Goal: Information Seeking & Learning: Learn about a topic

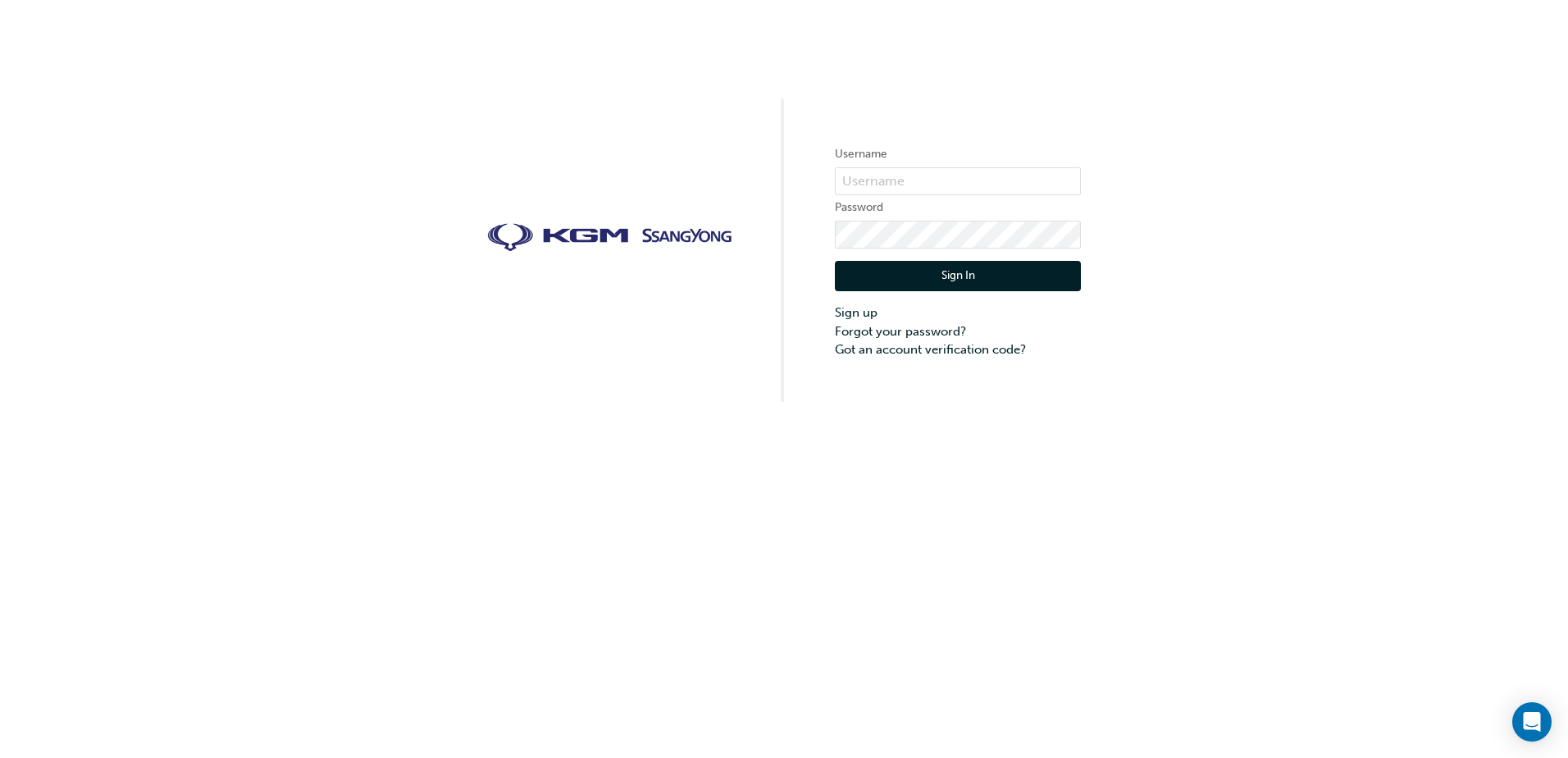
click at [830, 176] on div "Username Password Sign In Sign up Forgot your password? Got an account verifica…" at bounding box center [784, 201] width 1568 height 402
click at [841, 176] on input "text" at bounding box center [957, 181] width 246 height 28
click at [911, 188] on input "text" at bounding box center [957, 181] width 246 height 28
click at [922, 187] on input "text" at bounding box center [957, 181] width 246 height 28
click at [928, 180] on input "text" at bounding box center [957, 181] width 246 height 28
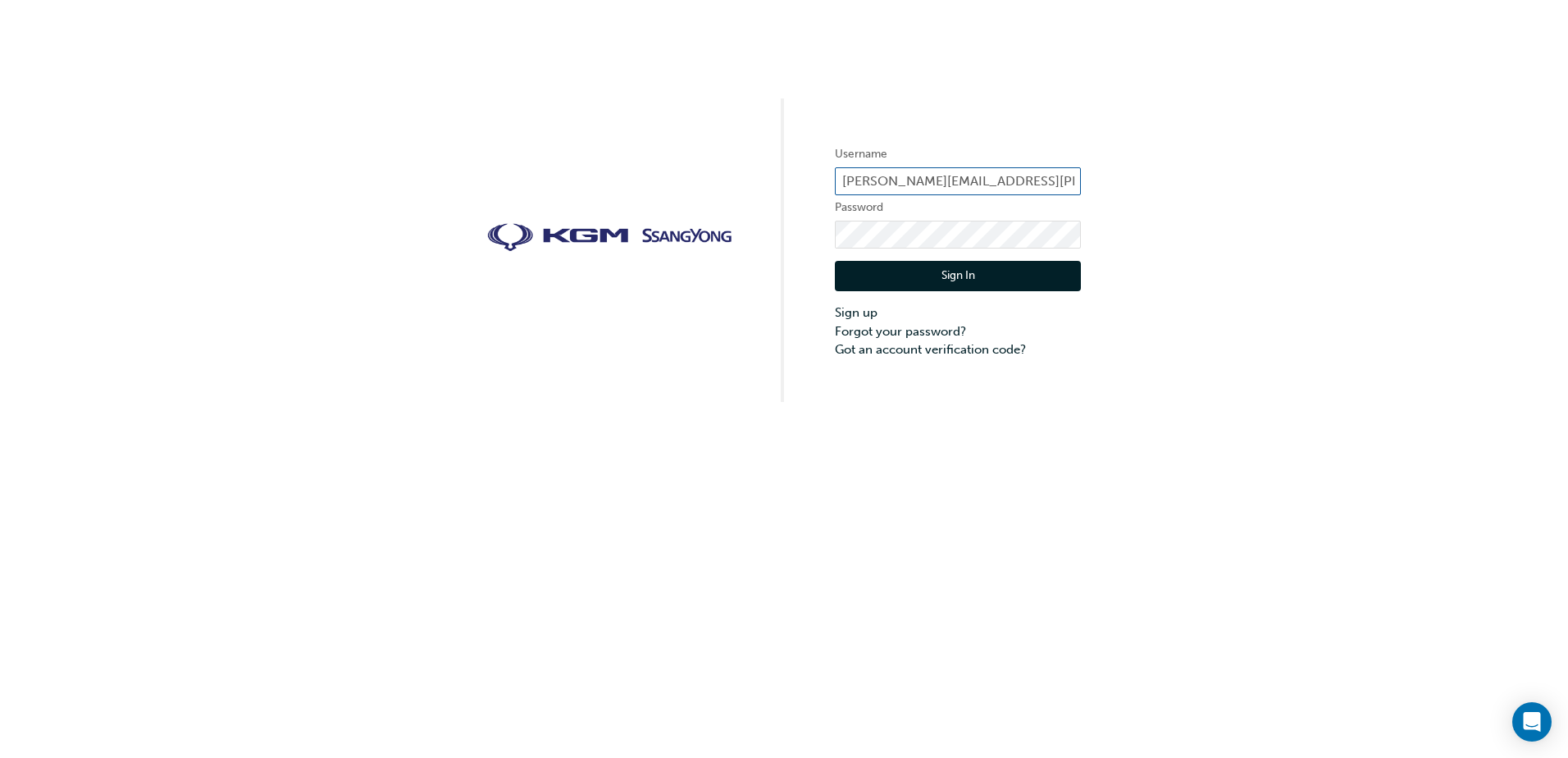
click at [991, 168] on input "tommy.nguyen@crickshighway.com.ay" at bounding box center [957, 181] width 246 height 28
click at [1038, 181] on input "tommy.nguyen@crickshighway.com.ay" at bounding box center [957, 181] width 246 height 28
drag, startPoint x: 1064, startPoint y: 183, endPoint x: 1077, endPoint y: 183, distance: 13.0
click at [1077, 183] on input "tommy.nguyen@crickshighway.com.ay" at bounding box center [957, 181] width 246 height 28
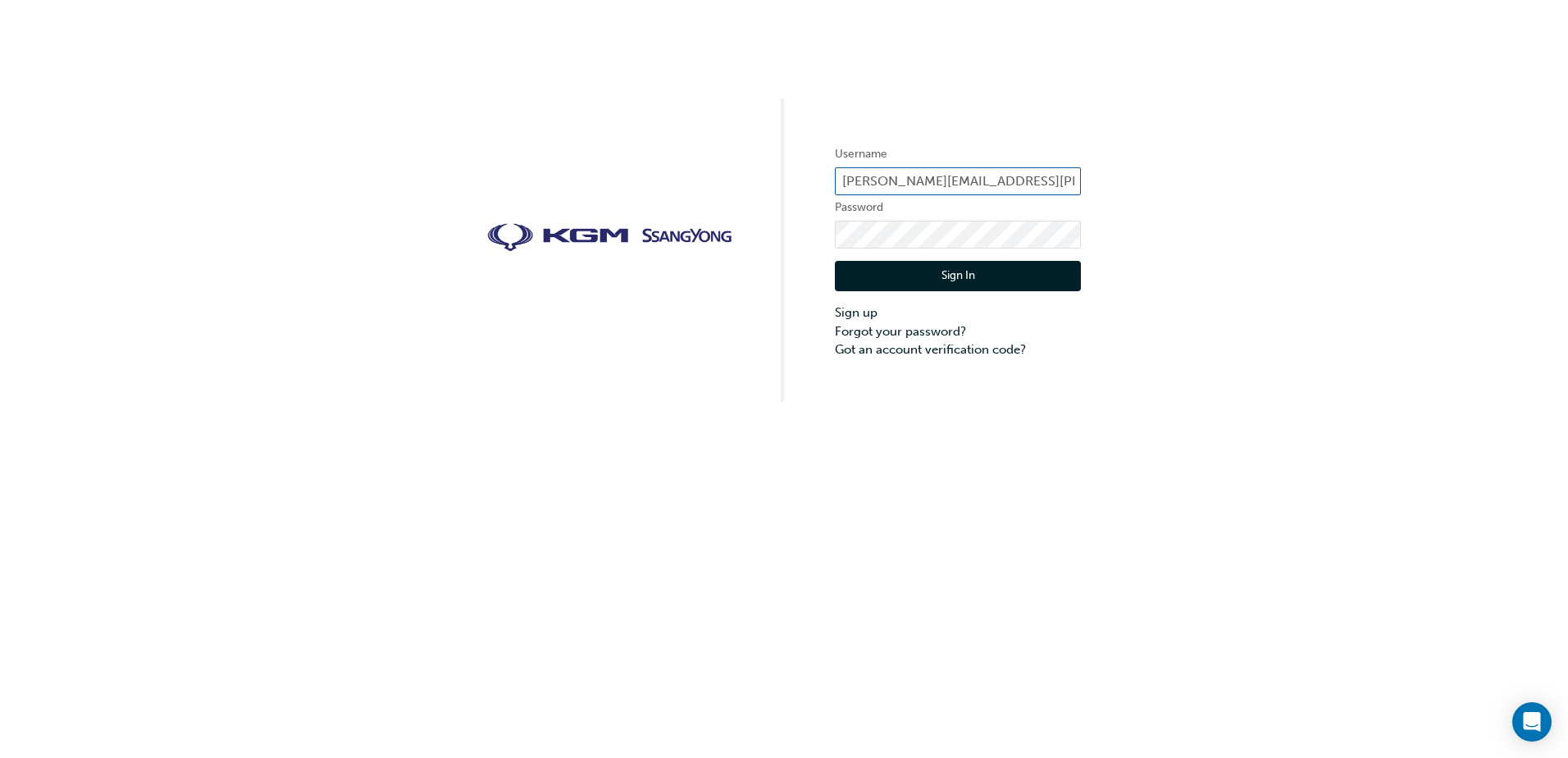
scroll to position [0, 6]
type input "tommy.nguyen@crickshighway.com.au"
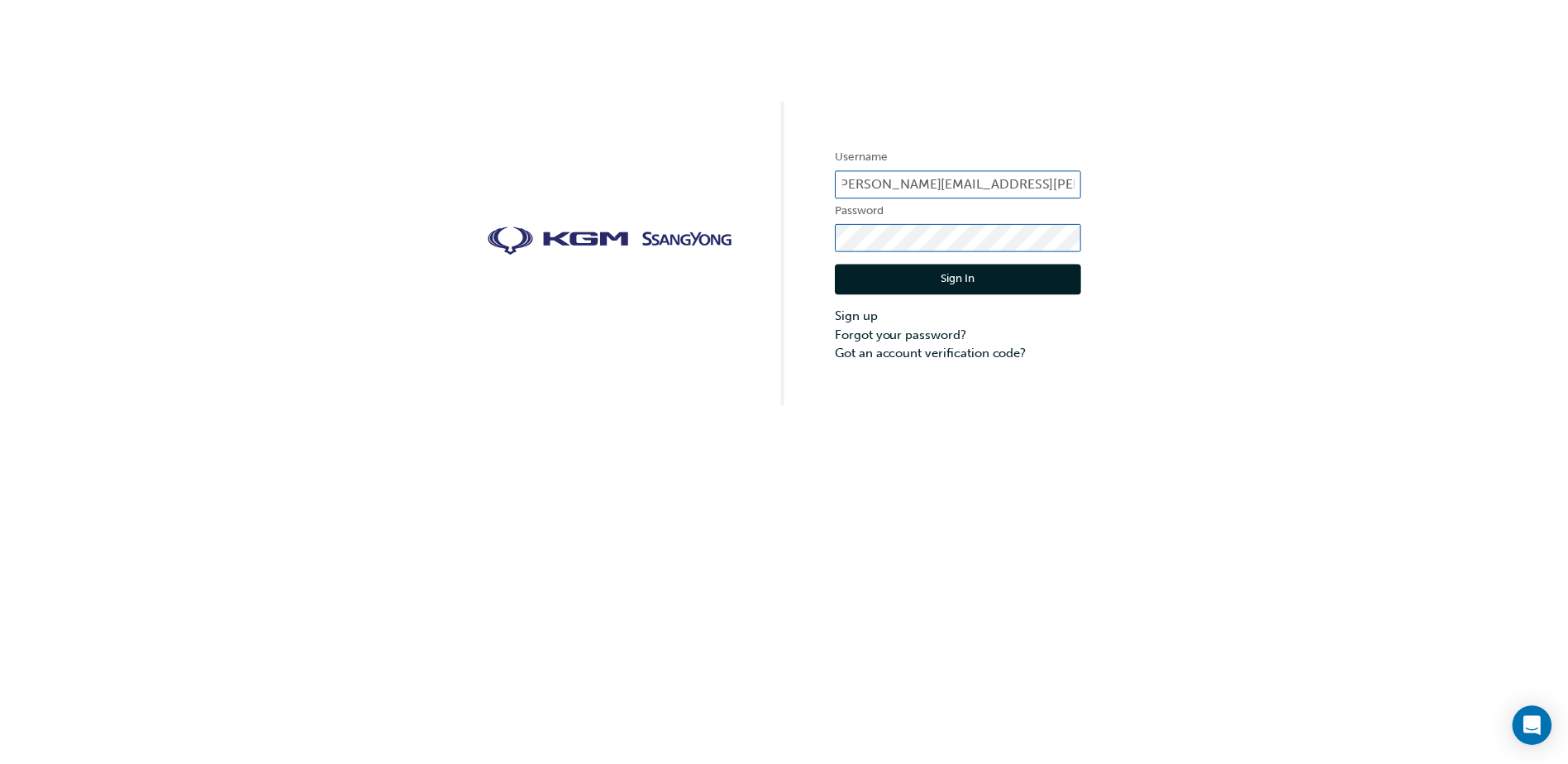
scroll to position [0, 0]
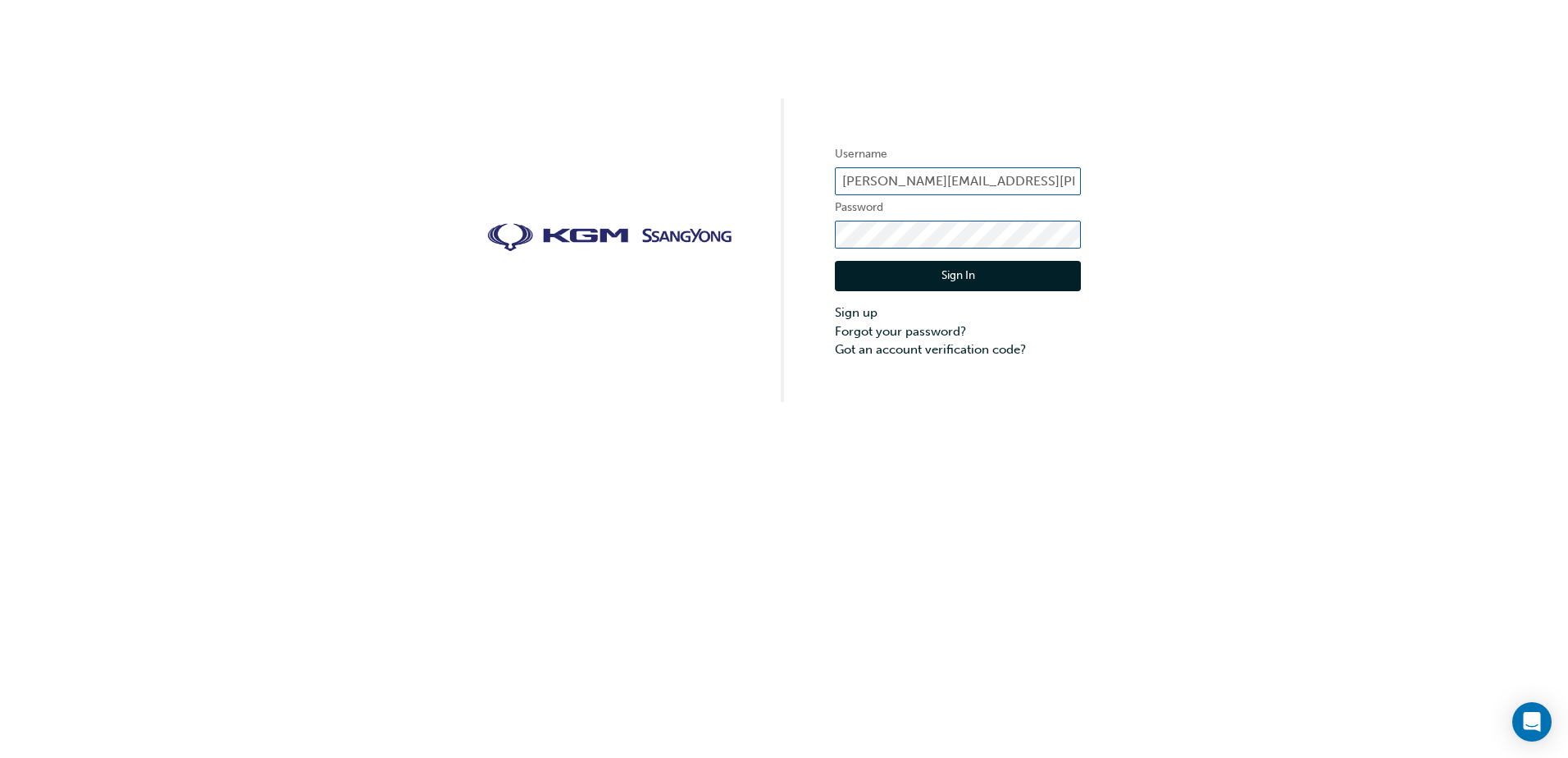
click button "Sign In" at bounding box center [957, 276] width 246 height 31
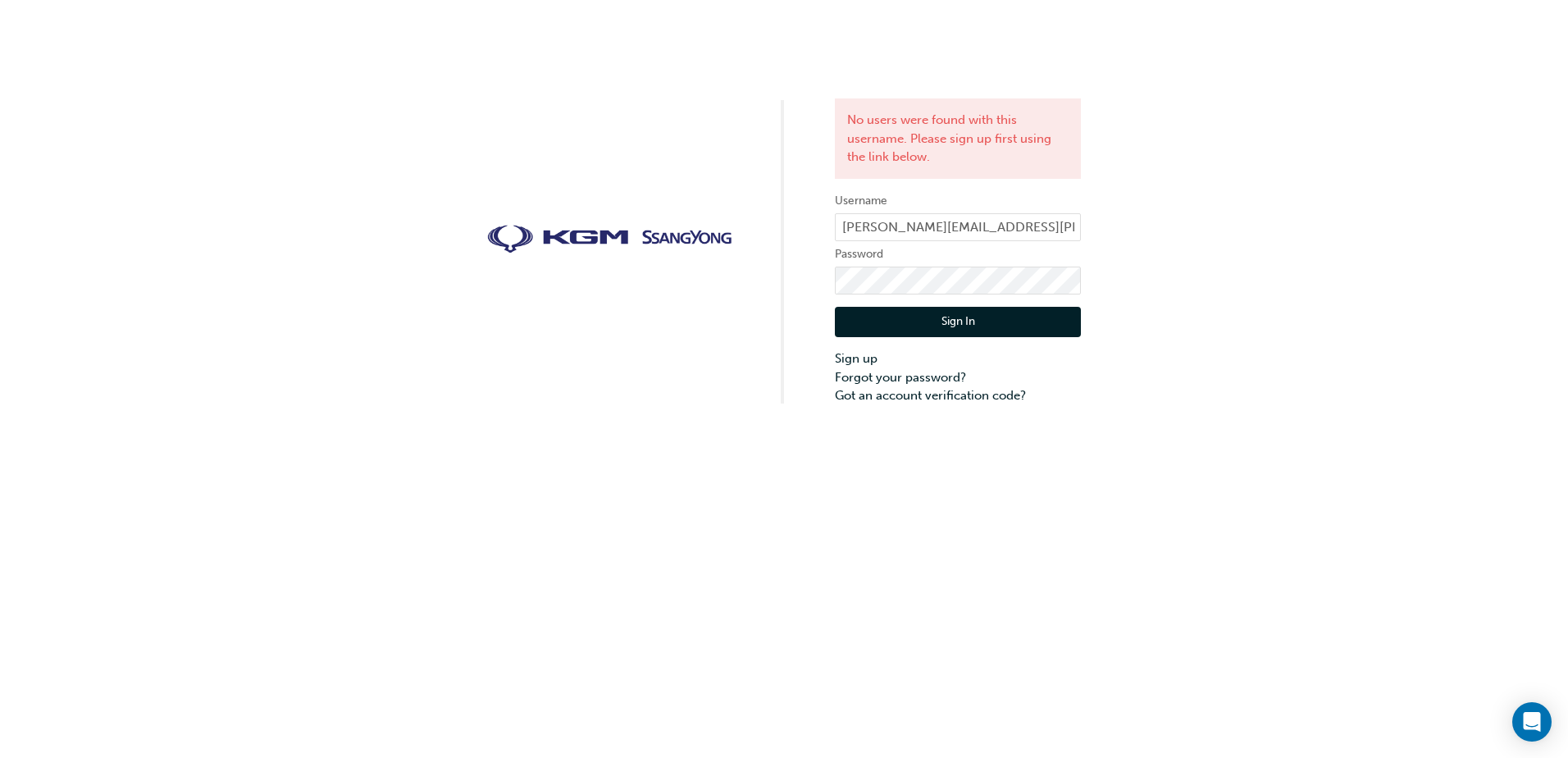
drag, startPoint x: 946, startPoint y: 247, endPoint x: 952, endPoint y: 266, distance: 19.9
click at [946, 250] on label "Password" at bounding box center [957, 254] width 246 height 20
click at [753, 266] on div "No users were found with this username. Please sign up first using the link bel…" at bounding box center [784, 202] width 1568 height 405
click button "Sign In" at bounding box center [957, 322] width 246 height 31
click at [890, 375] on link "Forgot your password?" at bounding box center [957, 377] width 246 height 19
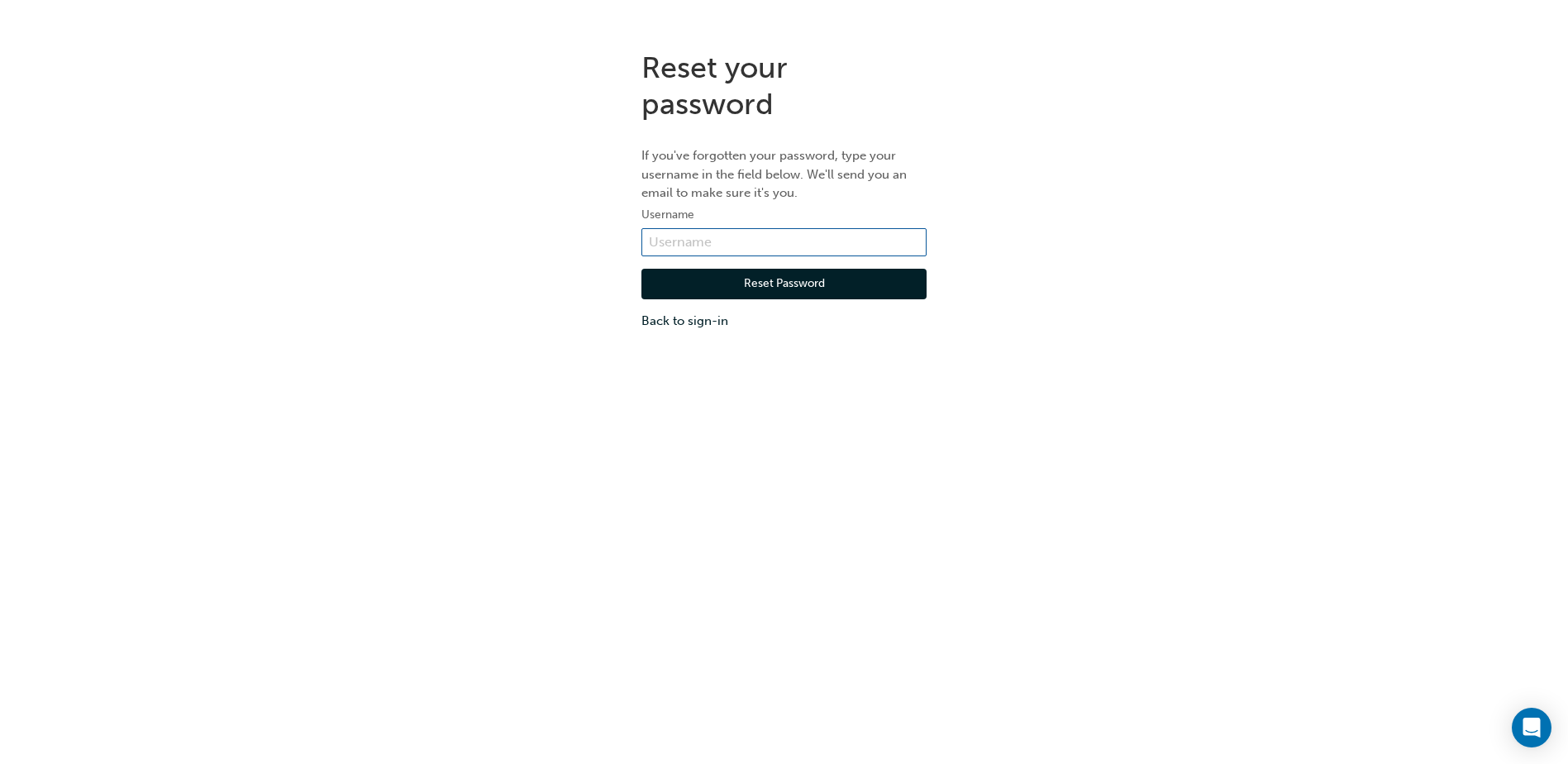
click at [717, 243] on input "text" at bounding box center [784, 242] width 285 height 28
type input "t"
type input "tommy.nguyen@crickshighway.com.au"
click button "Reset Password" at bounding box center [784, 284] width 285 height 31
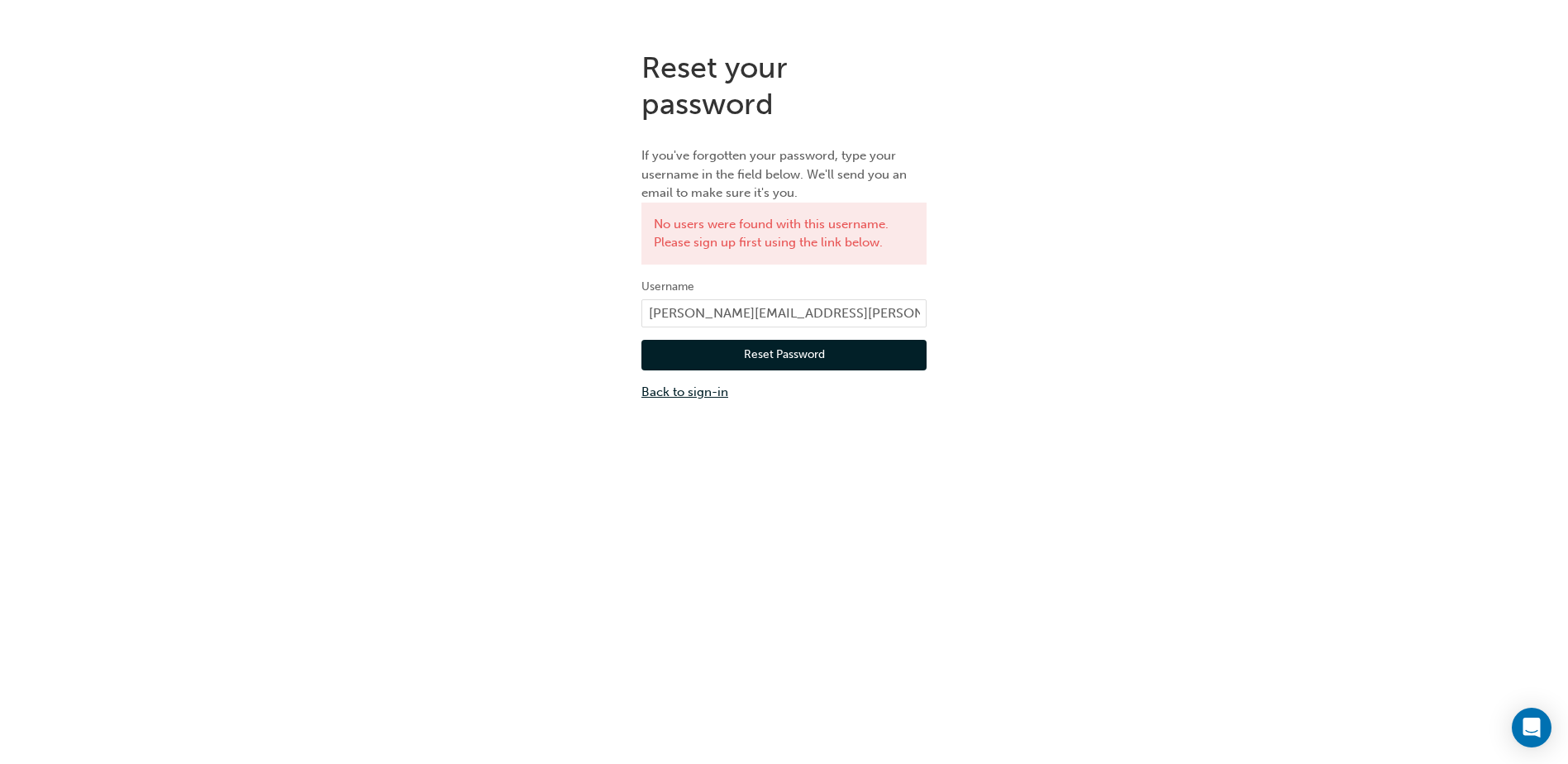
click at [703, 396] on link "Back to sign-in" at bounding box center [784, 392] width 285 height 19
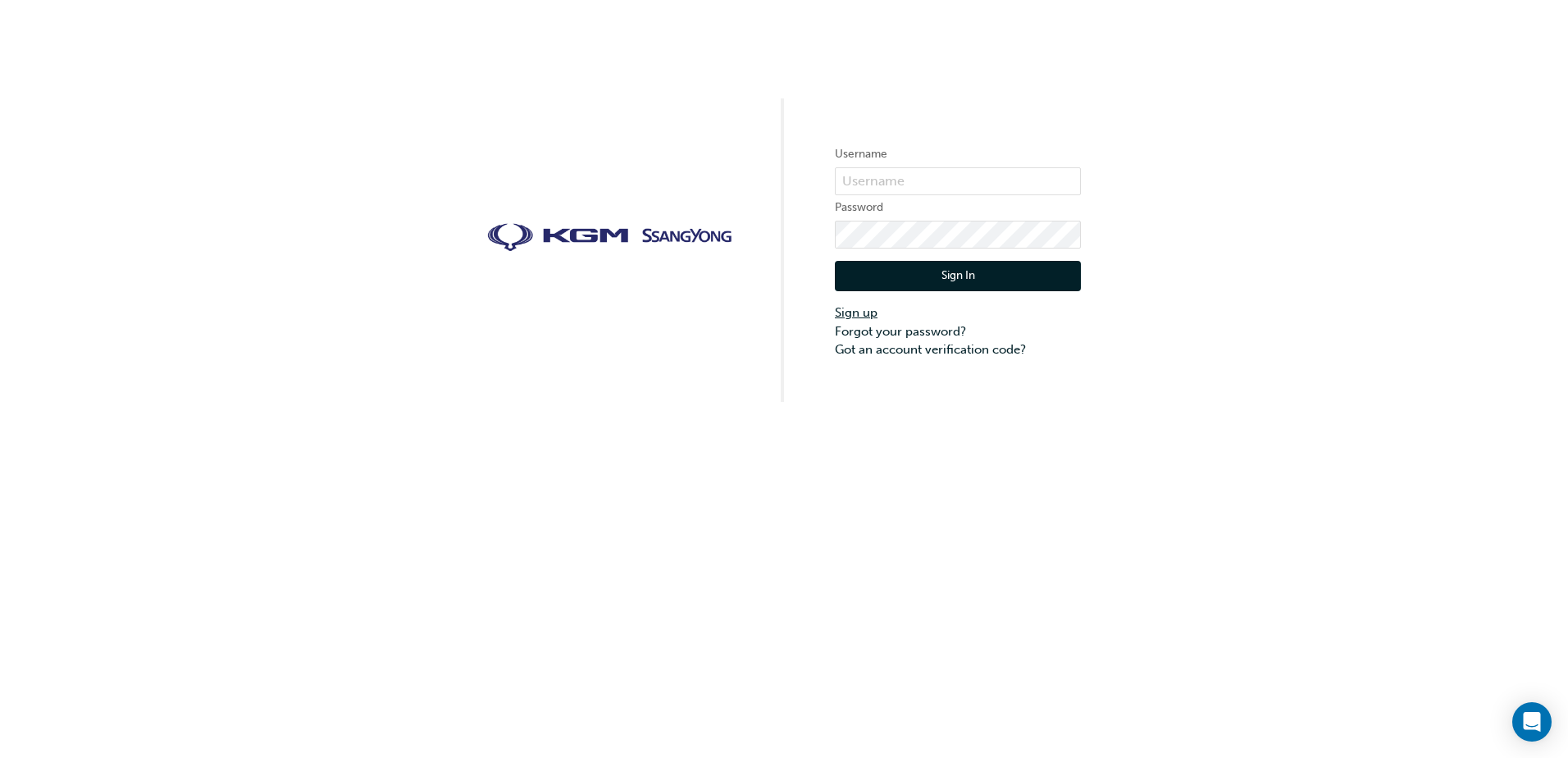
click at [865, 317] on link "Sign up" at bounding box center [957, 313] width 246 height 19
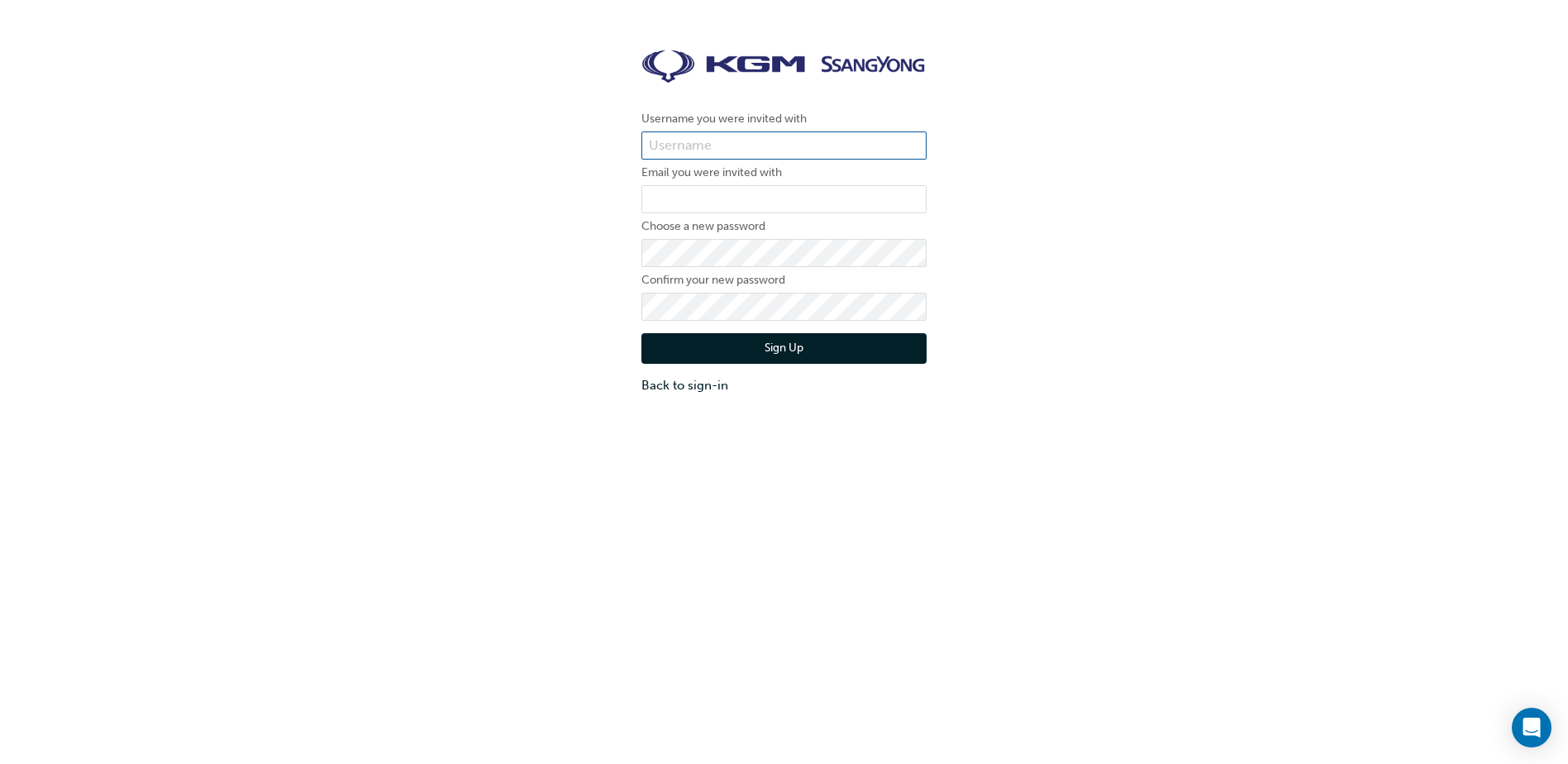
click at [697, 140] on input "text" at bounding box center [784, 146] width 285 height 28
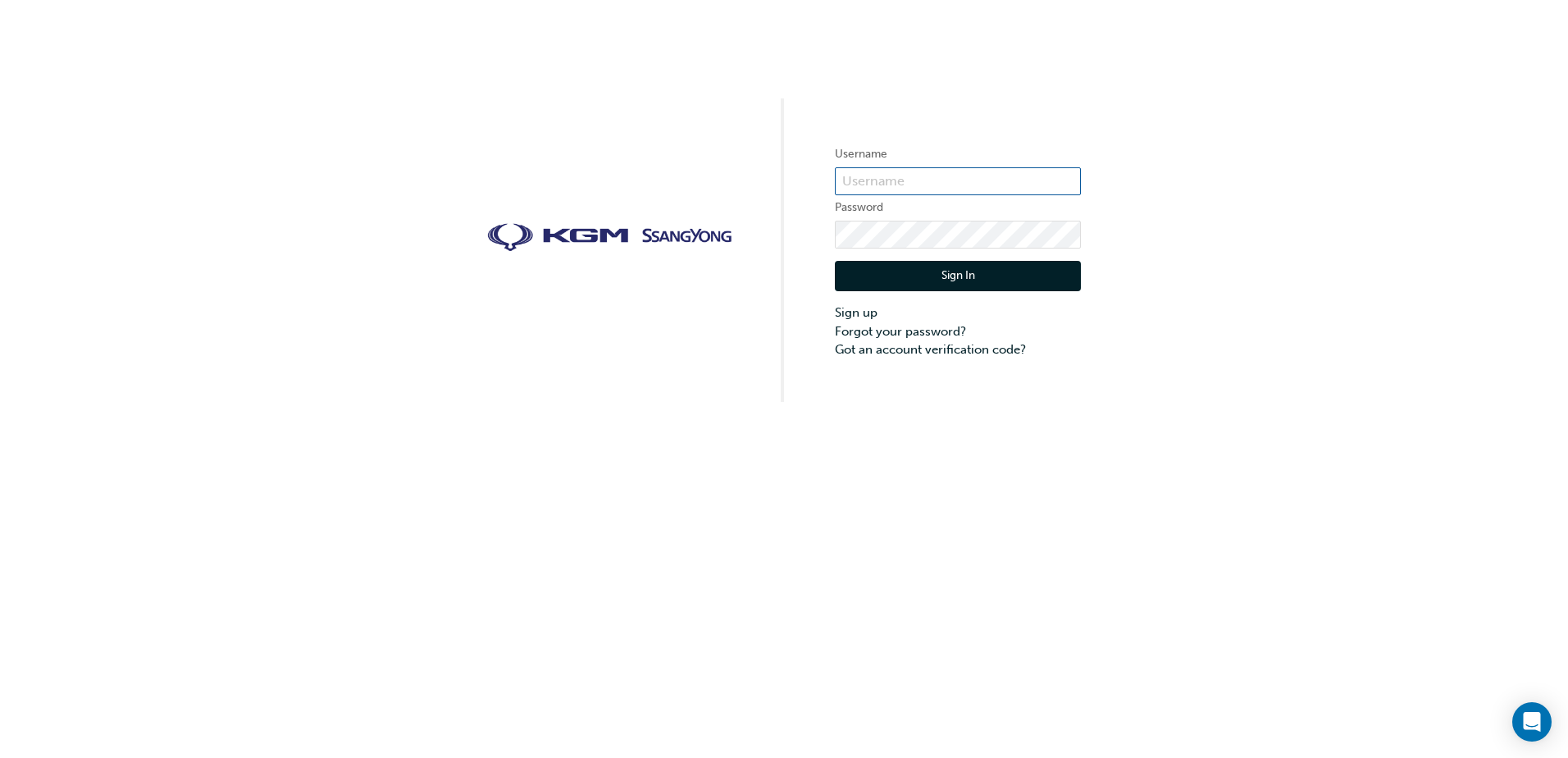
click at [924, 168] on input "text" at bounding box center [957, 181] width 246 height 28
click at [927, 168] on input "text" at bounding box center [957, 181] width 246 height 28
click at [866, 314] on link "Sign up" at bounding box center [957, 313] width 246 height 19
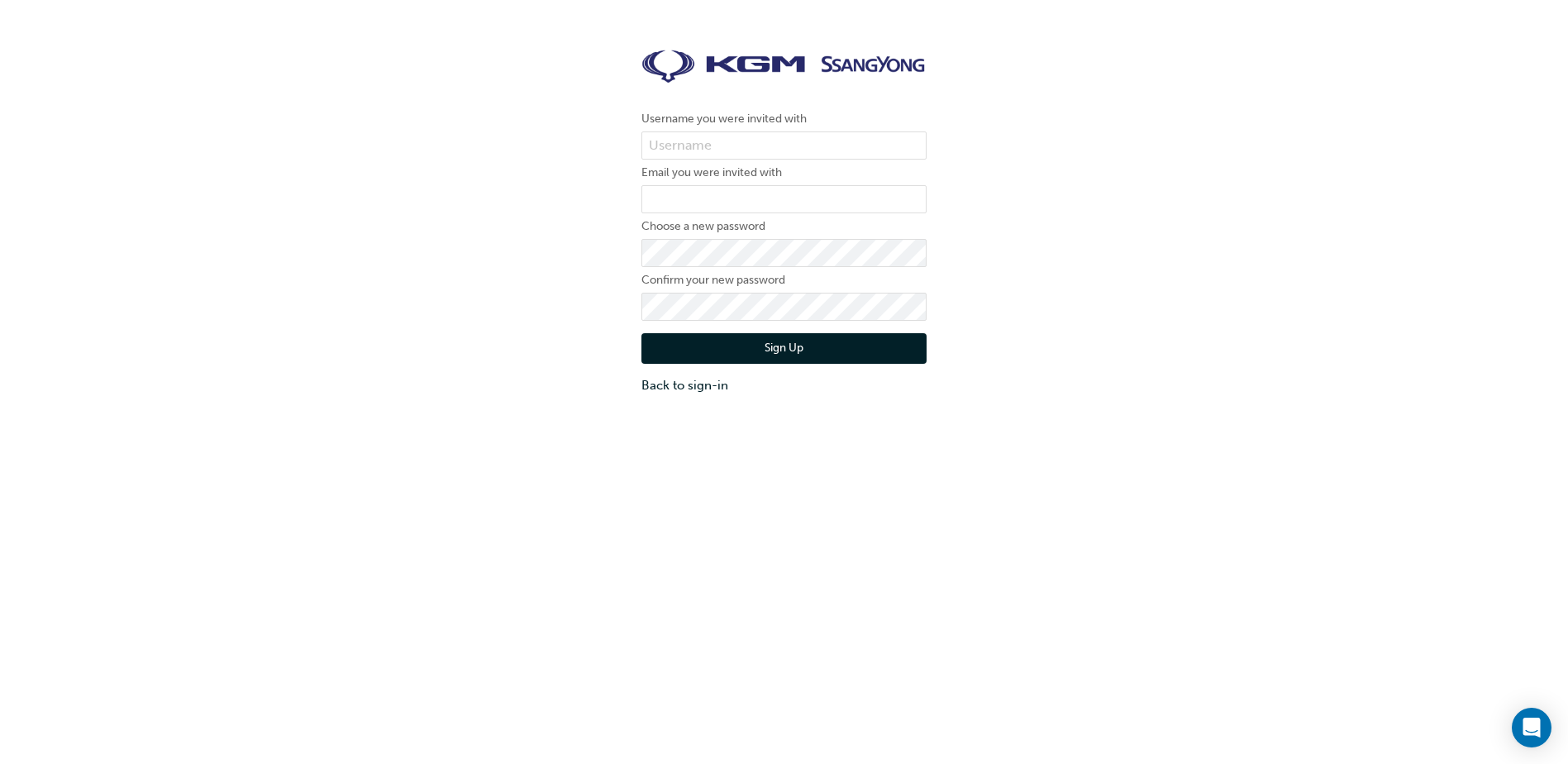
click at [640, 205] on div "Username you were invited with Email you were invited with Choose a new passwor…" at bounding box center [784, 223] width 310 height 371
click at [755, 186] on input "email" at bounding box center [784, 199] width 285 height 28
click at [744, 133] on input "text" at bounding box center [784, 146] width 285 height 28
click at [726, 217] on label "Choose a new password" at bounding box center [784, 226] width 285 height 20
click at [712, 383] on link "Back to sign-in" at bounding box center [784, 385] width 285 height 19
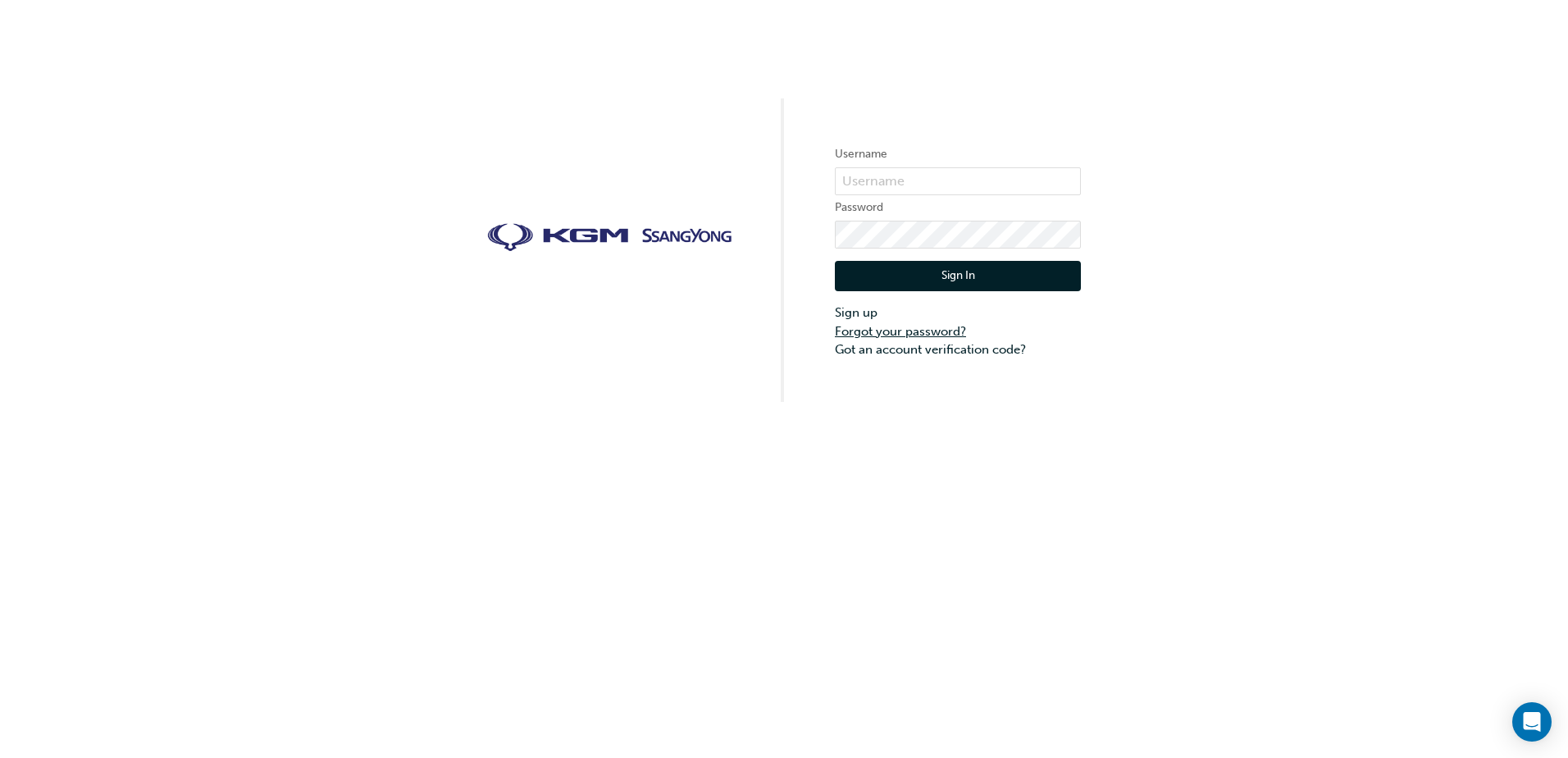
click at [903, 328] on link "Forgot your password?" at bounding box center [957, 332] width 246 height 19
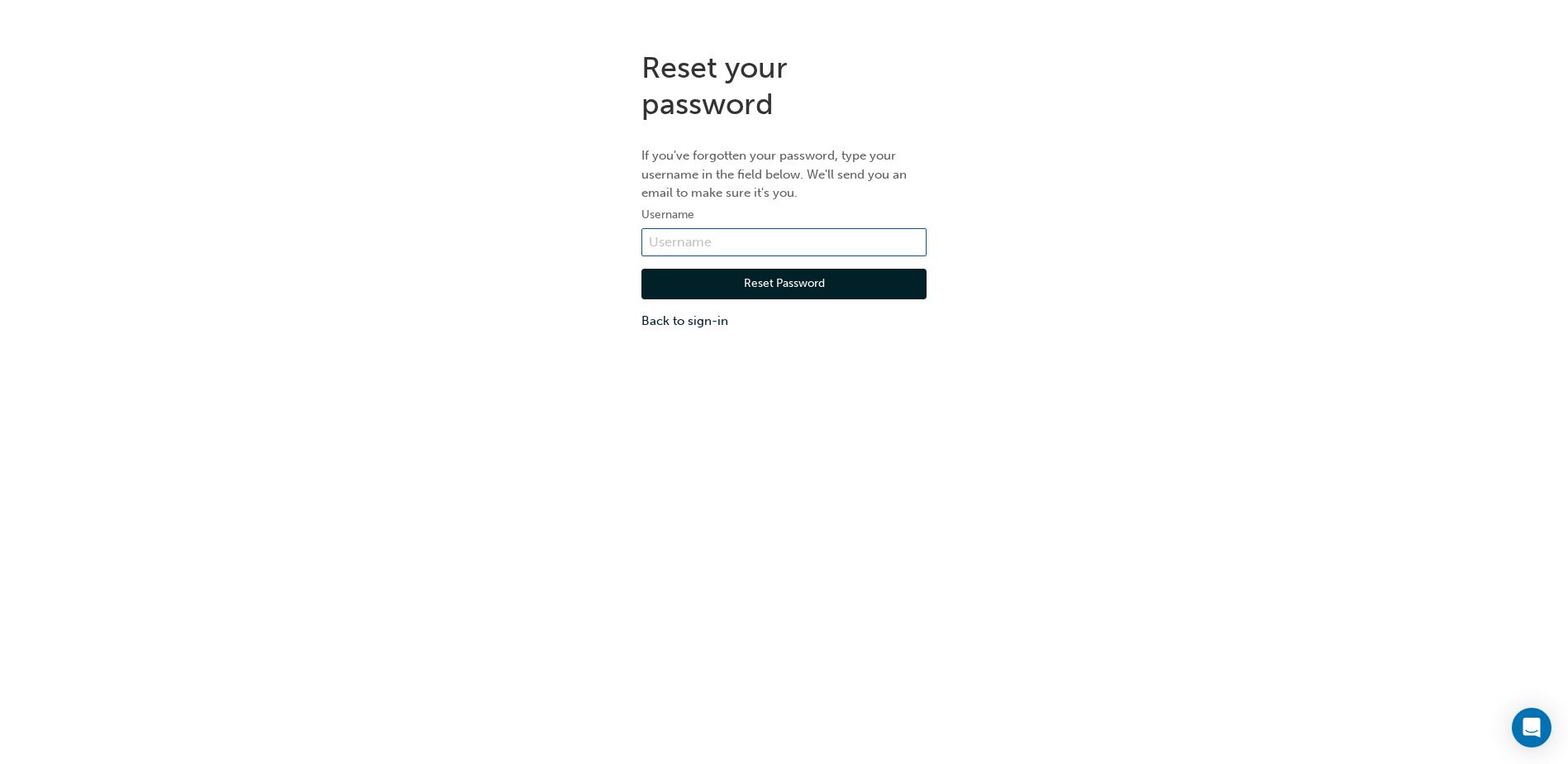
click at [727, 231] on input "text" at bounding box center [784, 242] width 285 height 28
type input "t"
type input "tommy.nguyen"
click button "Reset Password" at bounding box center [784, 284] width 285 height 31
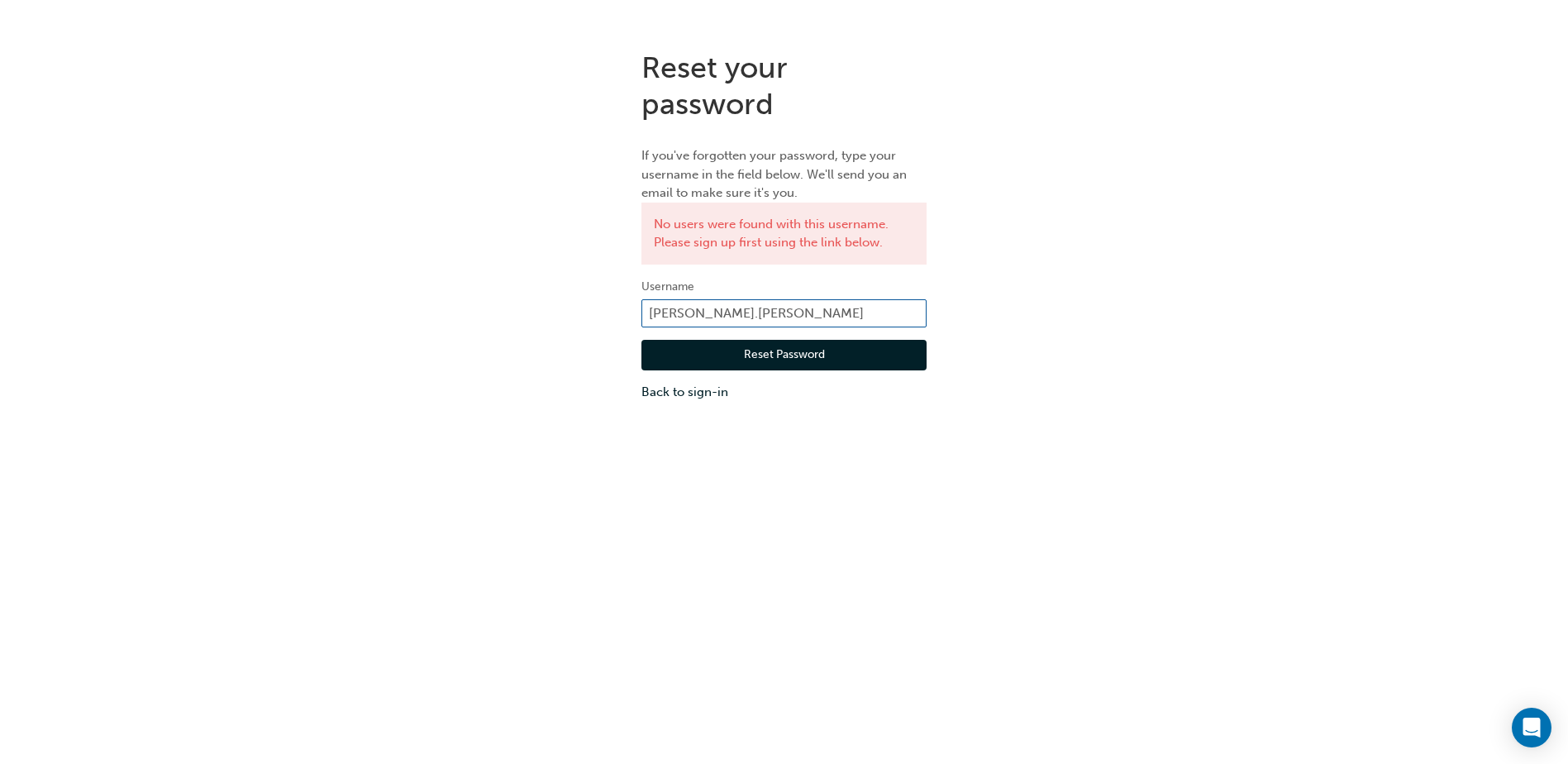
drag, startPoint x: 749, startPoint y: 308, endPoint x: 229, endPoint y: 300, distance: 520.1
click at [235, 302] on div "Reset your password If you've forgotten your password, type your username in th…" at bounding box center [784, 225] width 1568 height 377
type input "tommy.nguyen@crickshighway.com.au"
click at [706, 340] on button "Reset Password" at bounding box center [784, 355] width 285 height 31
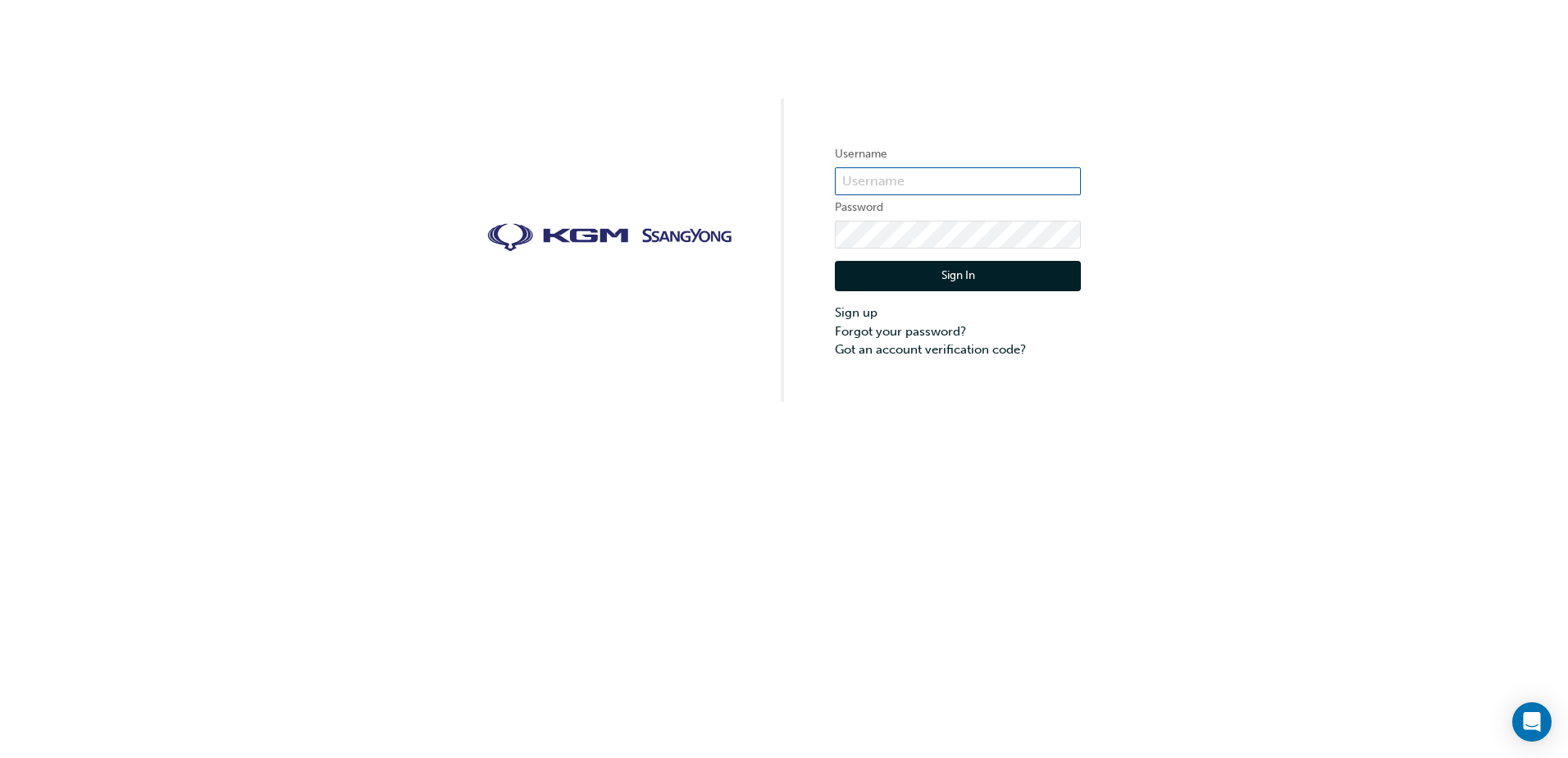
click at [913, 185] on input "text" at bounding box center [957, 181] width 246 height 28
click at [916, 181] on input "ng" at bounding box center [957, 181] width 246 height 28
type input "n"
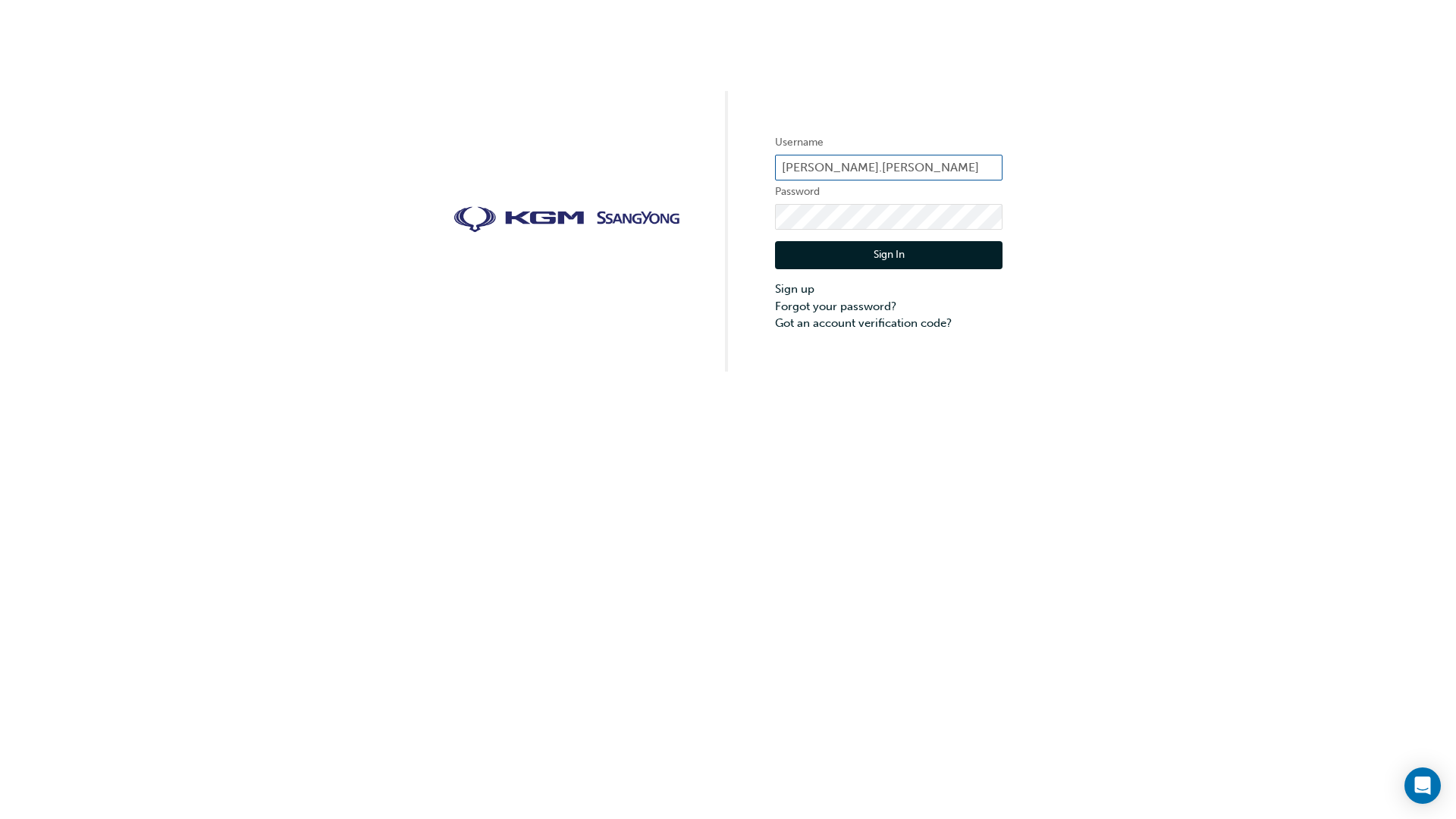
type input "[PERSON_NAME].[PERSON_NAME]"
click button "Sign In" at bounding box center [889, 255] width 227 height 29
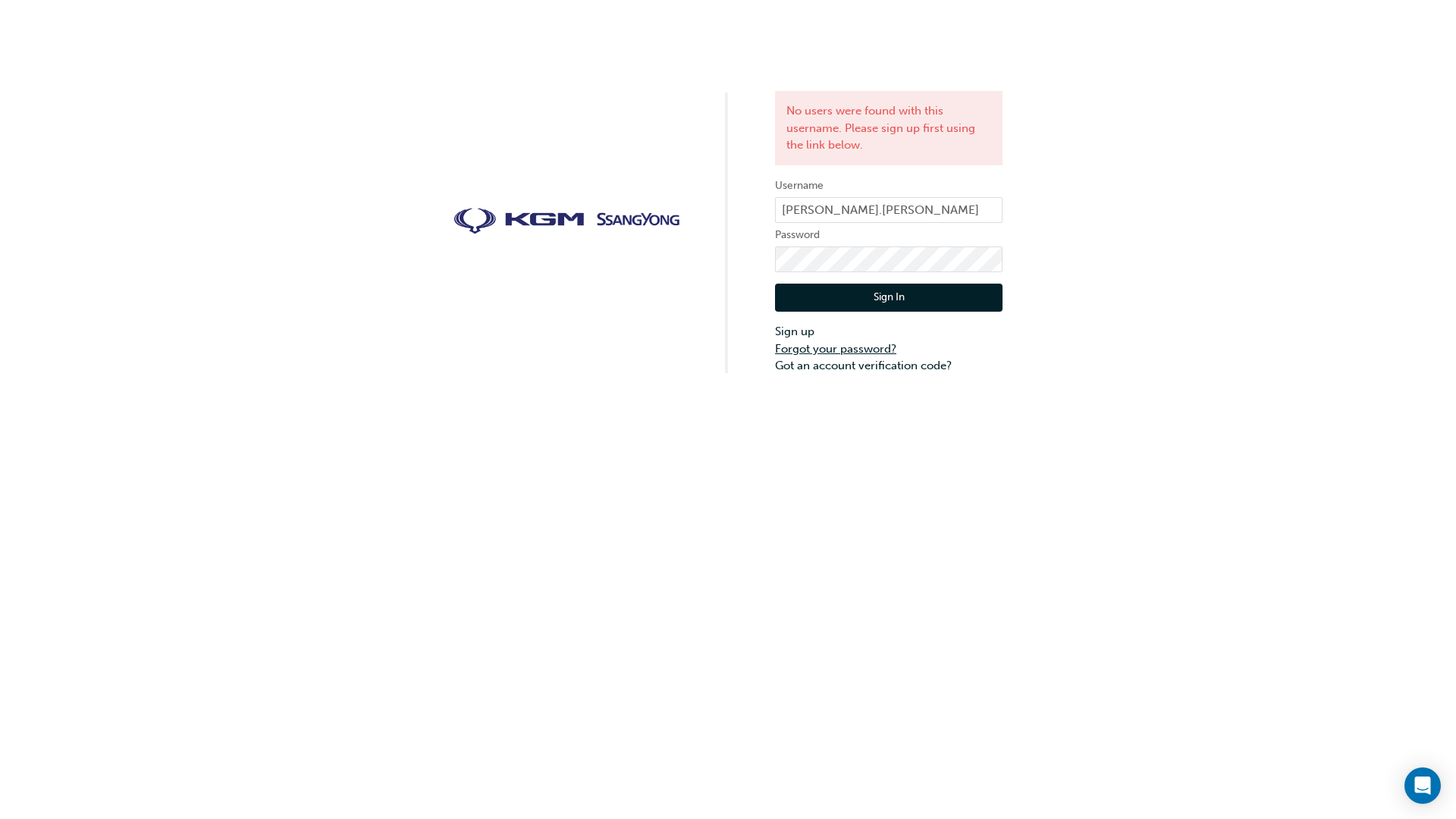
click at [850, 346] on link "Forgot your password?" at bounding box center [889, 349] width 227 height 17
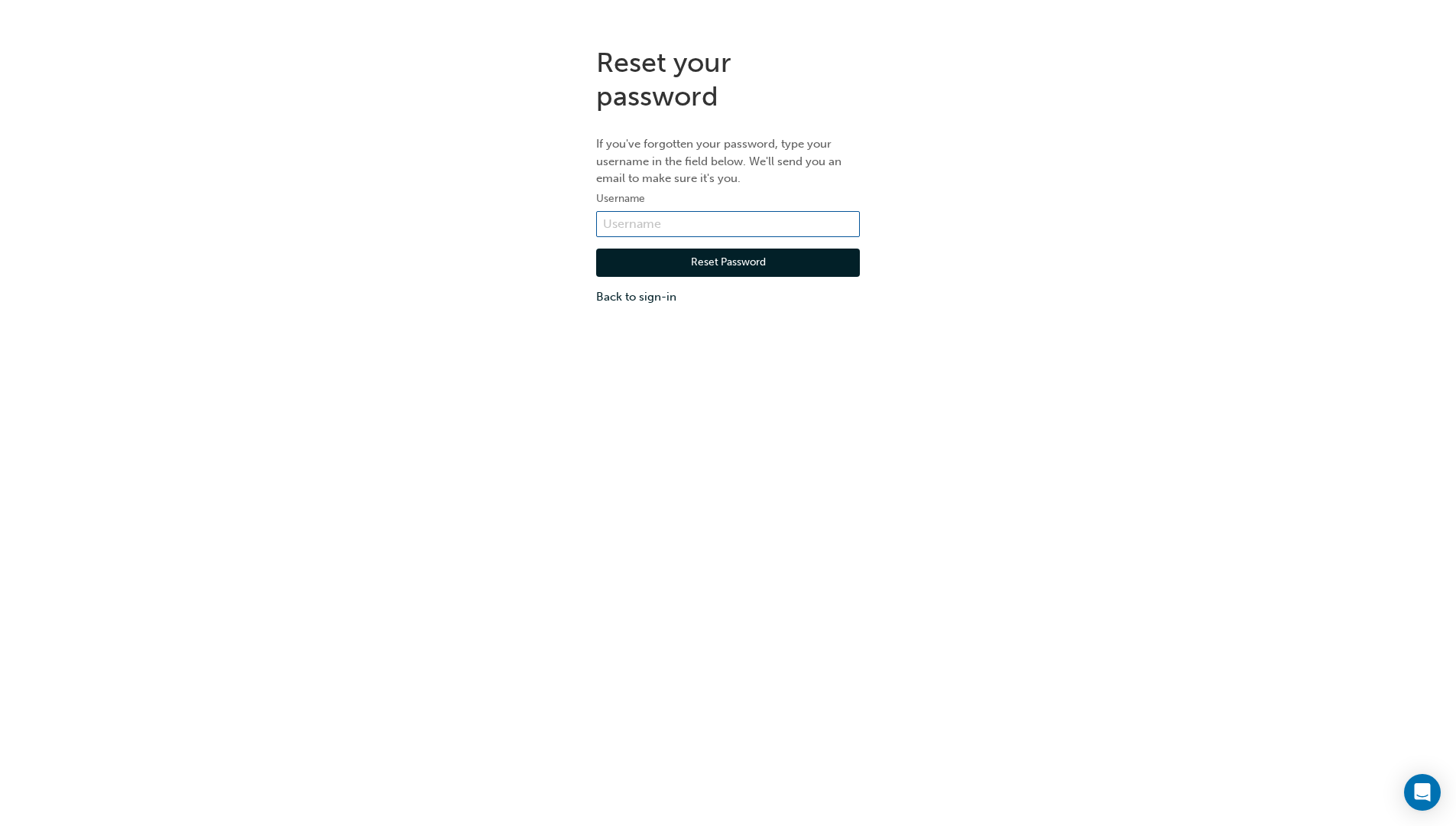
click at [732, 222] on input "text" at bounding box center [727, 224] width 263 height 26
type input "[PERSON_NAME].[PERSON_NAME]"
click at [778, 263] on button "Reset Password" at bounding box center [727, 263] width 263 height 29
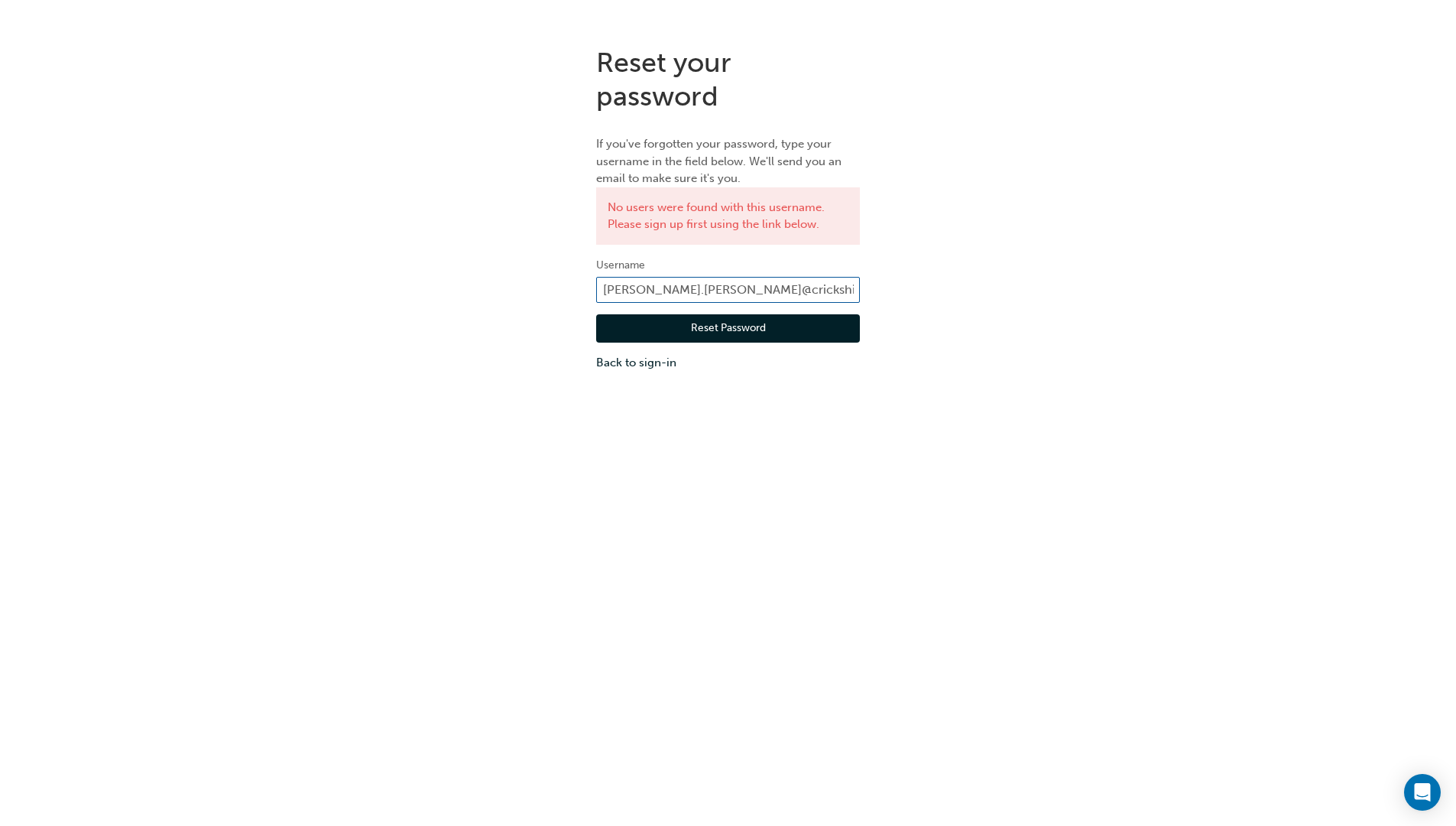
type input "[PERSON_NAME][EMAIL_ADDRESS][PERSON_NAME][DOMAIN_NAME]"
click button "Reset Password" at bounding box center [727, 328] width 263 height 29
click at [690, 298] on input "[PERSON_NAME][EMAIL_ADDRESS][PERSON_NAME][DOMAIN_NAME]" at bounding box center [727, 289] width 263 height 26
click at [626, 361] on link "Back to sign-in" at bounding box center [727, 363] width 263 height 18
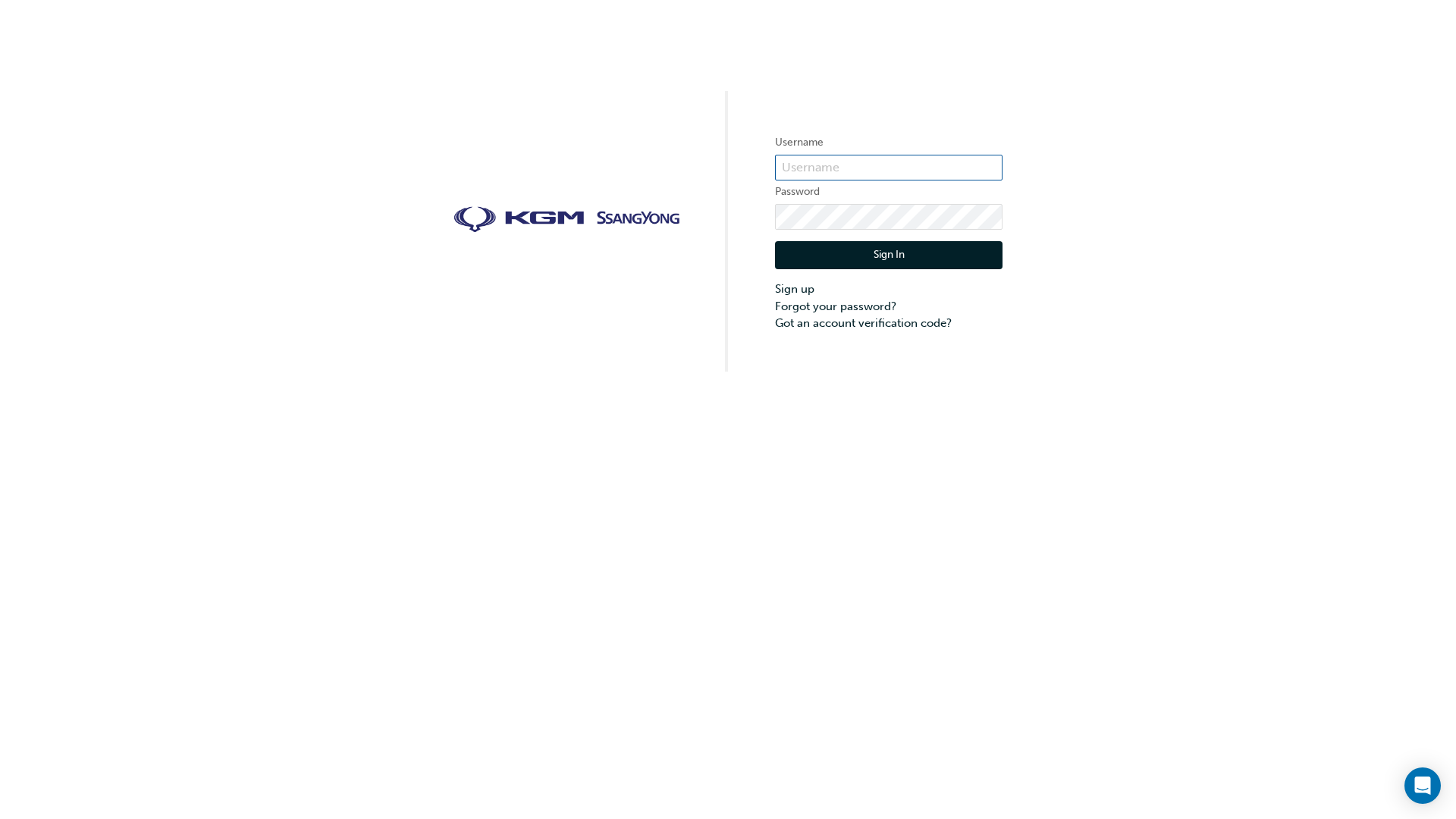
click at [857, 170] on input "text" at bounding box center [889, 168] width 227 height 25
click at [809, 292] on link "Sign up" at bounding box center [889, 289] width 227 height 17
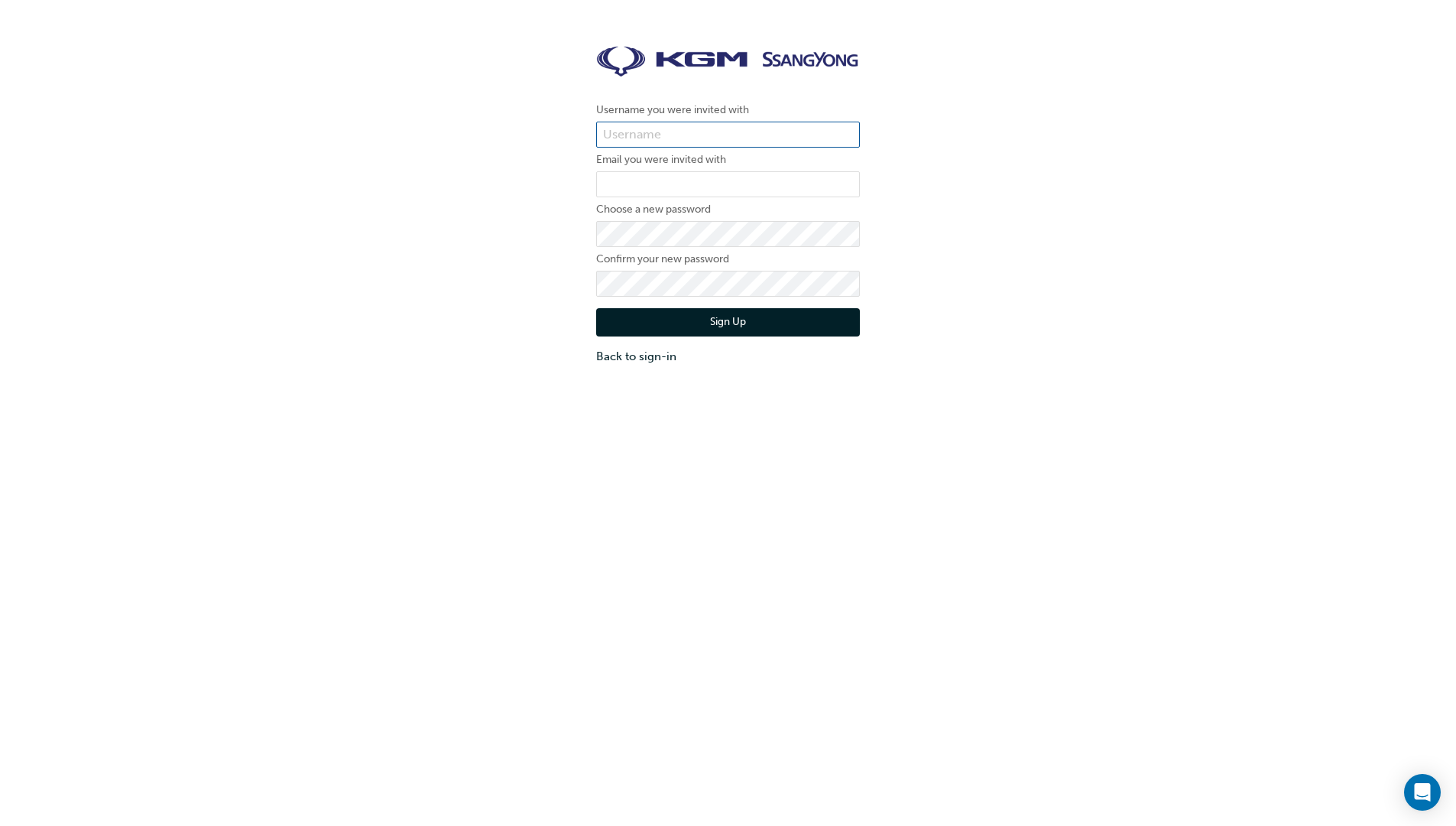
click at [636, 128] on input "text" at bounding box center [727, 135] width 263 height 26
click at [688, 120] on form "Username you were invited with Email you were invited with Choose a new passwor…" at bounding box center [727, 233] width 263 height 264
click at [684, 138] on input "text" at bounding box center [727, 135] width 263 height 26
click at [656, 325] on button "Sign Up" at bounding box center [727, 323] width 263 height 29
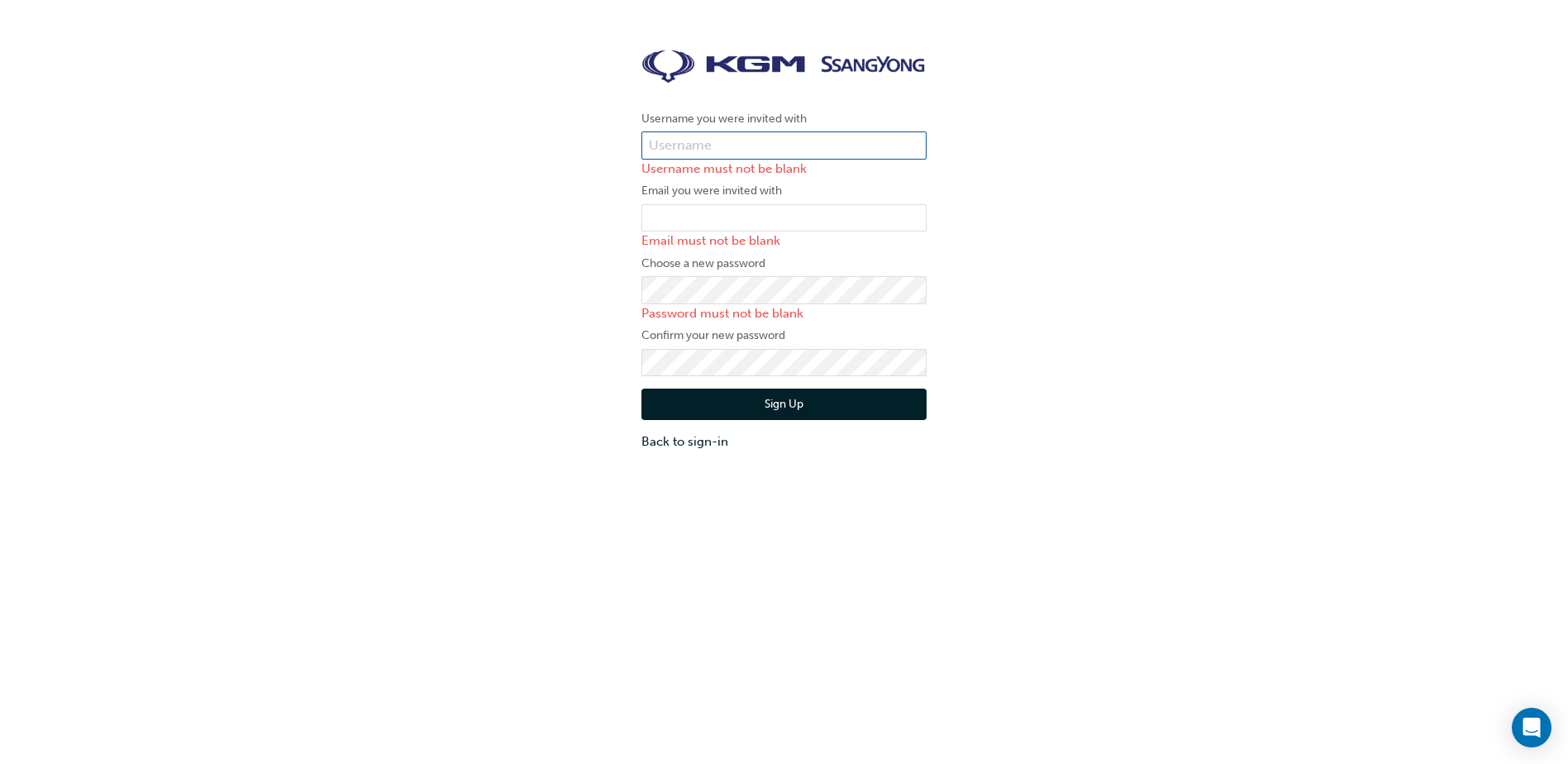
click at [832, 152] on input "text" at bounding box center [784, 146] width 285 height 28
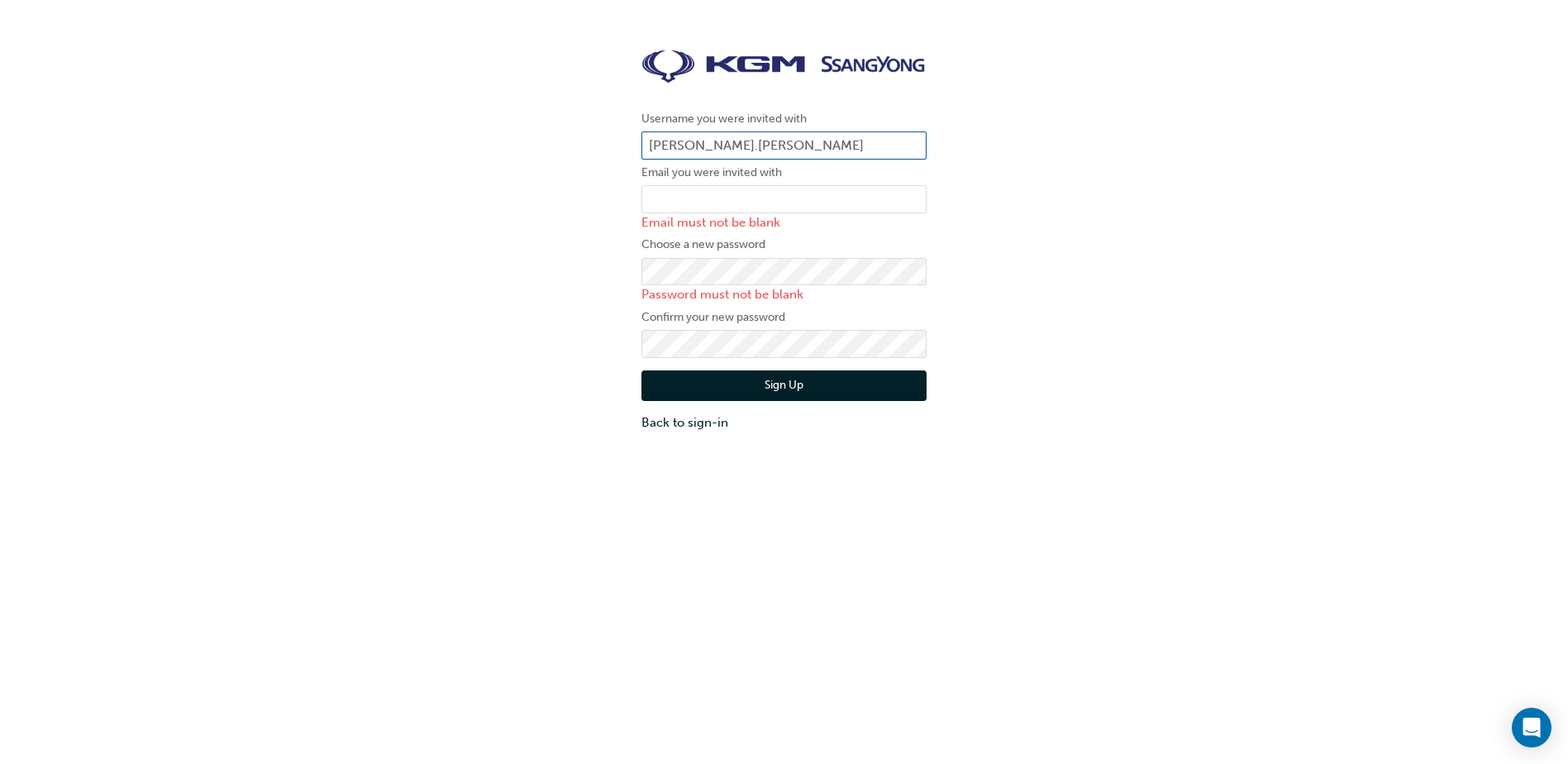
type input "tommy.nyugen"
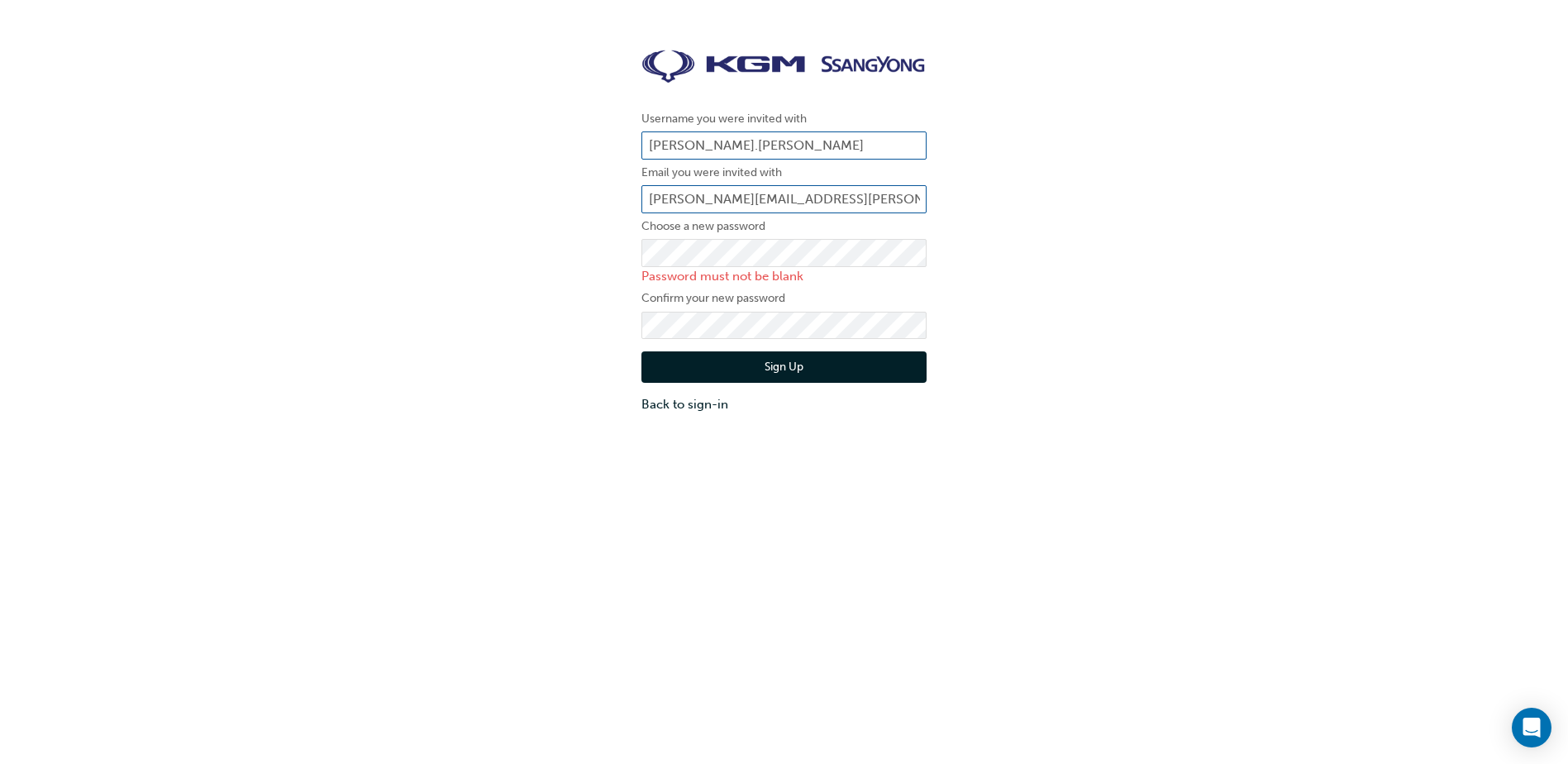
type input "tommy.nguyen@cricks.com.au"
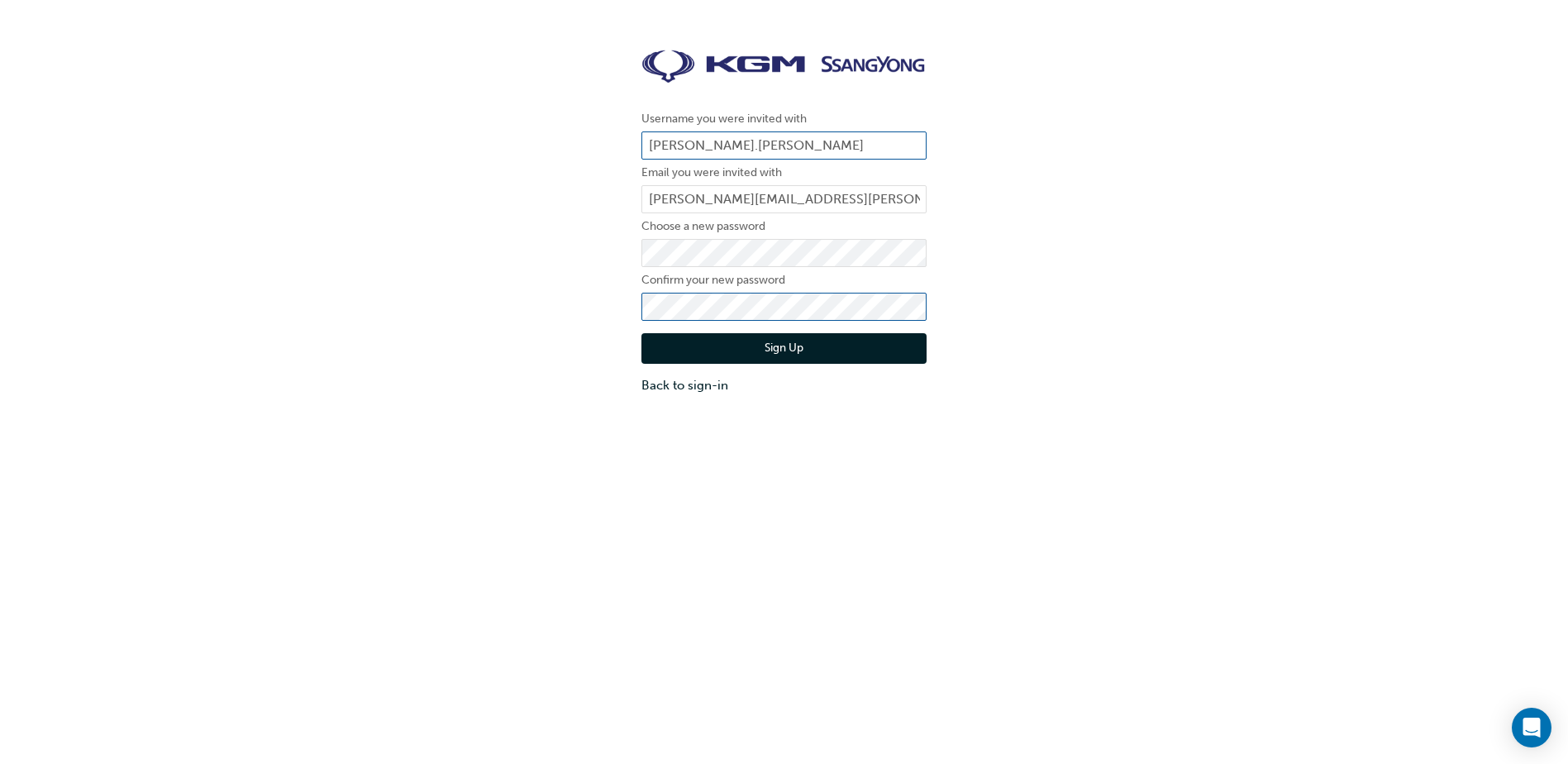
click button "Sign Up" at bounding box center [784, 349] width 285 height 31
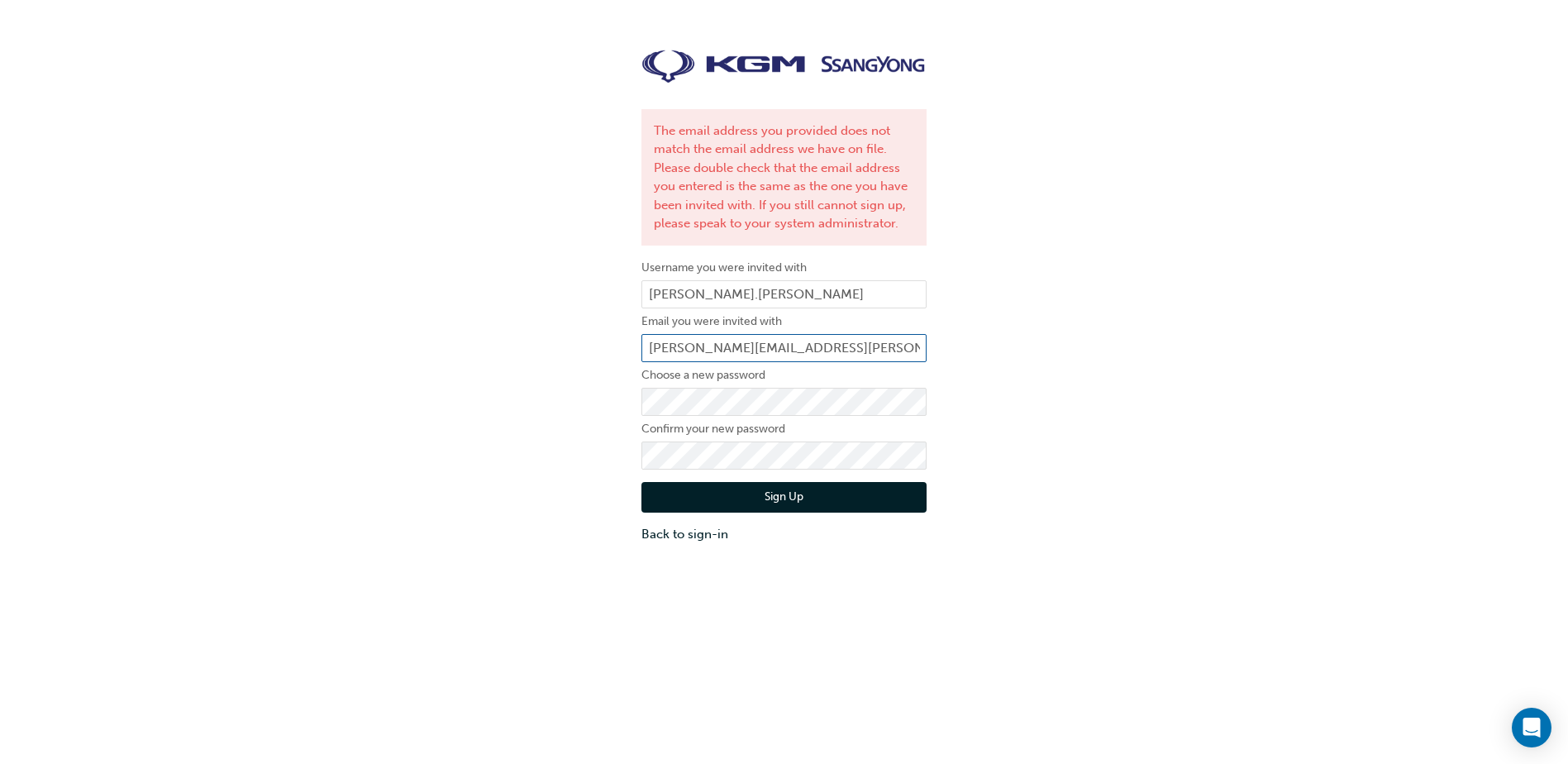
click at [792, 351] on input "tommy.nguyen@cricks.com.au" at bounding box center [784, 348] width 285 height 28
click at [787, 349] on input "tommy.nguyen@cricks.com.au" at bounding box center [784, 348] width 285 height 28
type input "tommy.nguyen@crickshighway.com.au"
click at [843, 496] on button "Sign Up" at bounding box center [784, 497] width 285 height 31
click at [697, 352] on input "tommy.nguyen@crickshighway.com.au" at bounding box center [784, 348] width 285 height 28
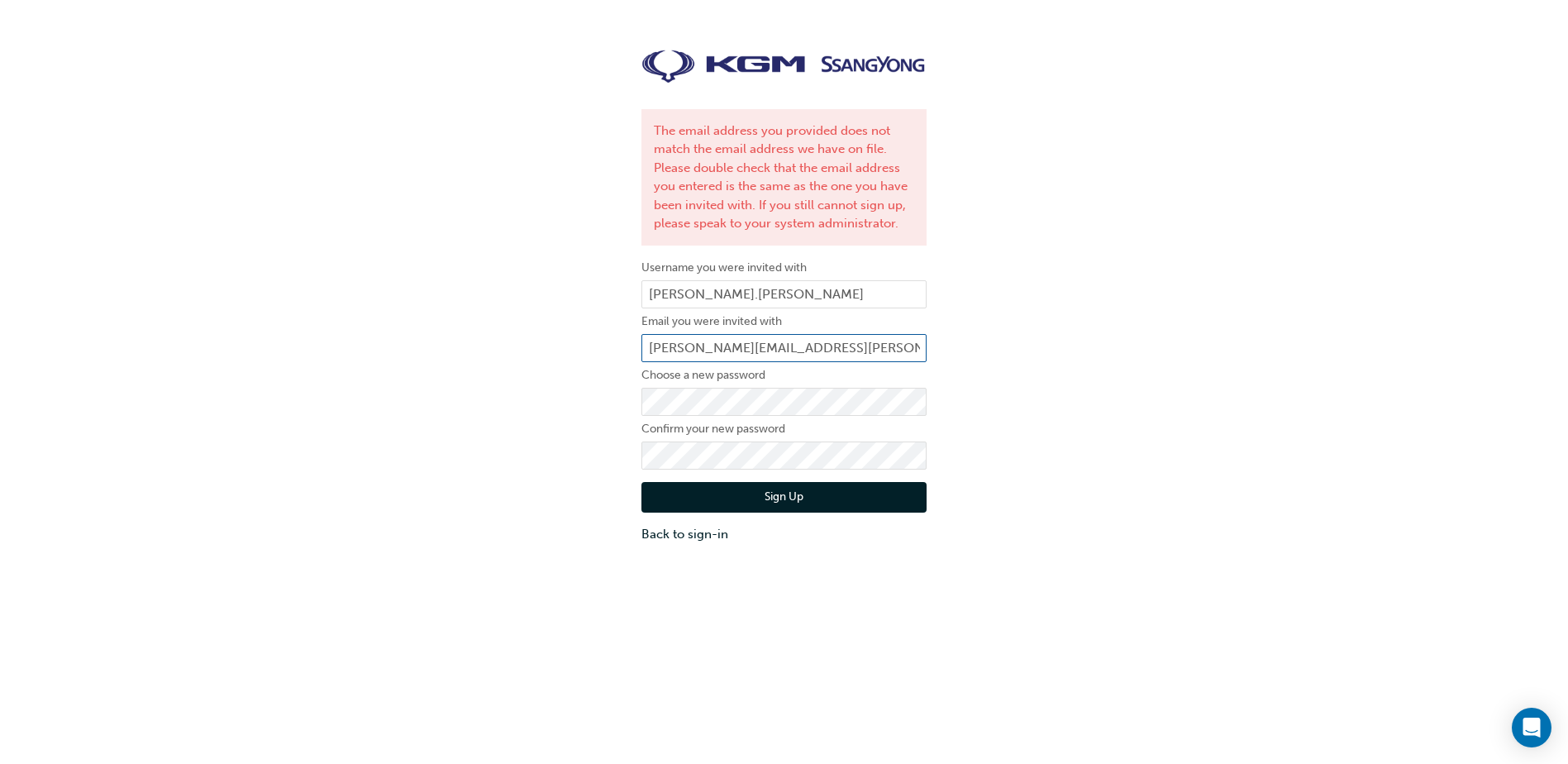
click at [815, 348] on input "tommy.nguyen@crickshighway.com.au" at bounding box center [784, 348] width 285 height 28
click at [923, 348] on input "tommy.nguyen@crickshighway.com.au" at bounding box center [784, 348] width 285 height 28
click at [870, 481] on div "Sign Up Back to sign-in" at bounding box center [784, 507] width 285 height 74
click at [1391, 299] on div "The email address you provided does not match the email address we have on file…" at bounding box center [784, 296] width 1568 height 519
click at [737, 350] on input "tommy.nguyen@crickshighway.com.au" at bounding box center [784, 348] width 285 height 28
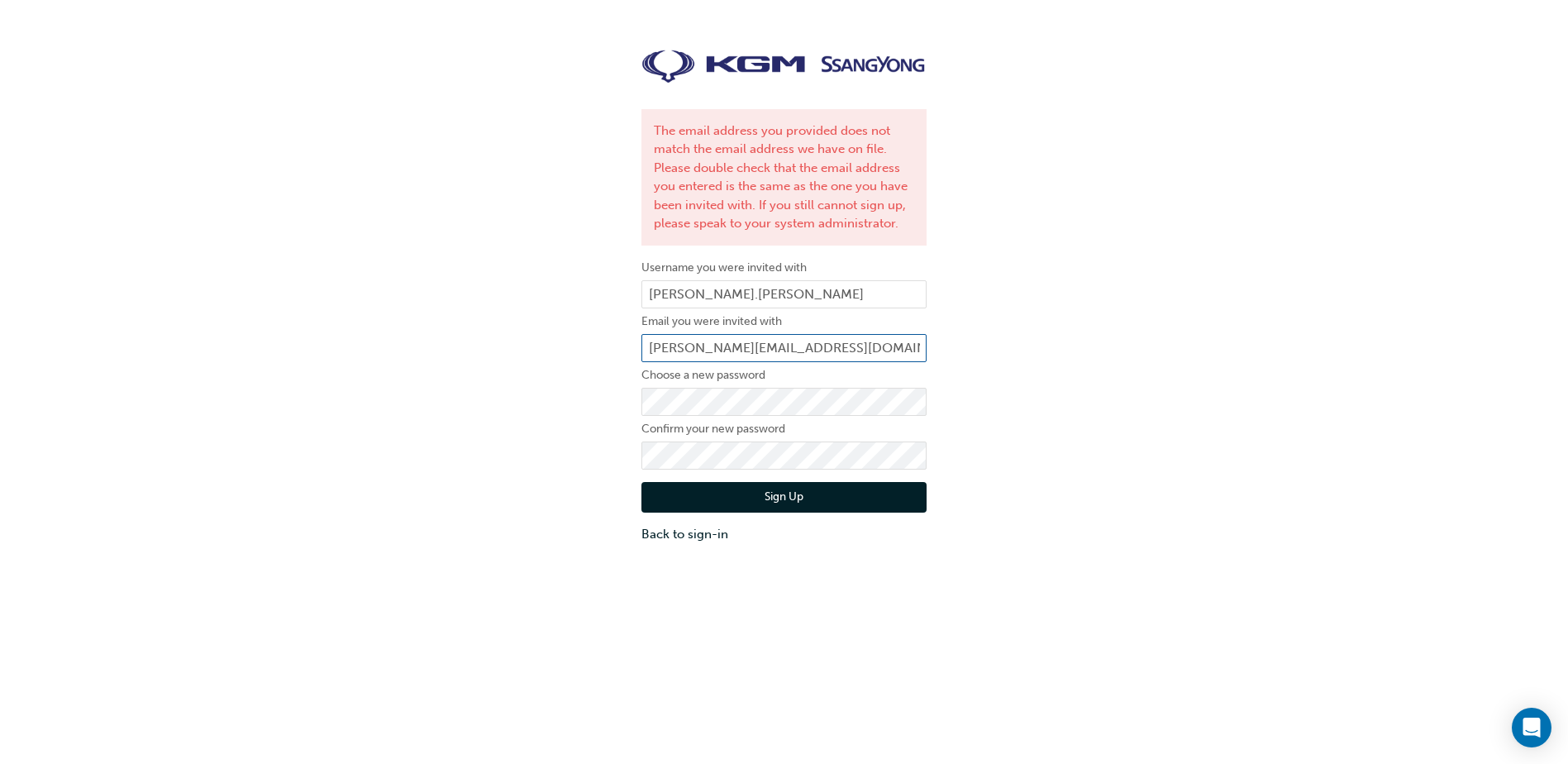
type input "tommy.nyugen@crickshighway.com.au"
click button "Sign Up" at bounding box center [784, 497] width 285 height 31
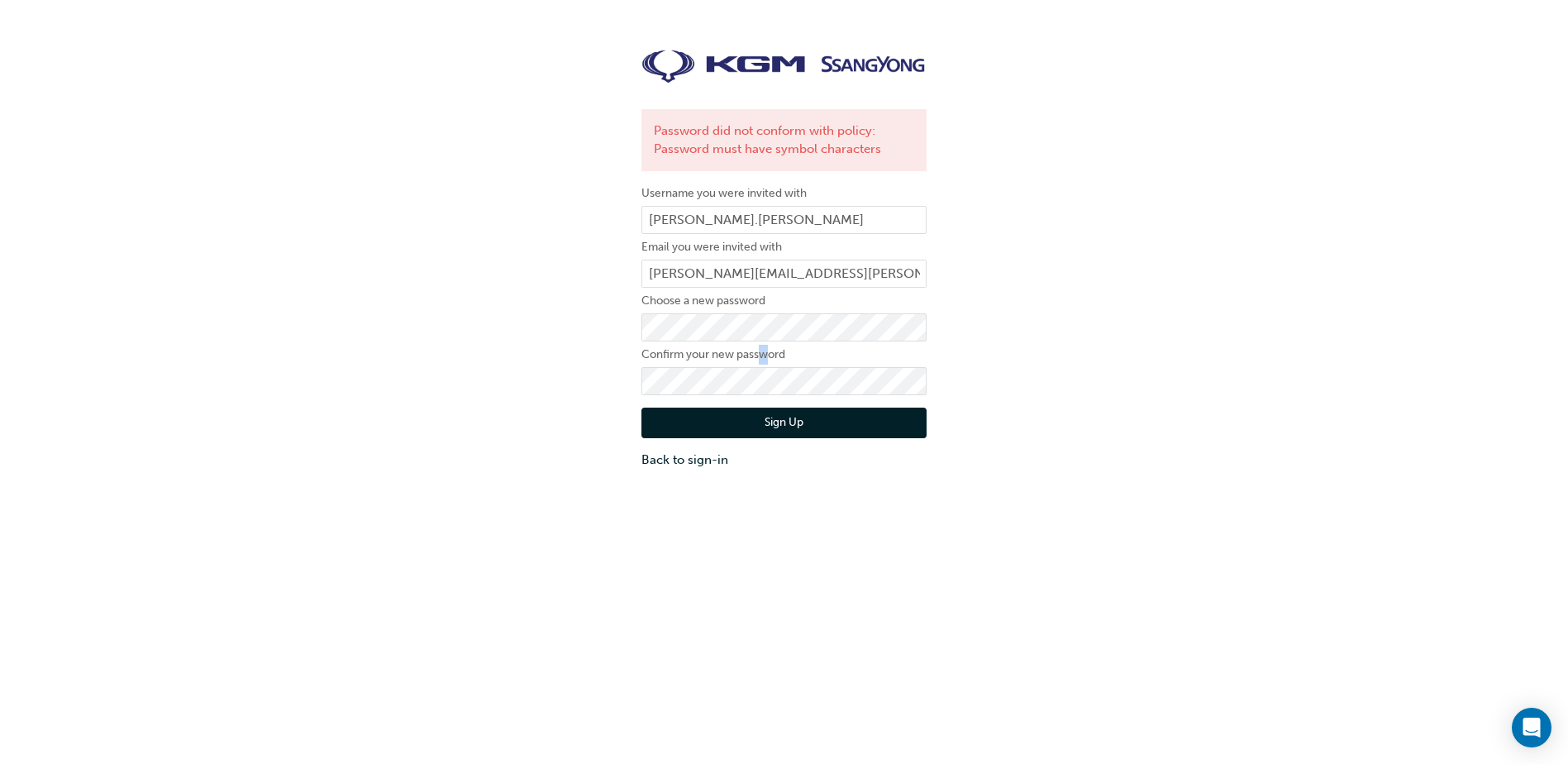
click at [759, 343] on form "Username you were invited with tommy.nyugen Email you were invited with tommy.n…" at bounding box center [784, 327] width 285 height 286
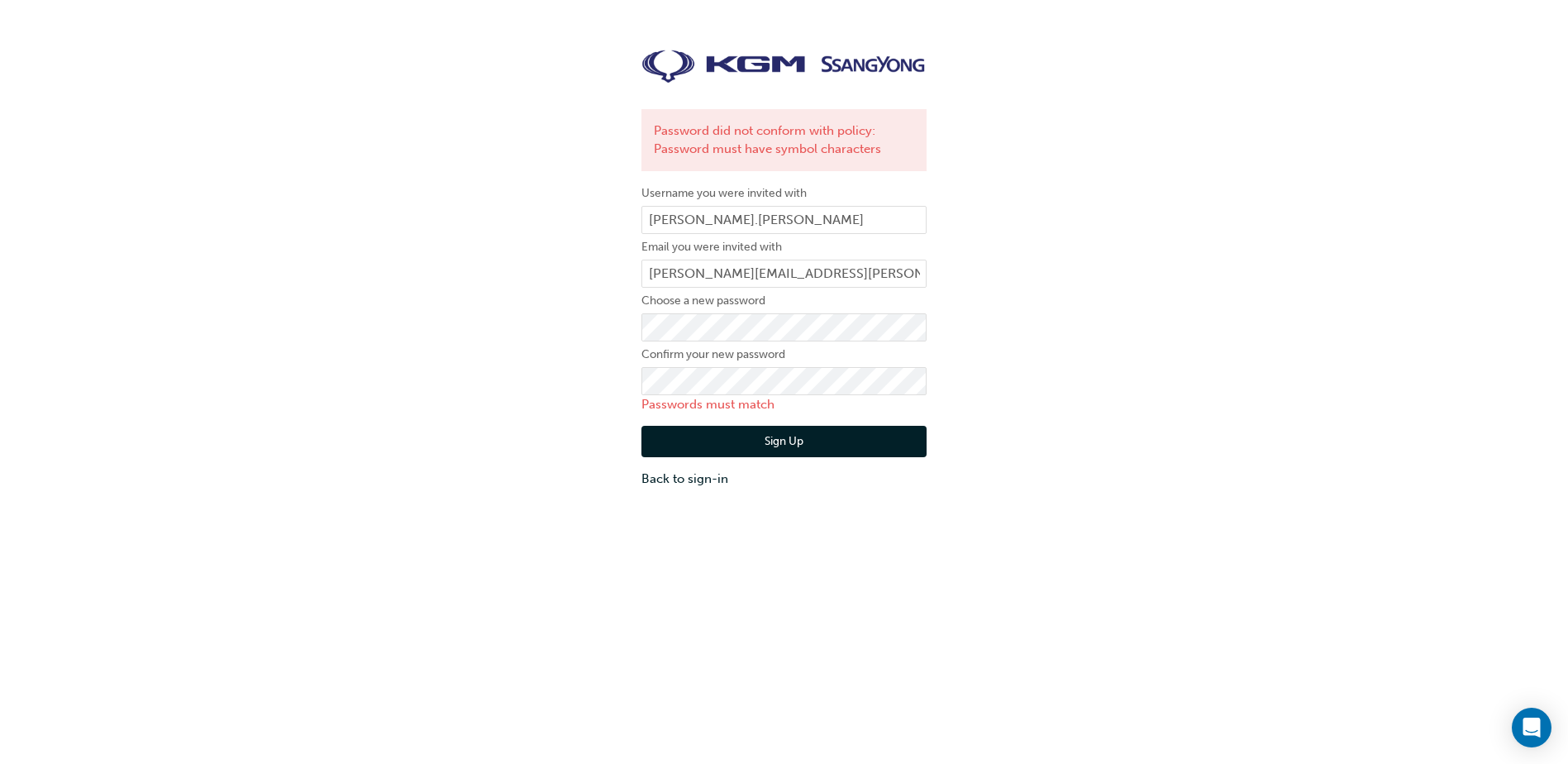
click at [1046, 373] on div "Password did not conform with policy: Password must have symbol characters User…" at bounding box center [784, 269] width 1568 height 463
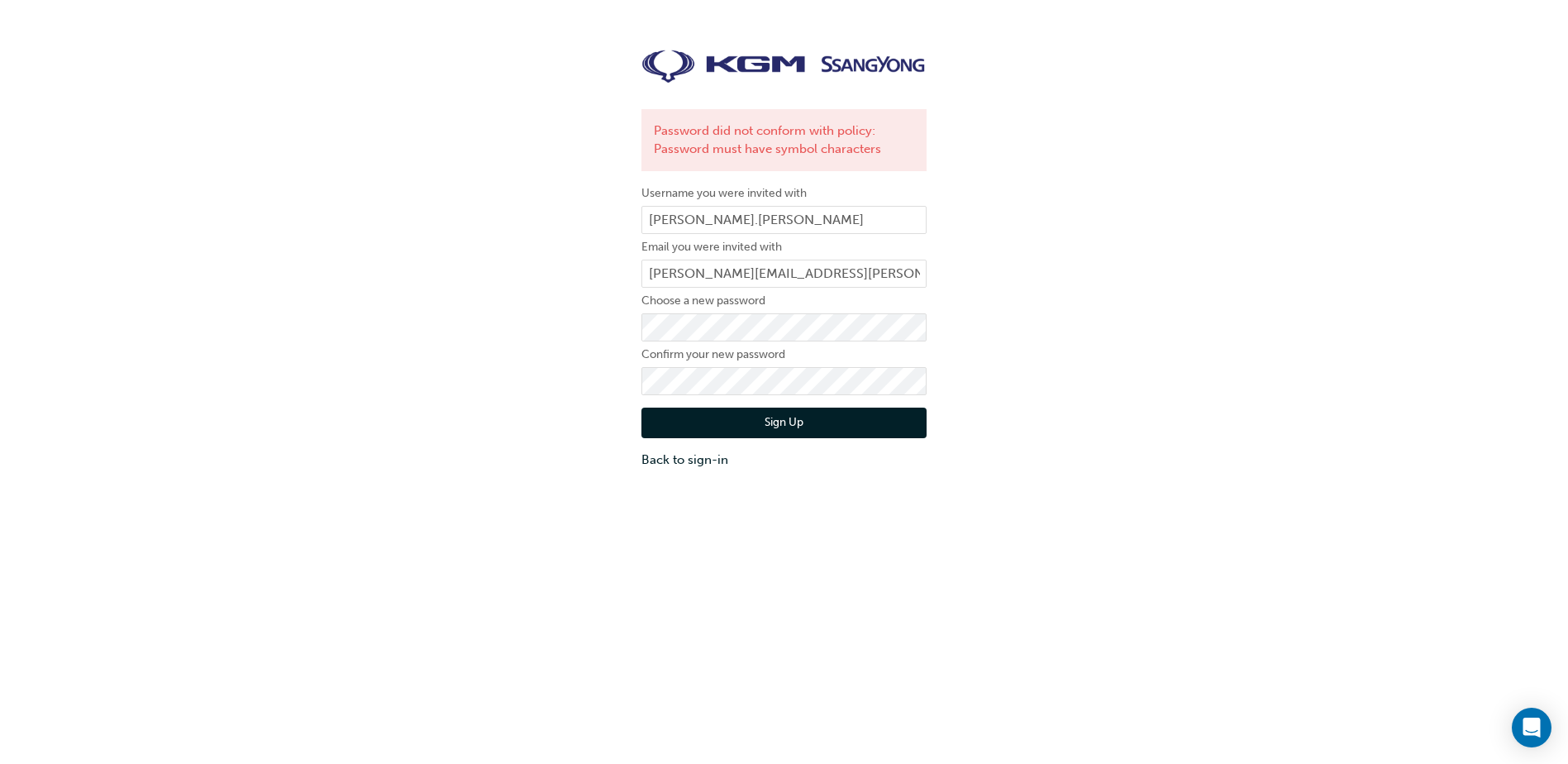
click at [965, 418] on div "Password did not conform with policy: Password must have symbol characters User…" at bounding box center [784, 259] width 1568 height 444
click at [880, 424] on button "Sign Up" at bounding box center [784, 423] width 285 height 31
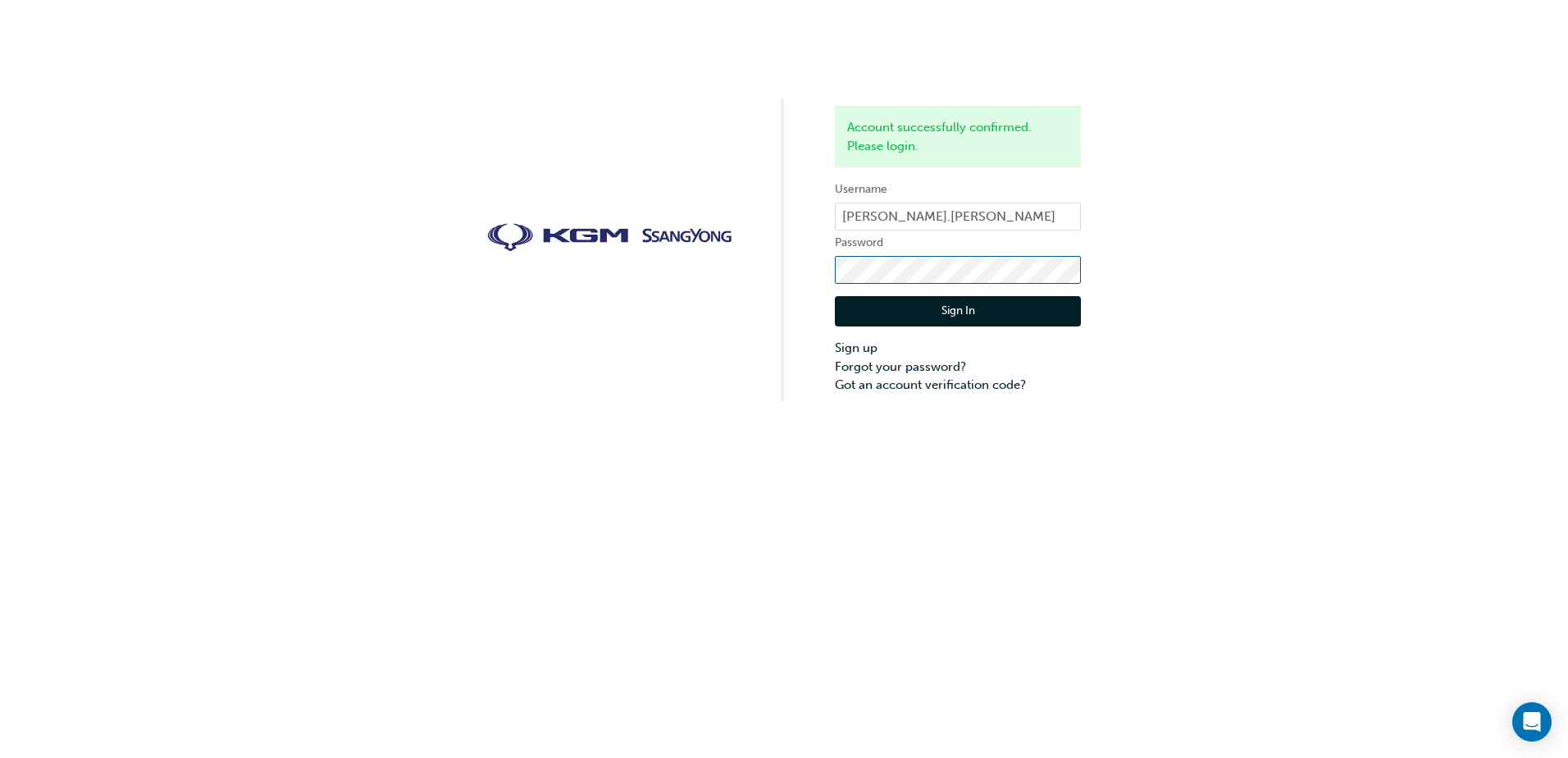
click button "Sign In" at bounding box center [957, 311] width 246 height 31
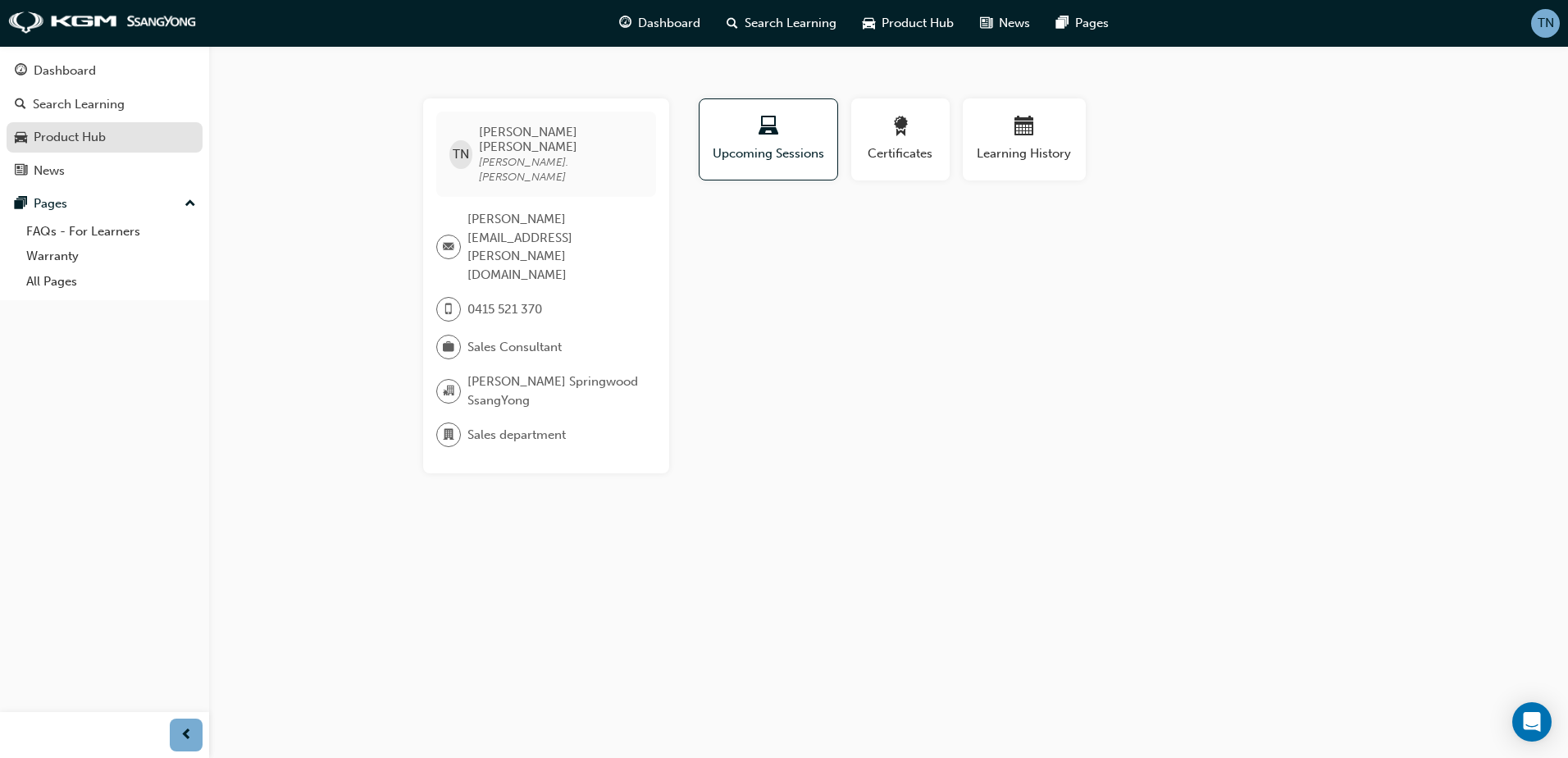
click at [99, 143] on div "Product Hub" at bounding box center [70, 138] width 72 height 19
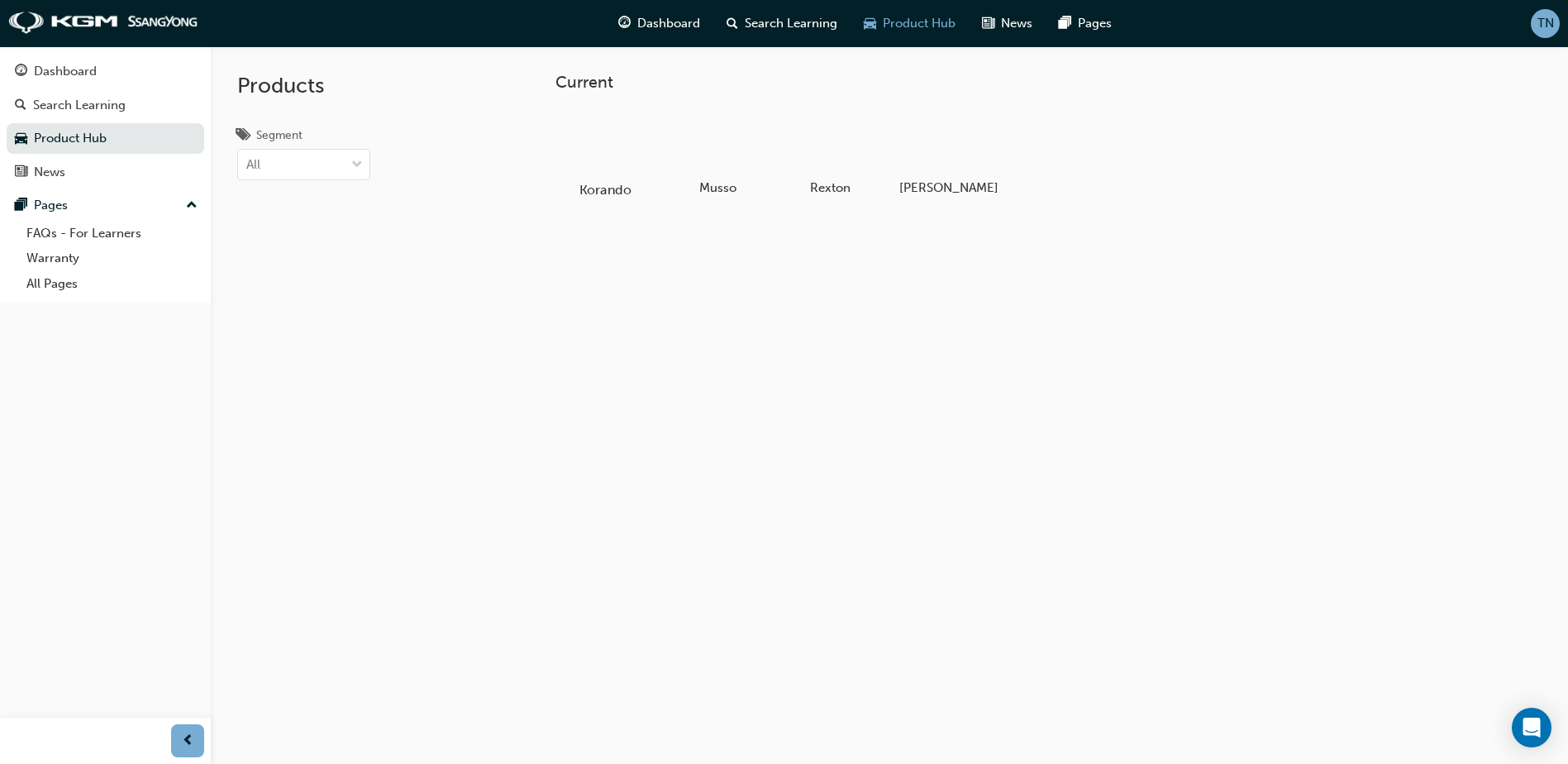
click at [595, 152] on div at bounding box center [606, 142] width 92 height 66
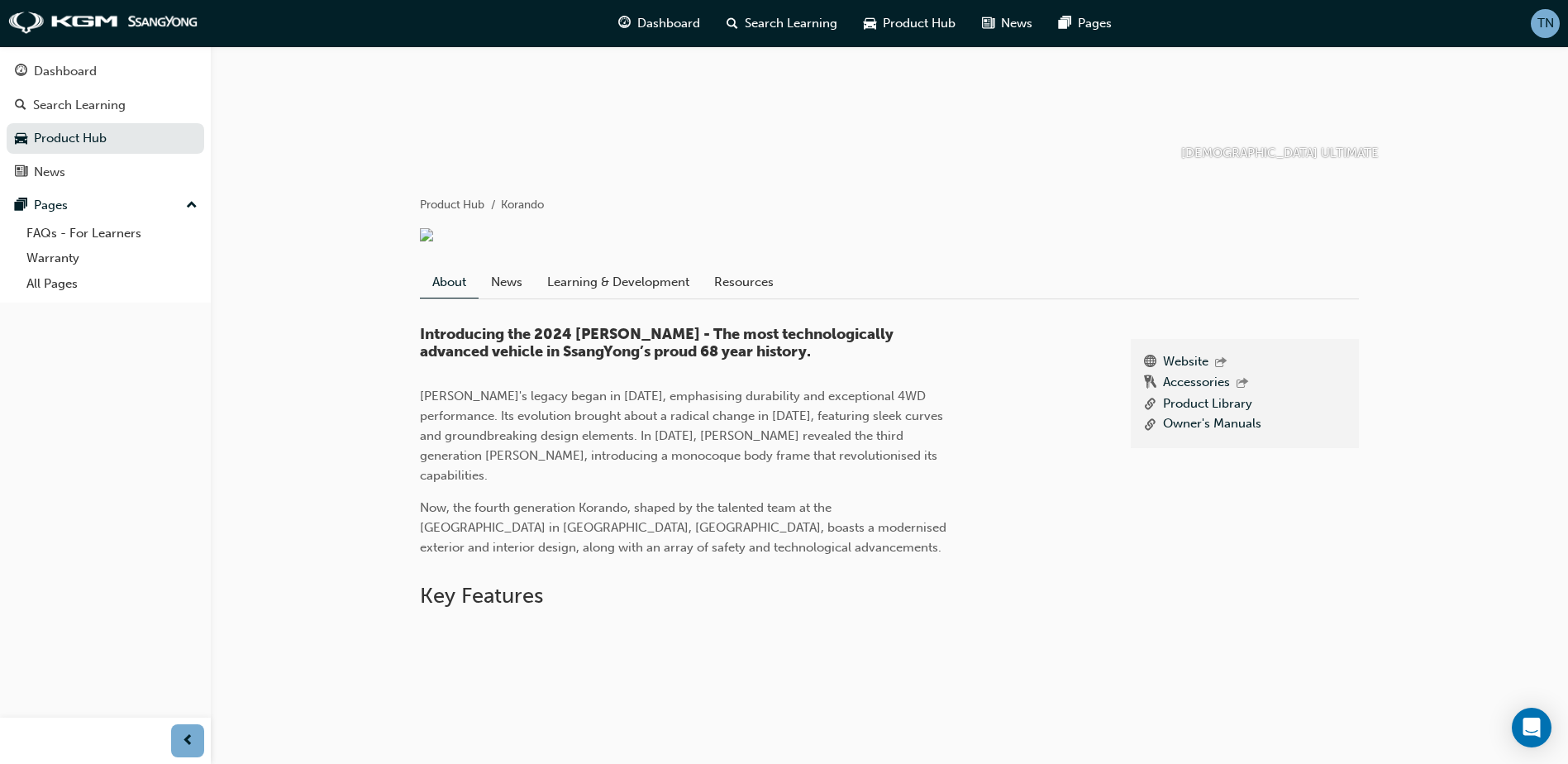
scroll to position [373, 0]
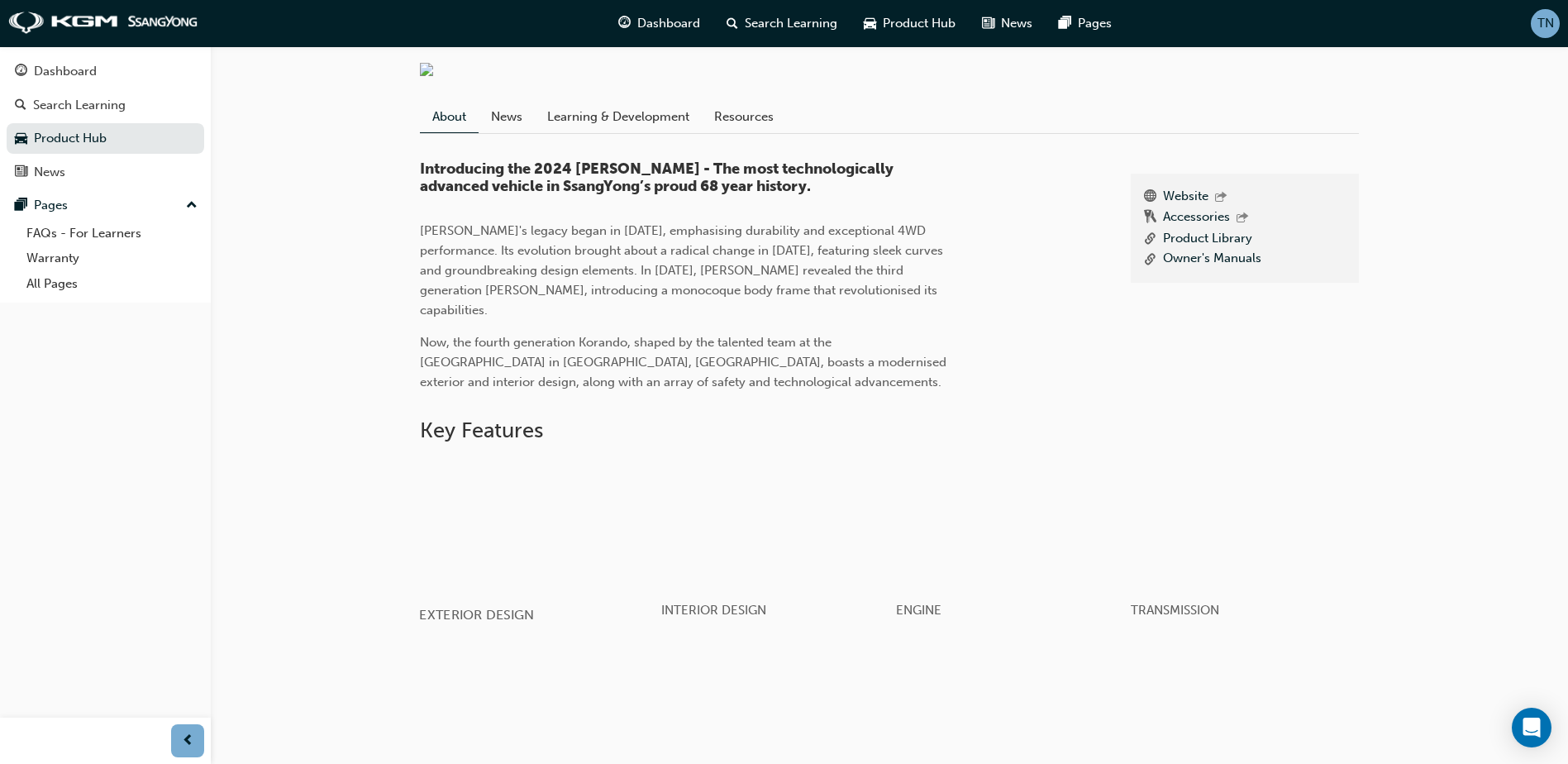
click at [515, 489] on div "button" at bounding box center [537, 524] width 236 height 133
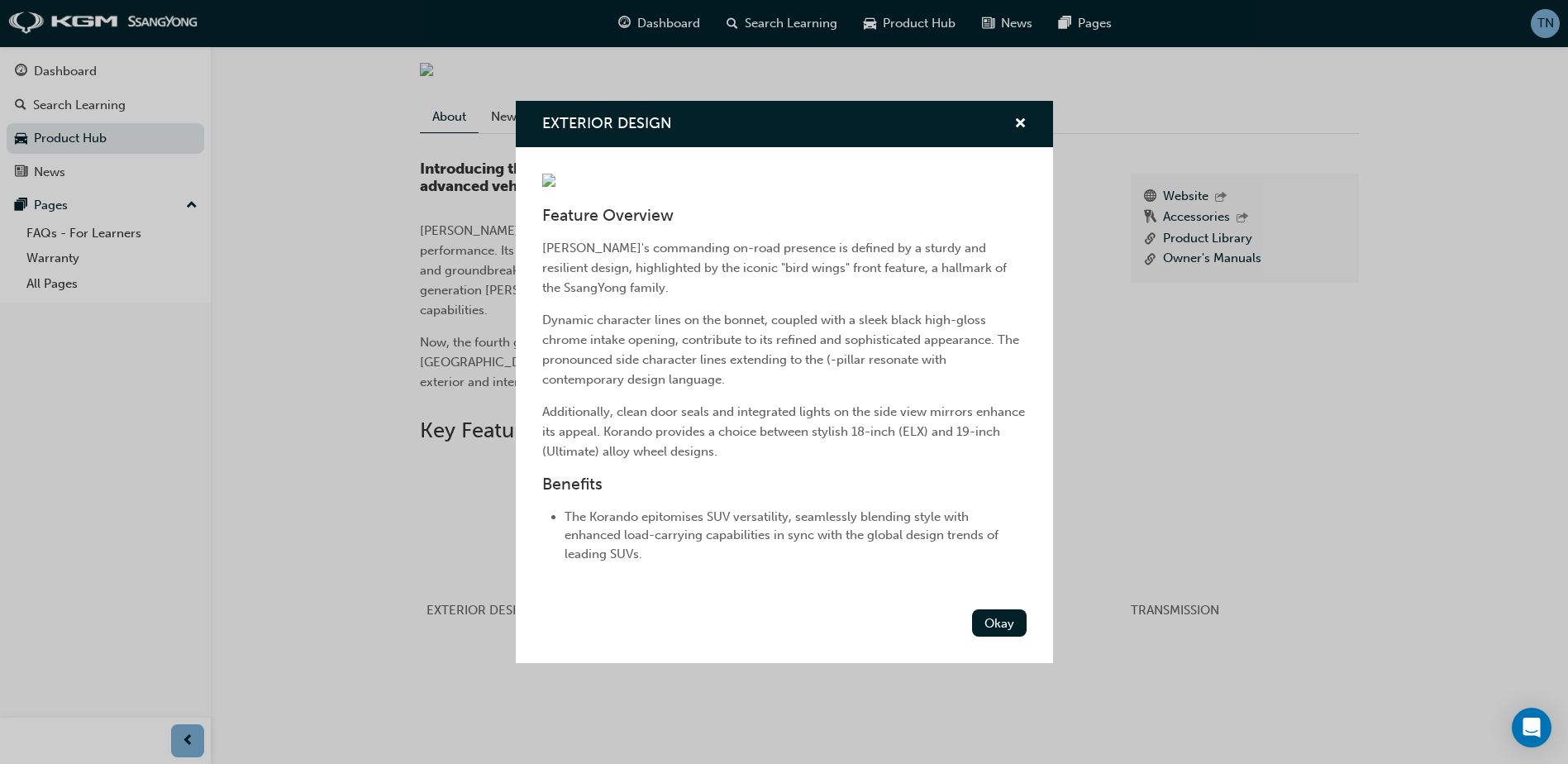
click at [463, 459] on div "EXTERIOR DESIGN Feature Overview Korando's commanding on-road presence is defin…" at bounding box center [784, 382] width 1568 height 764
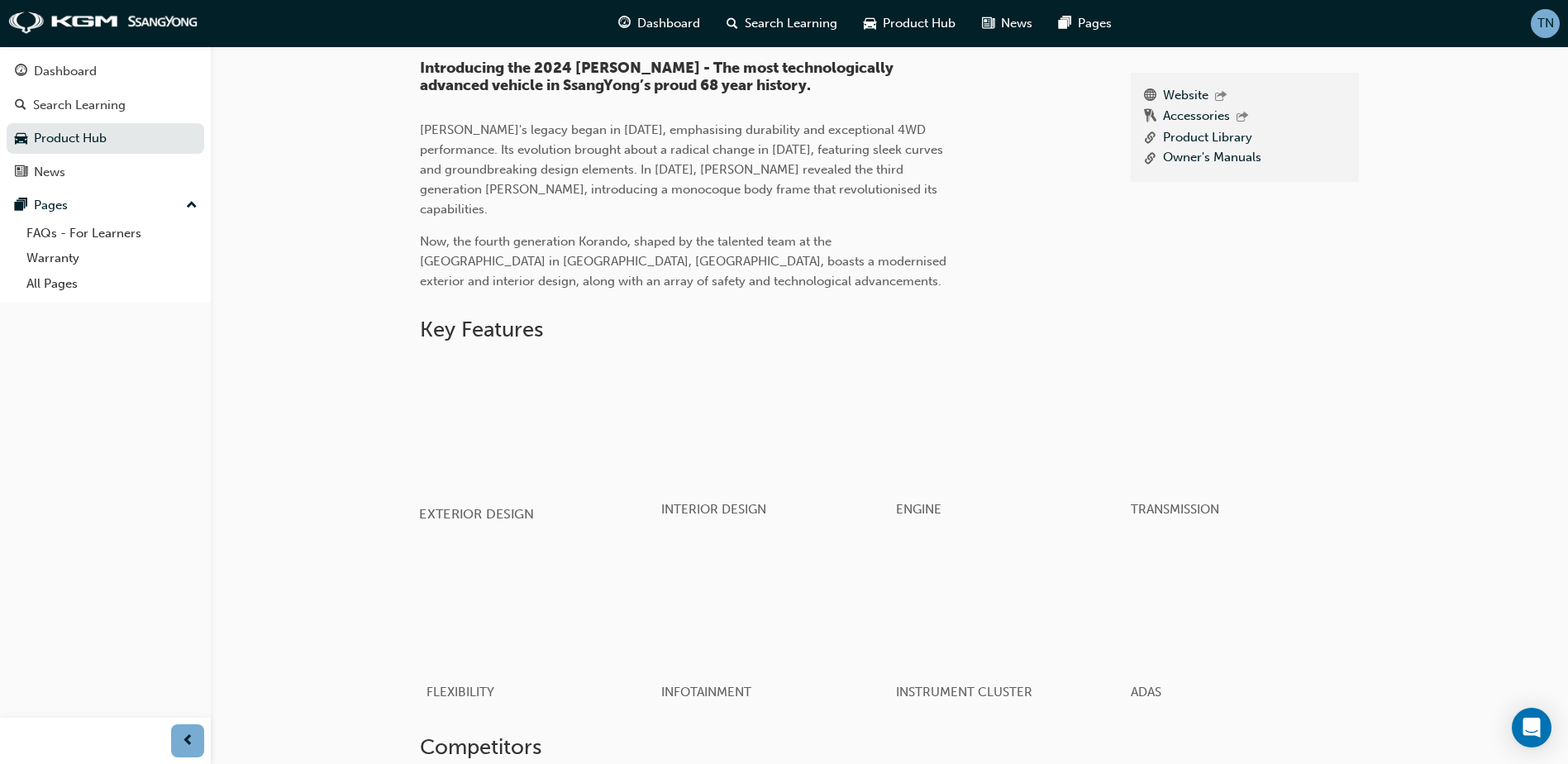
scroll to position [456, 0]
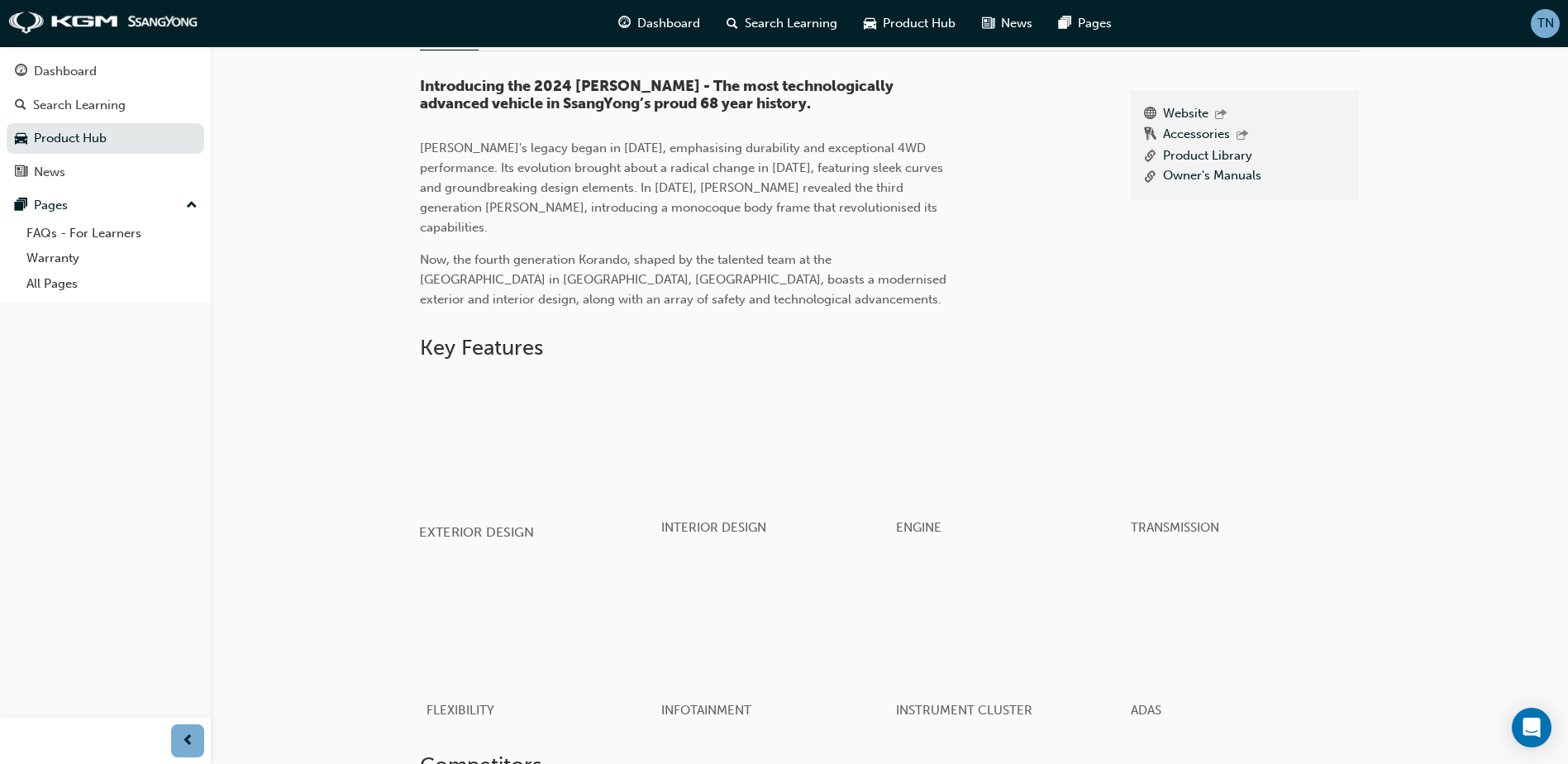
click at [536, 395] on div "button" at bounding box center [537, 441] width 236 height 133
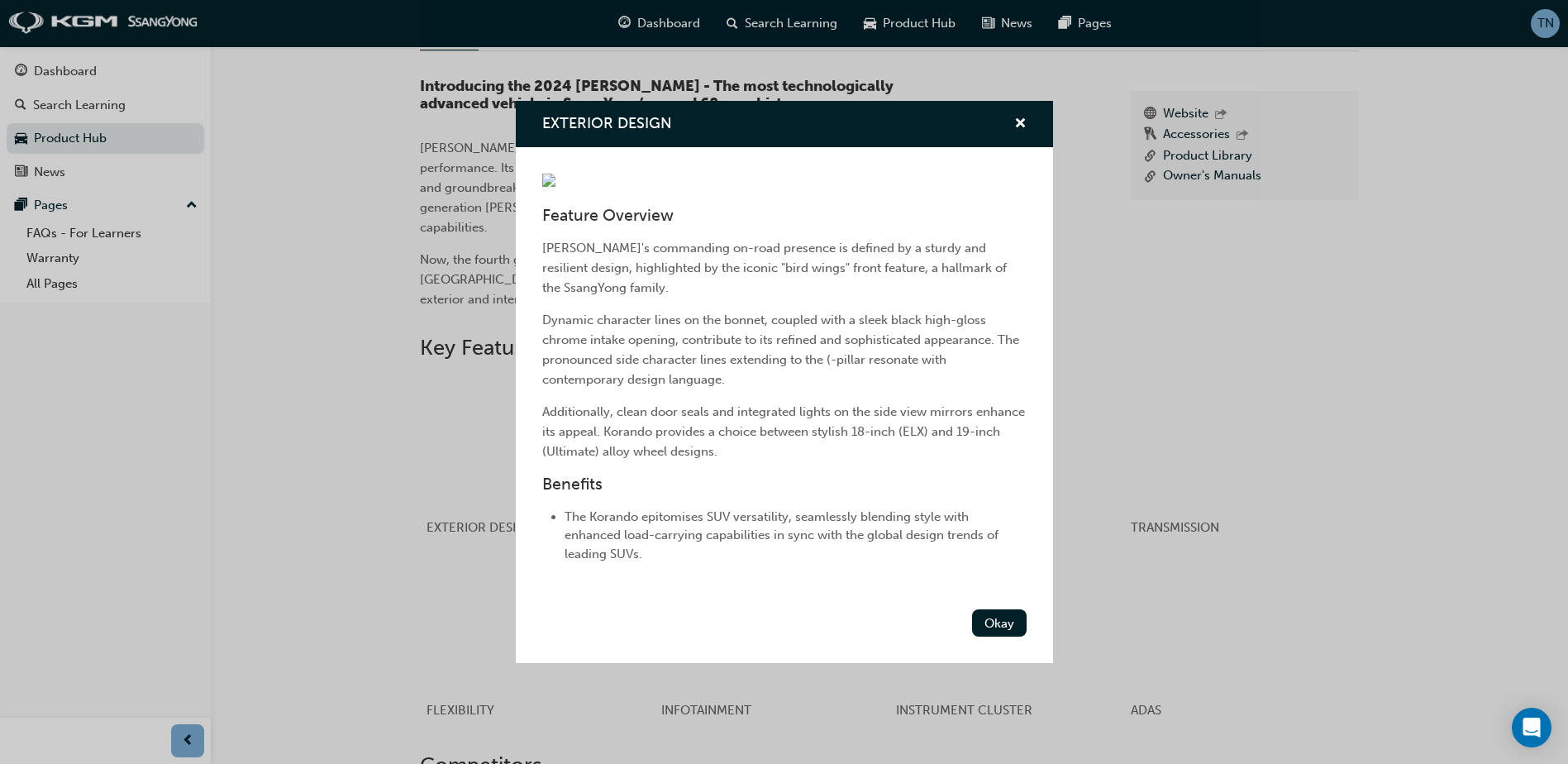
scroll to position [42, 0]
click at [978, 663] on div "Okay" at bounding box center [784, 633] width 537 height 61
click at [988, 637] on button "Okay" at bounding box center [999, 622] width 55 height 27
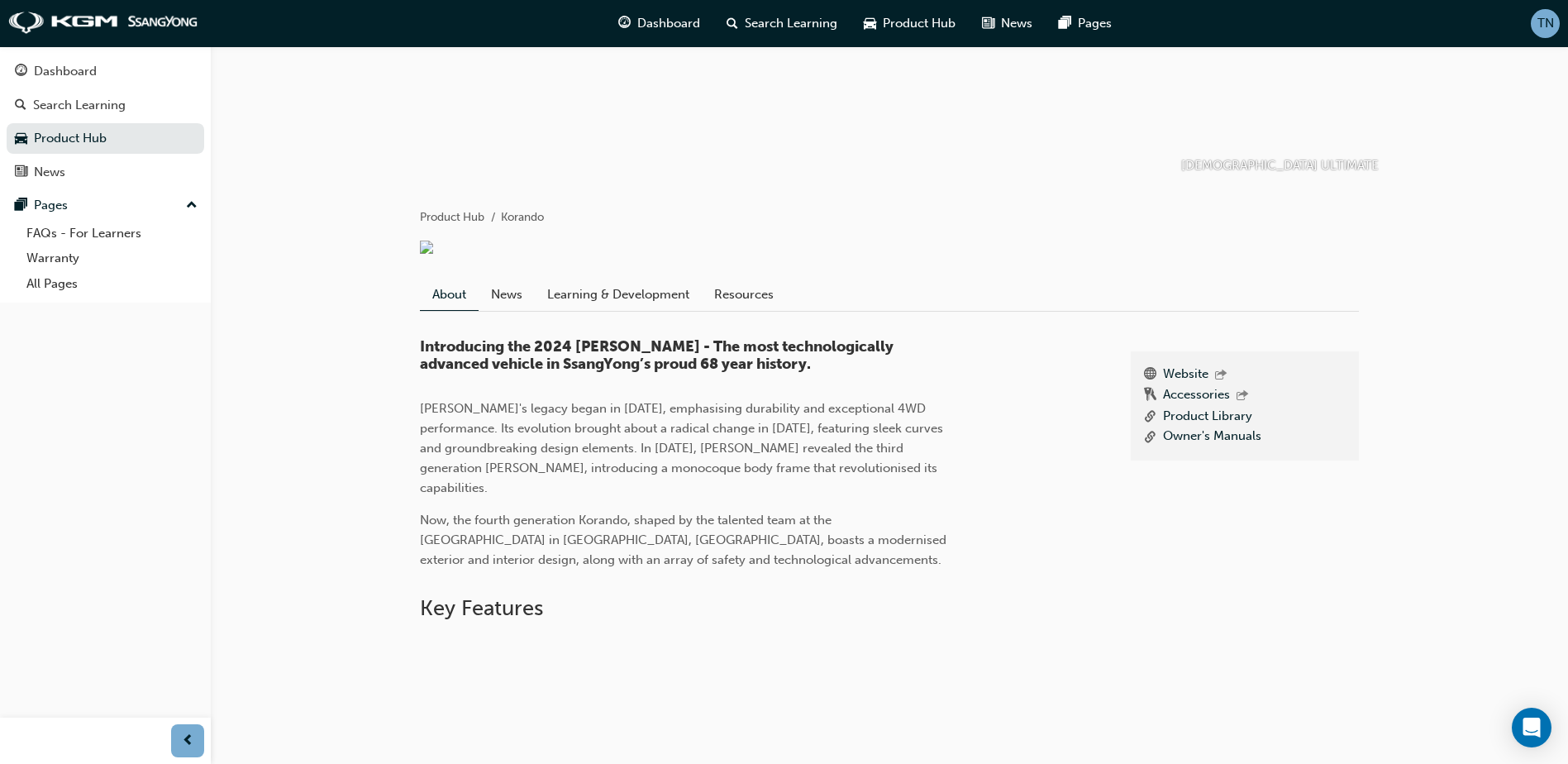
scroll to position [126, 0]
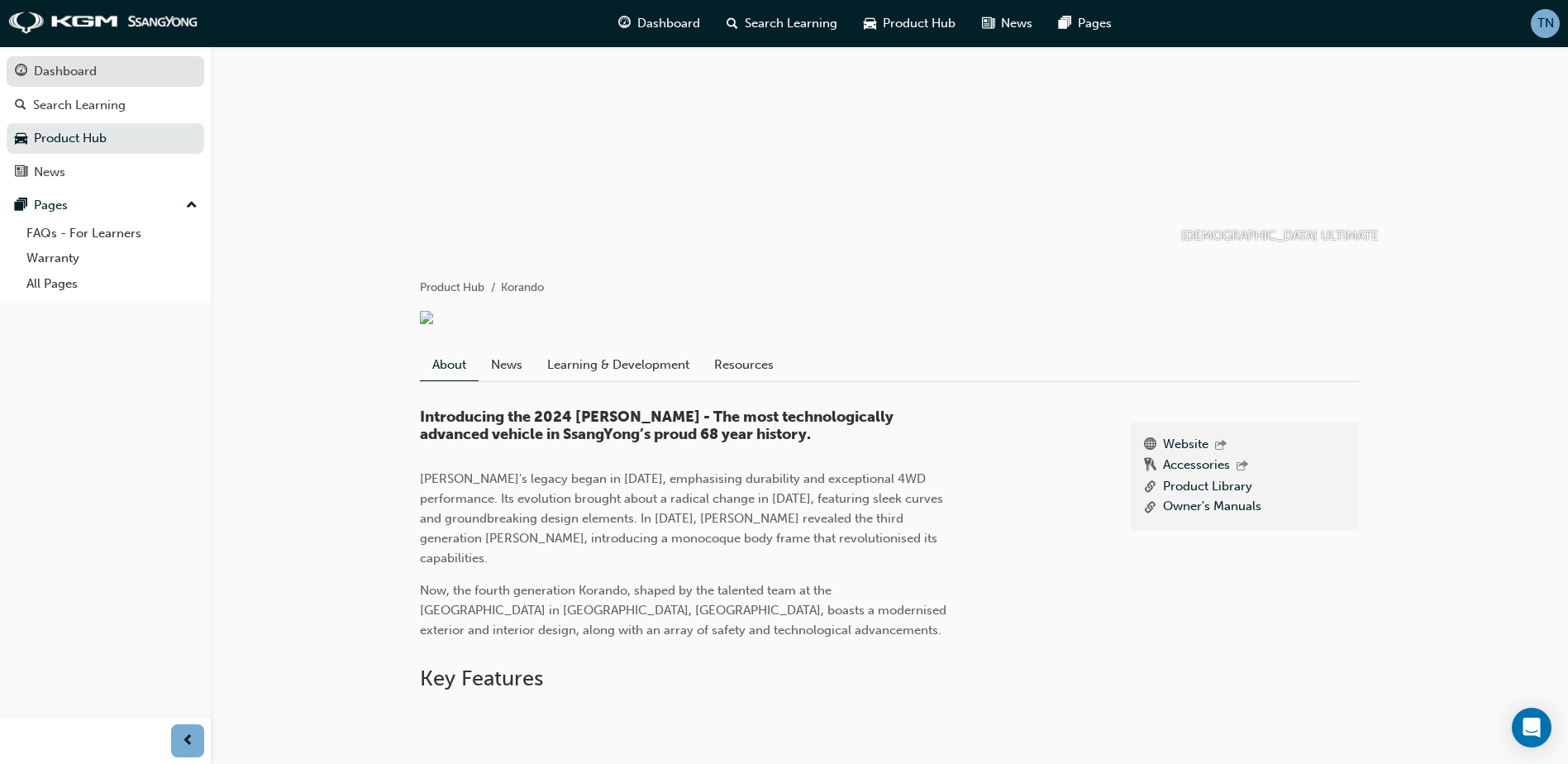
click at [81, 74] on div "Dashboard" at bounding box center [65, 72] width 63 height 19
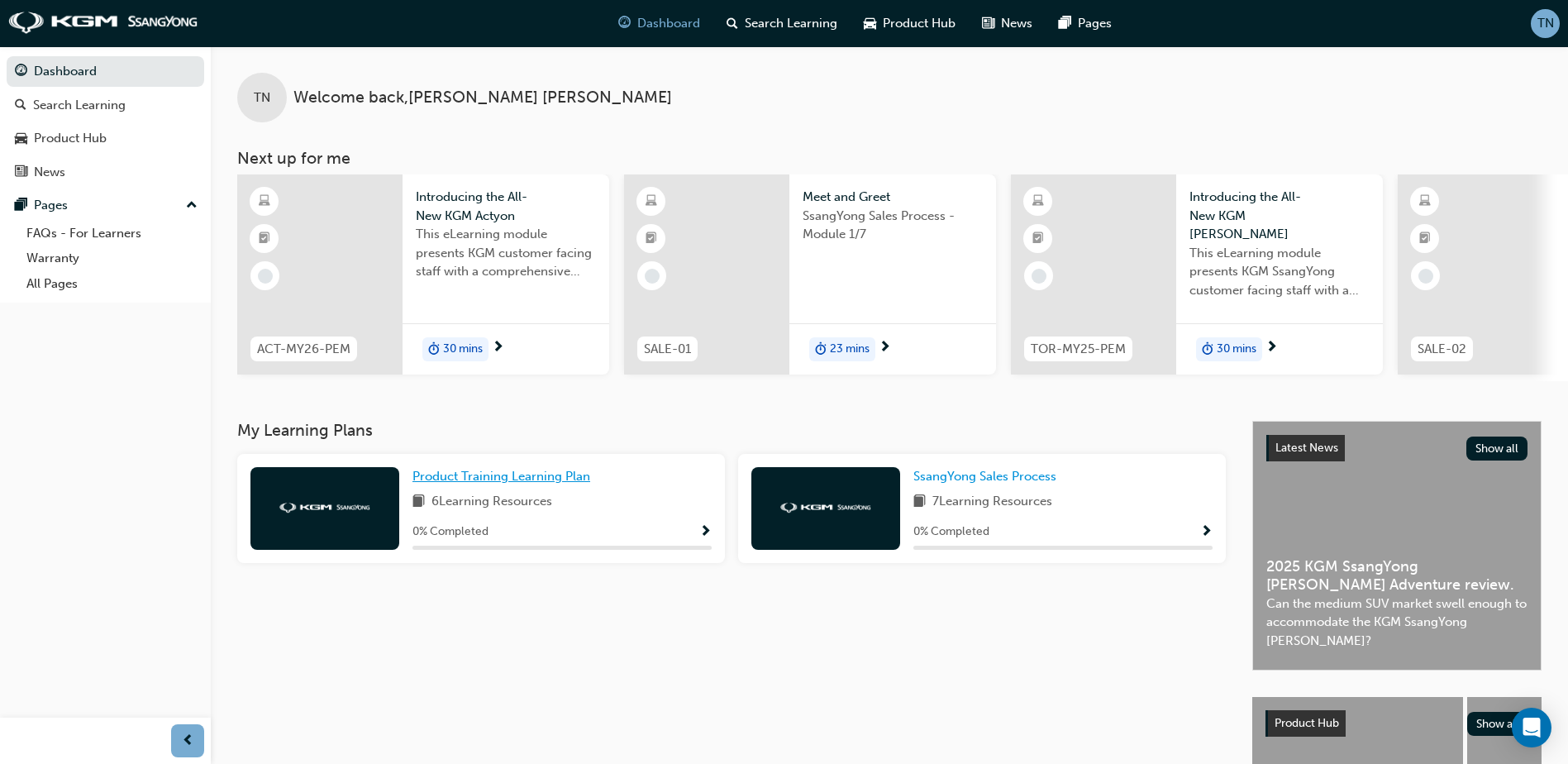
click at [489, 482] on span "Product Training Learning Plan" at bounding box center [501, 476] width 178 height 15
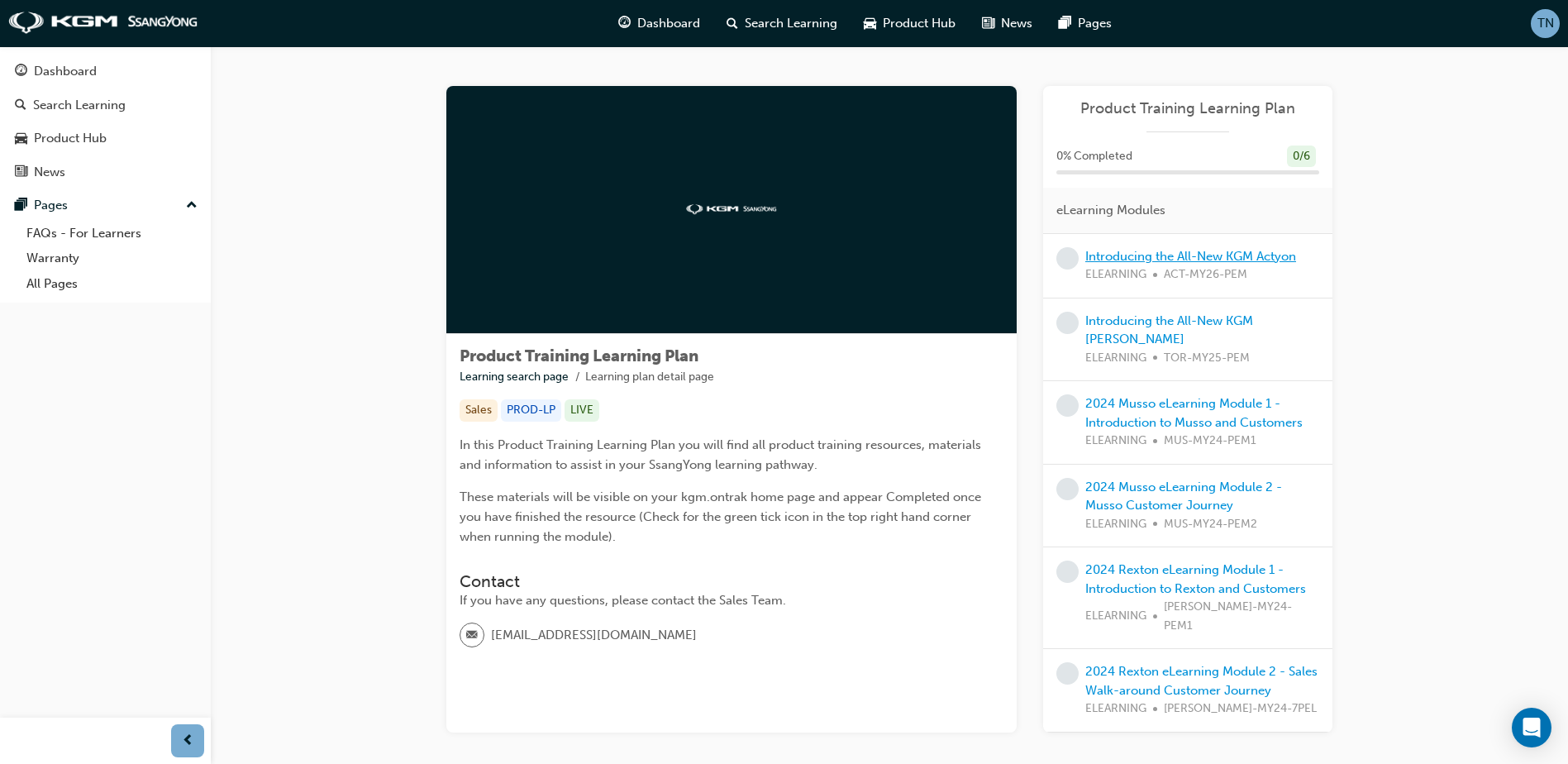
click at [1111, 259] on link "Introducing the All-New KGM Actyon" at bounding box center [1190, 256] width 211 height 15
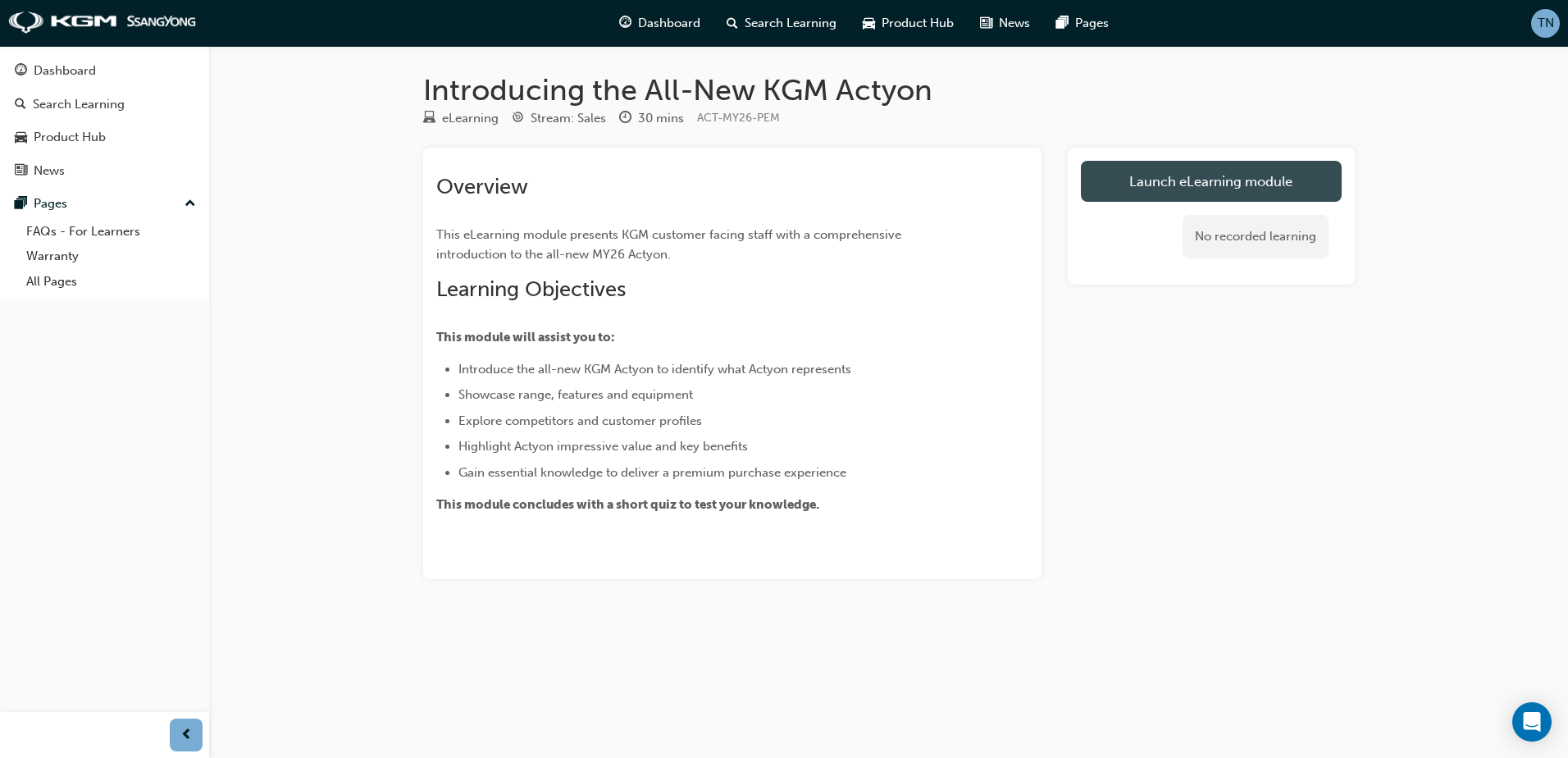
click at [1221, 189] on link "Launch eLearning module" at bounding box center [1211, 181] width 260 height 41
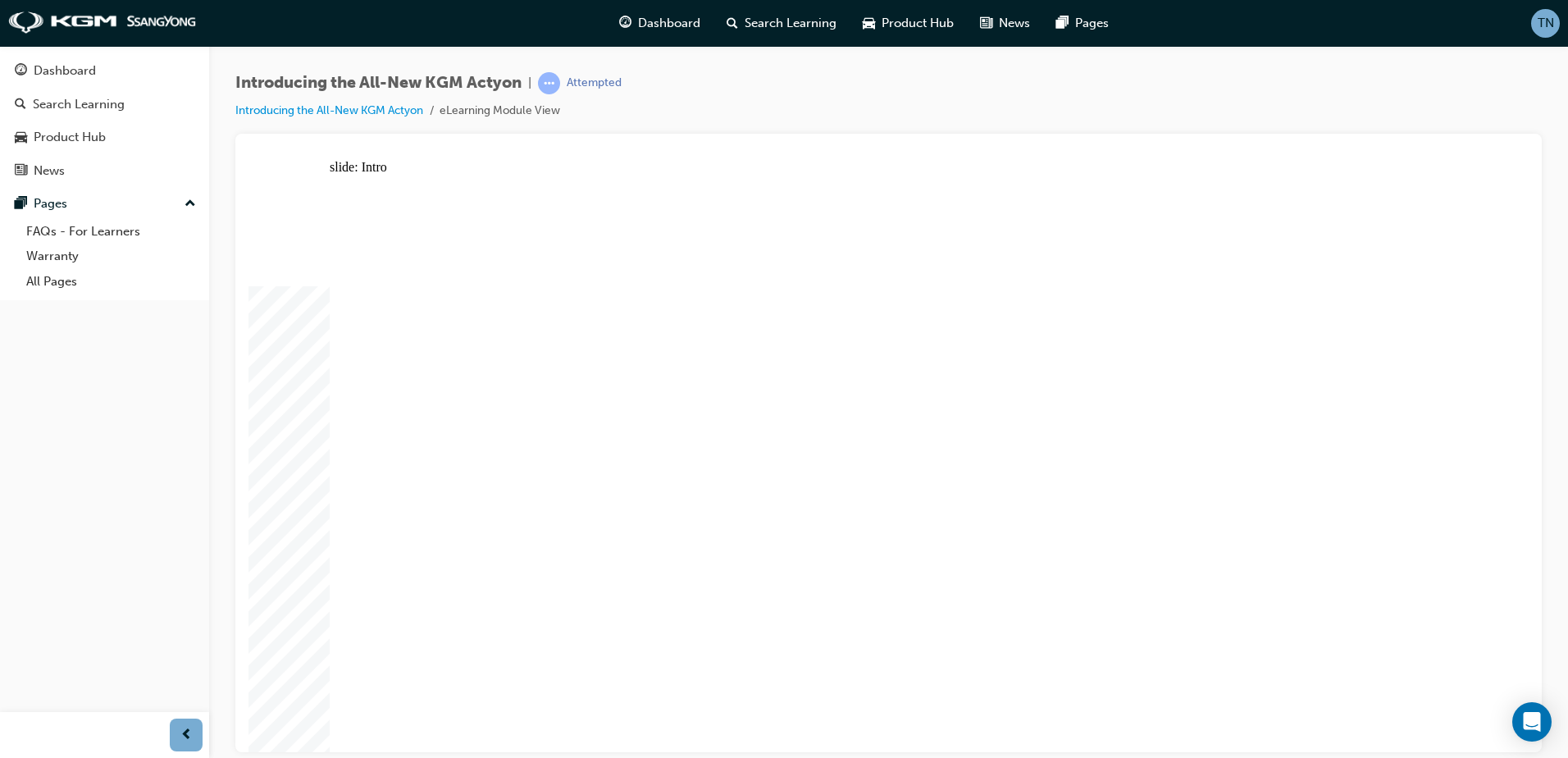
click at [1541, 390] on div "Introducing the All-New KGM Actyon | Attempted Introducing the All-New KGM Acty…" at bounding box center [888, 381] width 1358 height 671
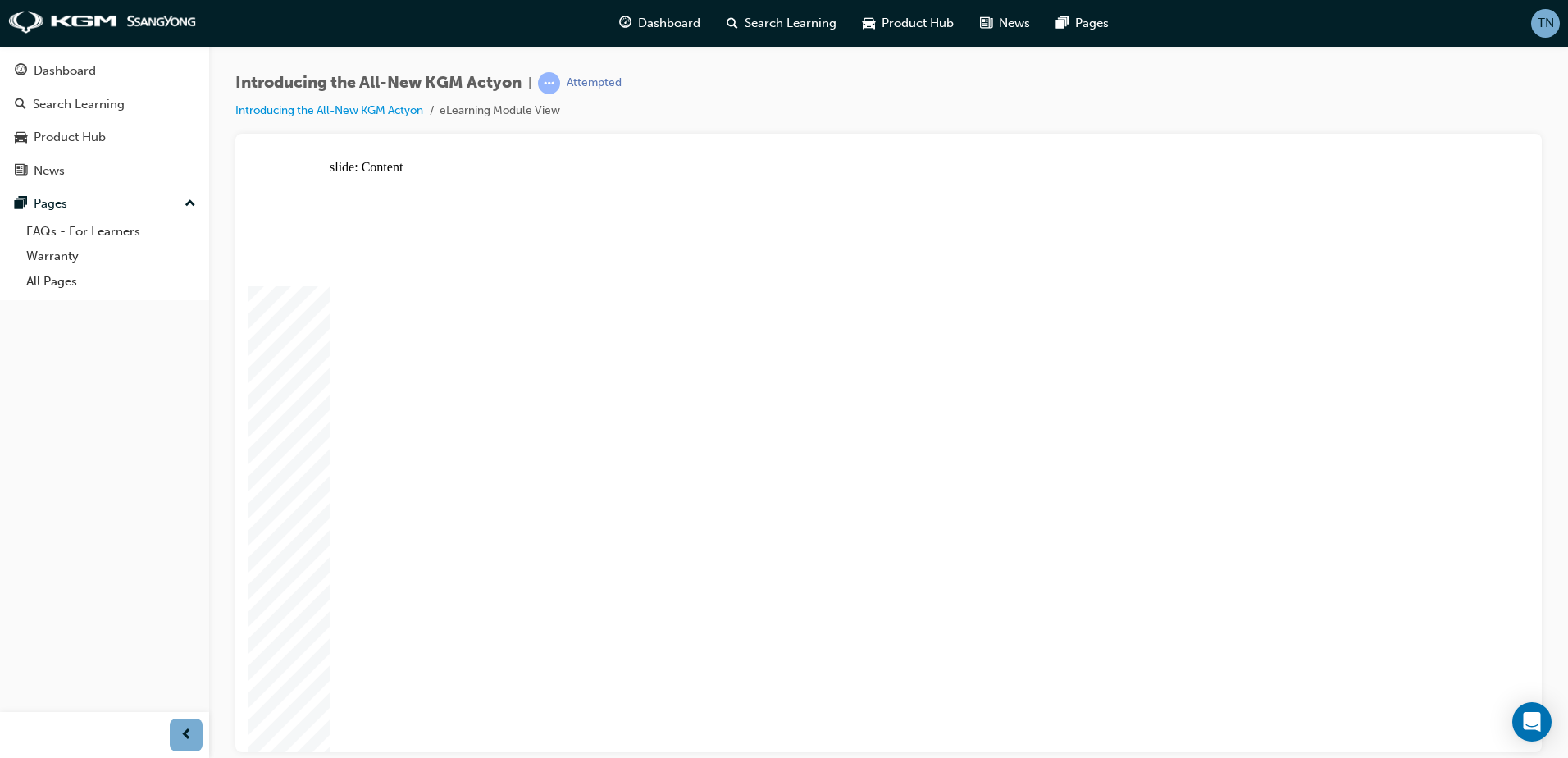
drag, startPoint x: 1427, startPoint y: 260, endPoint x: 1418, endPoint y: 257, distance: 9.5
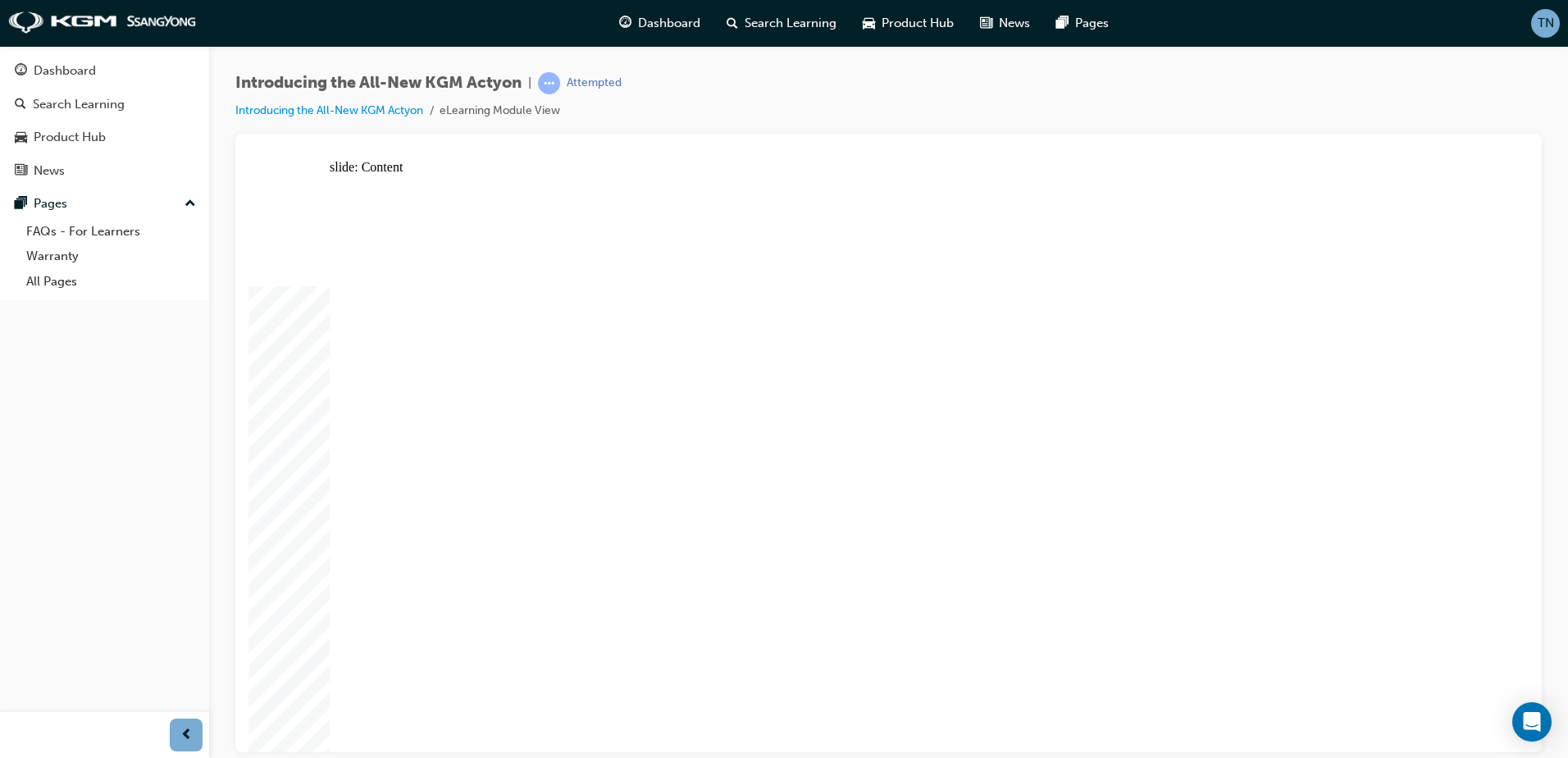
drag, startPoint x: 1431, startPoint y: 553, endPoint x: 1425, endPoint y: 547, distance: 8.5
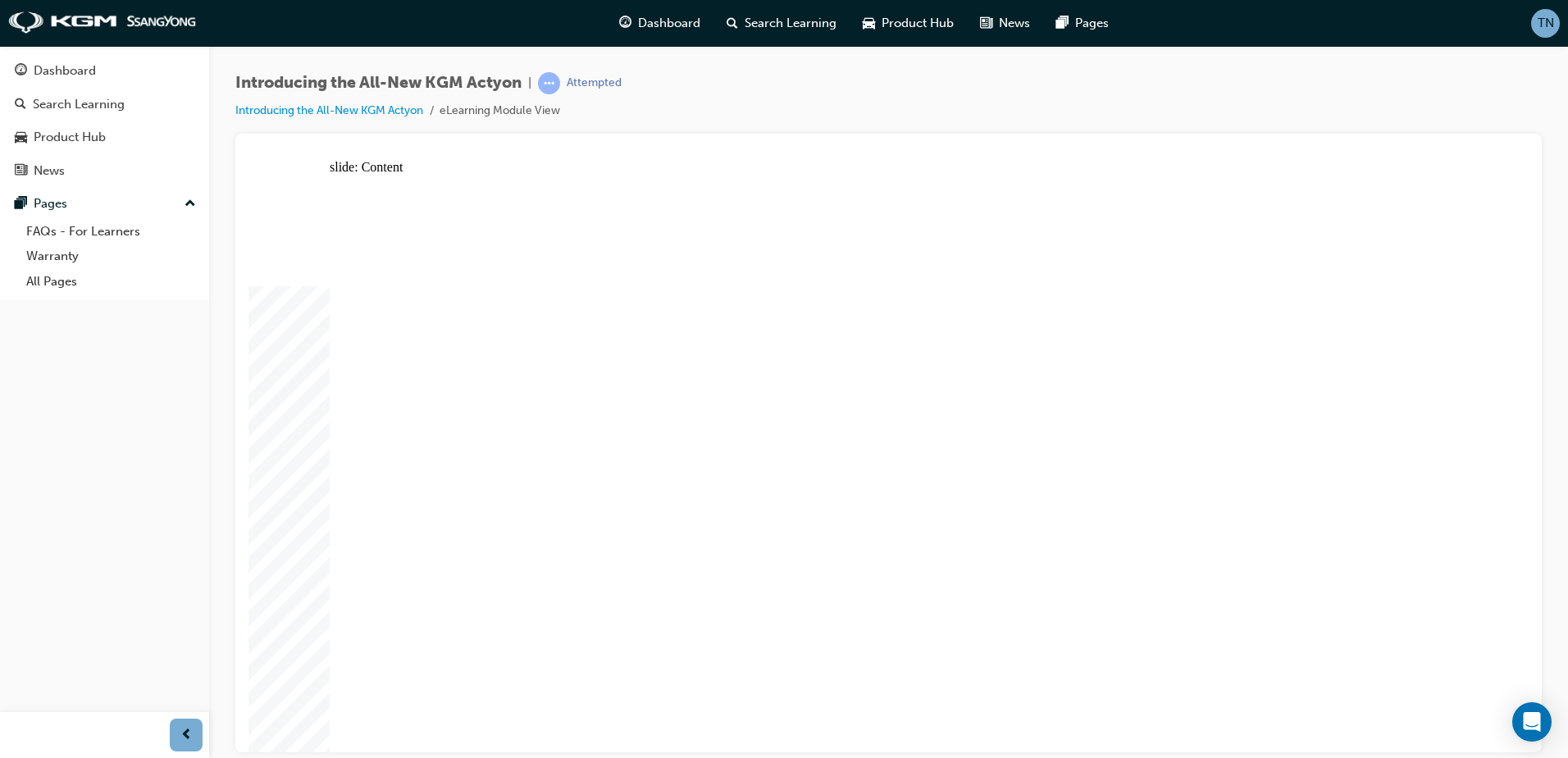
drag, startPoint x: 583, startPoint y: 307, endPoint x: 574, endPoint y: 303, distance: 9.8
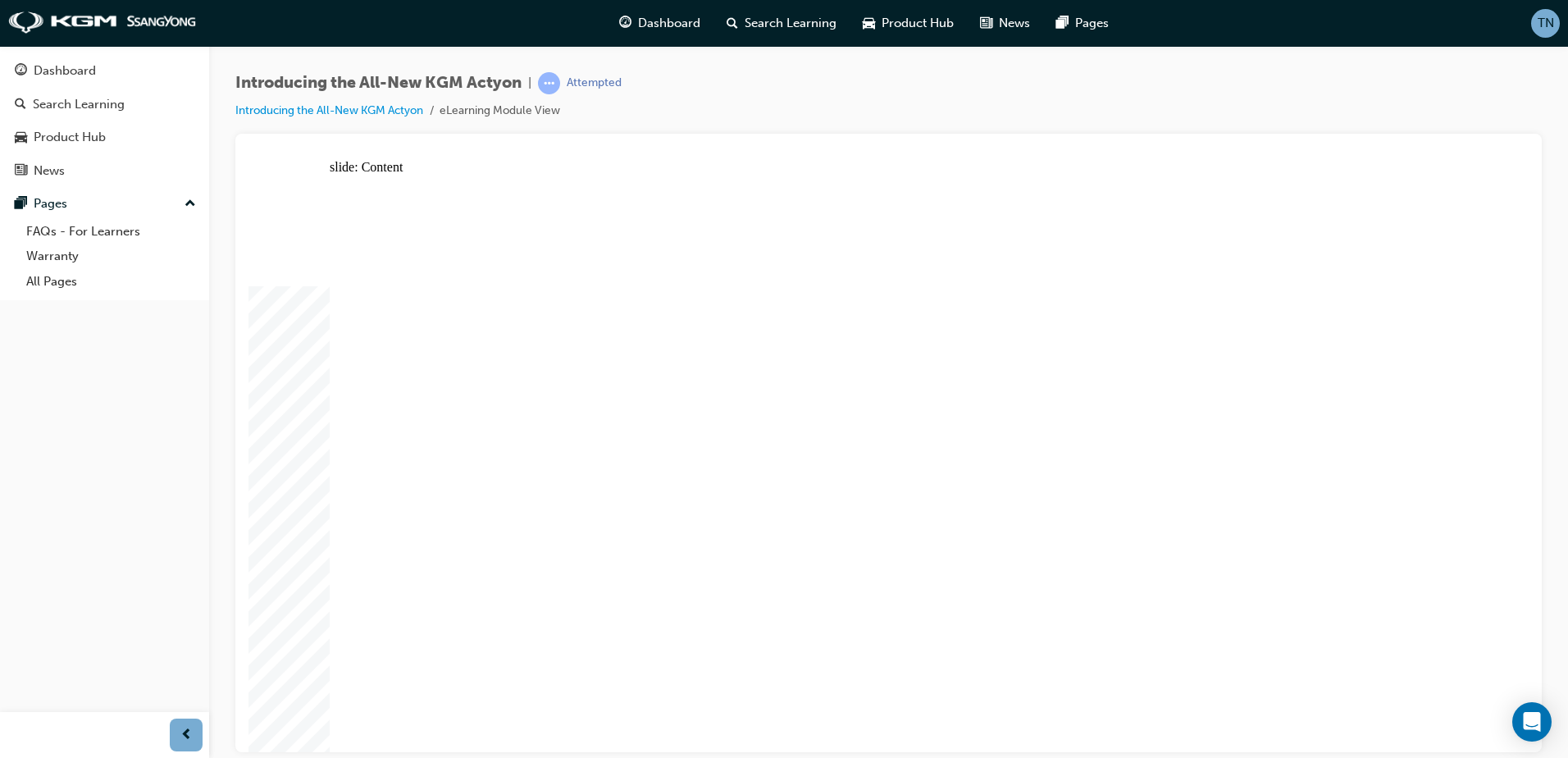
drag, startPoint x: 960, startPoint y: 655, endPoint x: 958, endPoint y: 663, distance: 8.2
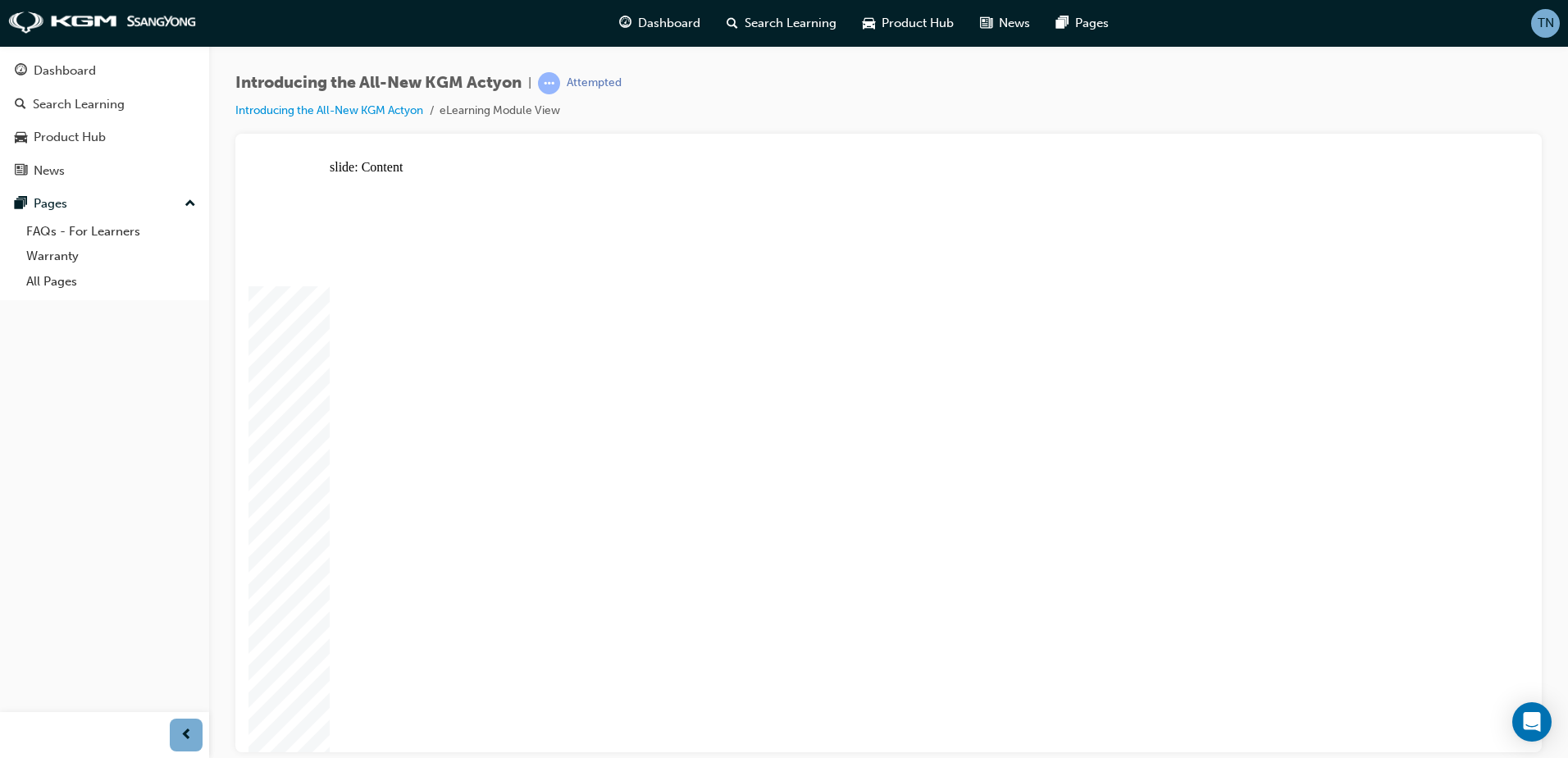
drag, startPoint x: 1074, startPoint y: 206, endPoint x: 1066, endPoint y: 277, distance: 71.4
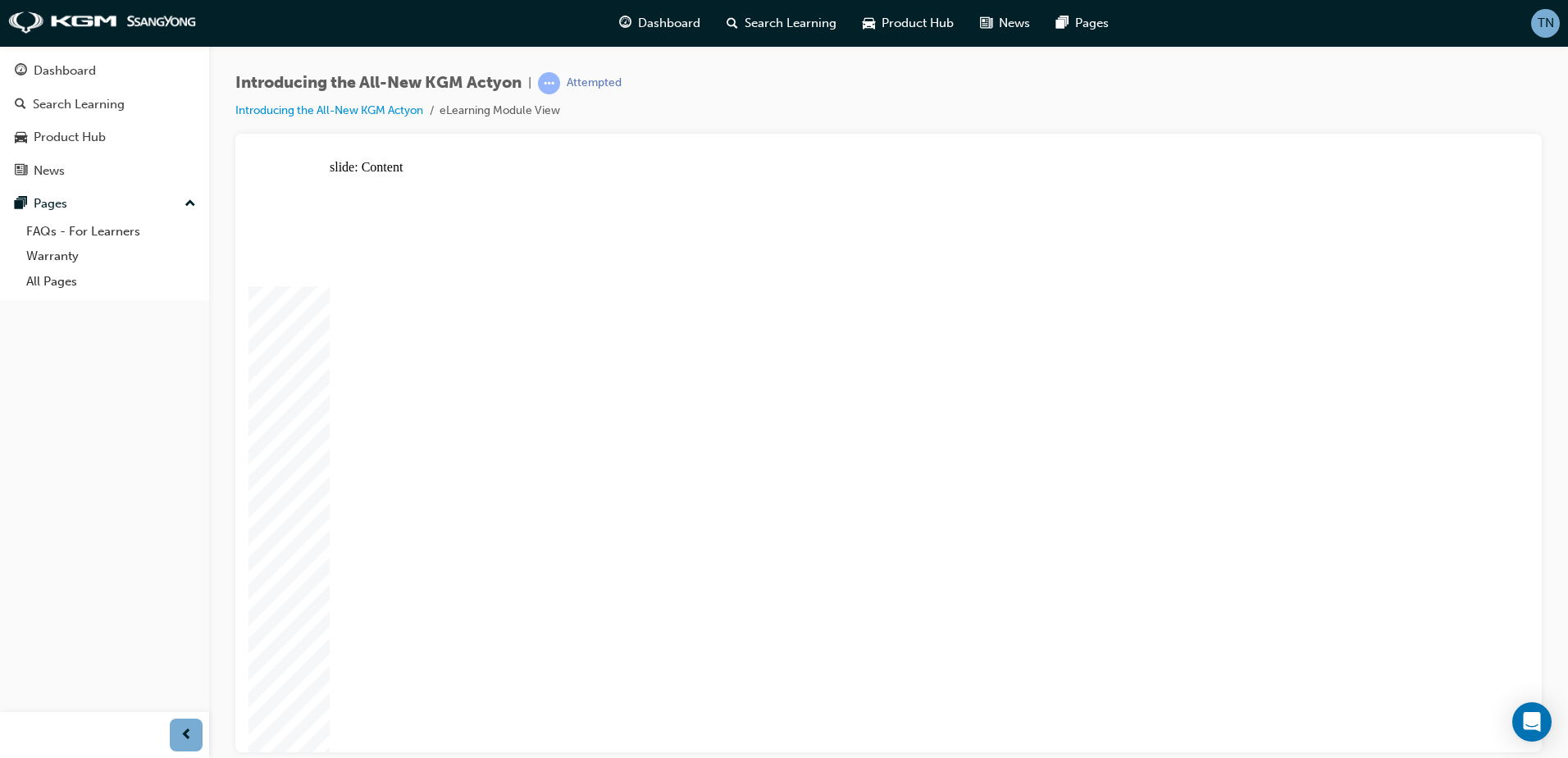
drag, startPoint x: 602, startPoint y: 441, endPoint x: 573, endPoint y: 514, distance: 78.5
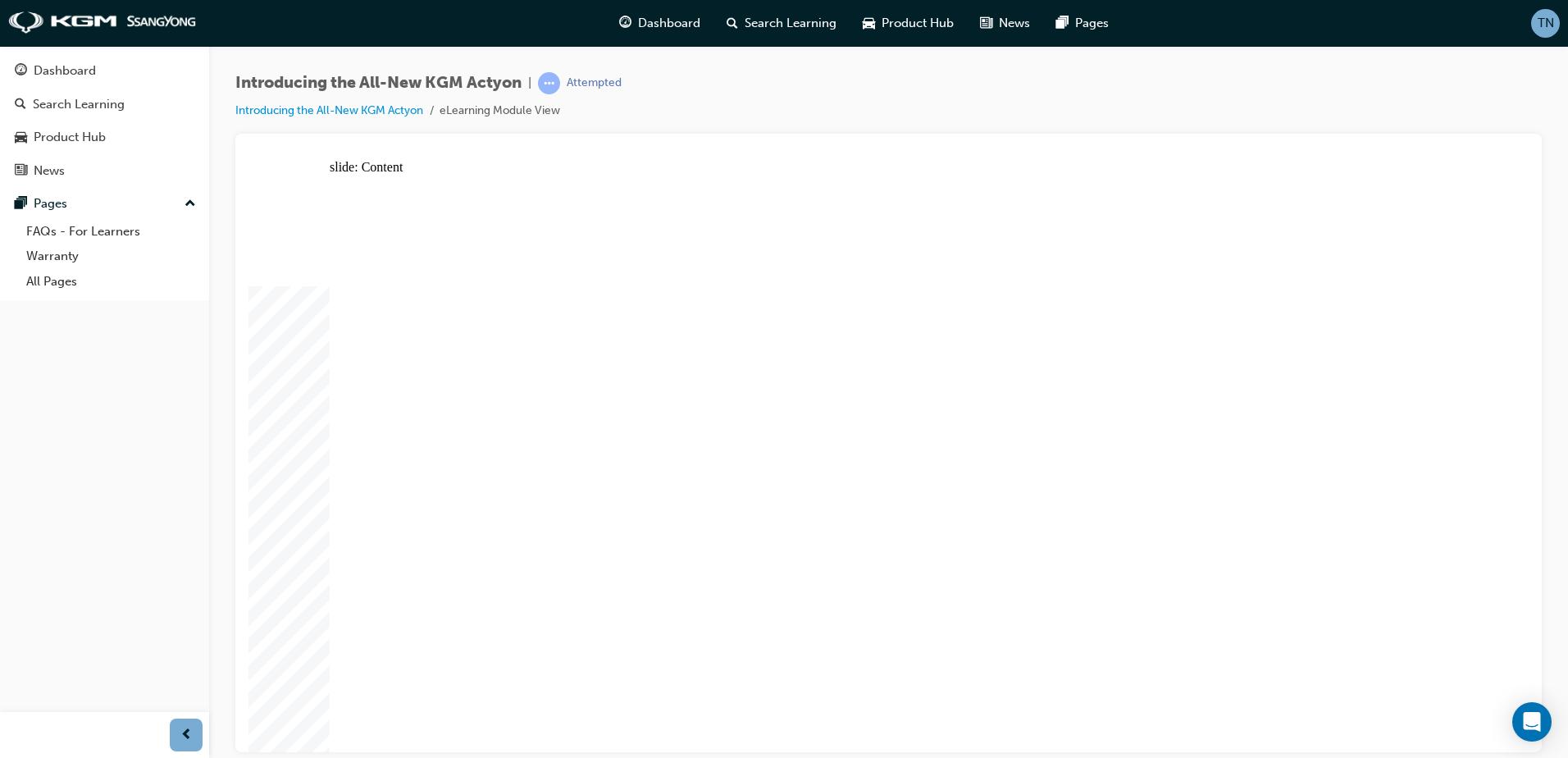
drag, startPoint x: 924, startPoint y: 619, endPoint x: 821, endPoint y: 639, distance: 104.9
drag, startPoint x: 817, startPoint y: 639, endPoint x: 808, endPoint y: 639, distance: 9.0
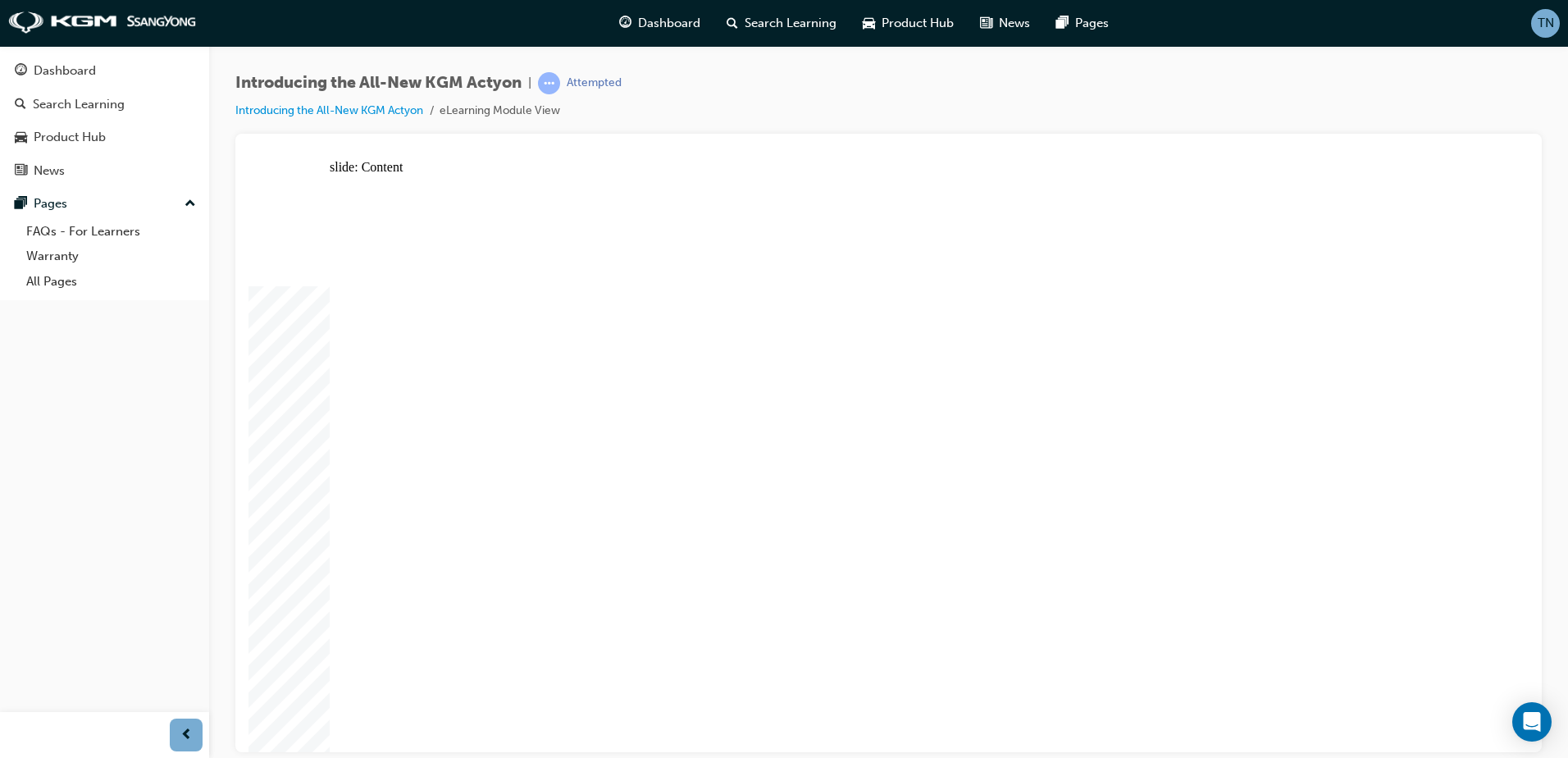
drag, startPoint x: 545, startPoint y: 638, endPoint x: 493, endPoint y: 646, distance: 52.6
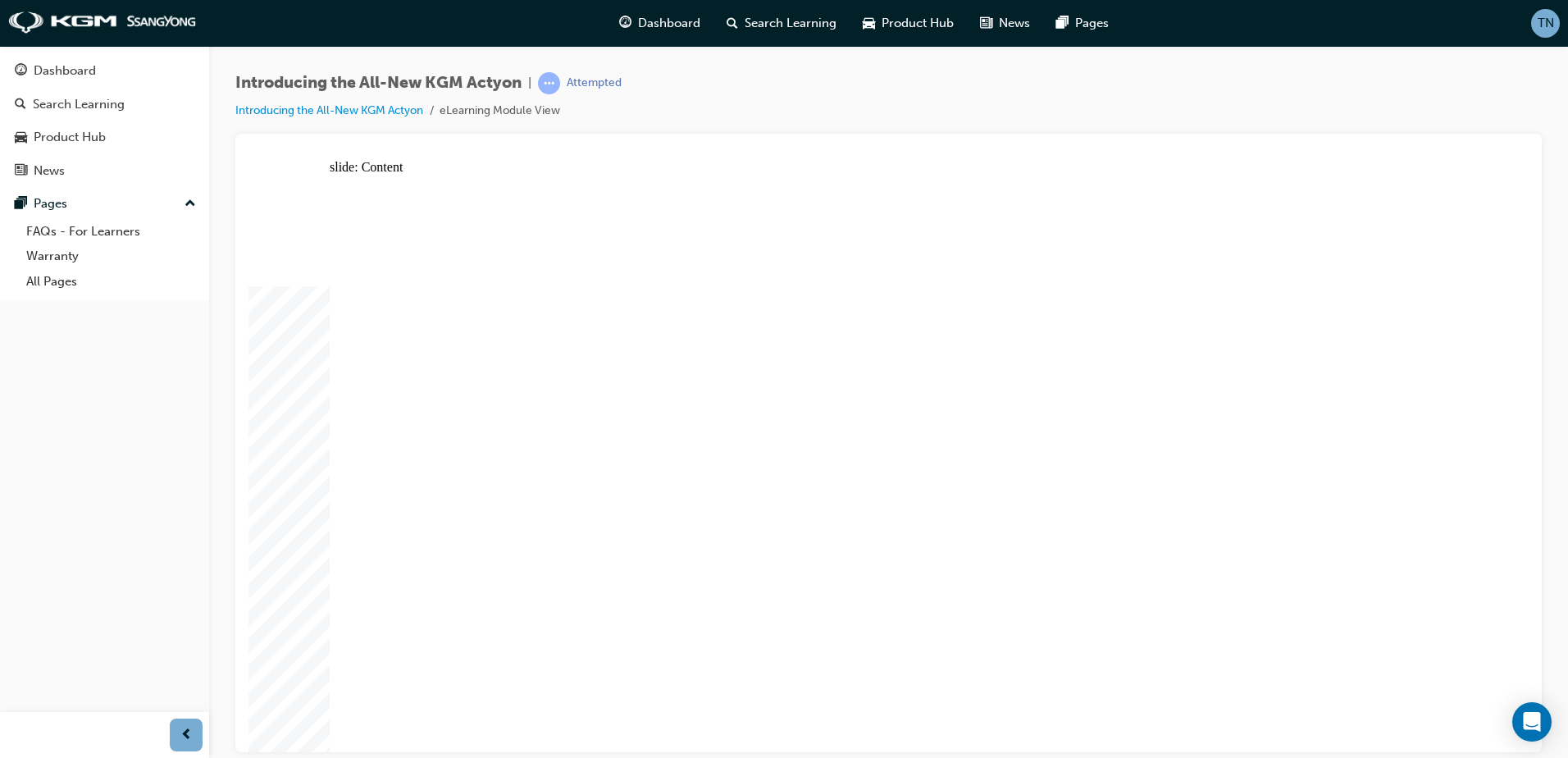
drag, startPoint x: 541, startPoint y: 339, endPoint x: 549, endPoint y: 344, distance: 9.4
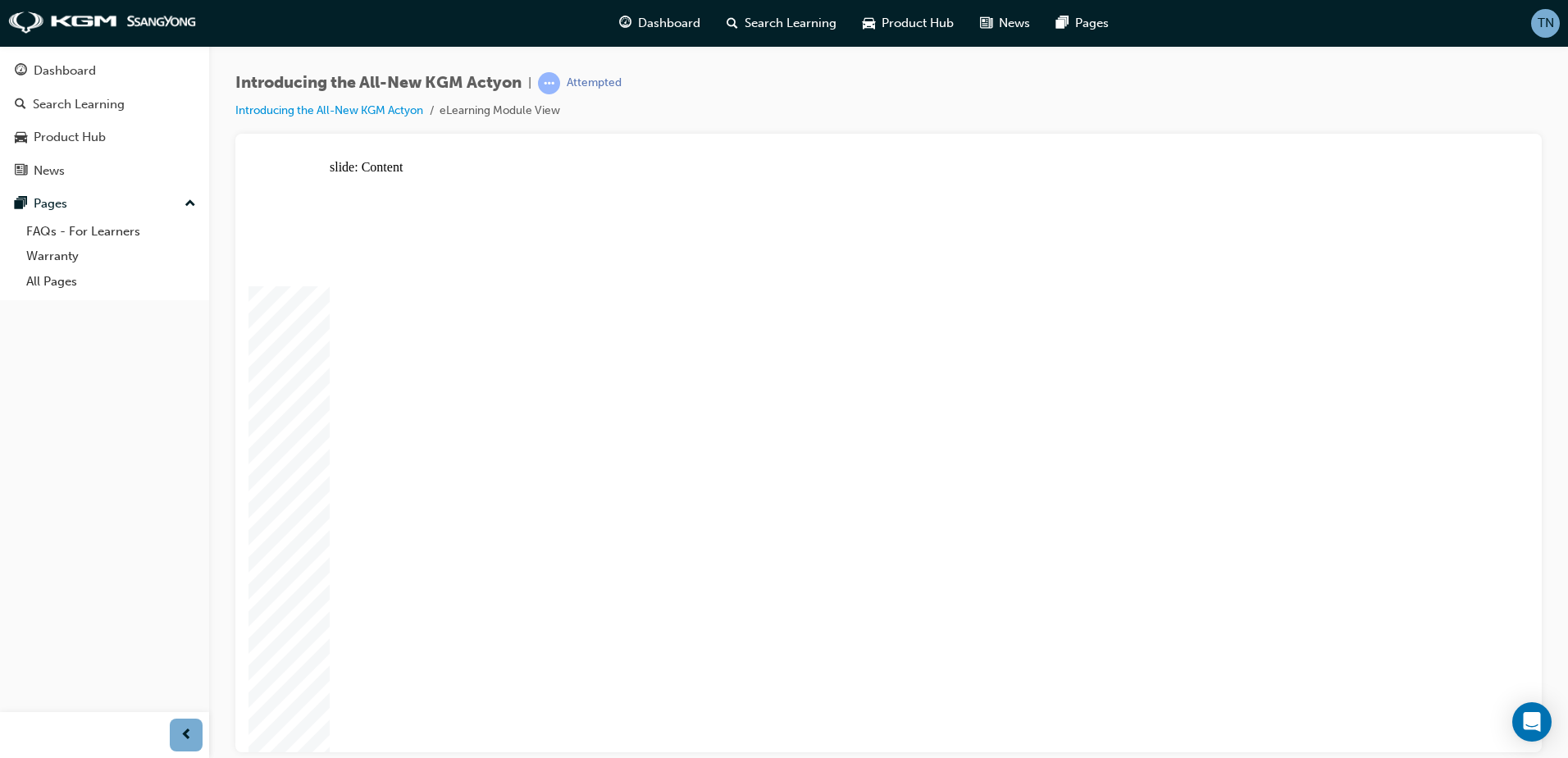
drag, startPoint x: 797, startPoint y: 368, endPoint x: 805, endPoint y: 358, distance: 12.8
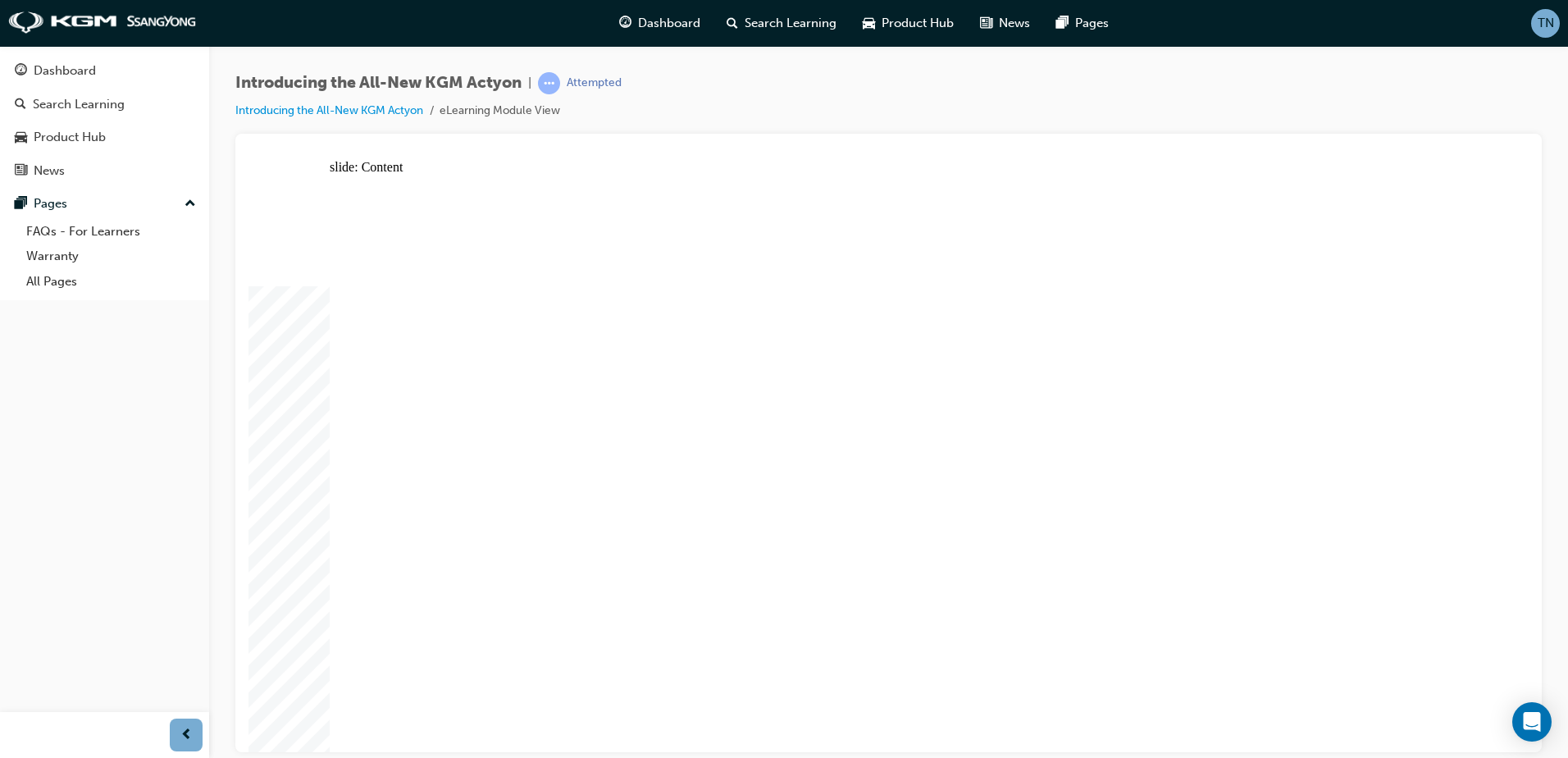
drag, startPoint x: 732, startPoint y: 469, endPoint x: 529, endPoint y: 439, distance: 205.2
radio input "true"
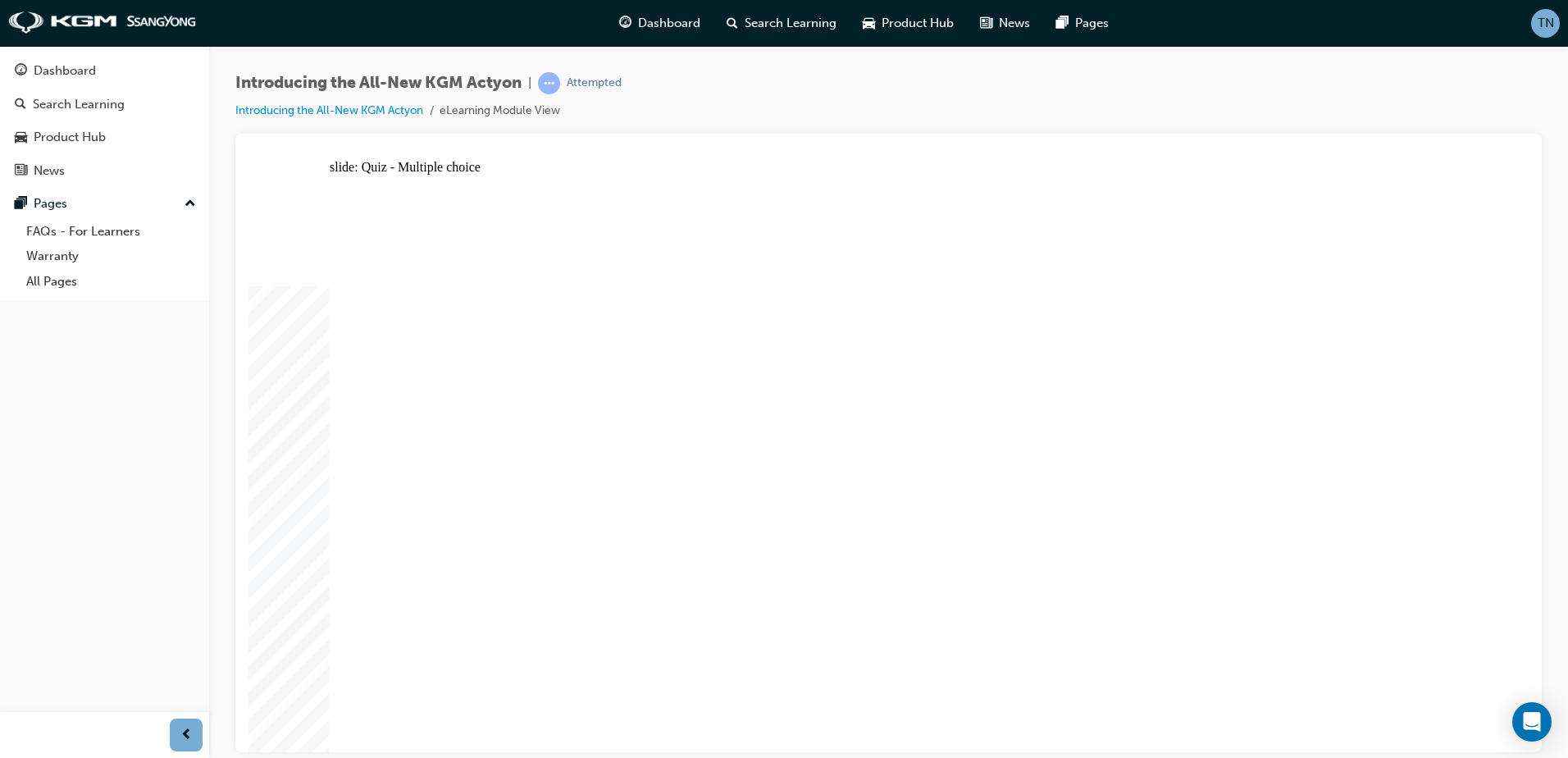
radio input "true"
radio input "false"
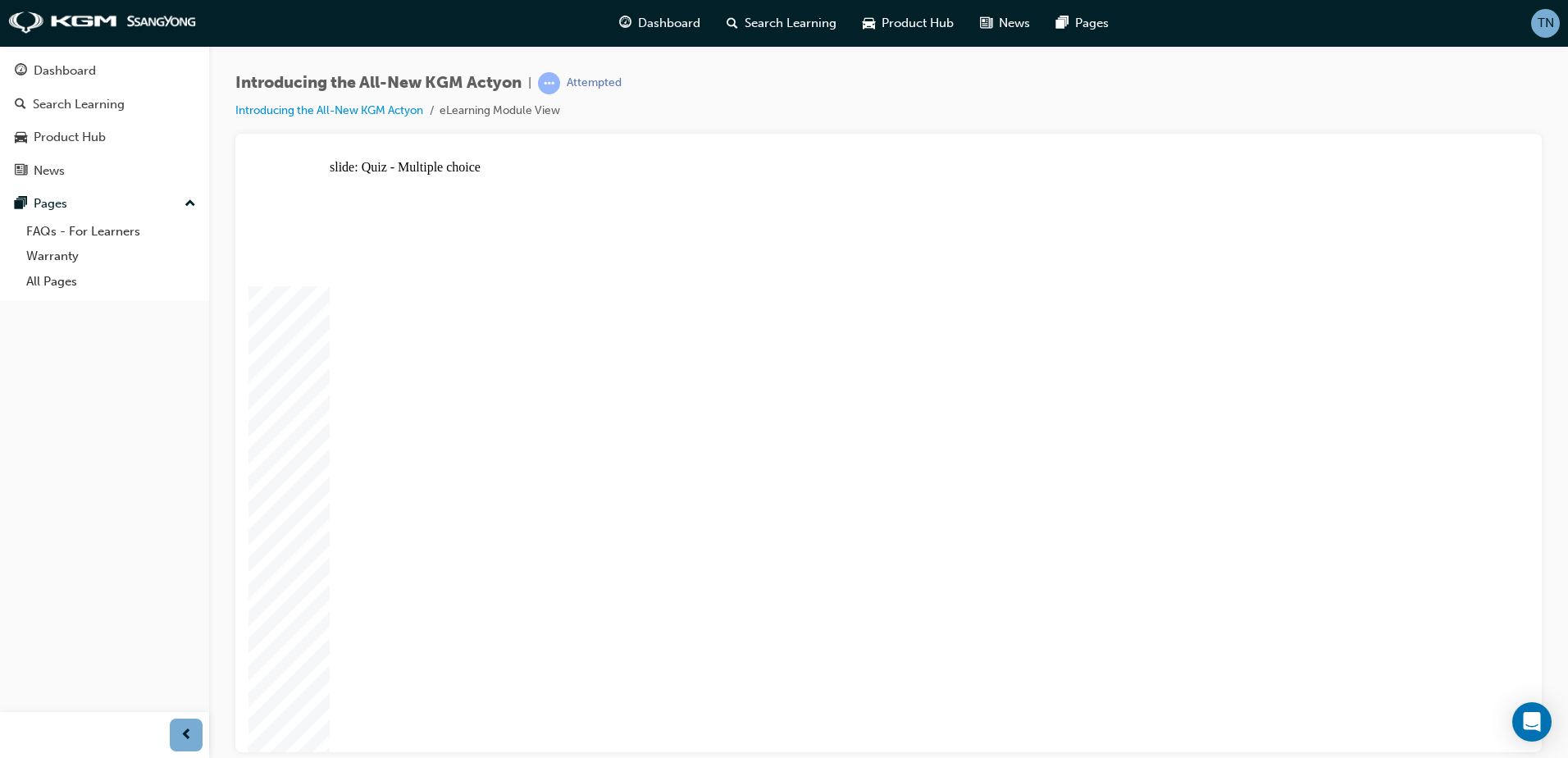
radio input "true"
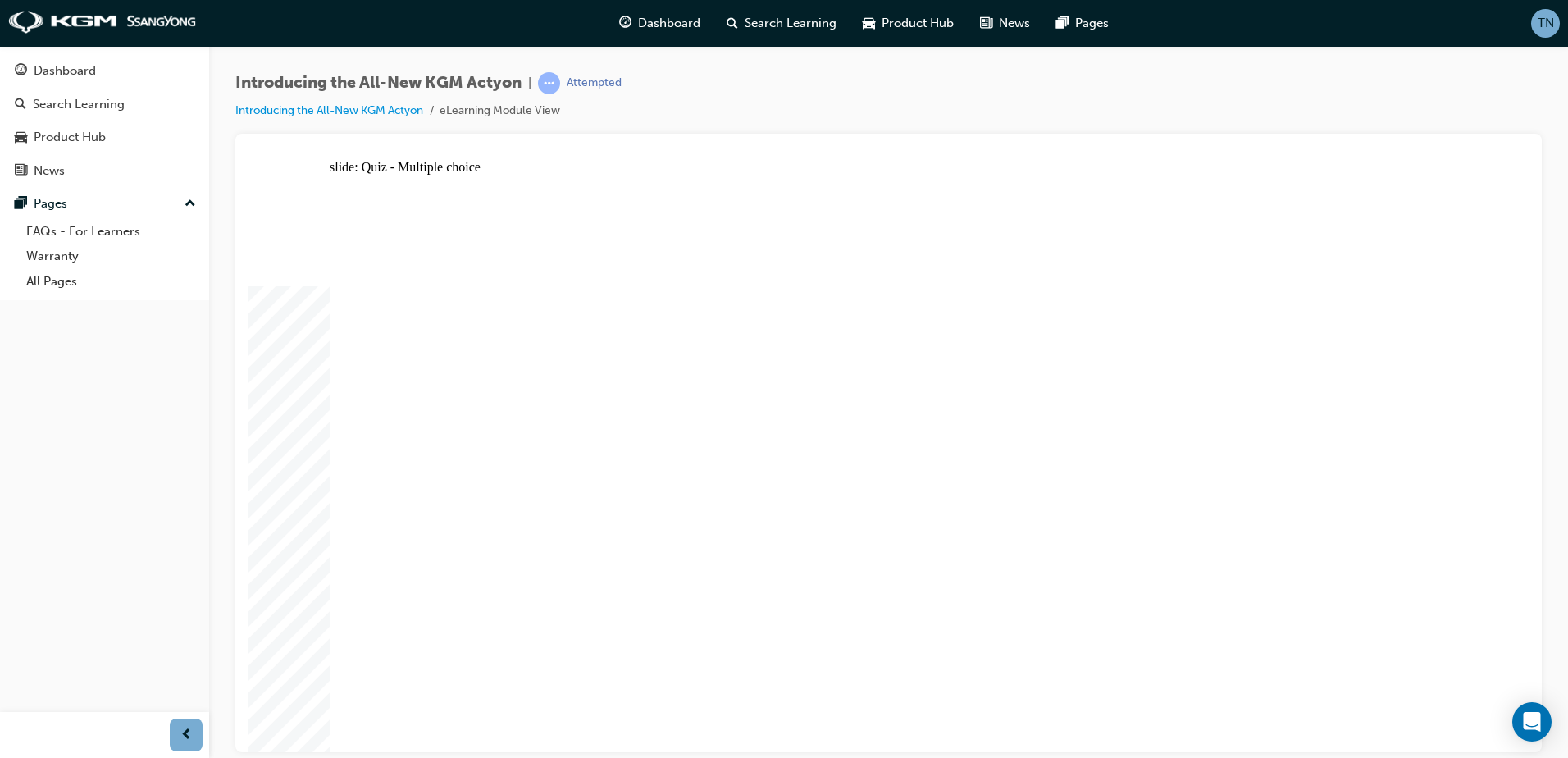
radio input "true"
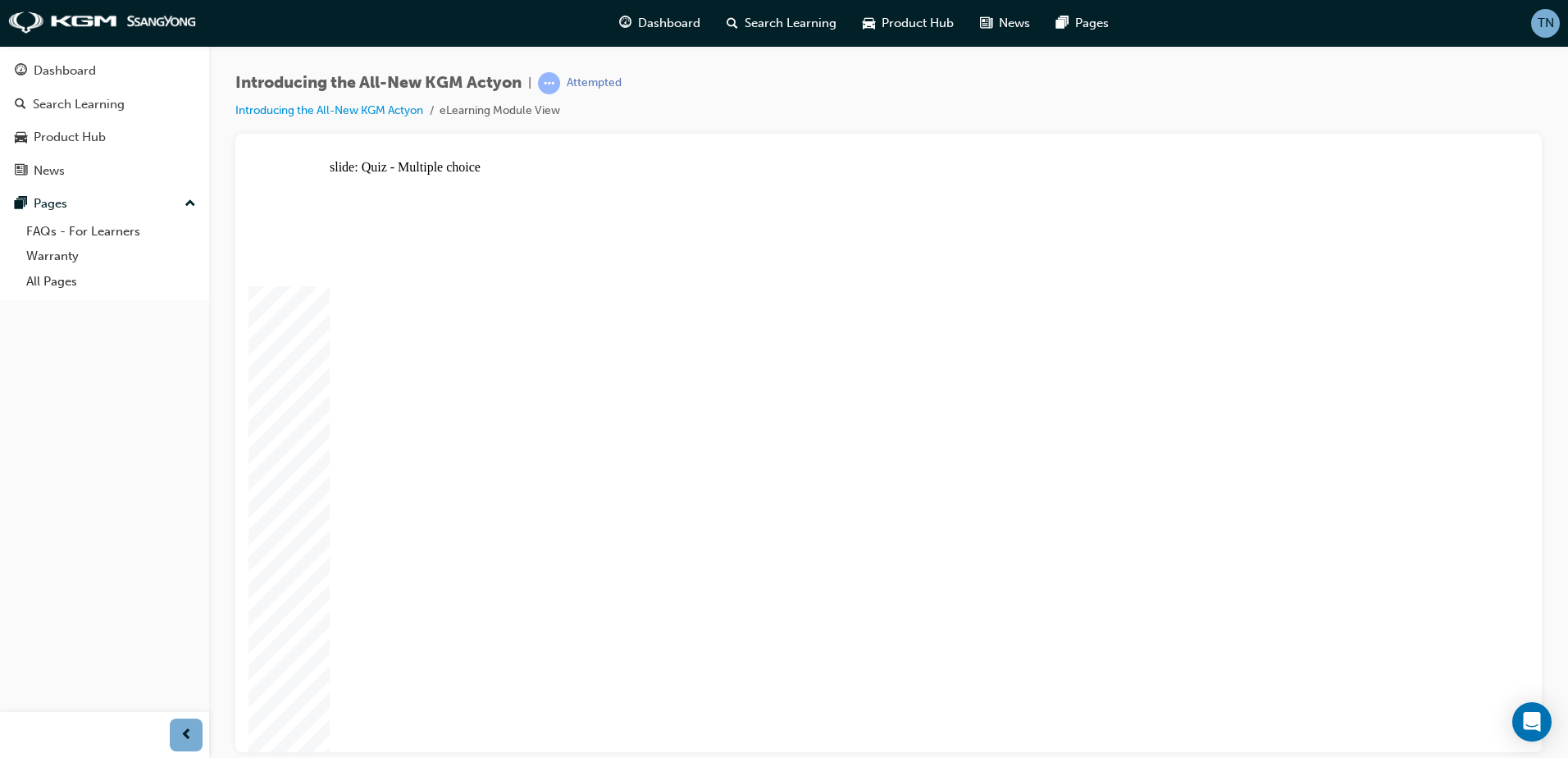
radio input "true"
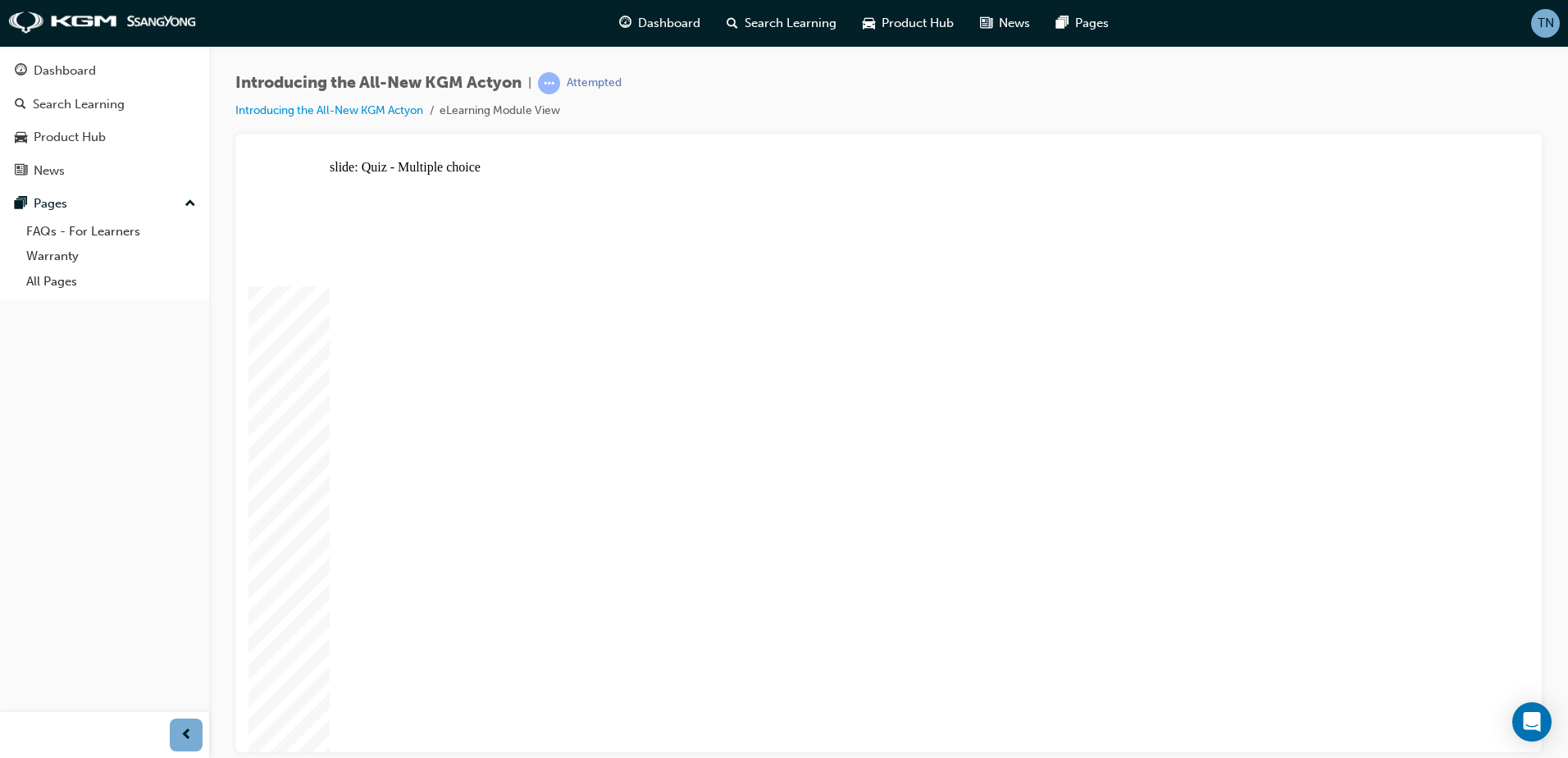
radio input "true"
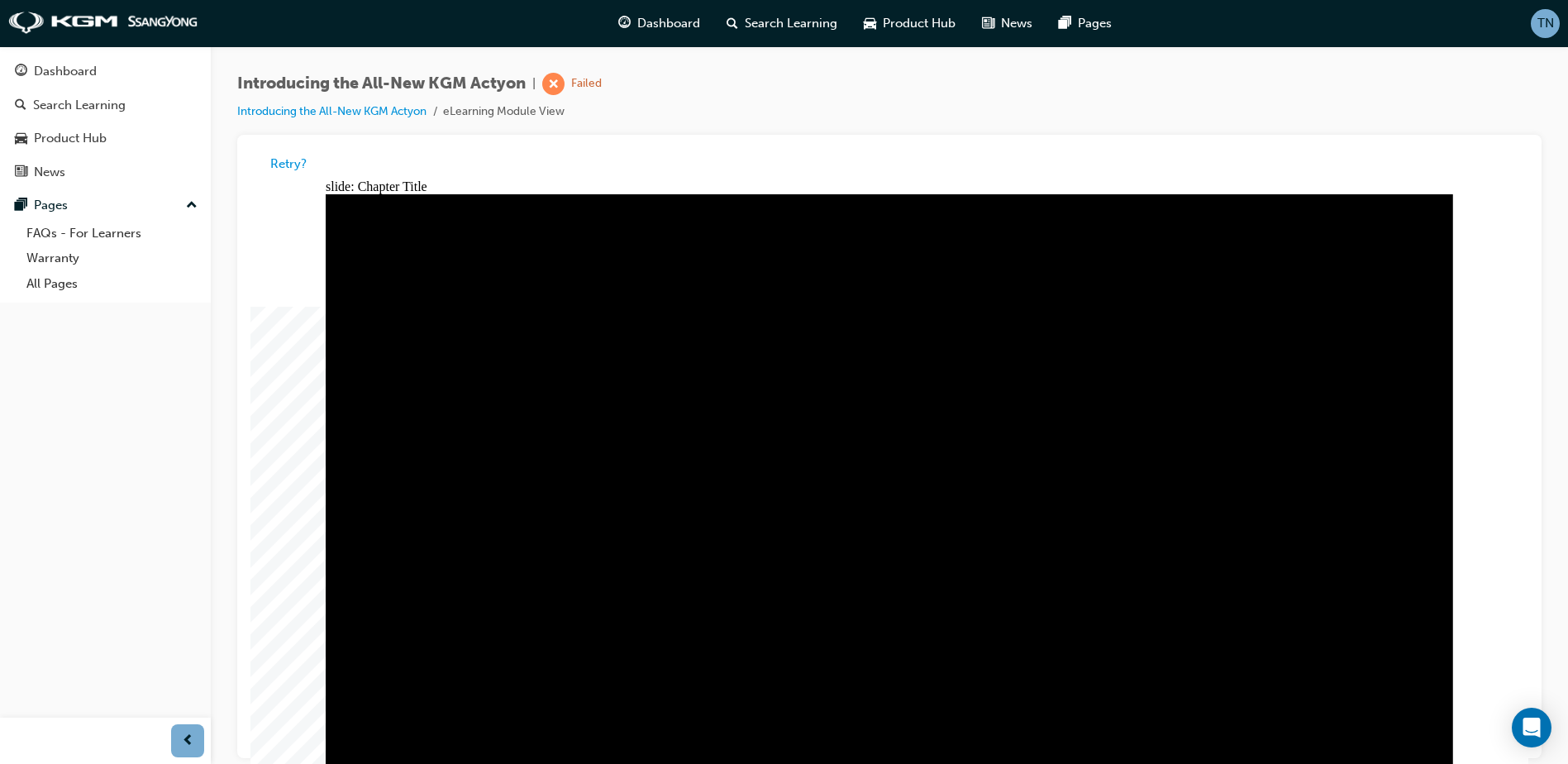
scroll to position [12, 0]
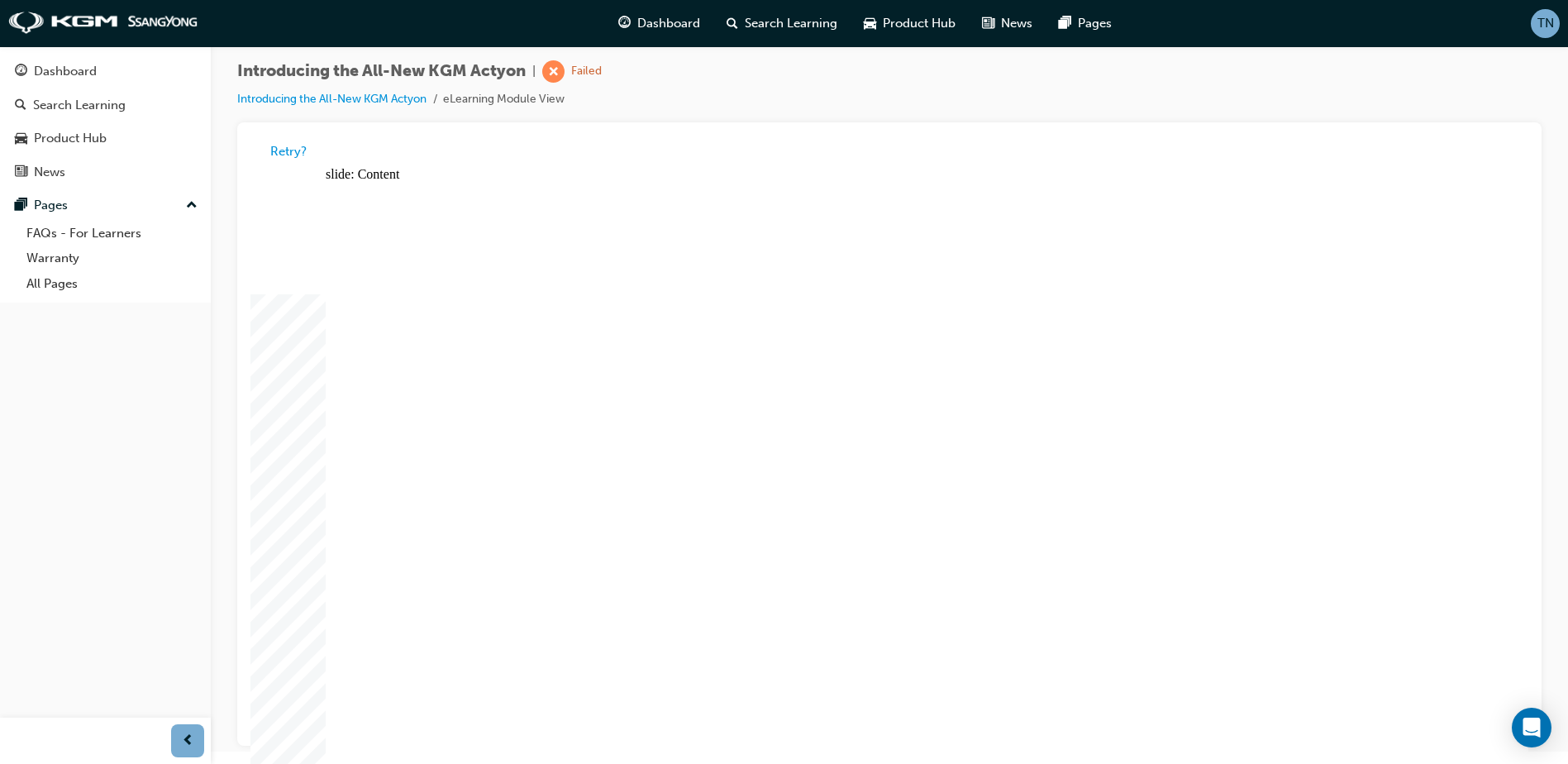
radio input "true"
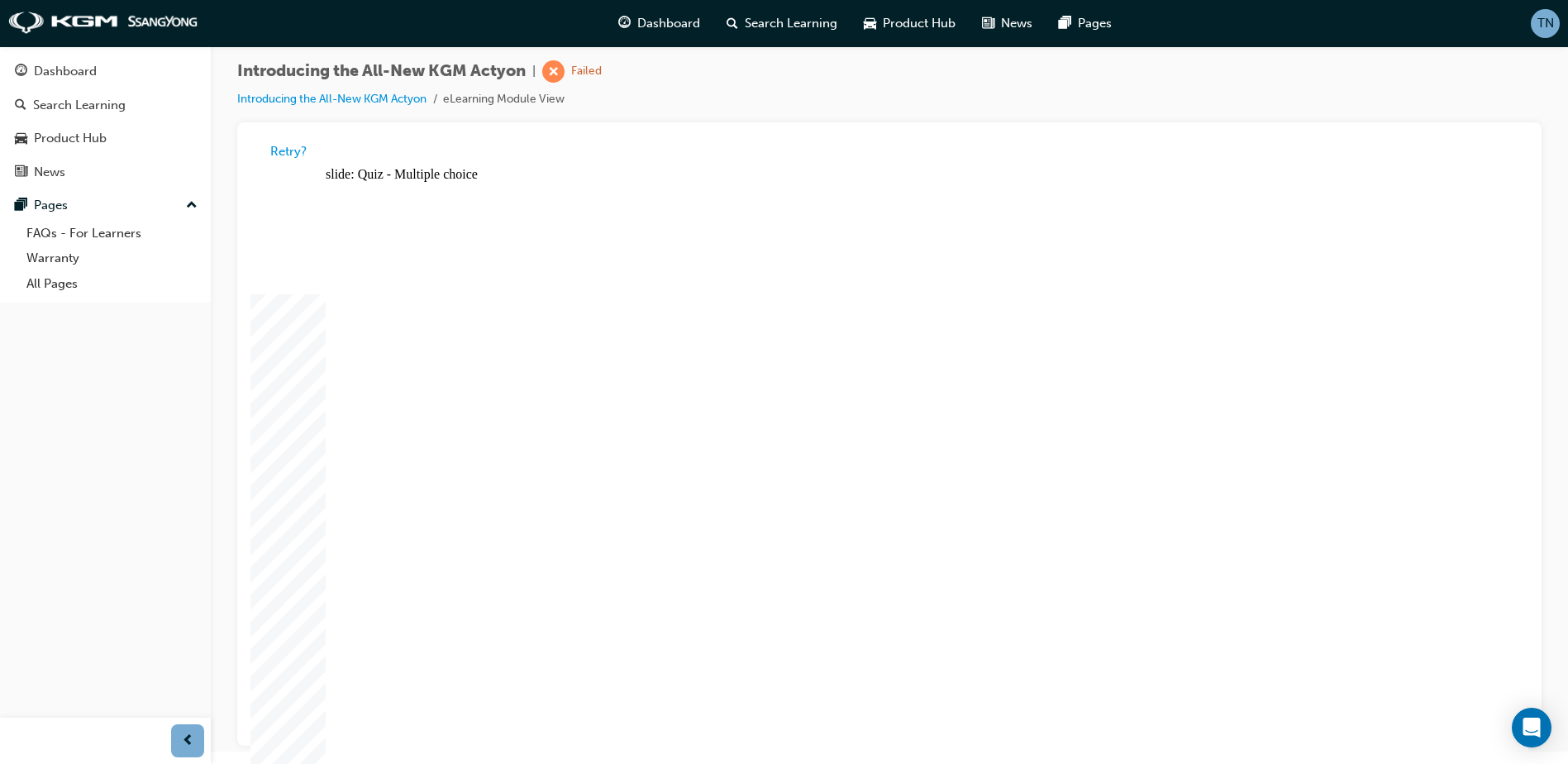
radio input "true"
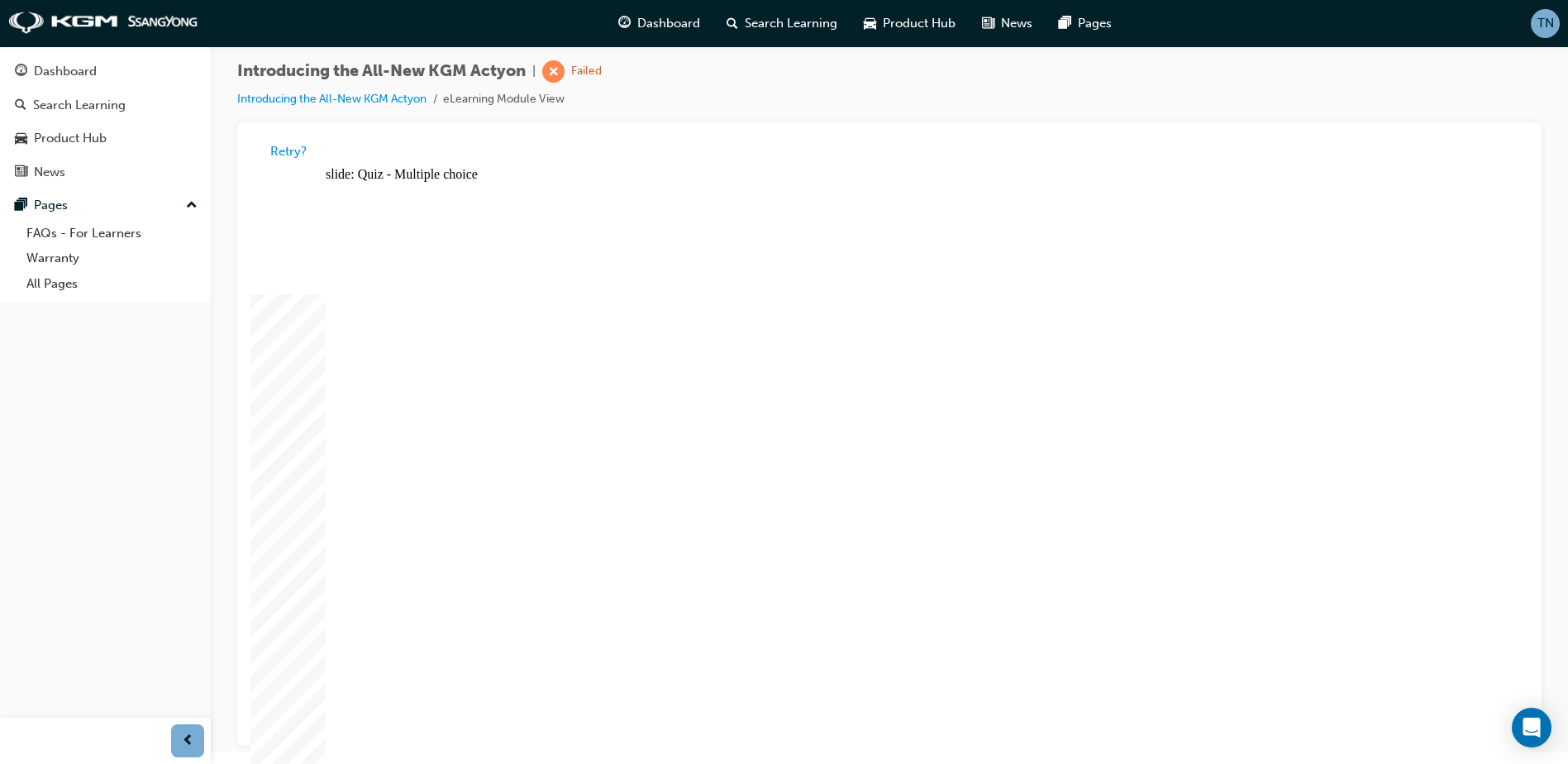
radio input "true"
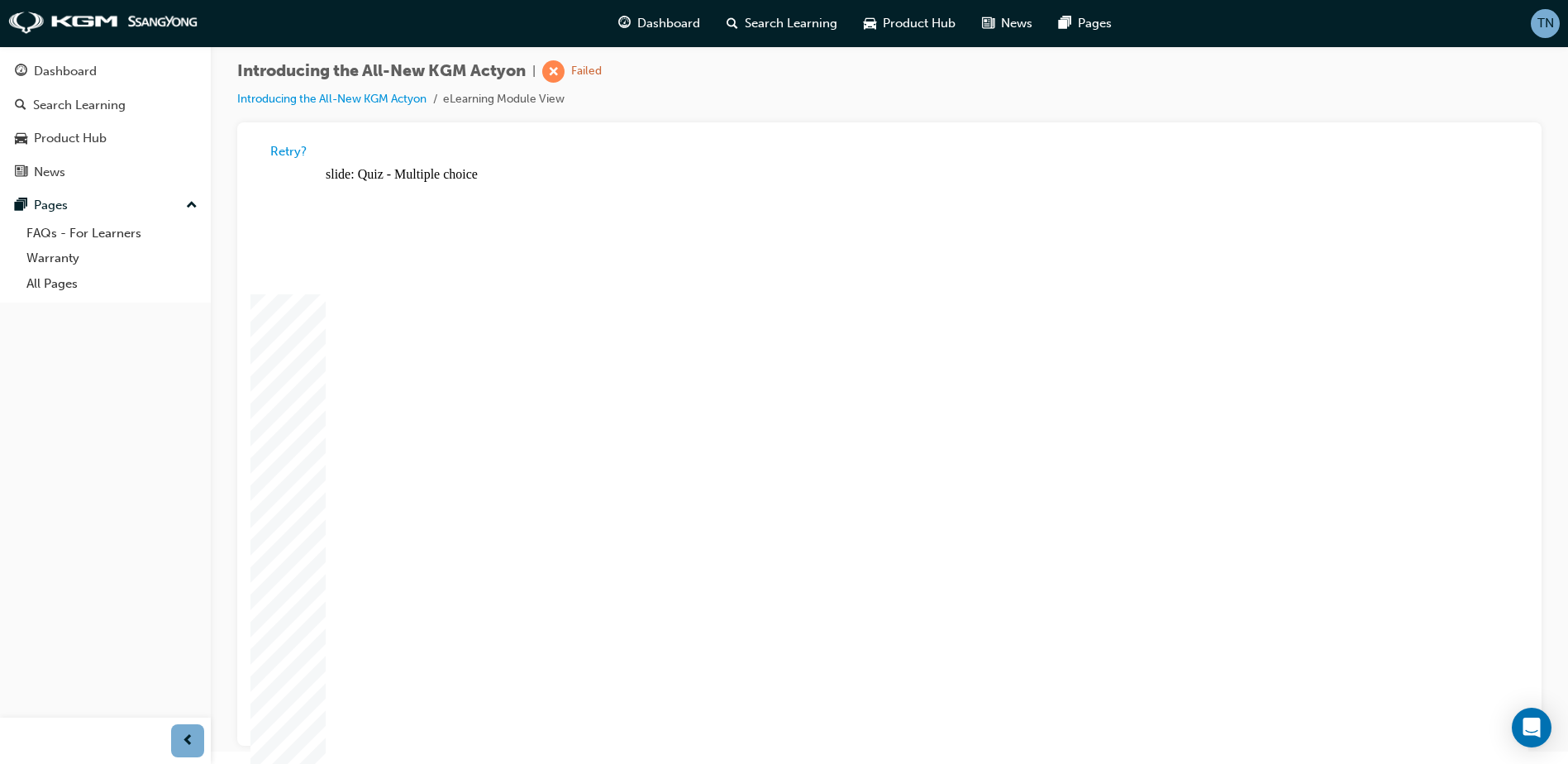
radio input "true"
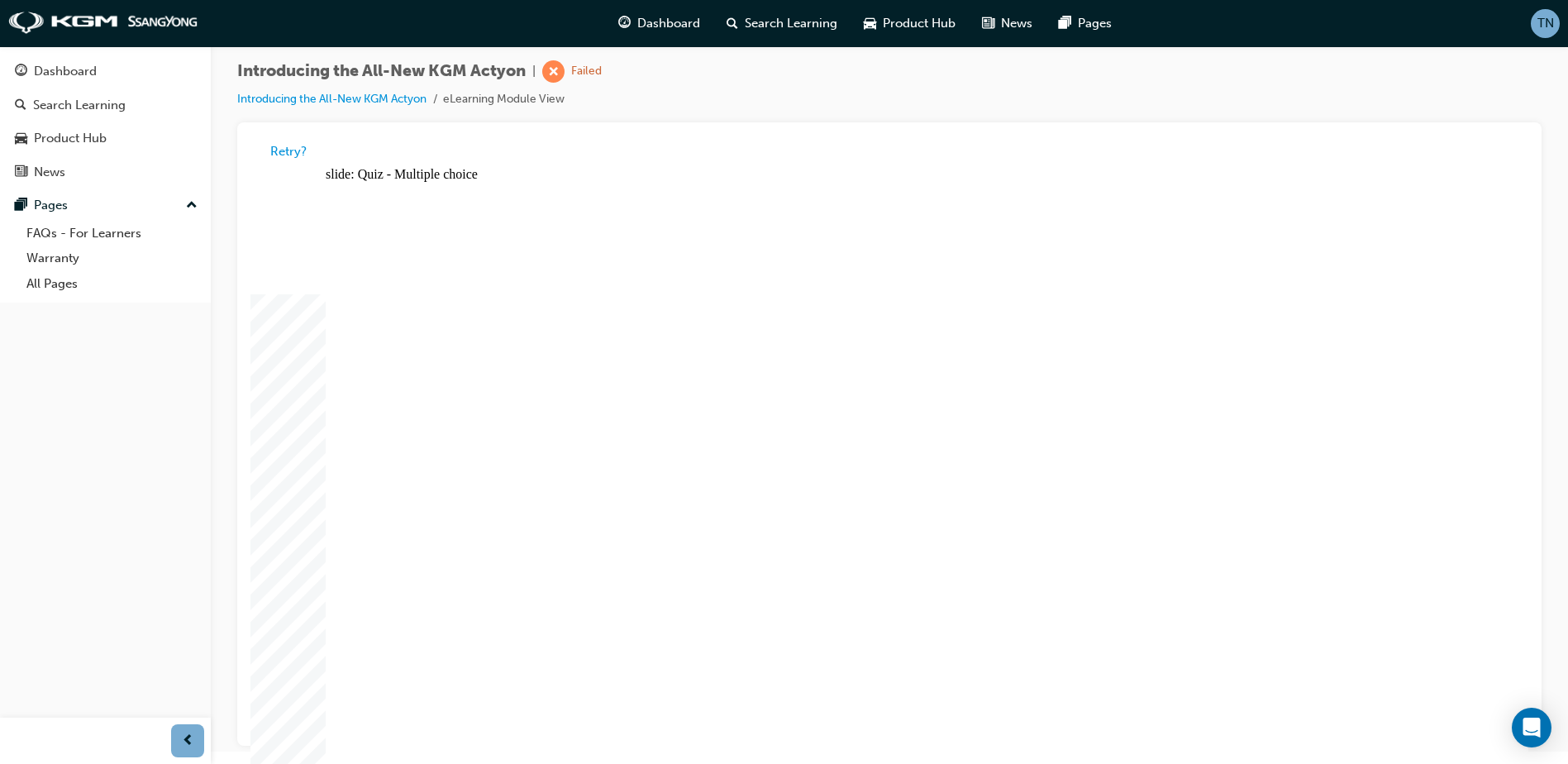
radio input "true"
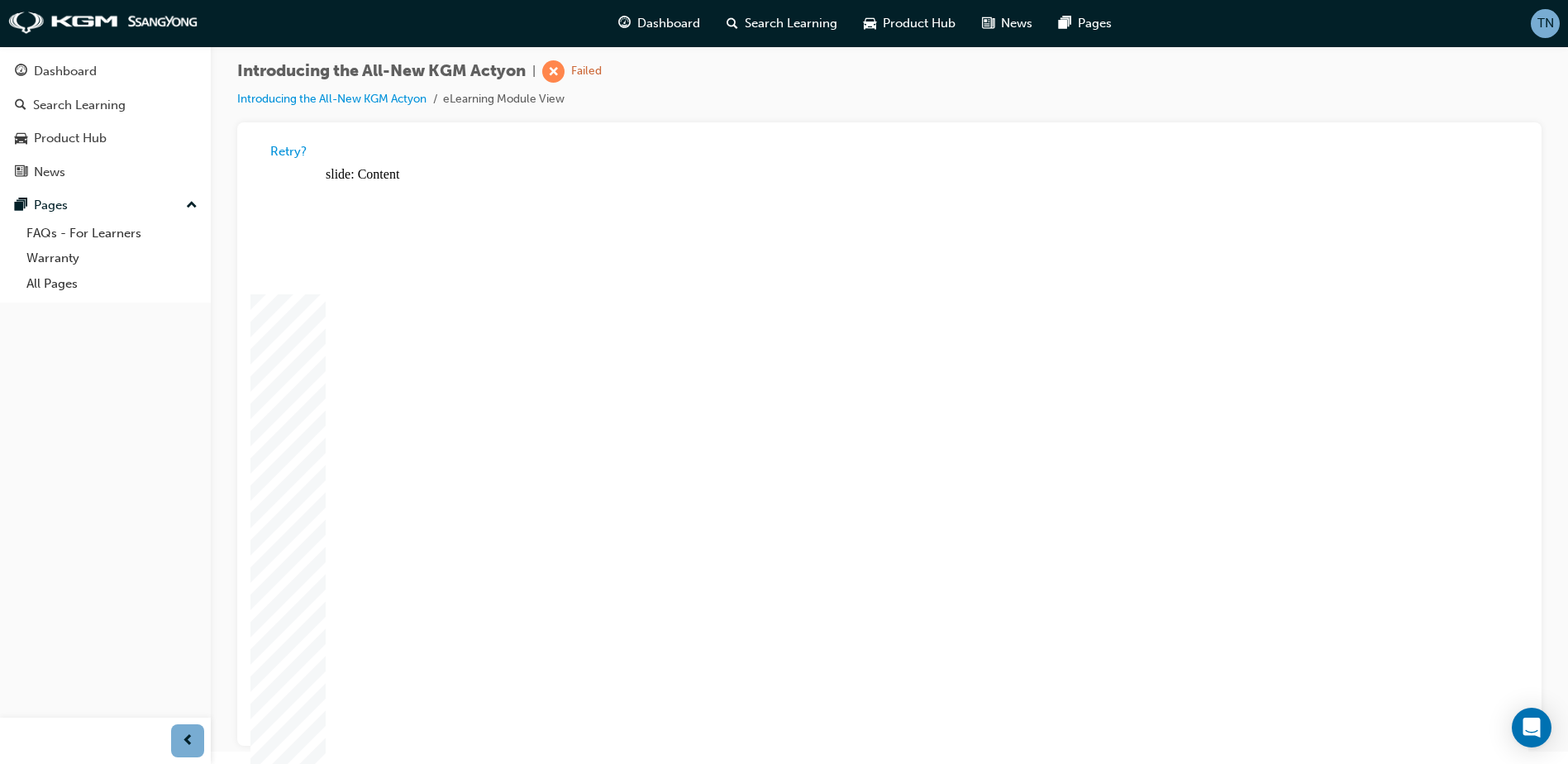
radio input "true"
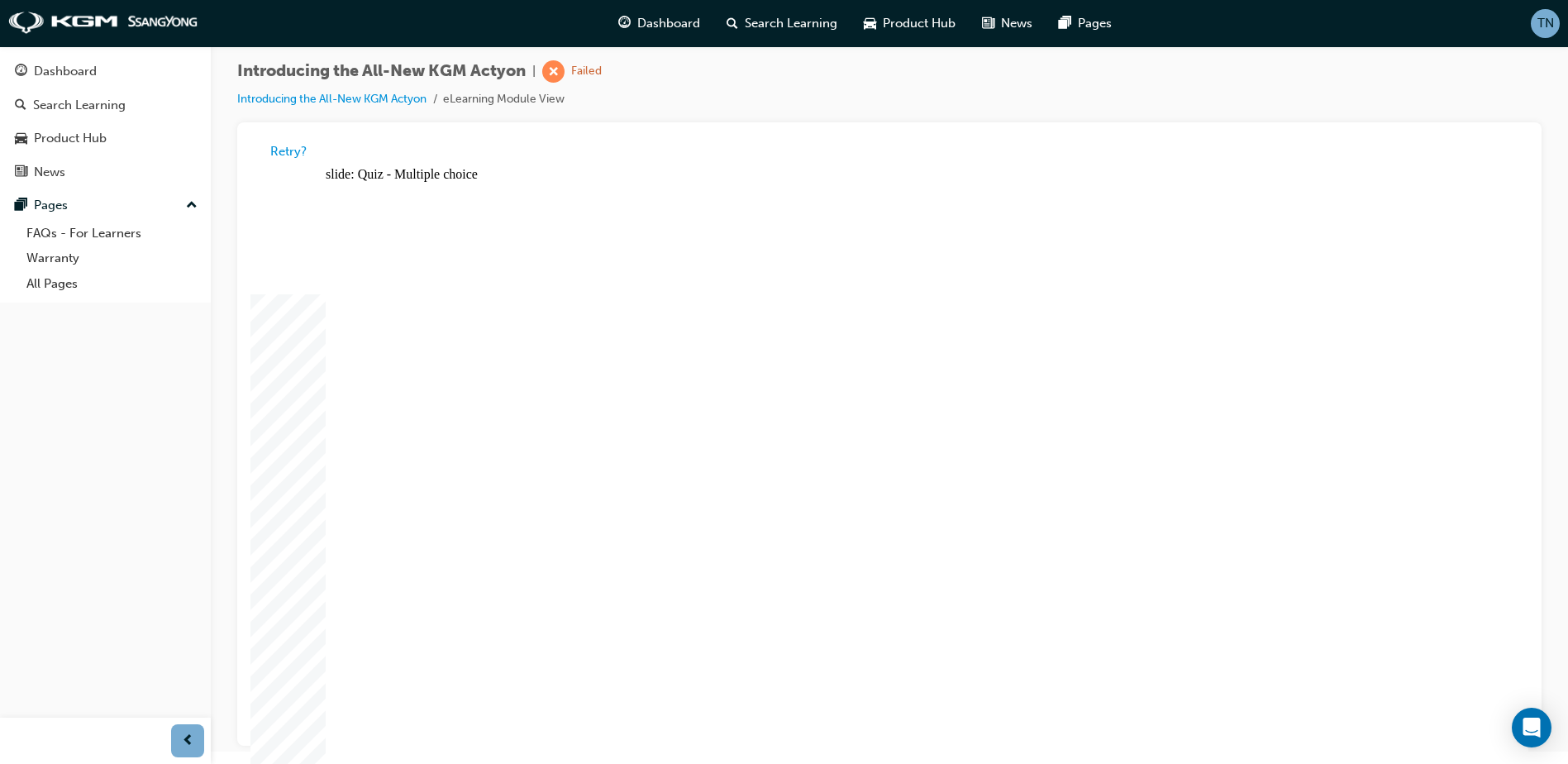
radio input "true"
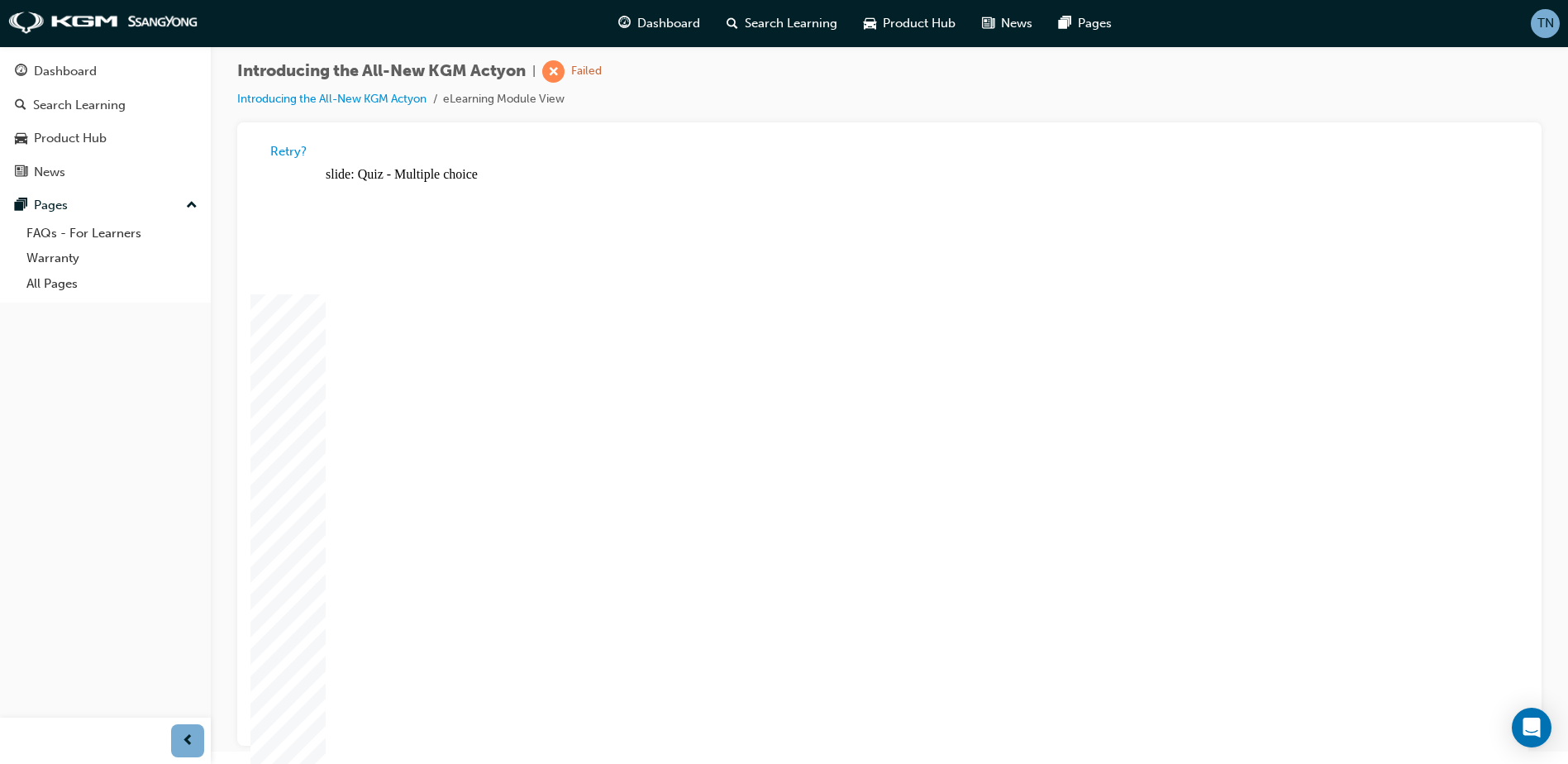
radio input "true"
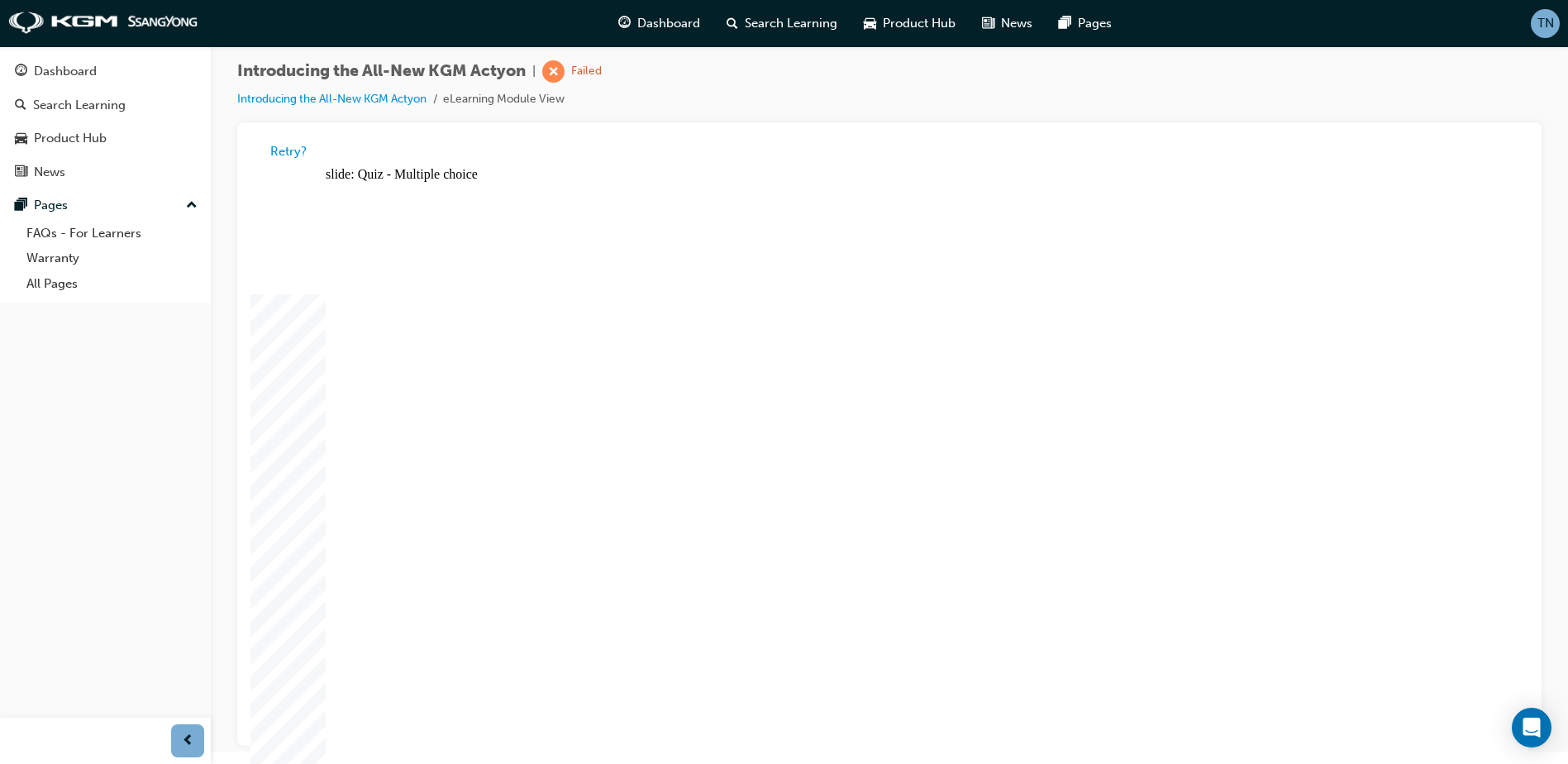
radio input "true"
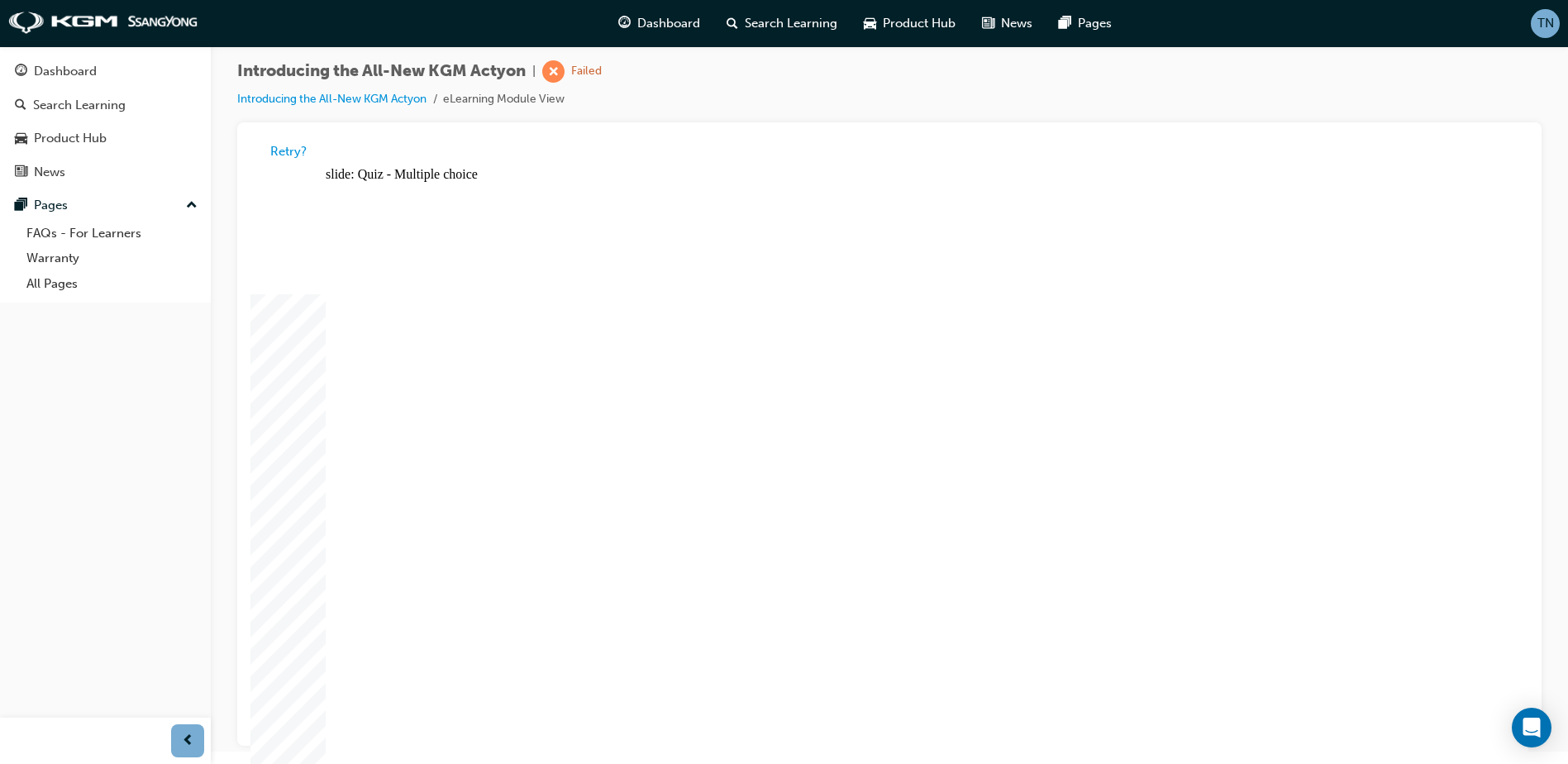
radio input "true"
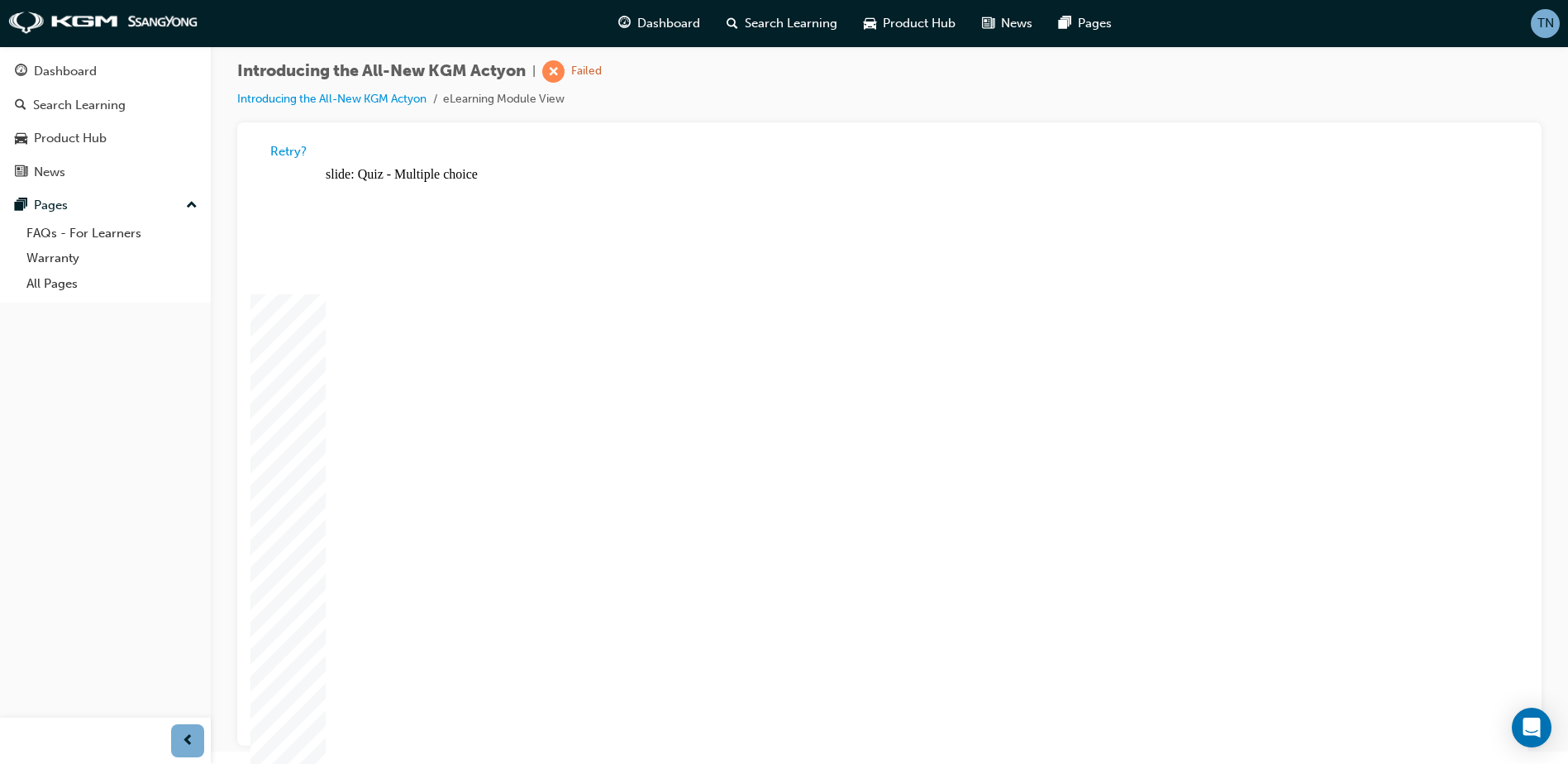
radio input "false"
radio input "true"
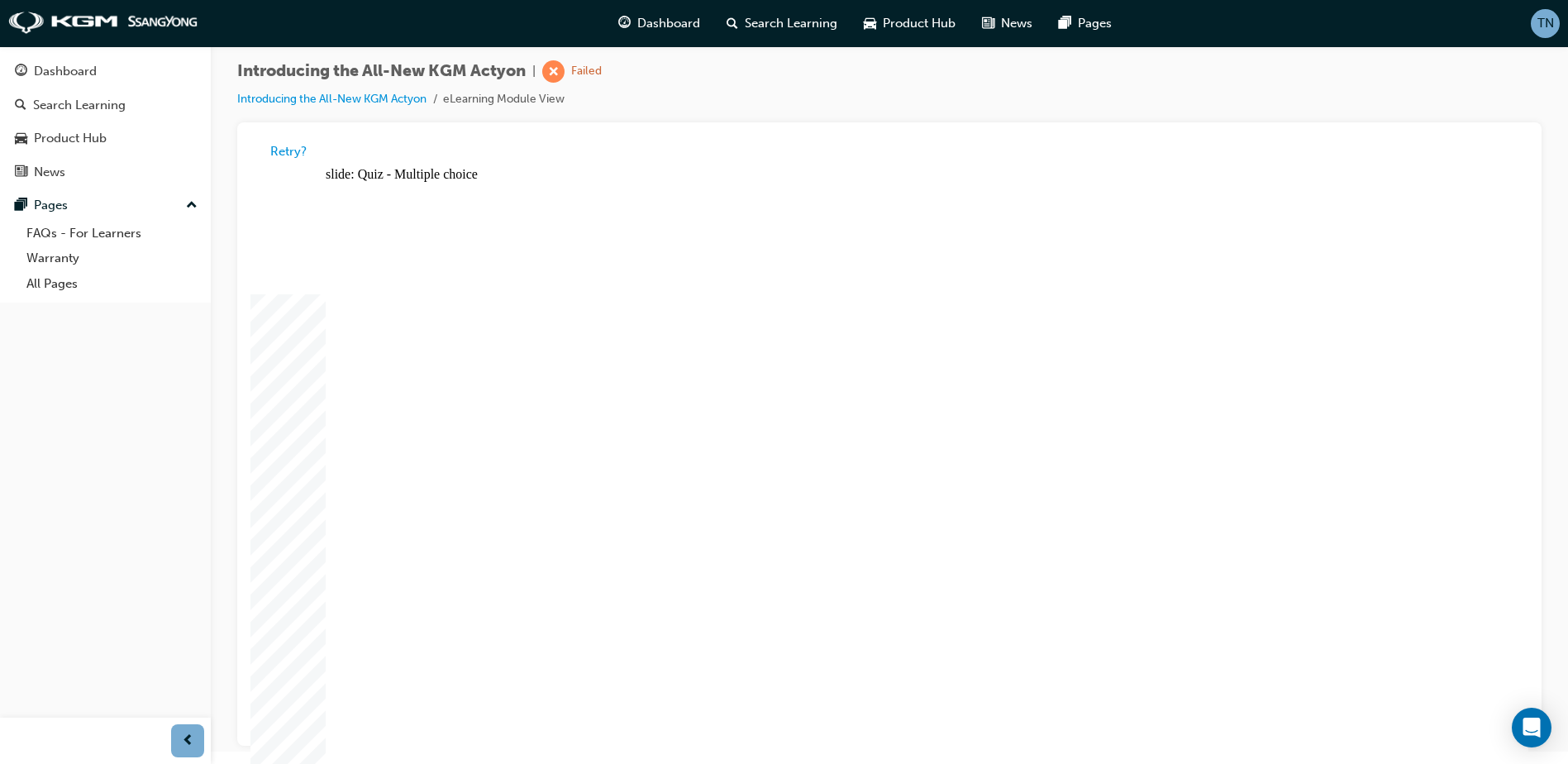
radio input "true"
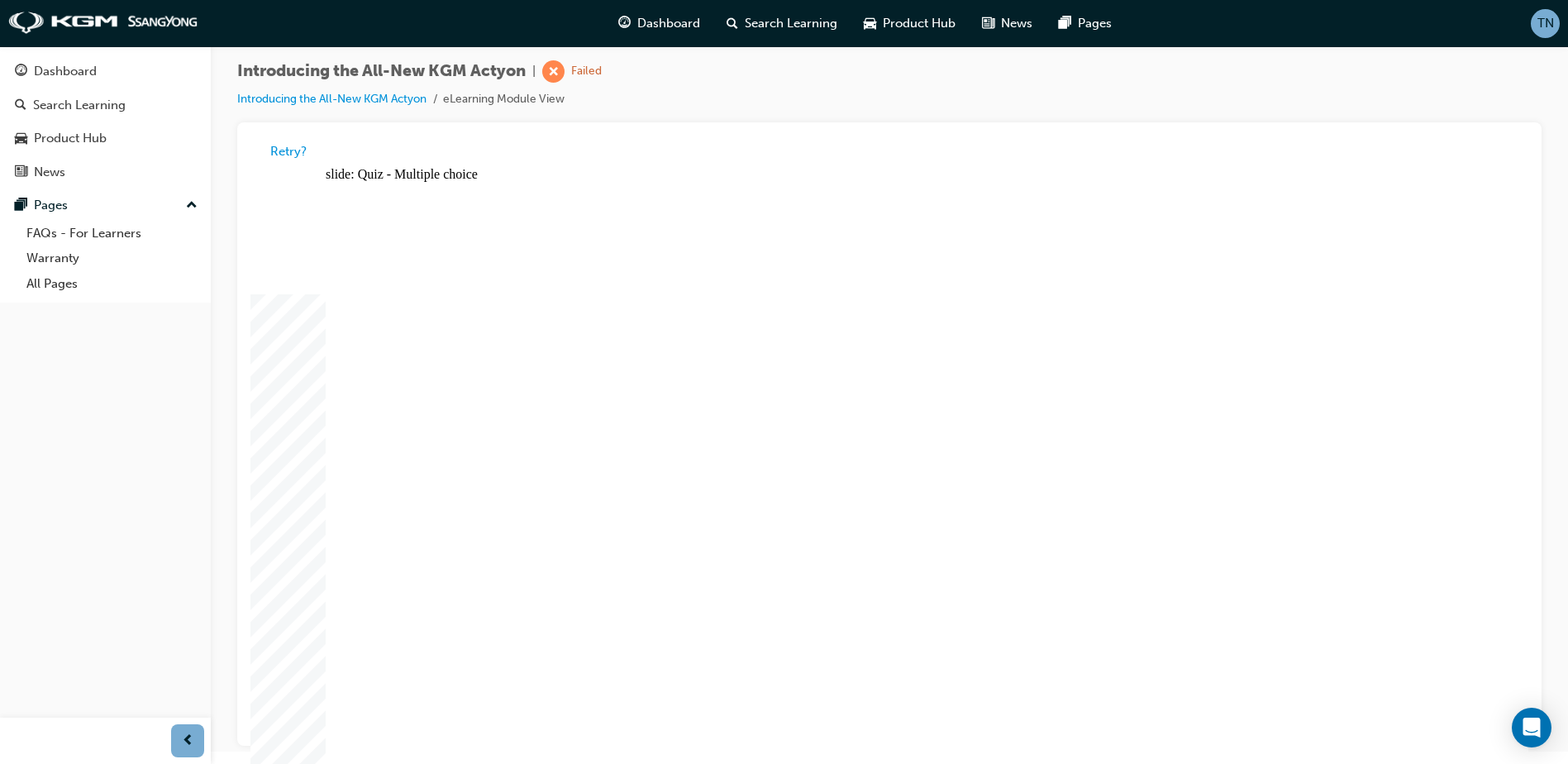
radio input "true"
drag, startPoint x: 1085, startPoint y: 283, endPoint x: 1066, endPoint y: 285, distance: 19.1
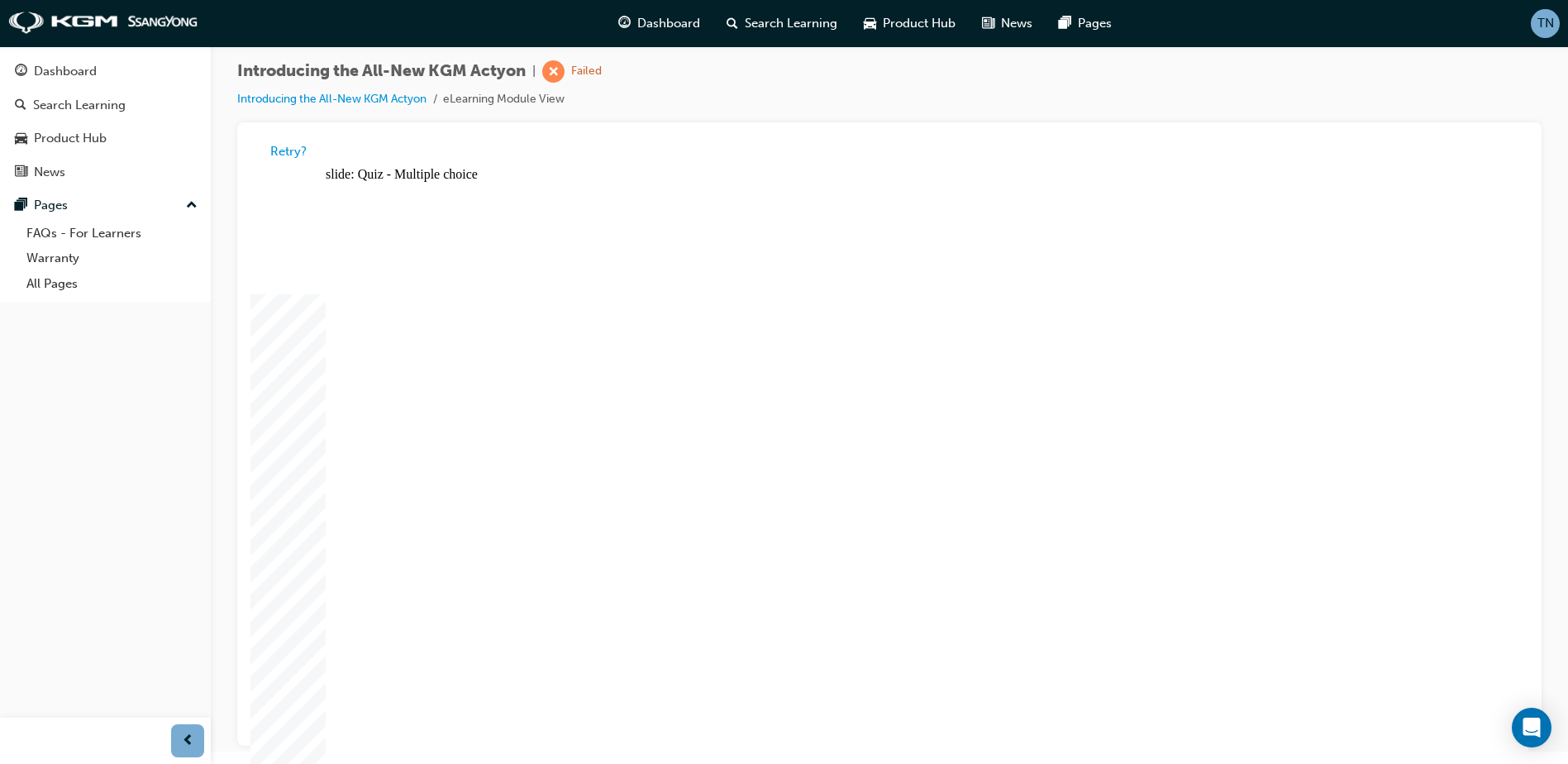
radio input "false"
radio input "true"
radio input "false"
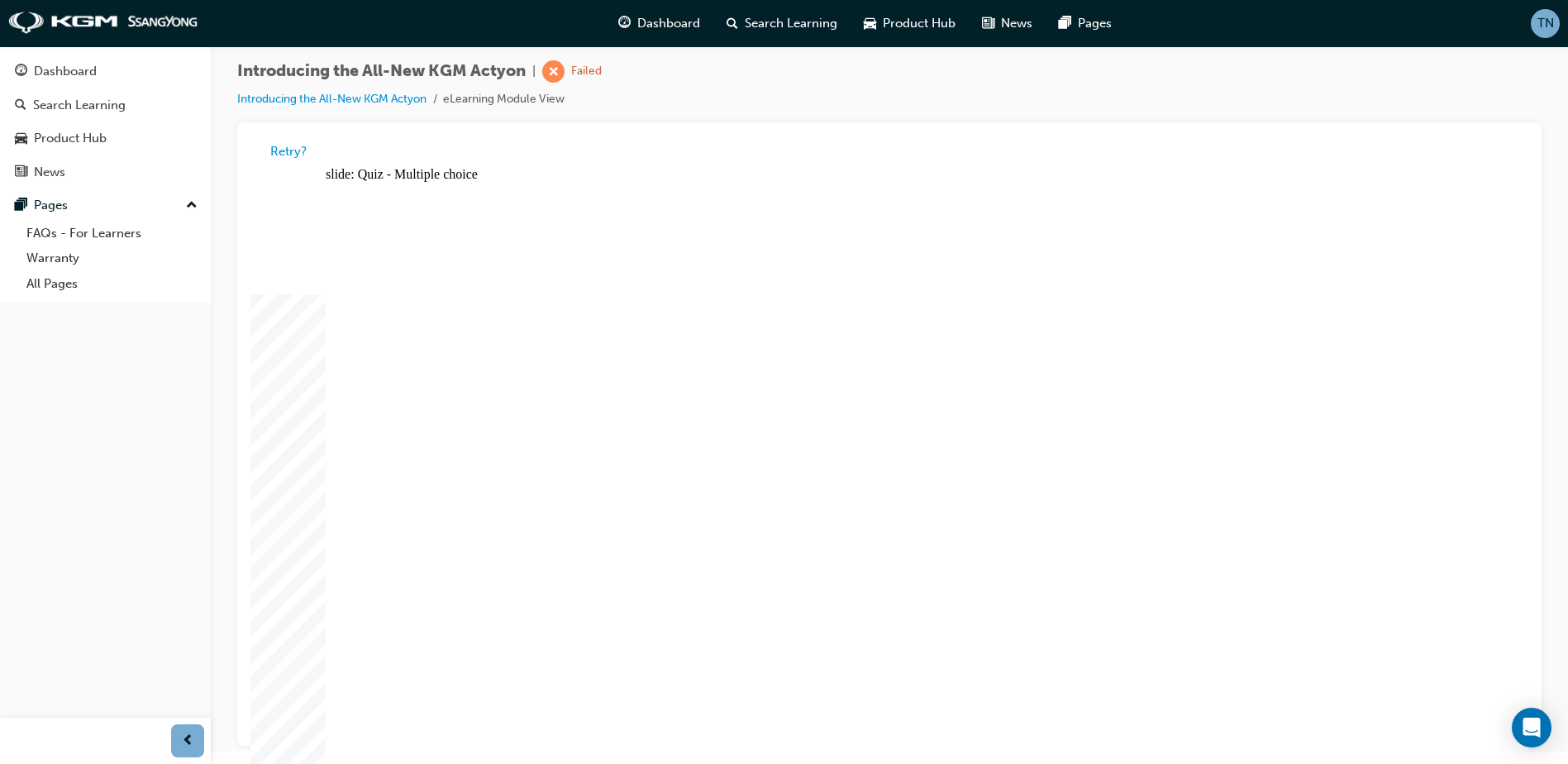
radio input "true"
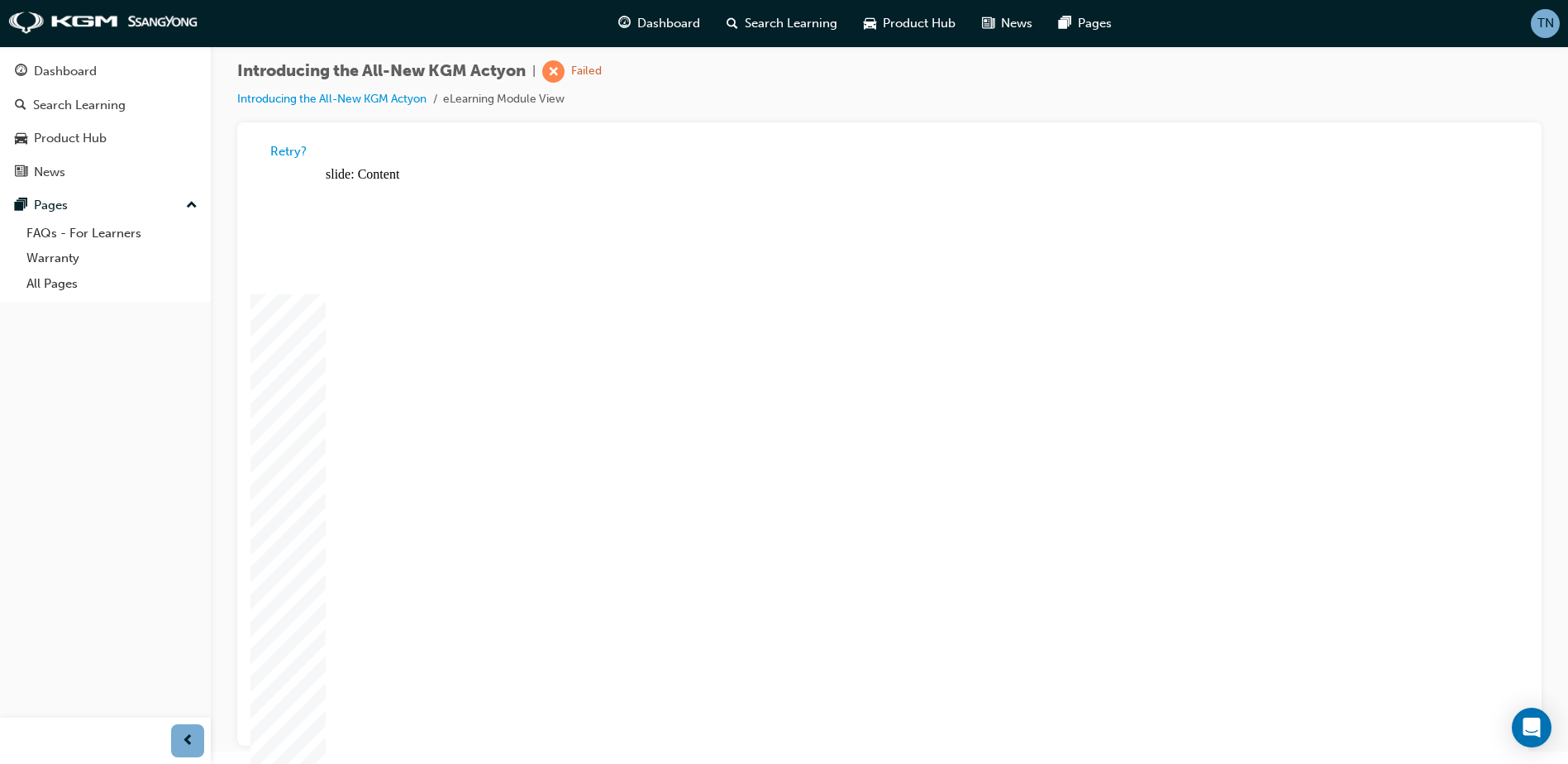
radio input "true"
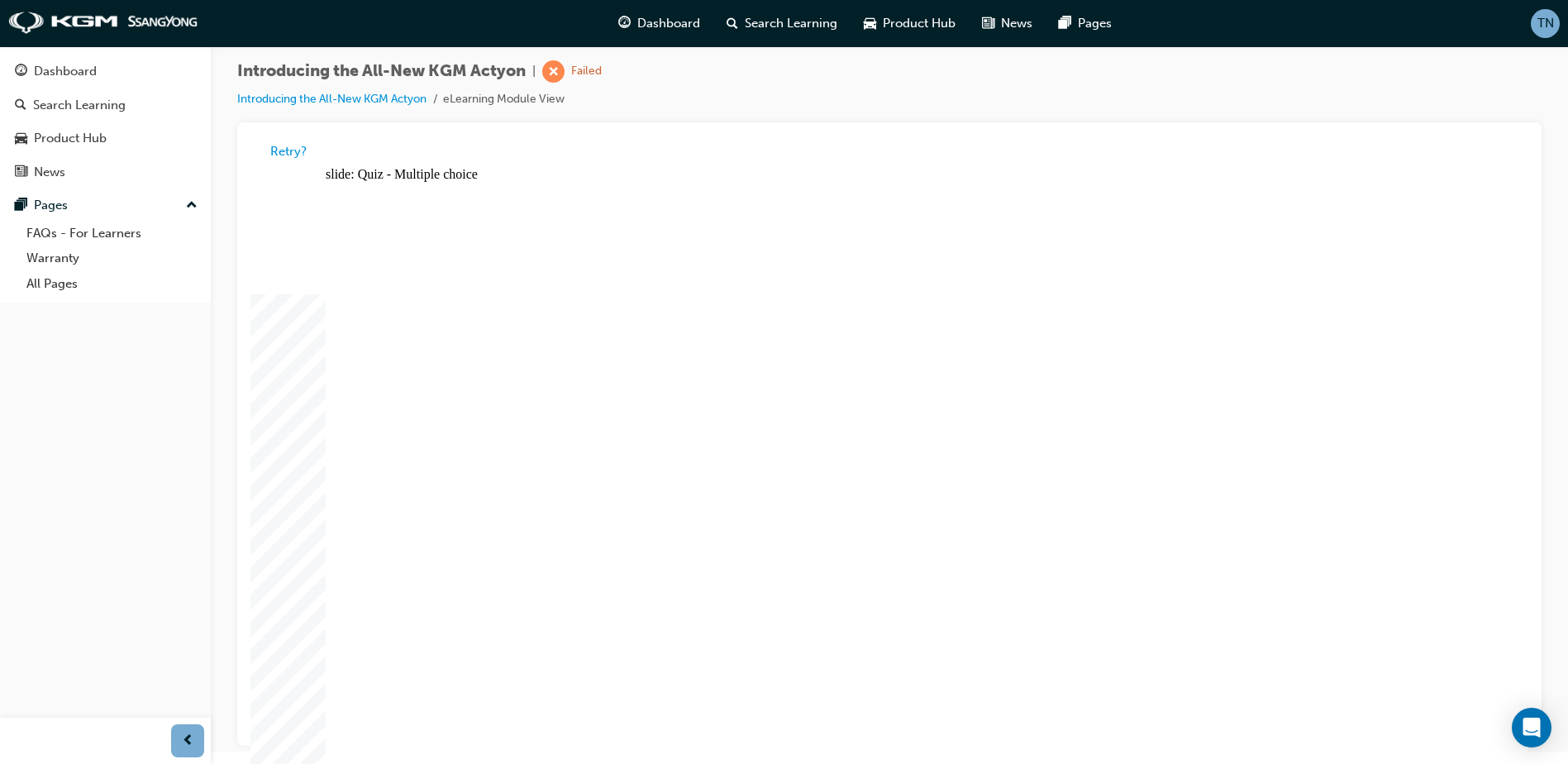
radio input "true"
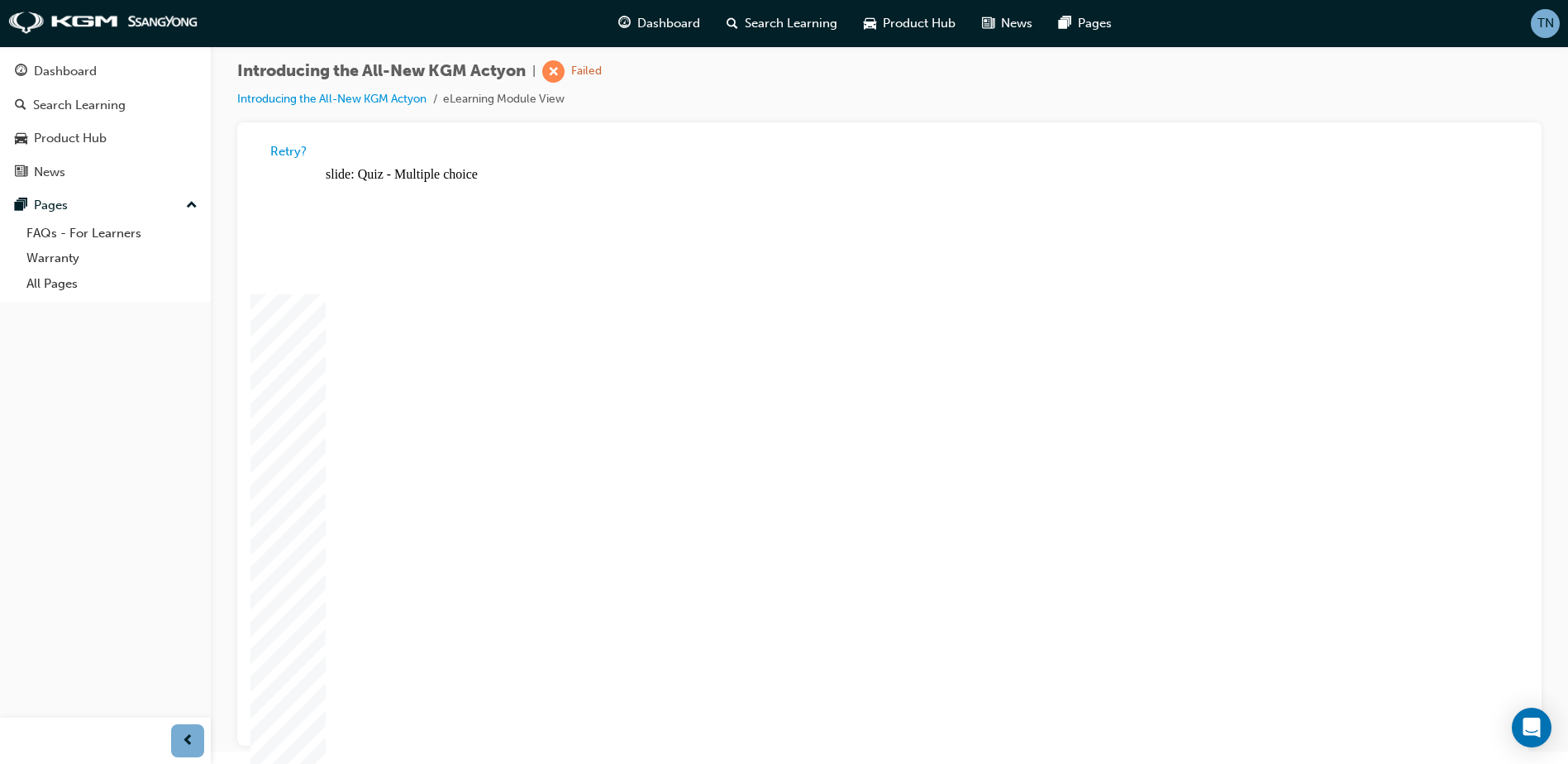
radio input "true"
drag, startPoint x: 988, startPoint y: 429, endPoint x: 995, endPoint y: 406, distance: 24.0
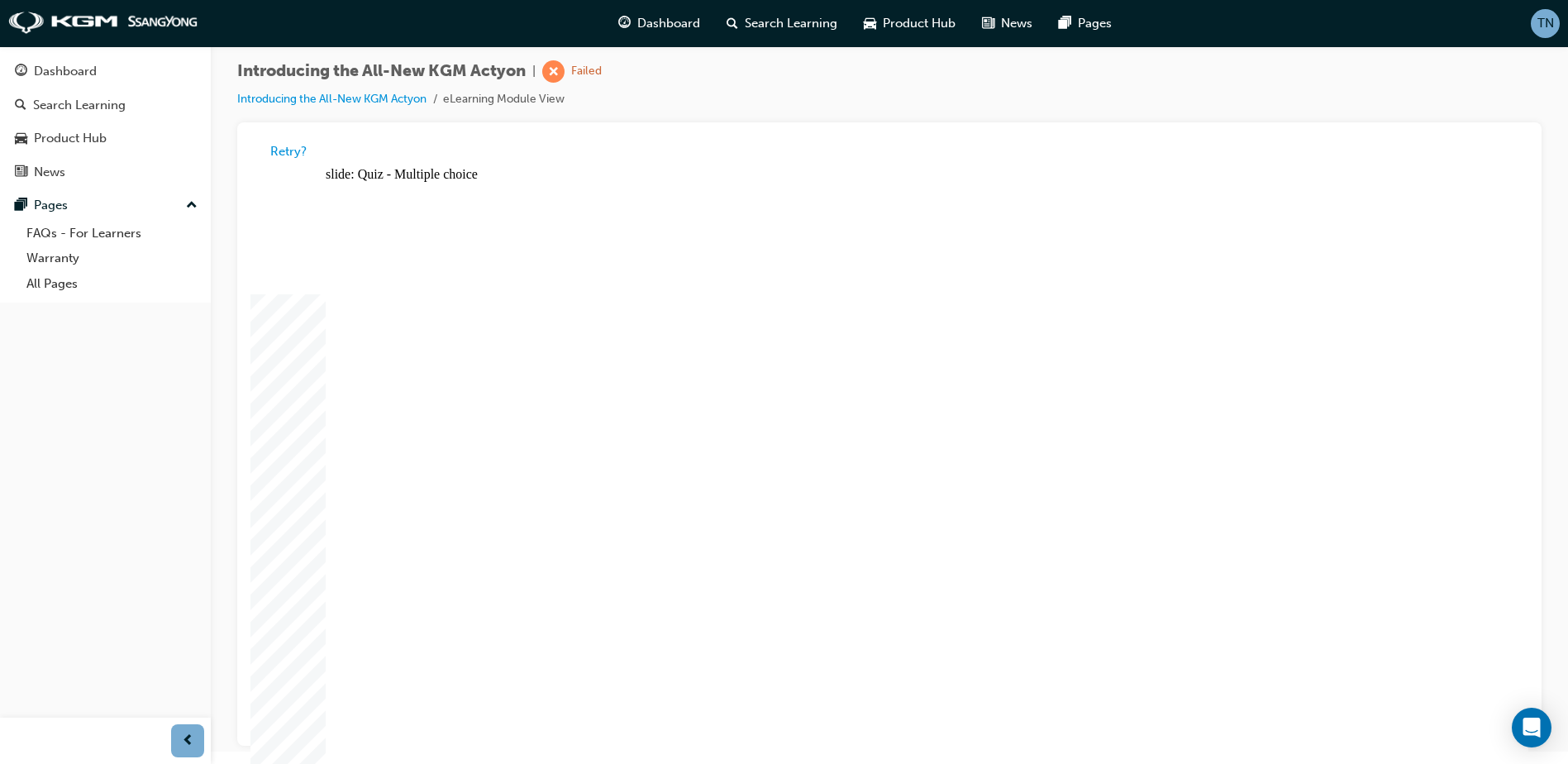
radio input "true"
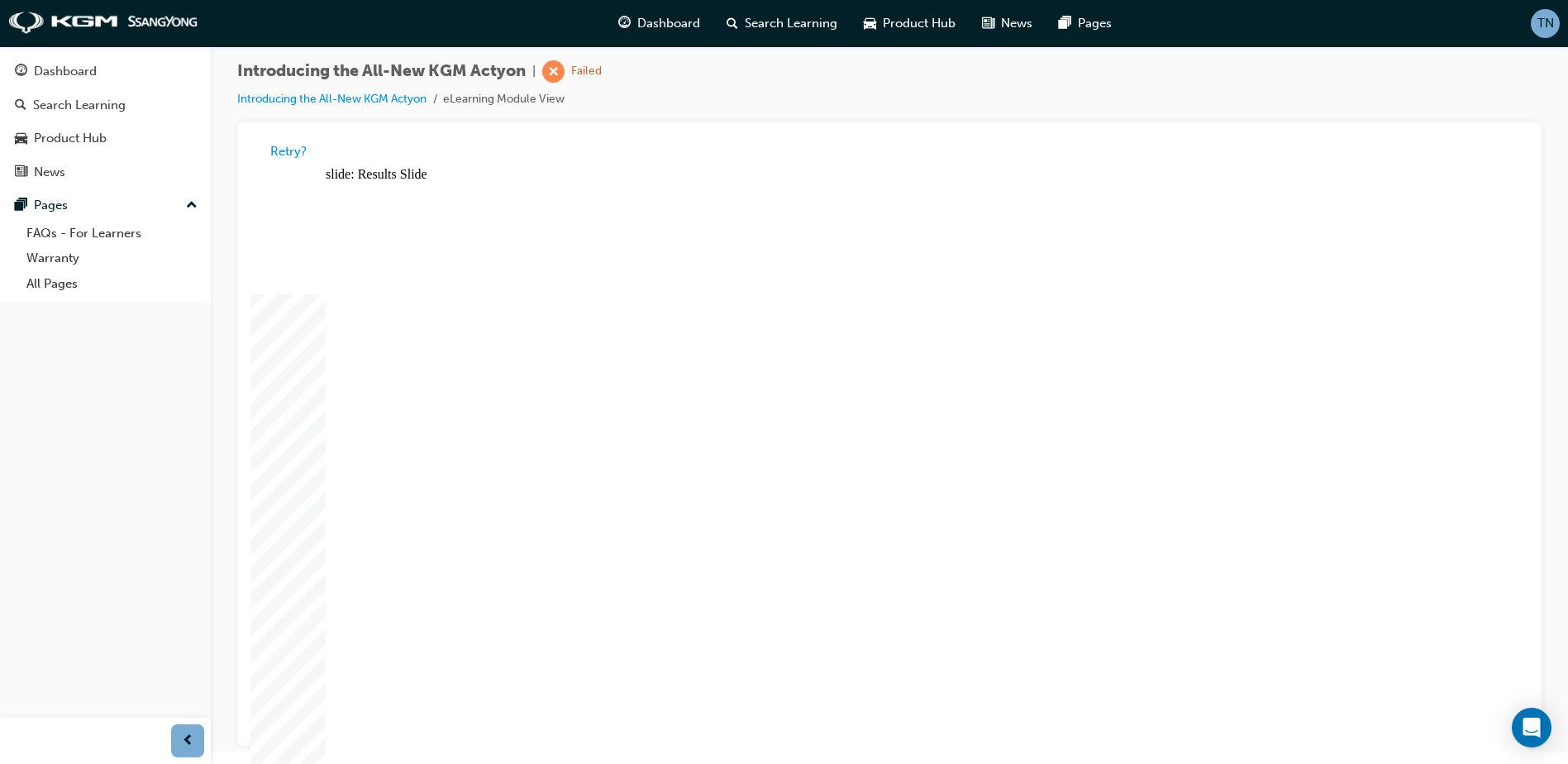
click at [289, 139] on div "Retry?" at bounding box center [889, 151] width 1278 height 32
click at [295, 150] on button "Retry?" at bounding box center [288, 152] width 36 height 19
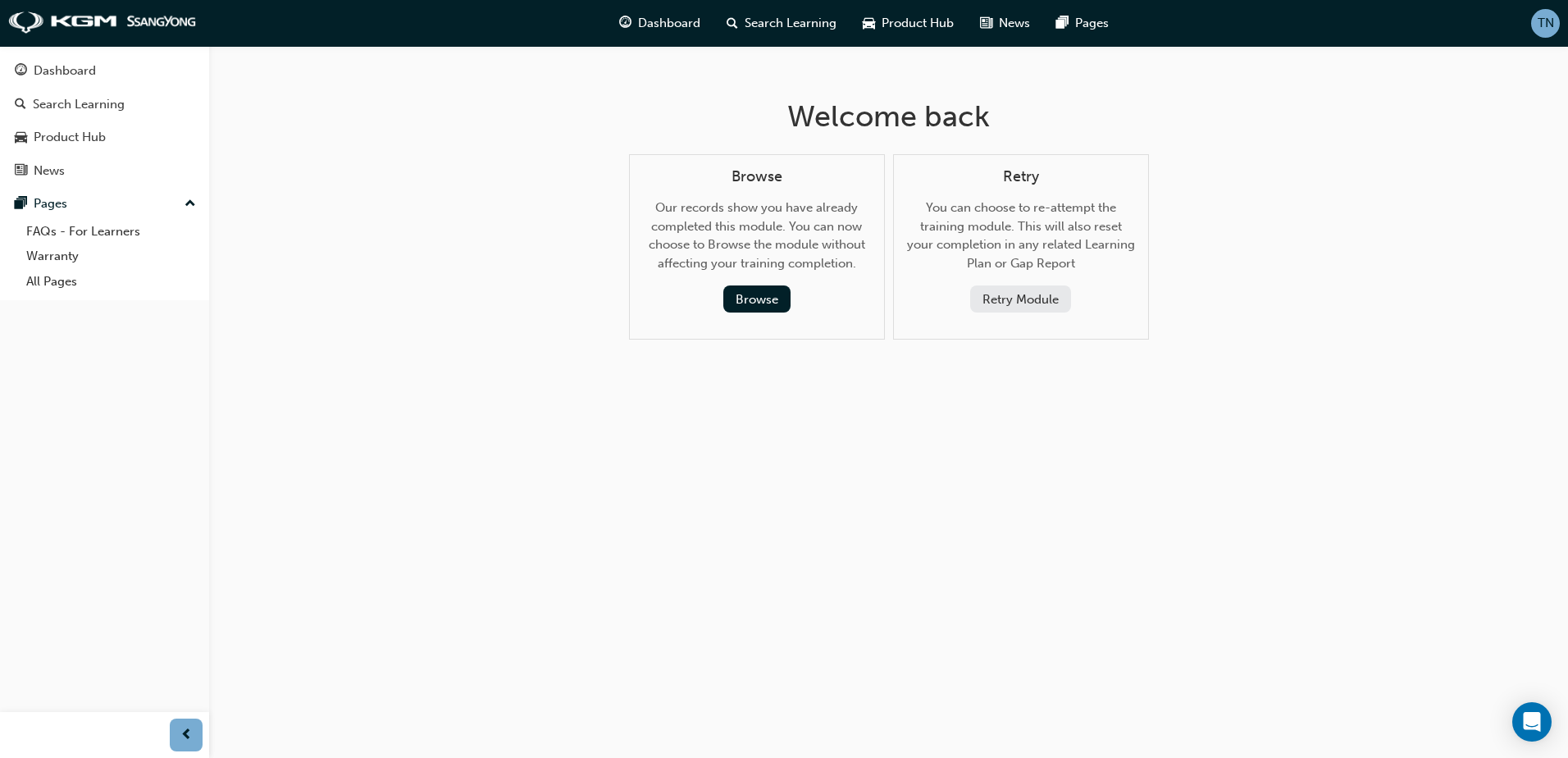
click at [1004, 304] on button "Retry Module" at bounding box center [1020, 298] width 101 height 27
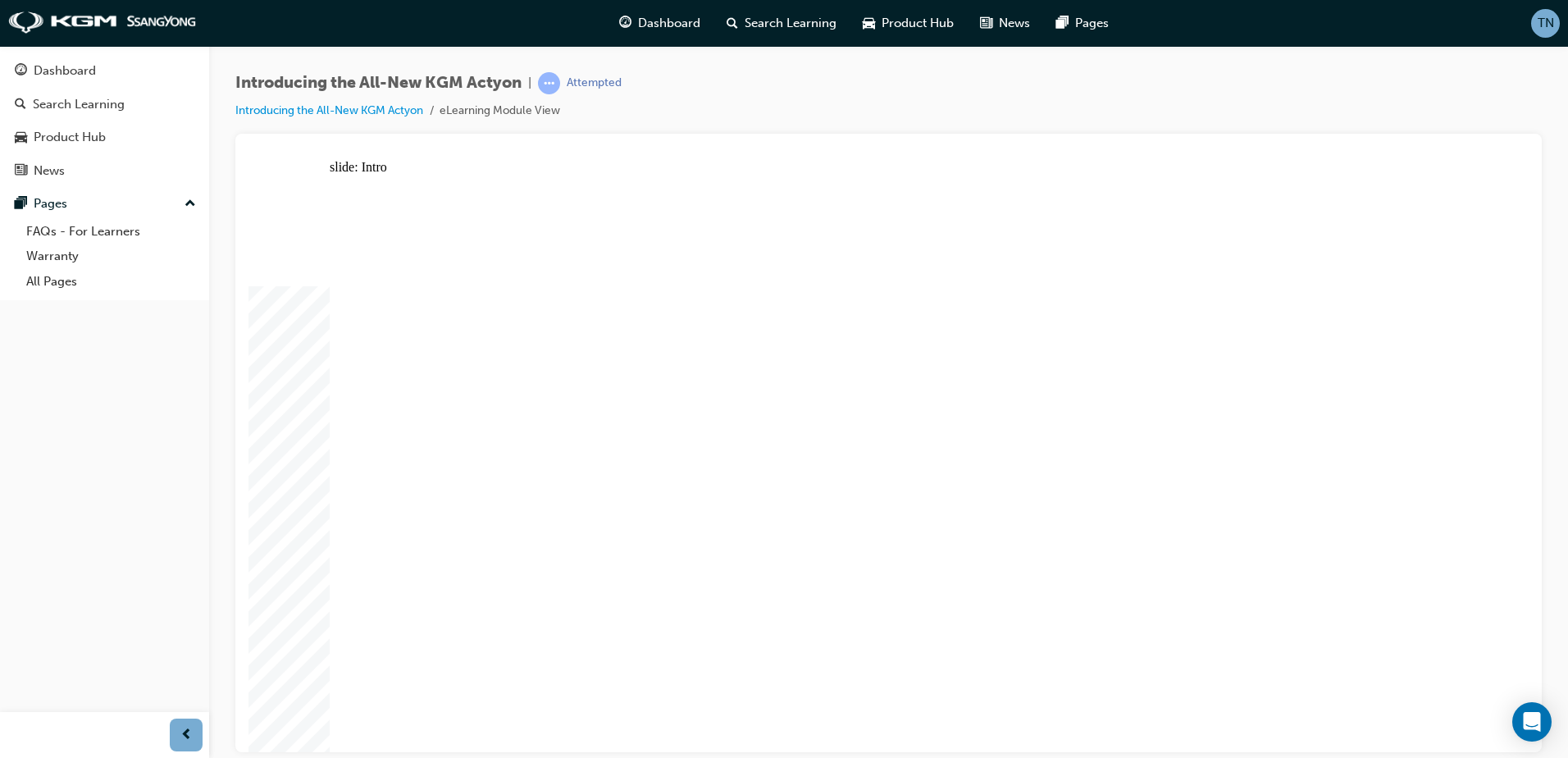
click at [81, 143] on div "Product Hub" at bounding box center [70, 138] width 72 height 19
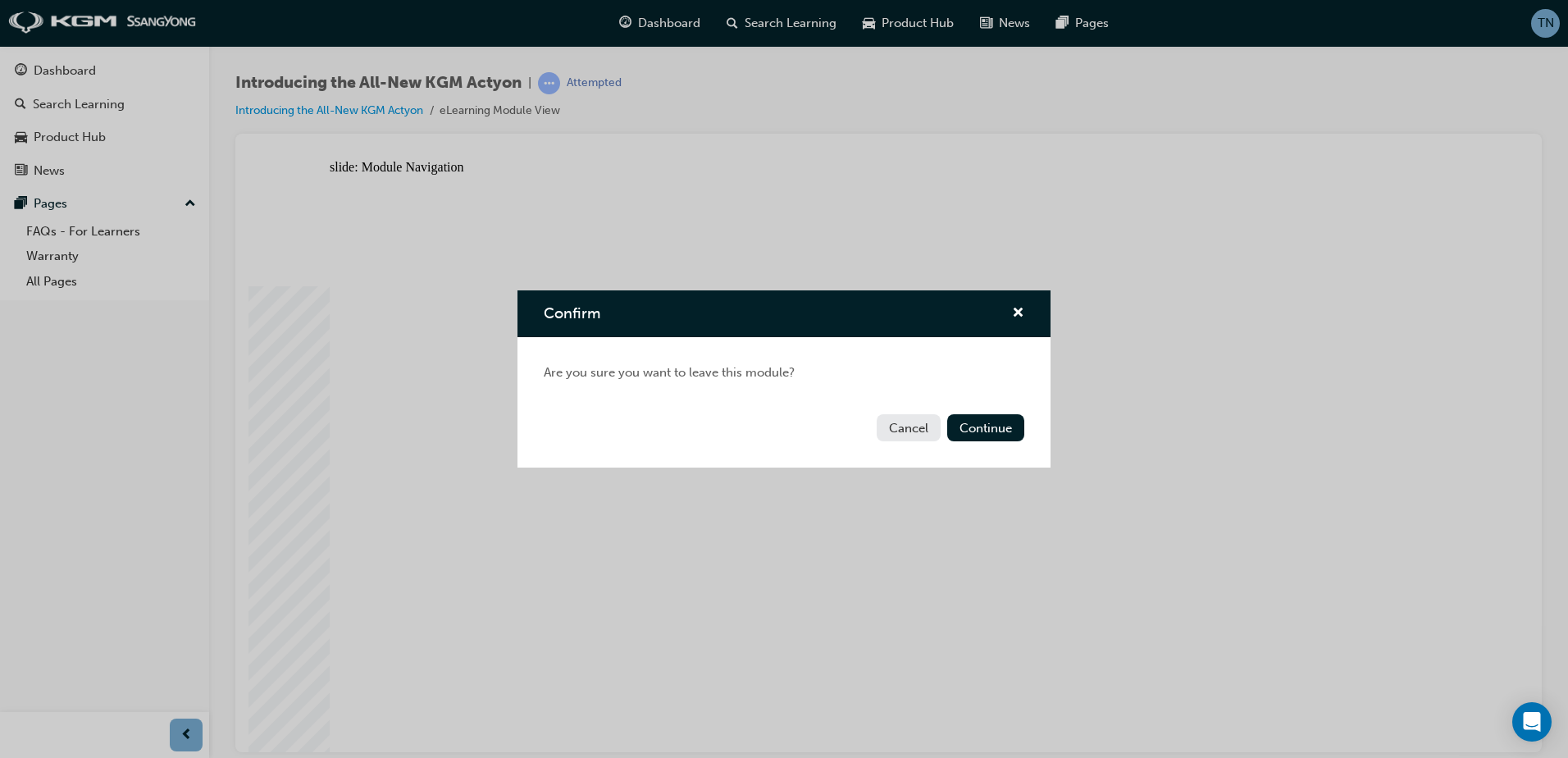
click at [975, 411] on div "Cancel Continue" at bounding box center [784, 437] width 533 height 60
click at [978, 414] on button "Continue" at bounding box center [985, 427] width 77 height 27
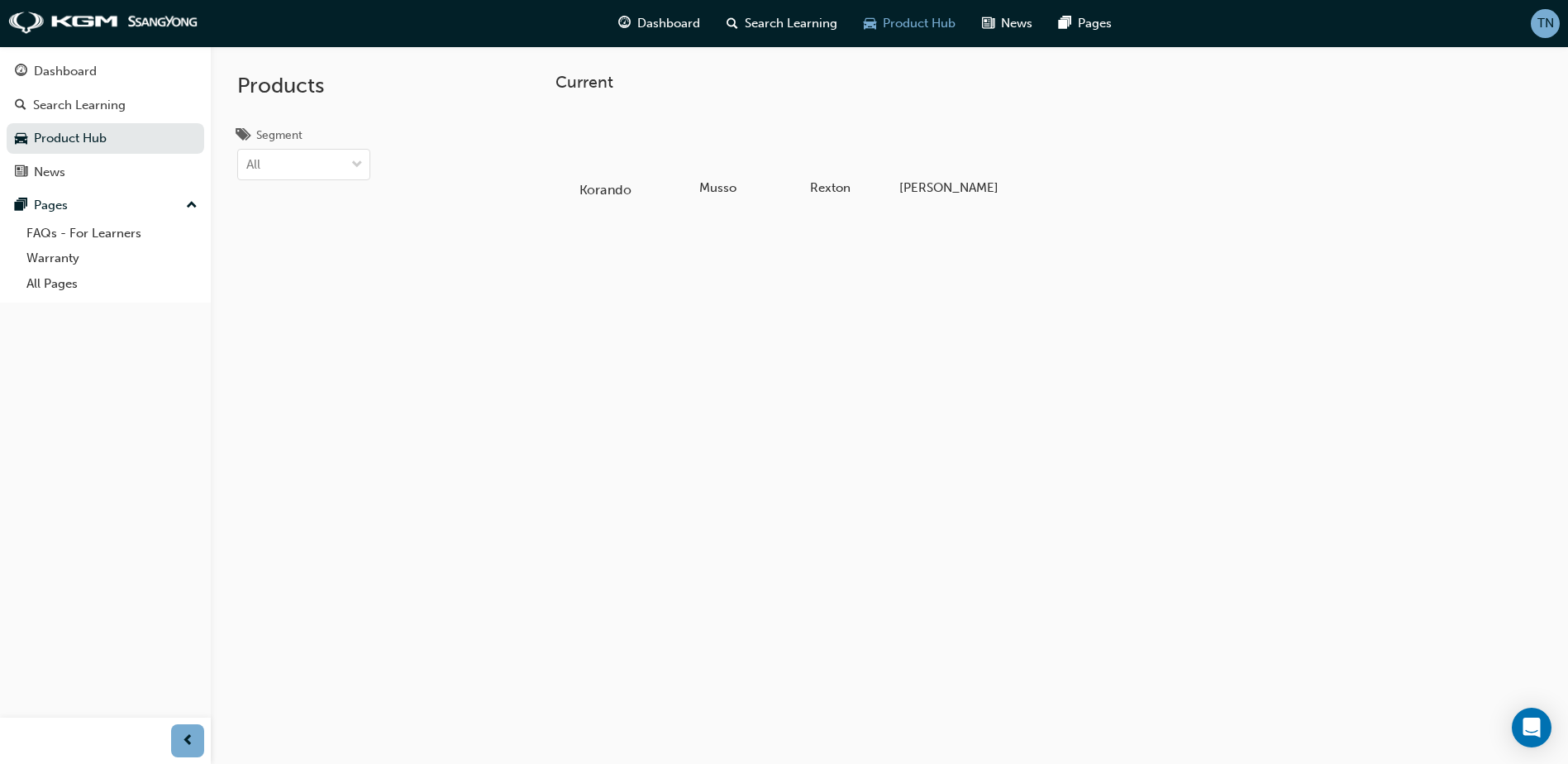
click at [571, 159] on div at bounding box center [606, 142] width 92 height 66
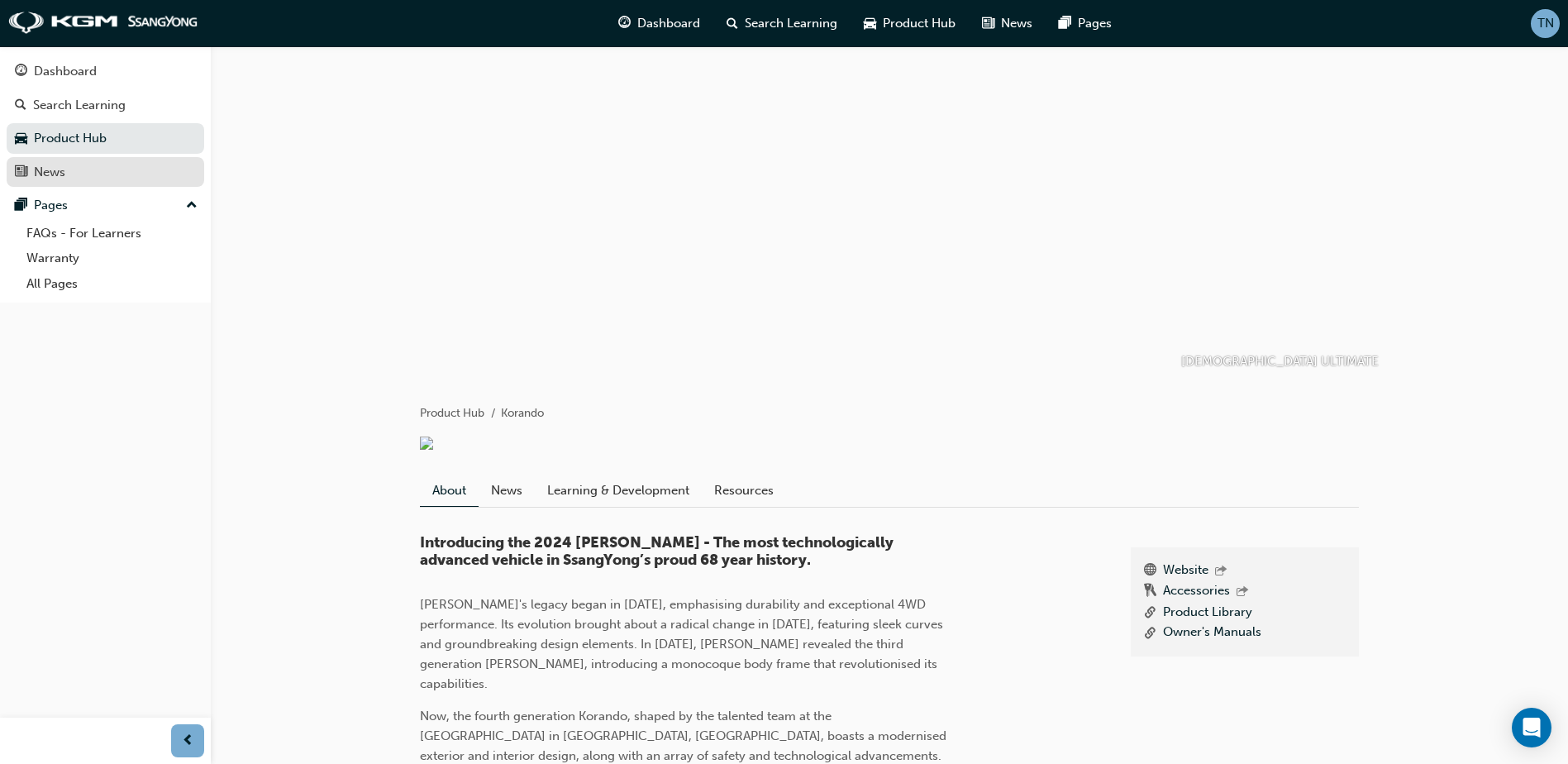
click at [77, 172] on div "News" at bounding box center [105, 172] width 181 height 21
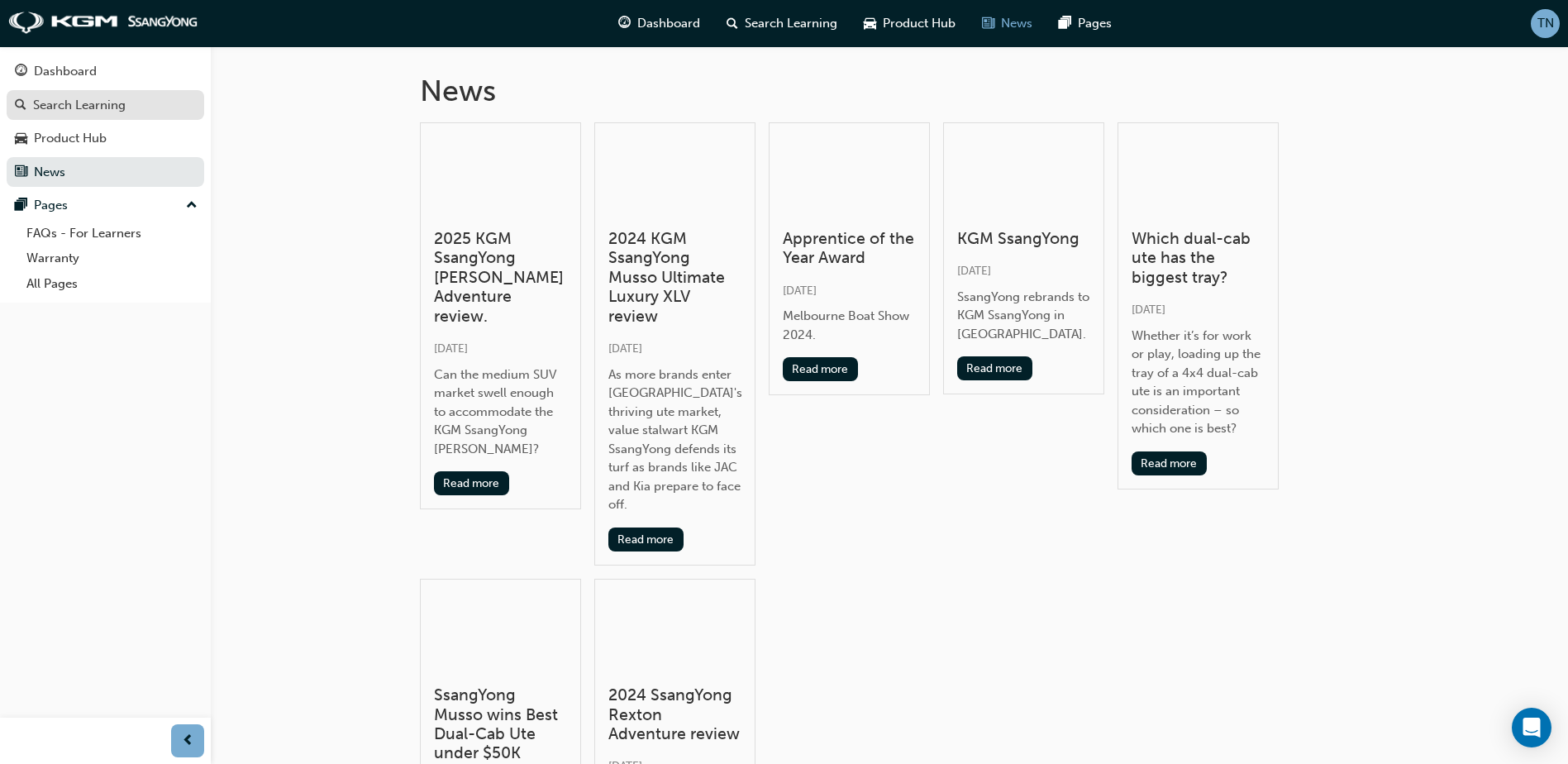
click at [87, 99] on div "Search Learning" at bounding box center [79, 106] width 93 height 19
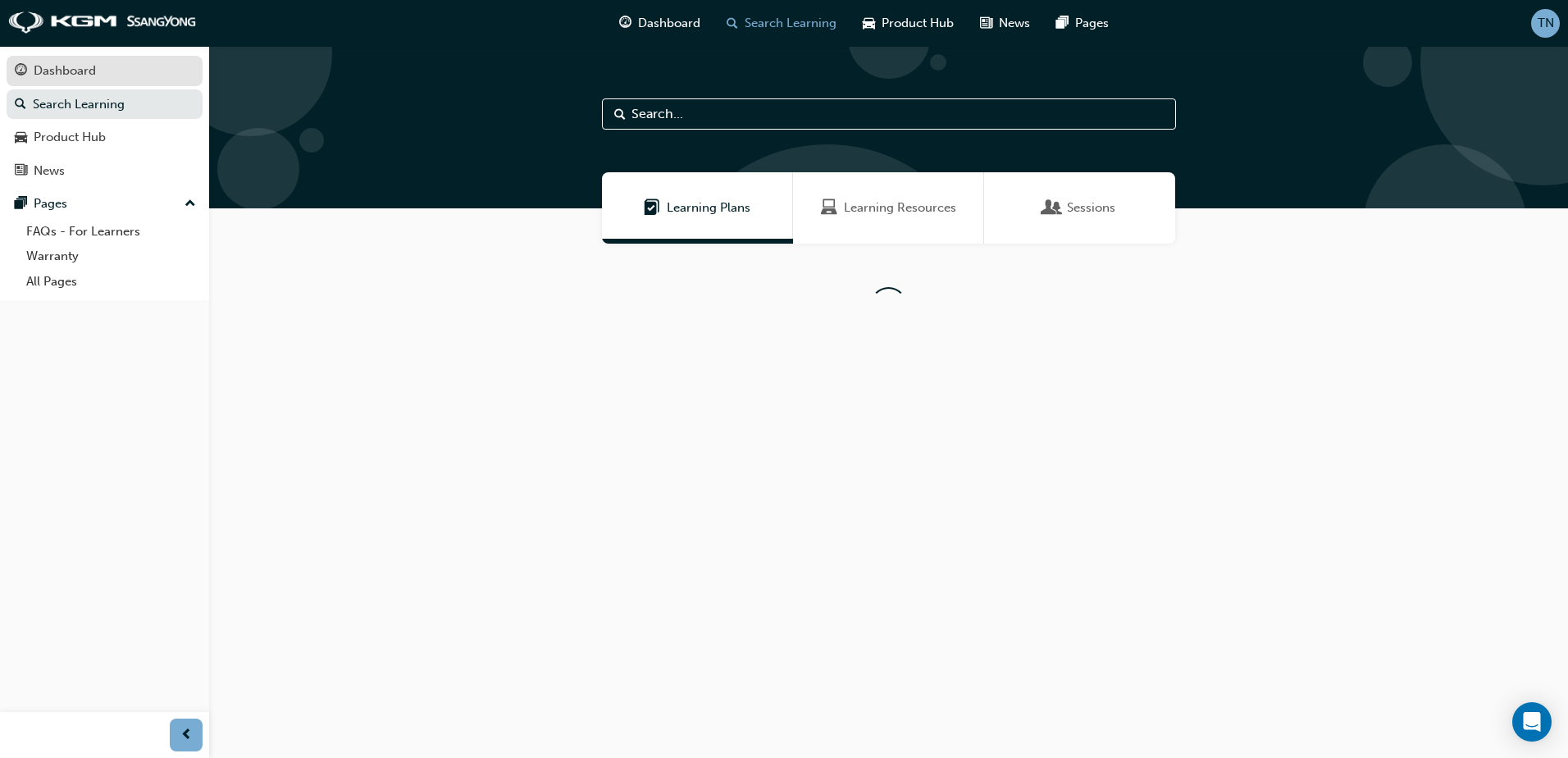
click at [99, 70] on div "Dashboard" at bounding box center [104, 71] width 180 height 21
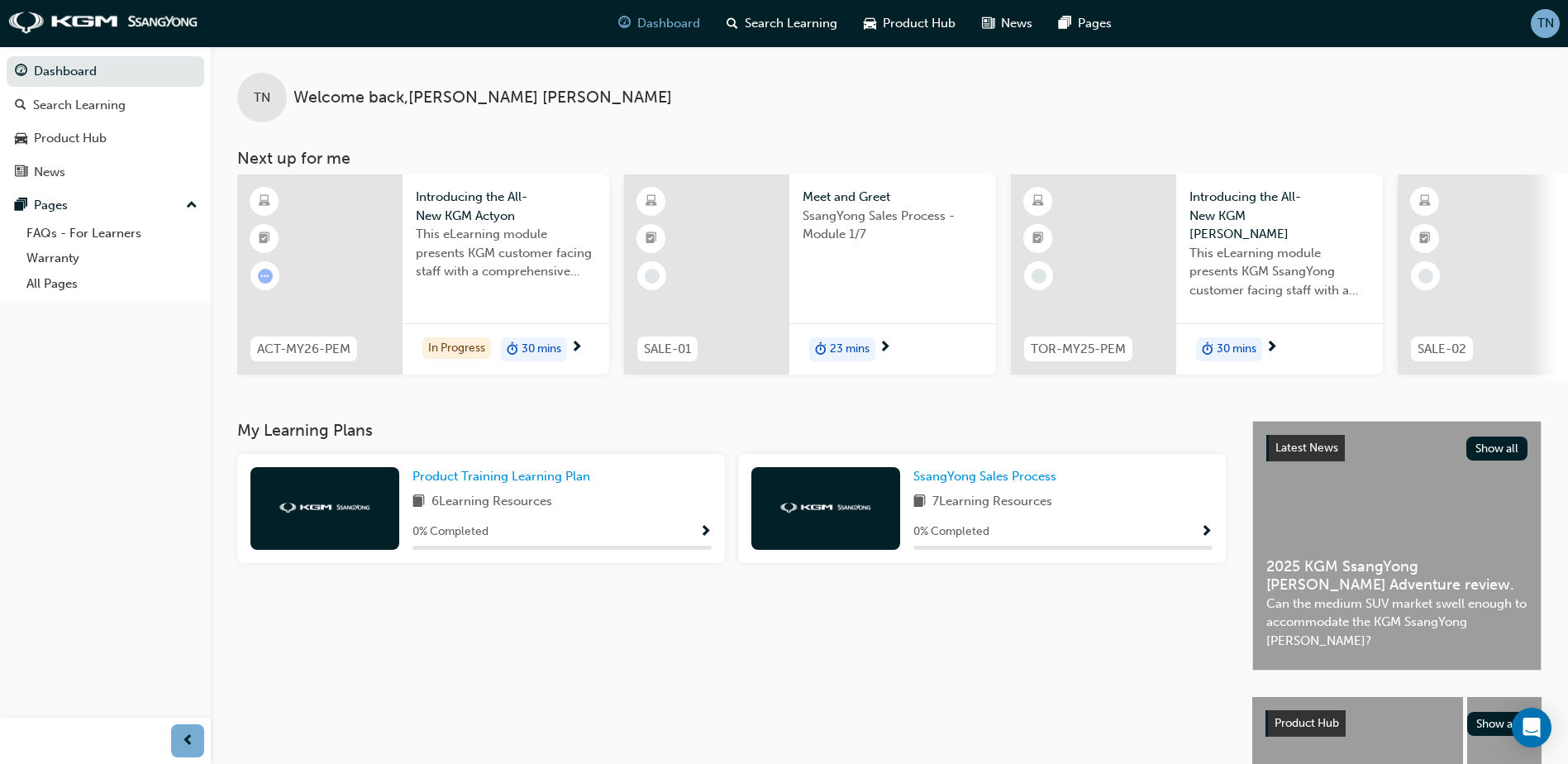
click at [592, 355] on div "In Progress 30 mins" at bounding box center [506, 349] width 207 height 52
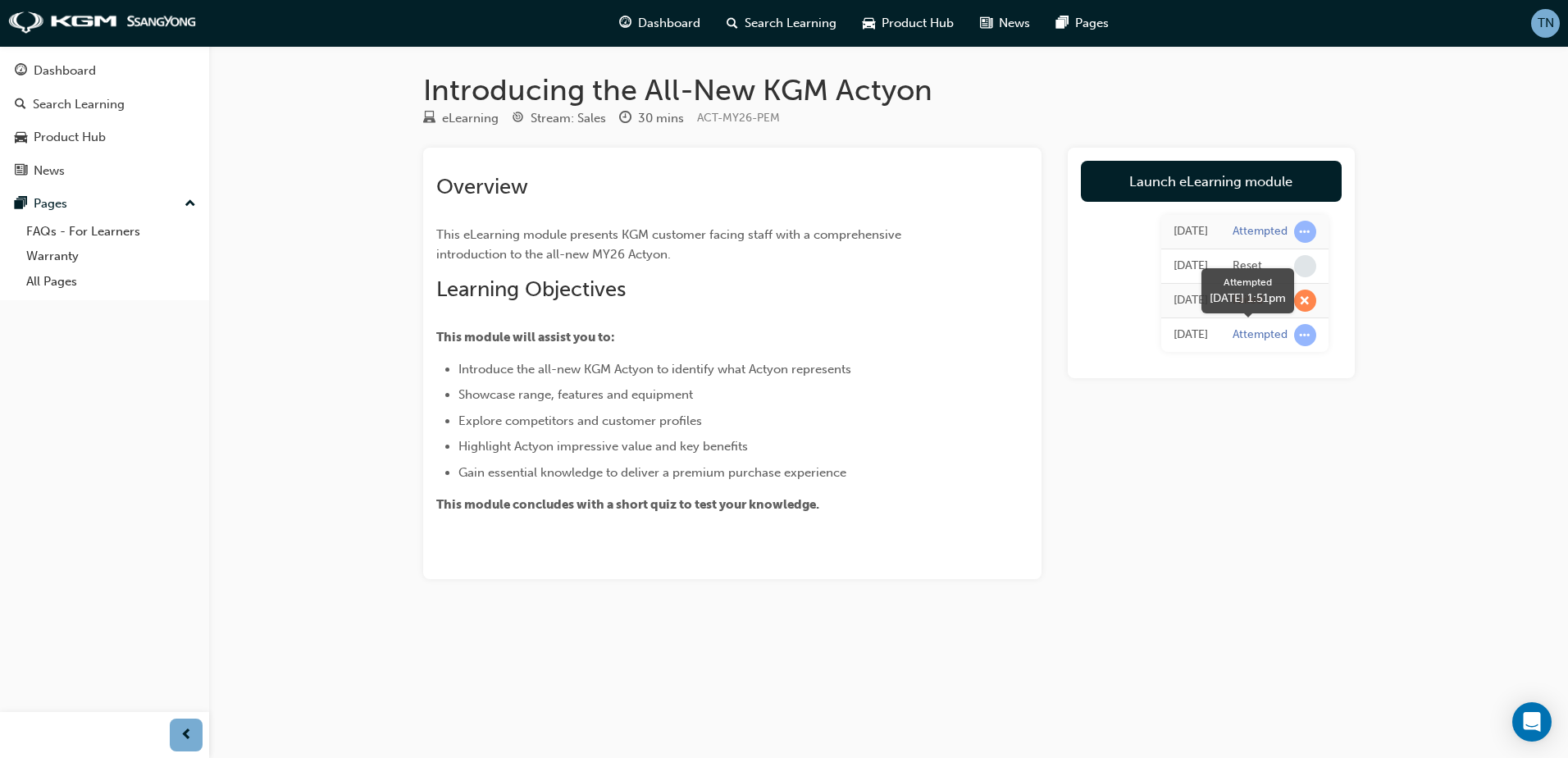
click at [1284, 338] on div "Attempted" at bounding box center [1260, 335] width 55 height 15
click at [1314, 336] on span "learningRecordVerb_ATTEMPT-icon" at bounding box center [1305, 335] width 22 height 22
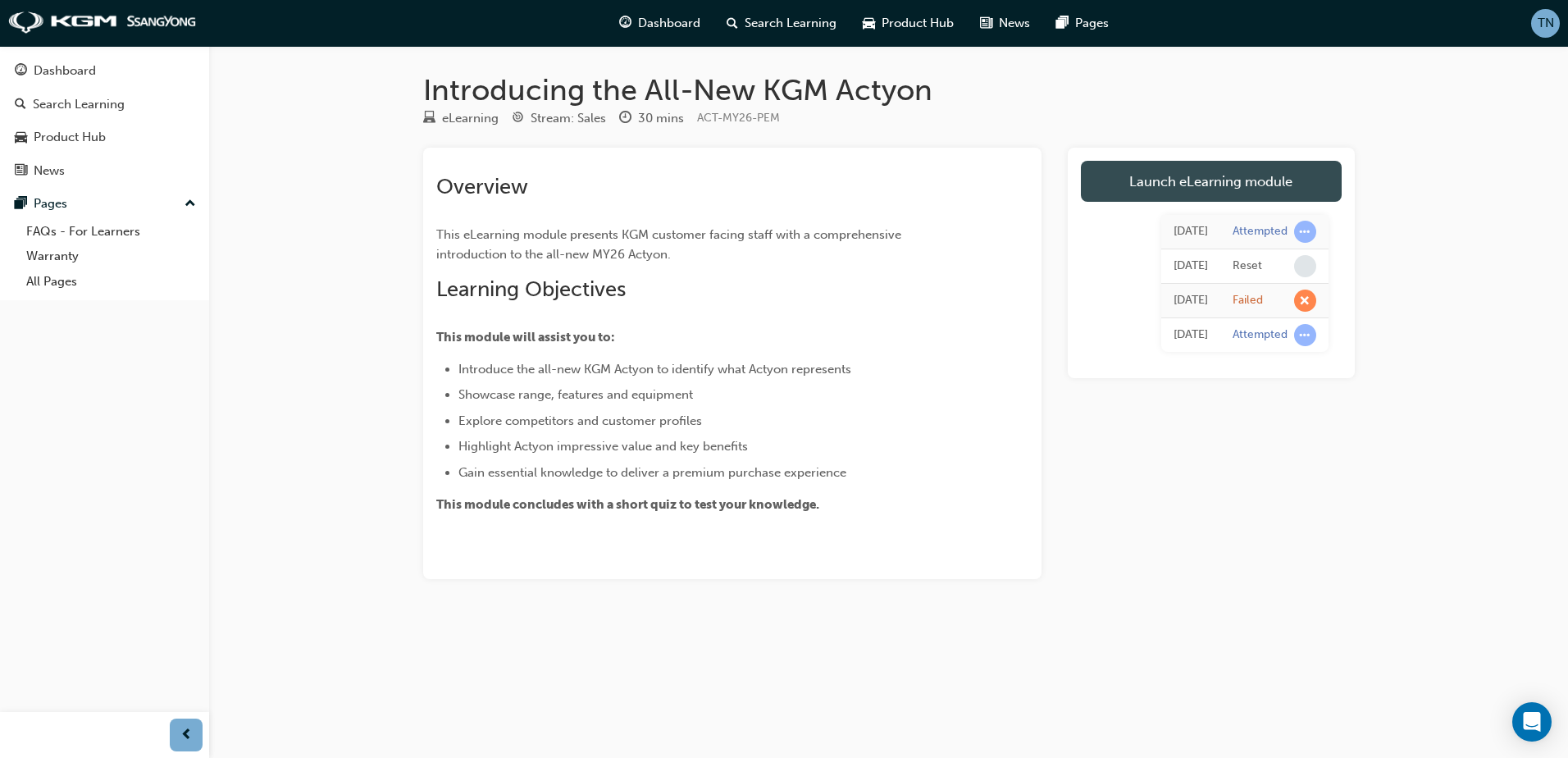
click at [1225, 196] on link "Launch eLearning module" at bounding box center [1211, 181] width 260 height 41
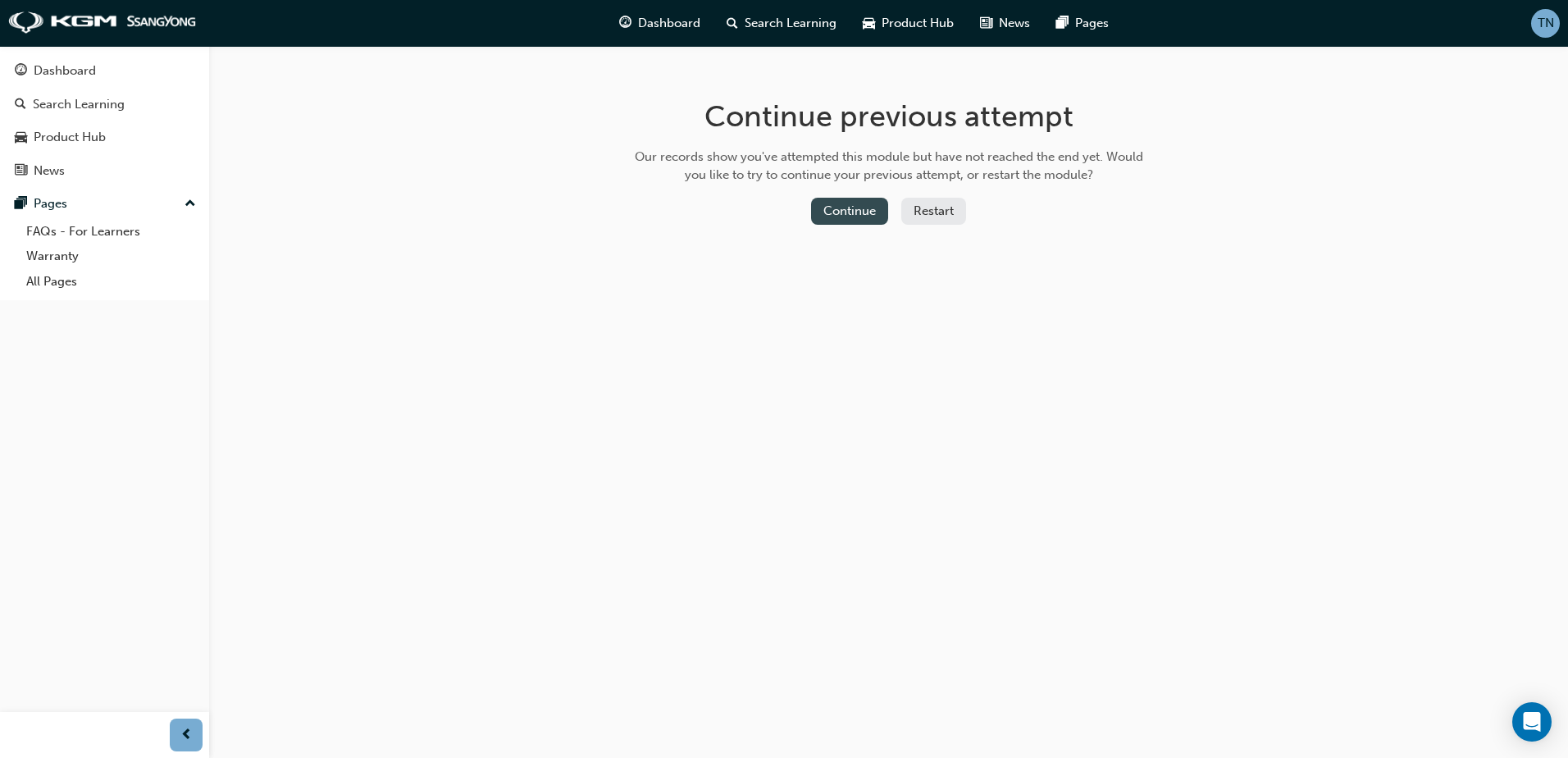
click at [814, 202] on button "Continue" at bounding box center [850, 211] width 77 height 27
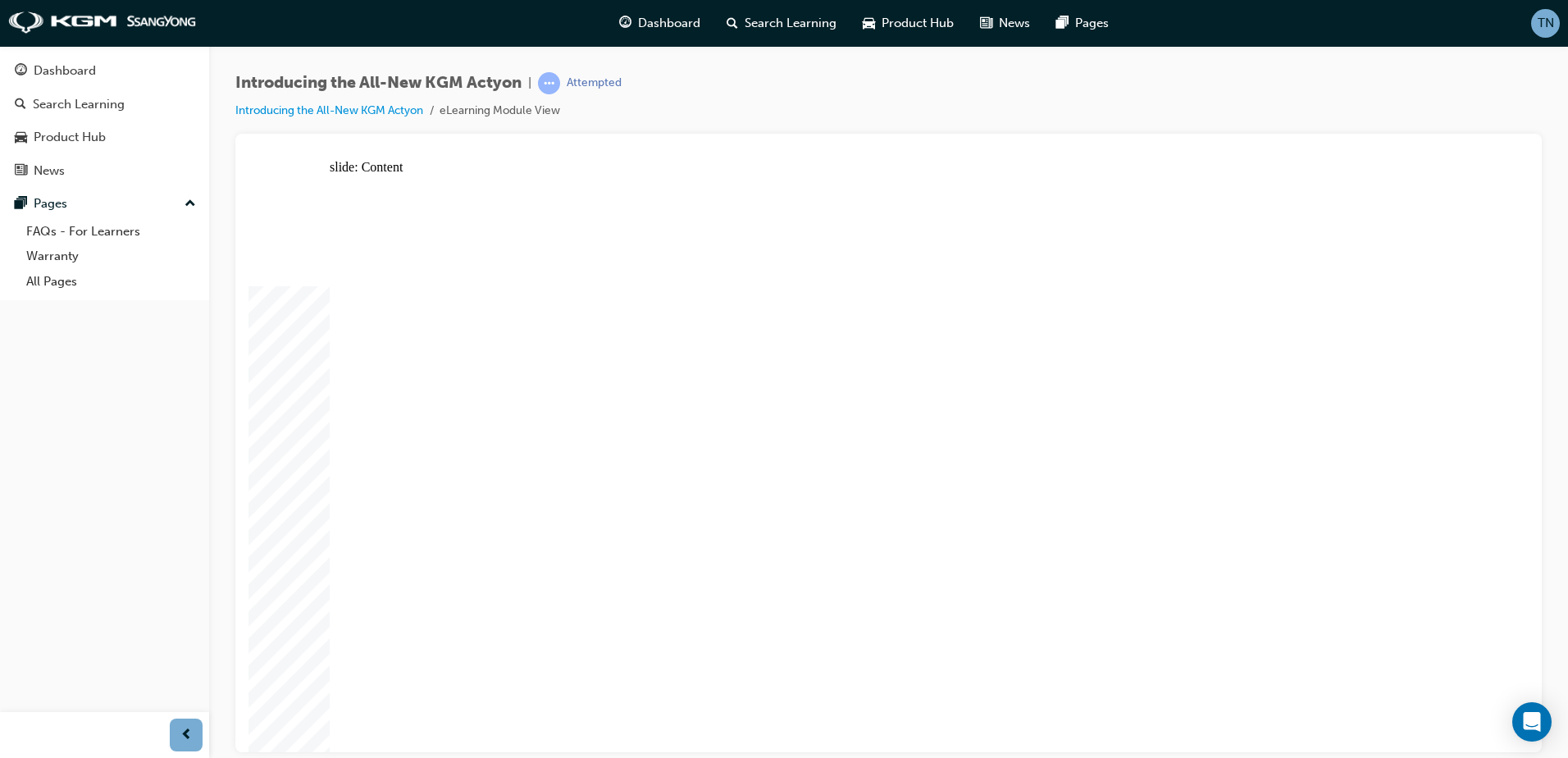
drag, startPoint x: 1067, startPoint y: 394, endPoint x: 1121, endPoint y: 460, distance: 85.3
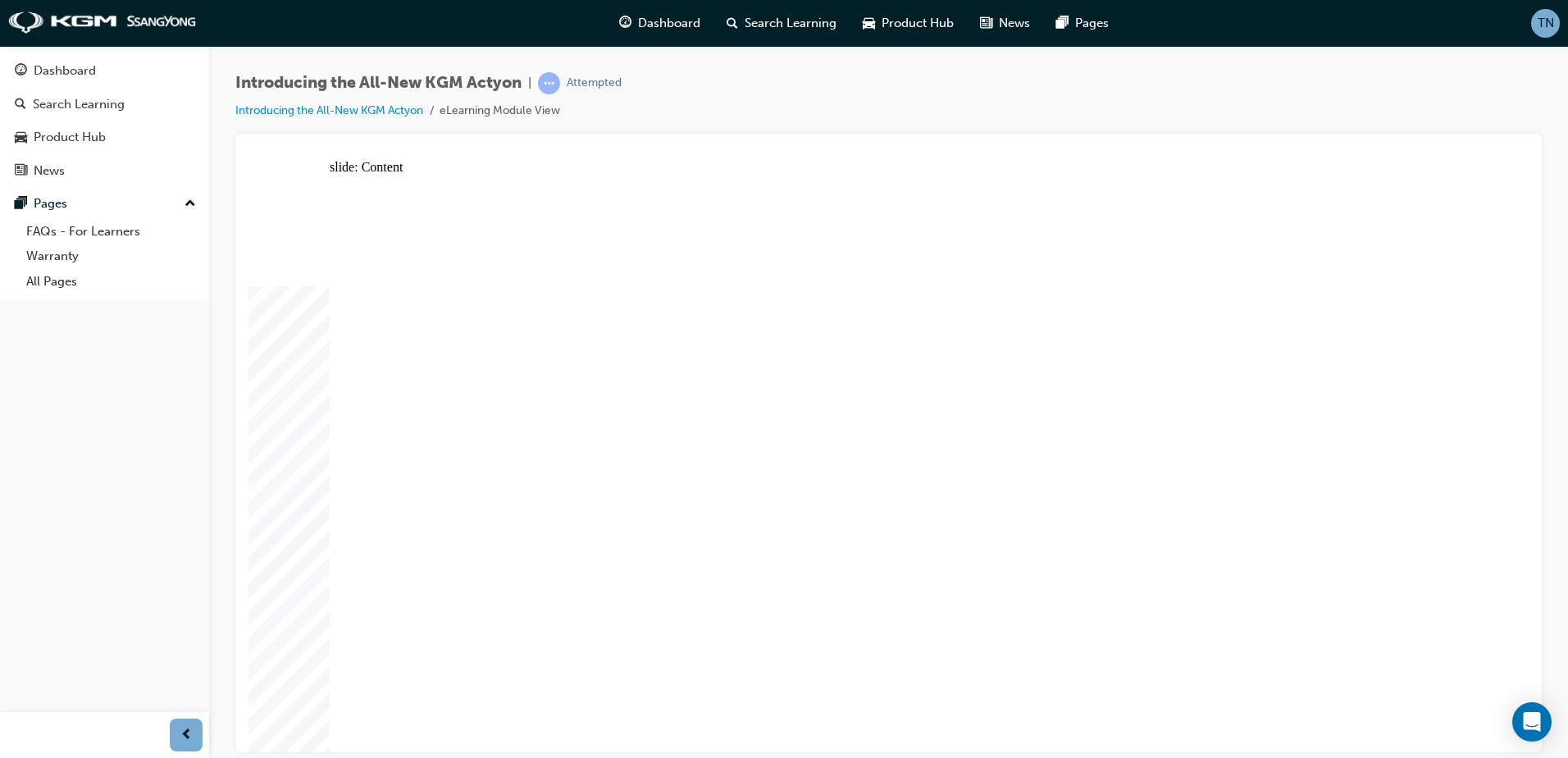
drag, startPoint x: 1362, startPoint y: 653, endPoint x: 1351, endPoint y: 651, distance: 11.2
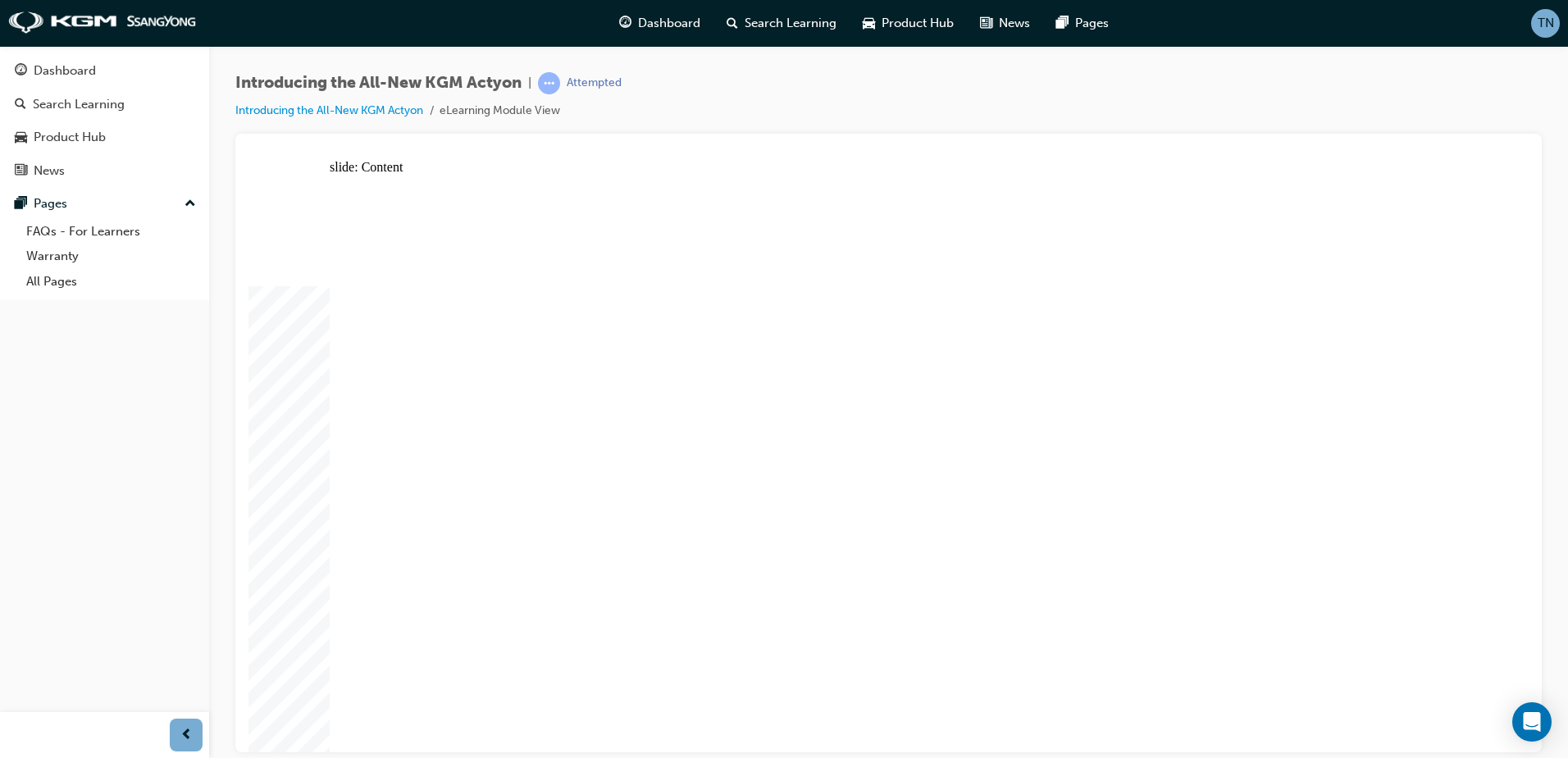
drag, startPoint x: 1217, startPoint y: 348, endPoint x: 1223, endPoint y: 414, distance: 66.3
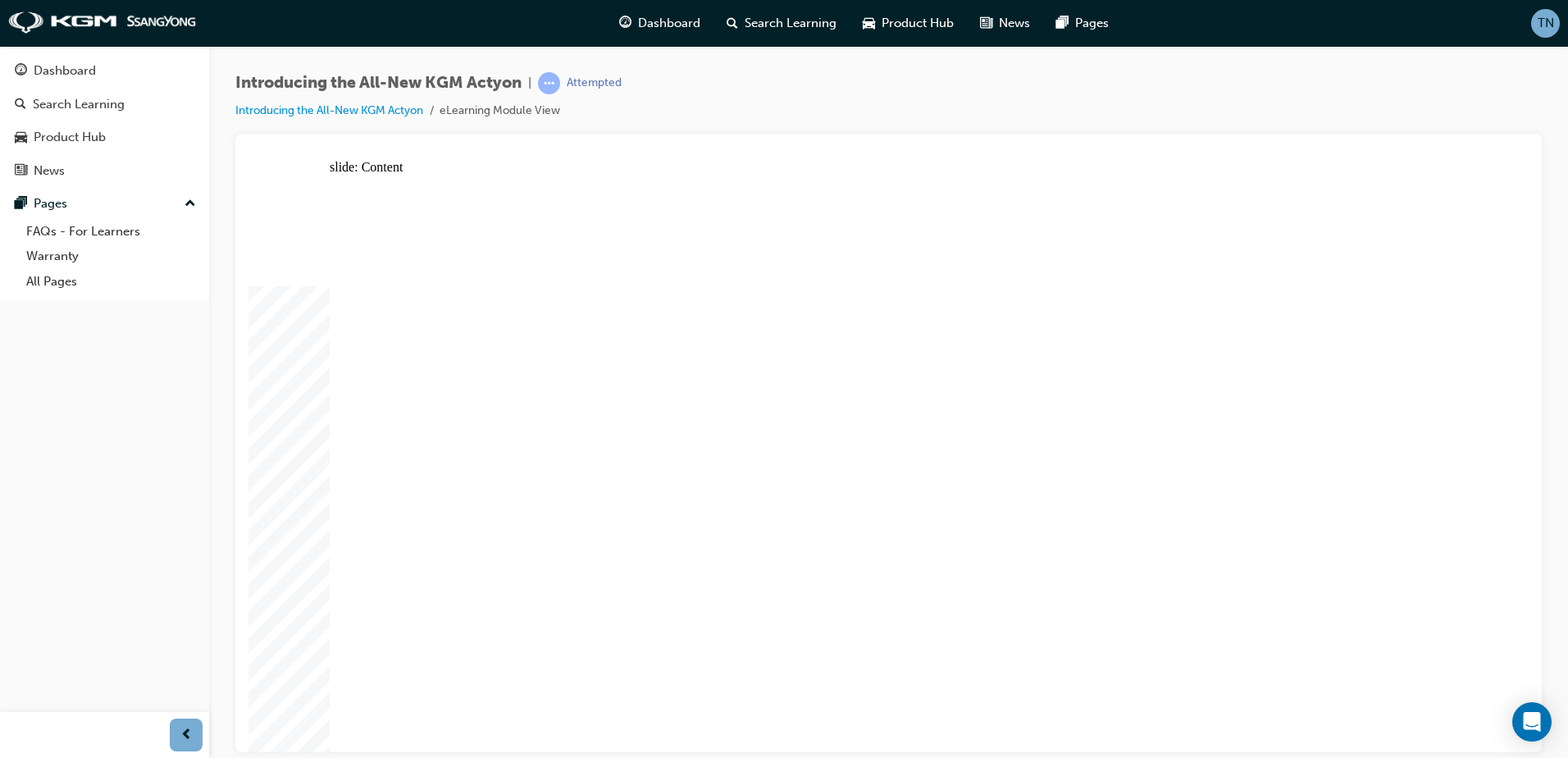
drag, startPoint x: 439, startPoint y: 246, endPoint x: 426, endPoint y: 263, distance: 21.4
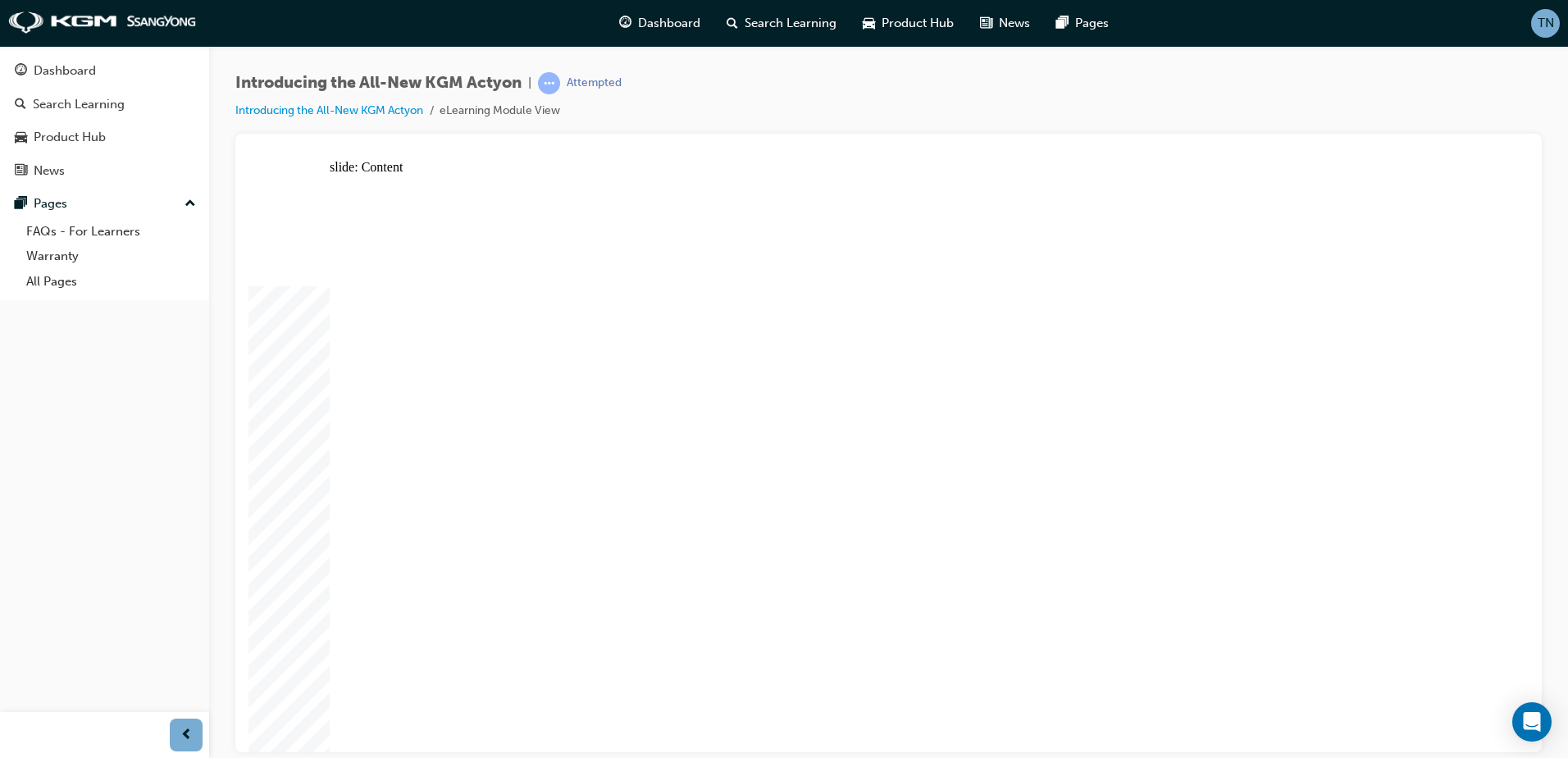
drag, startPoint x: 1118, startPoint y: 488, endPoint x: 1203, endPoint y: 538, distance: 98.6
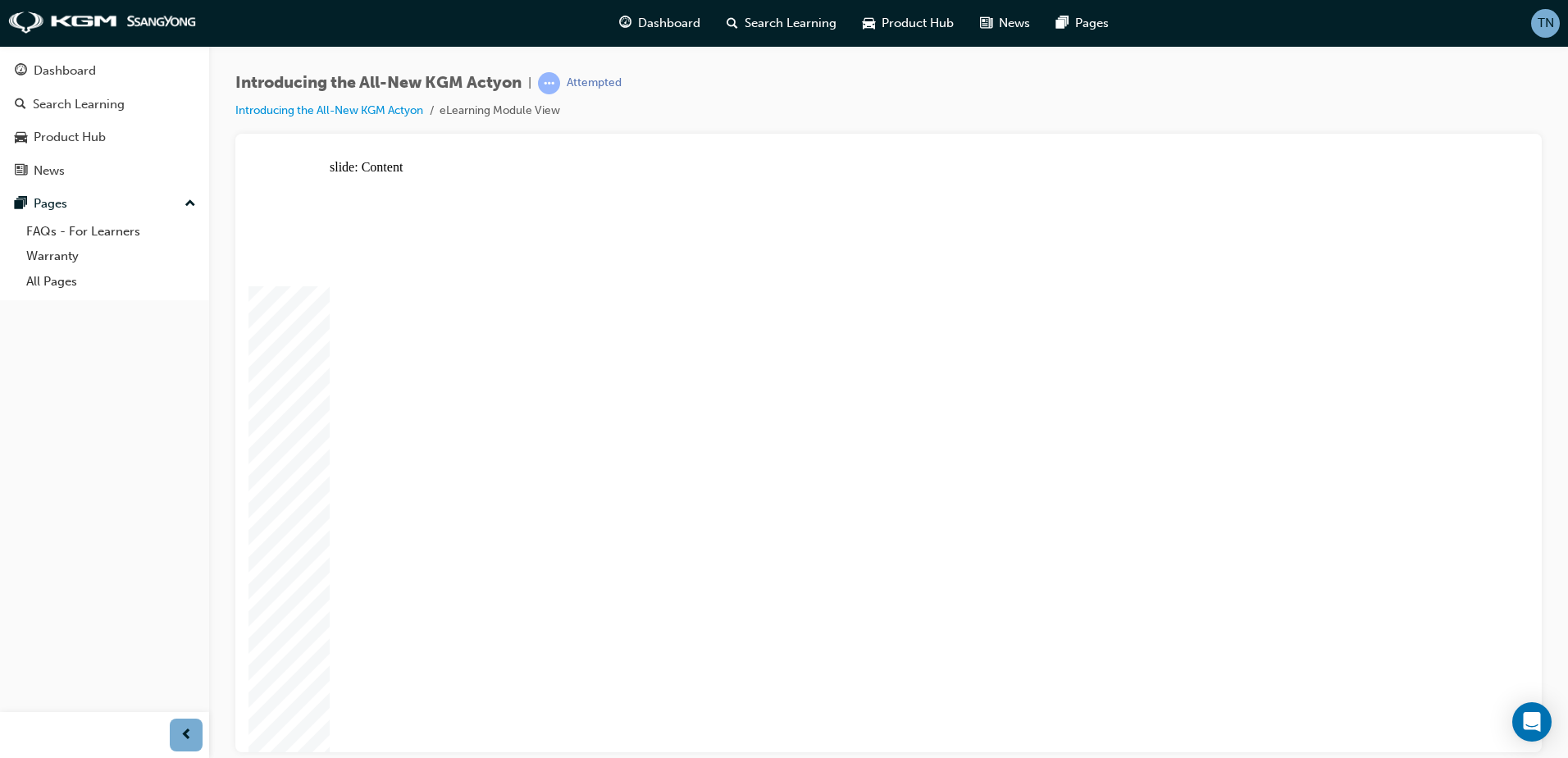
drag, startPoint x: 426, startPoint y: 273, endPoint x: 421, endPoint y: 287, distance: 14.9
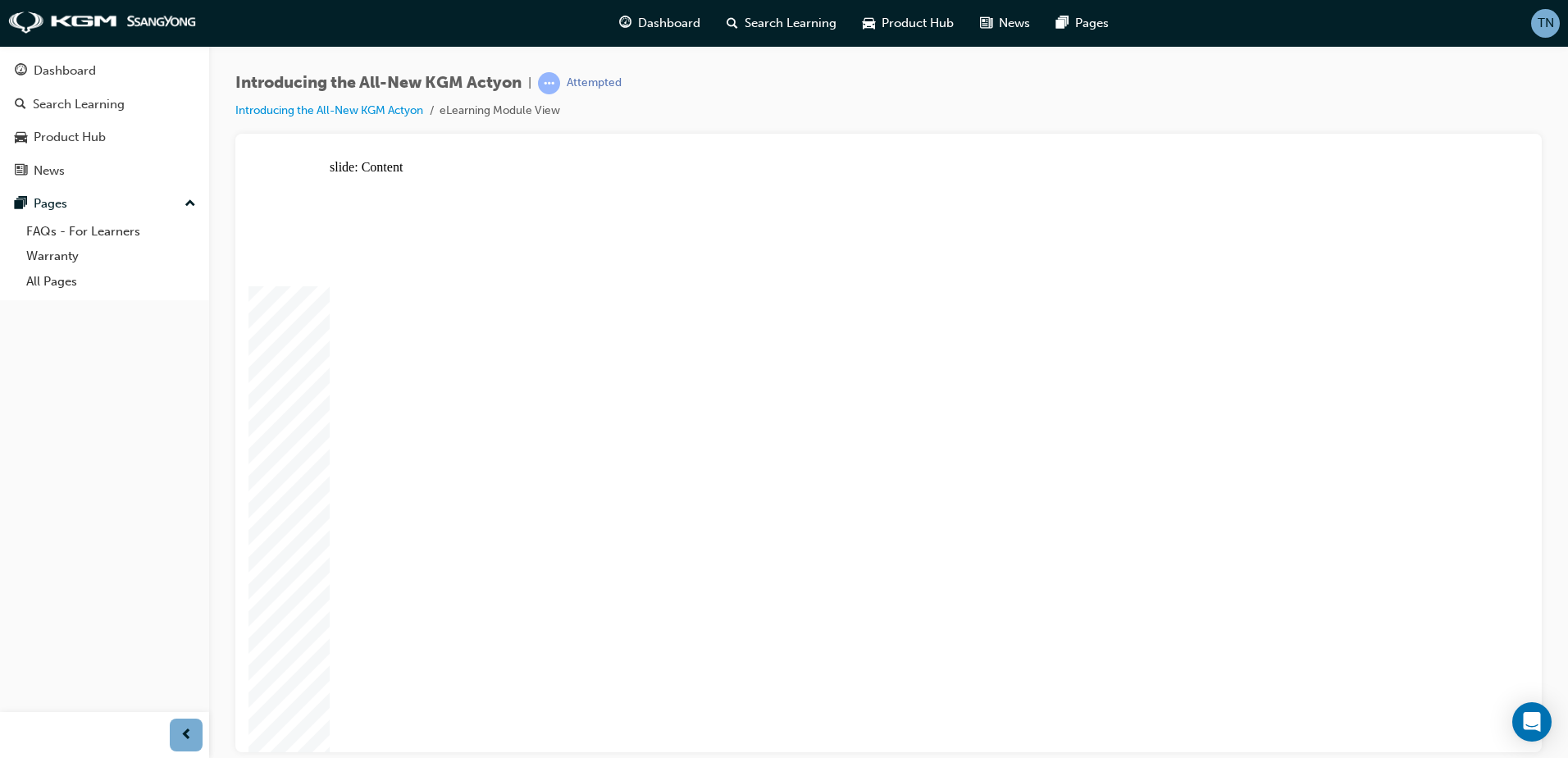
click at [265, 312] on div "slide: Content Rectangle Comprehensive safety measures protect all passengers, …" at bounding box center [888, 455] width 1280 height 592
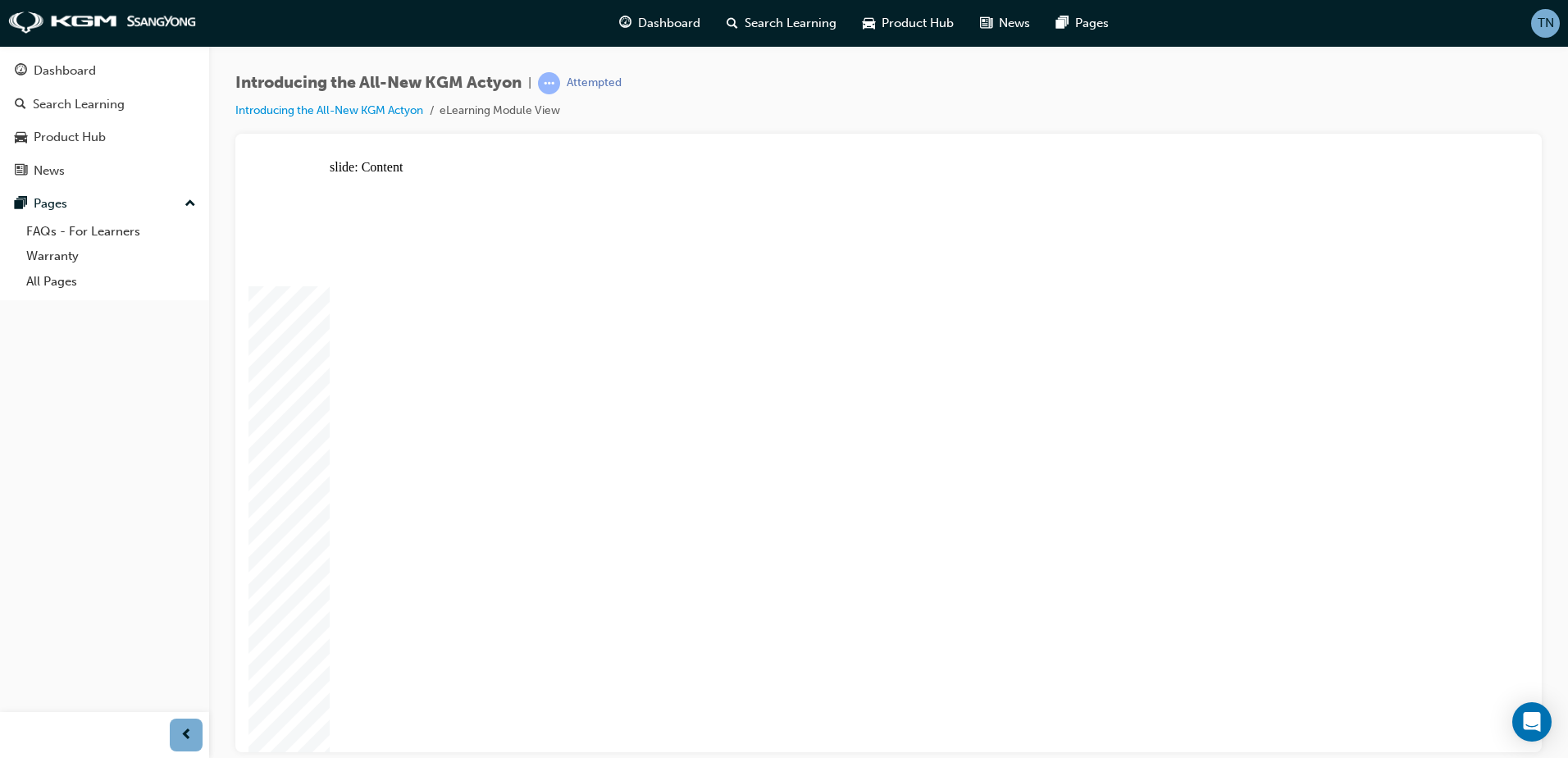
drag, startPoint x: 1172, startPoint y: 376, endPoint x: 1191, endPoint y: 376, distance: 19.0
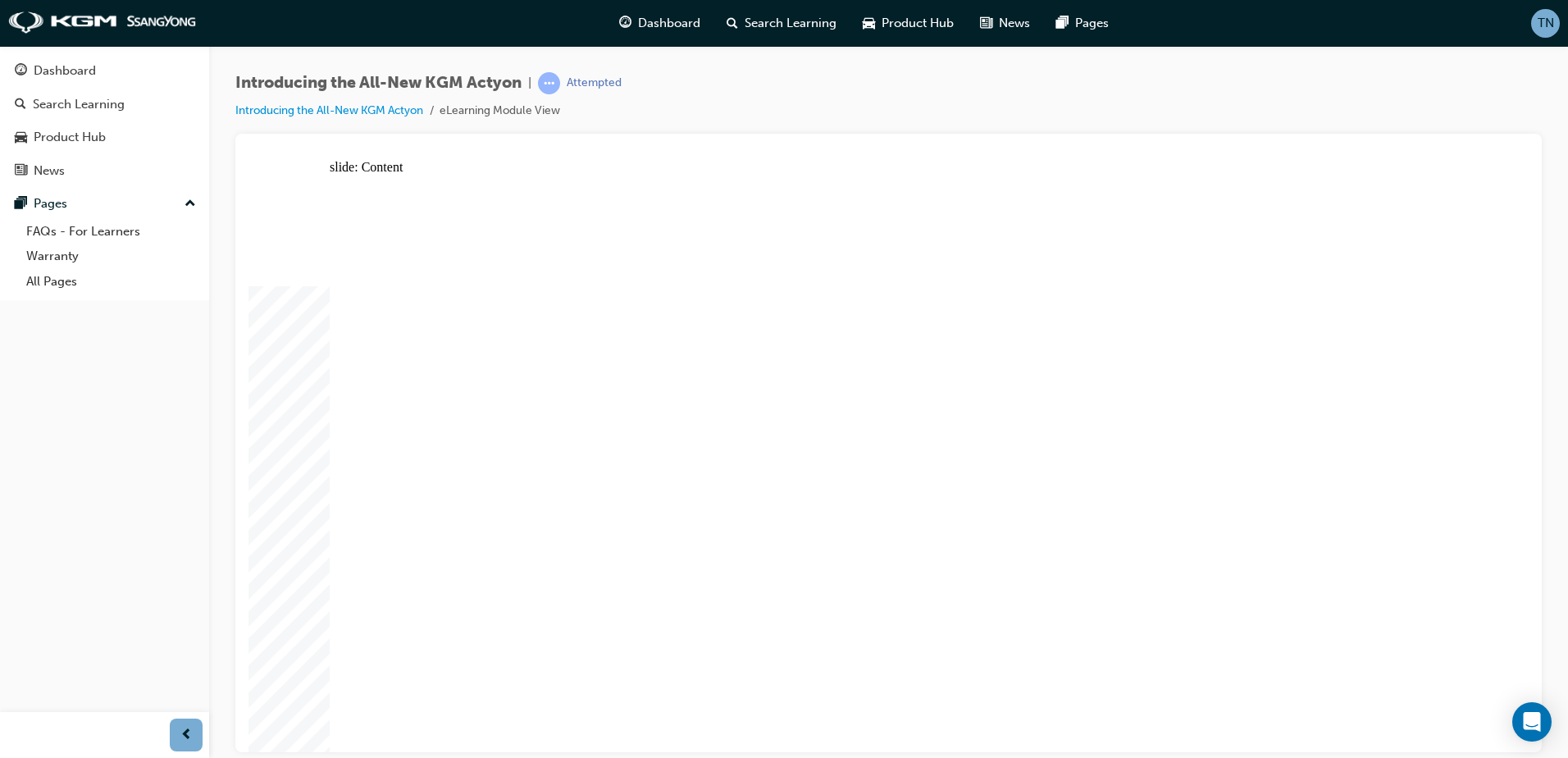
drag, startPoint x: 471, startPoint y: 550, endPoint x: 491, endPoint y: 557, distance: 21.2
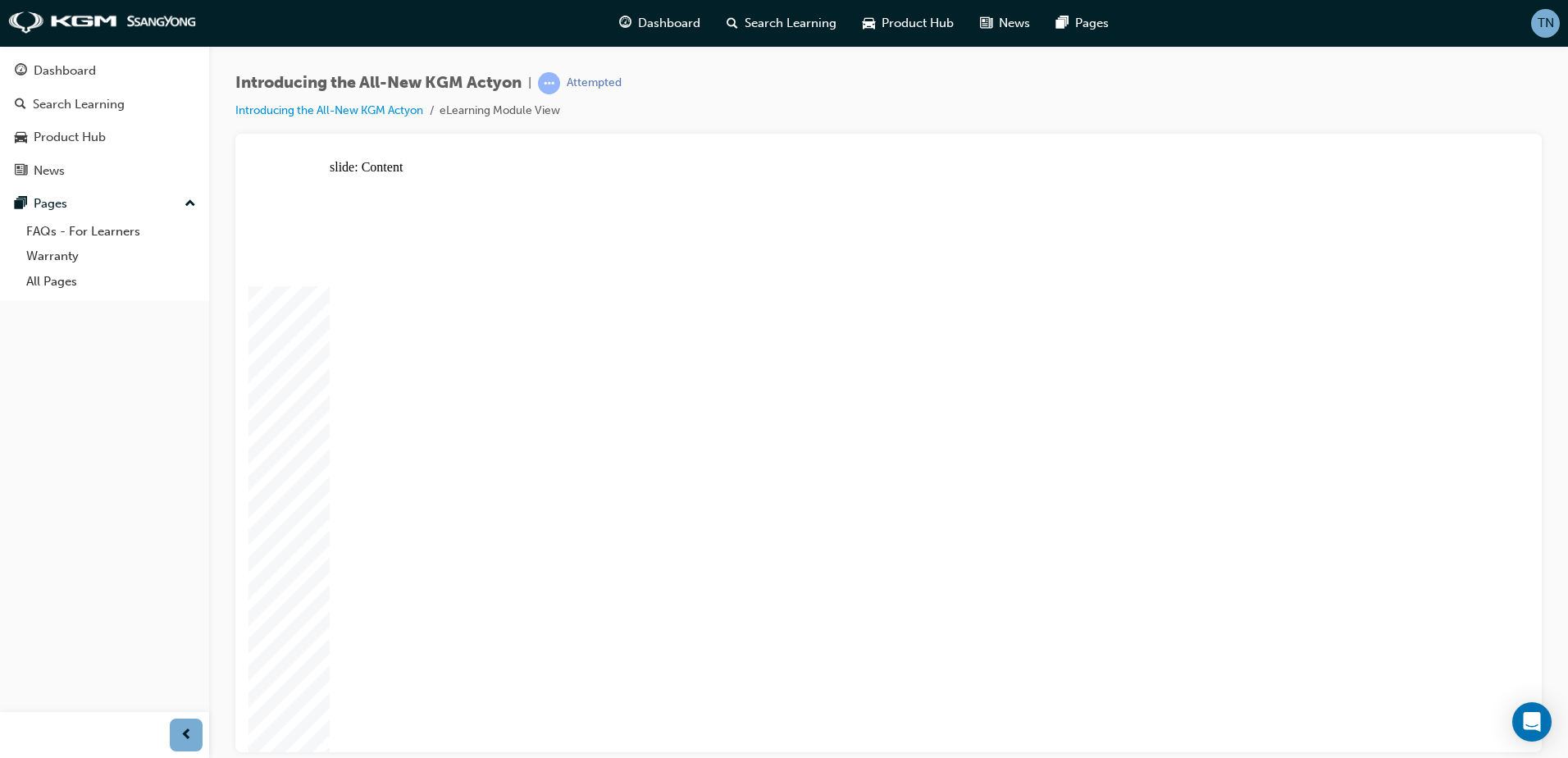
drag, startPoint x: 1242, startPoint y: 322, endPoint x: 1235, endPoint y: 338, distance: 17.5
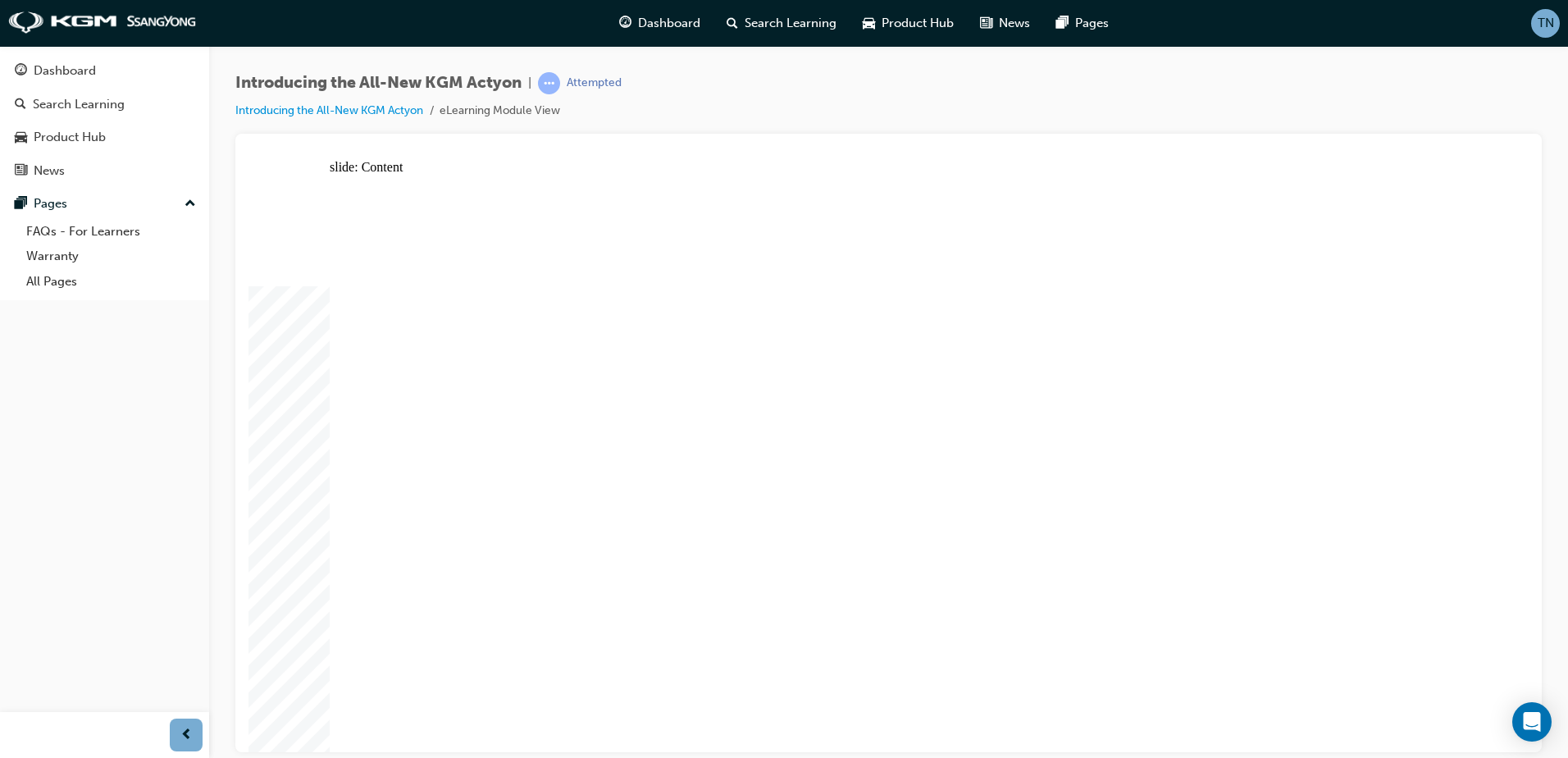
drag, startPoint x: 563, startPoint y: 643, endPoint x: 502, endPoint y: 654, distance: 62.0
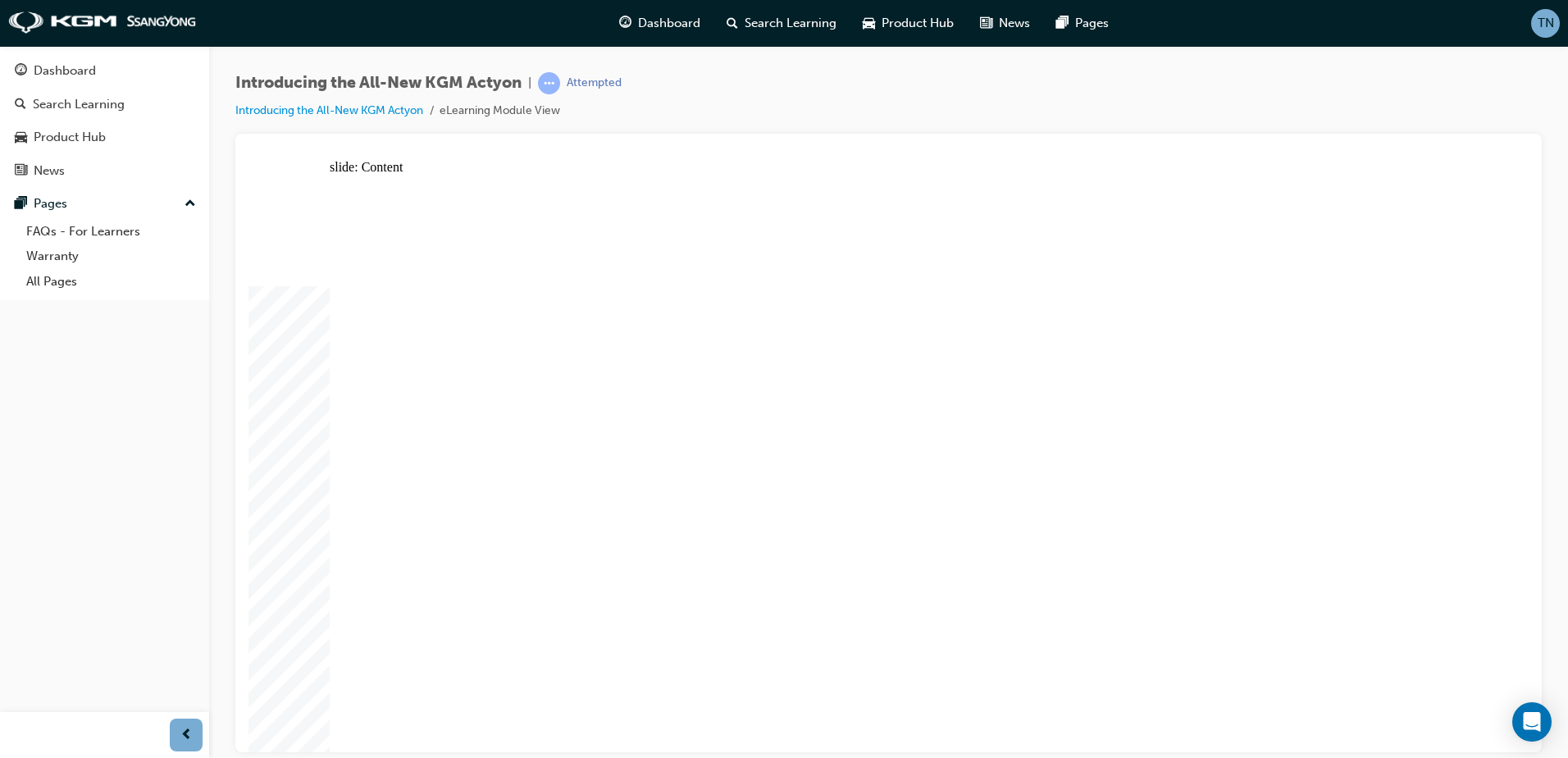
drag, startPoint x: 1006, startPoint y: 465, endPoint x: 1002, endPoint y: 475, distance: 10.8
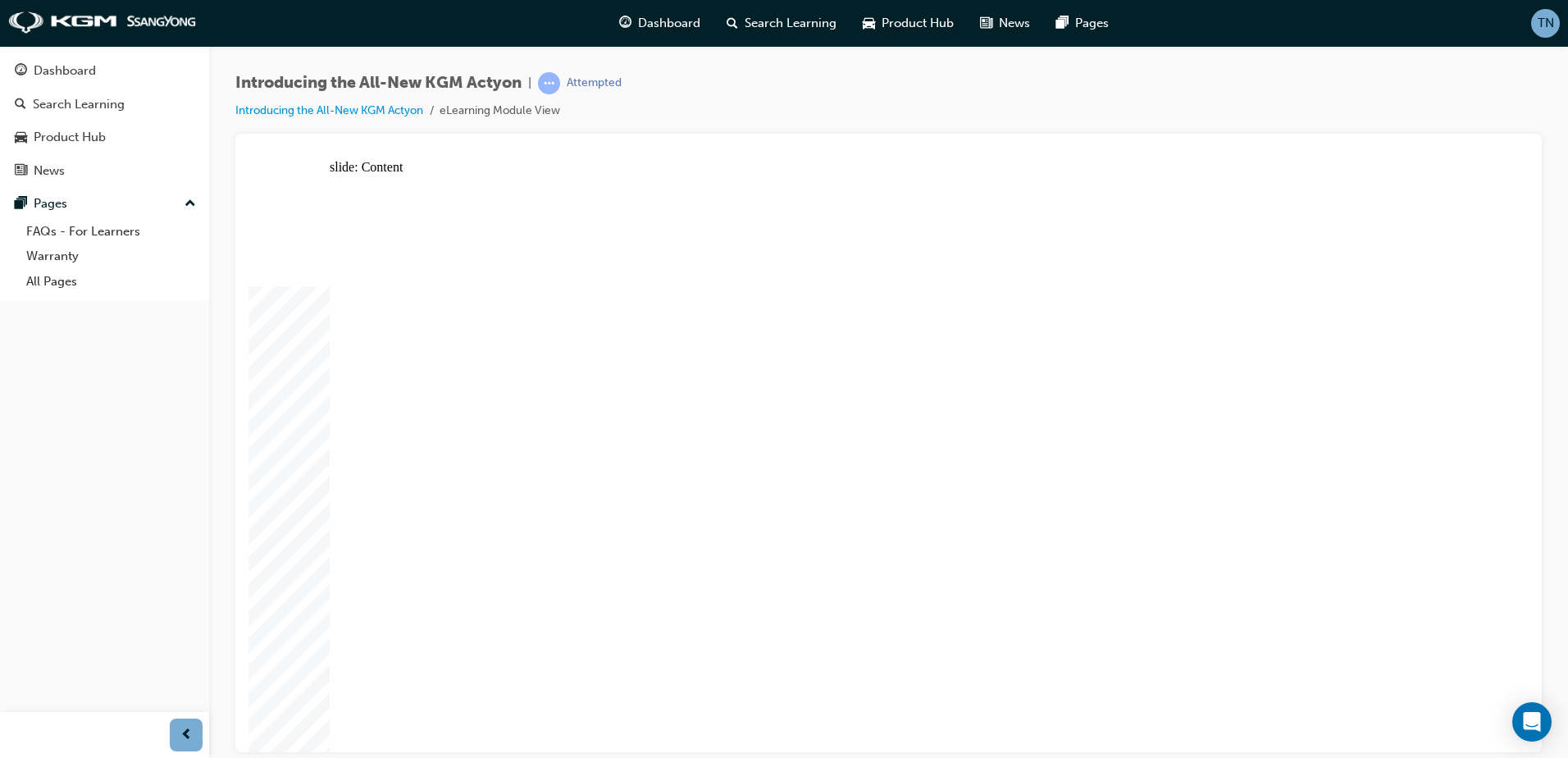
drag, startPoint x: 520, startPoint y: 254, endPoint x: 511, endPoint y: 254, distance: 9.0
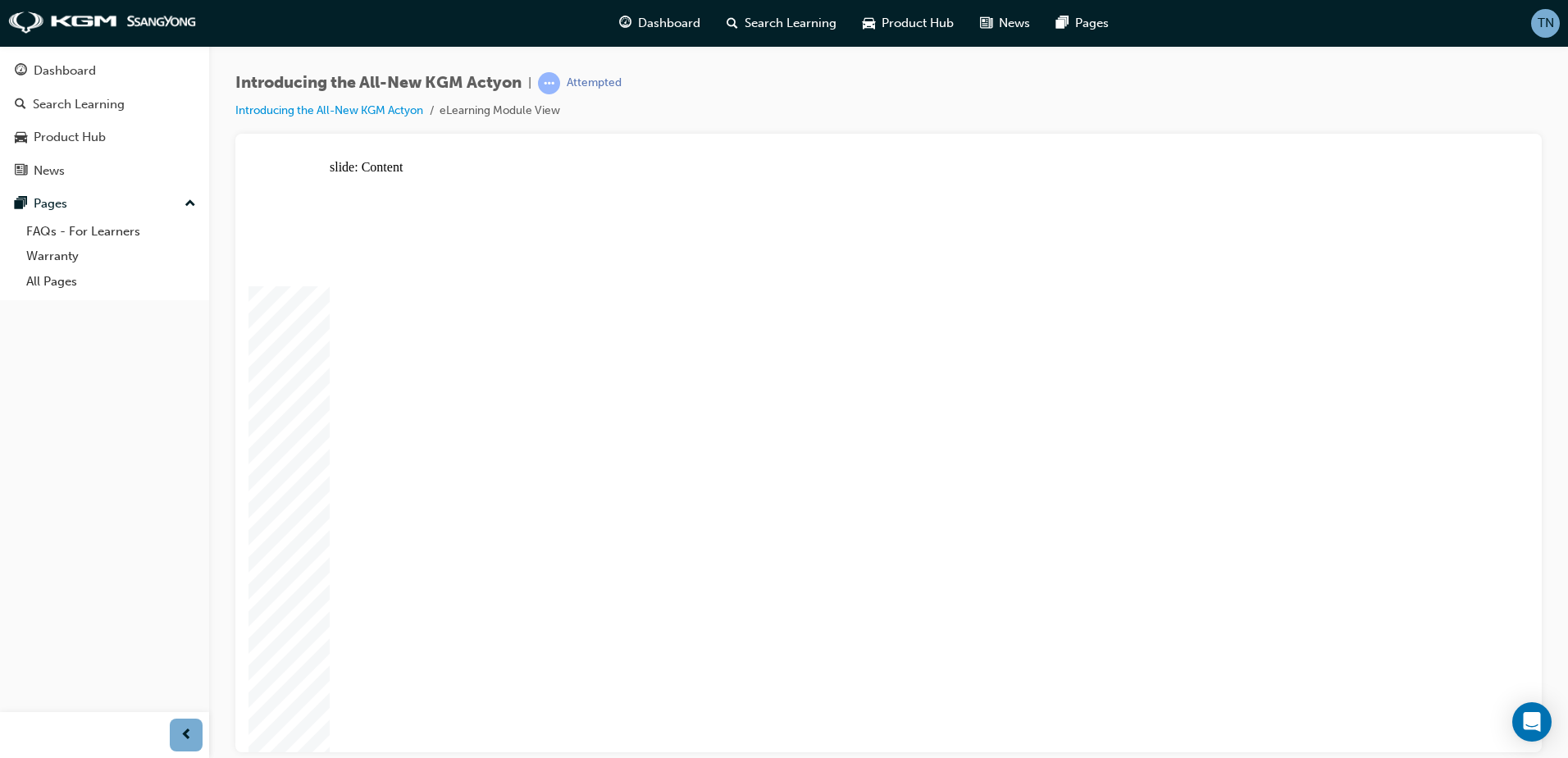
drag, startPoint x: 606, startPoint y: 516, endPoint x: 607, endPoint y: 531, distance: 15.0
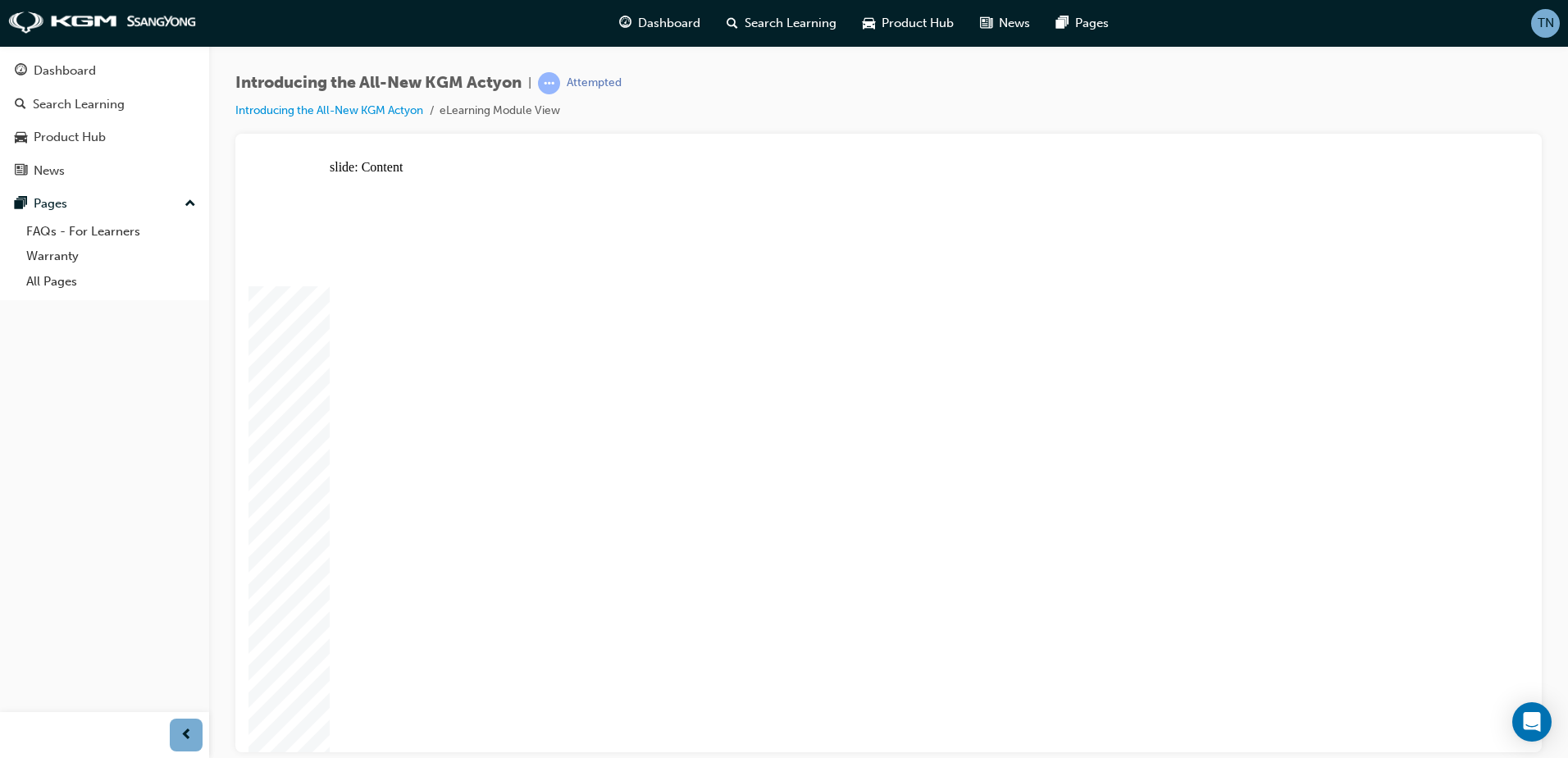
click
drag, startPoint x: 856, startPoint y: 560, endPoint x: 1116, endPoint y: 378, distance: 317.4
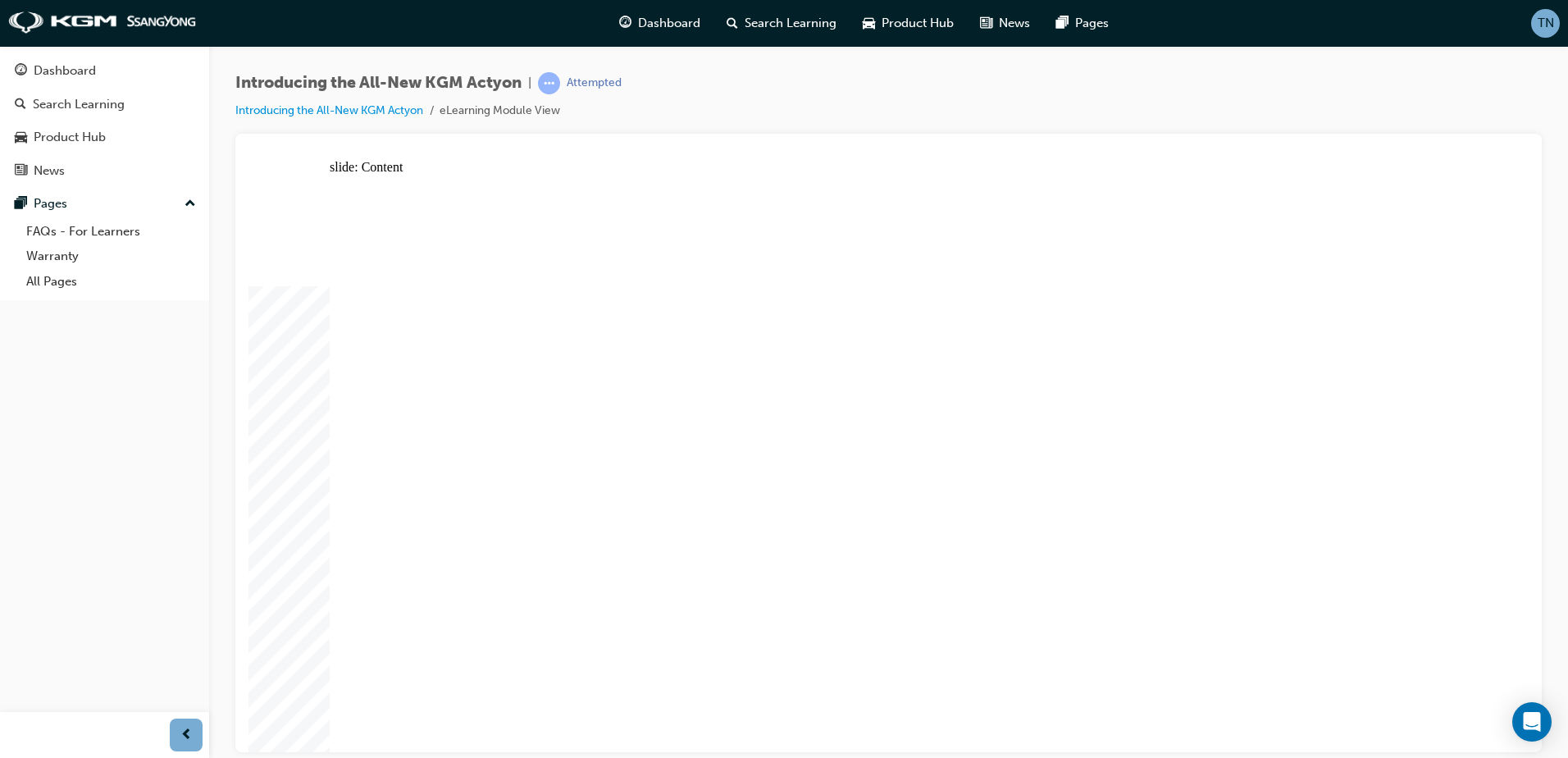
radio input "true"
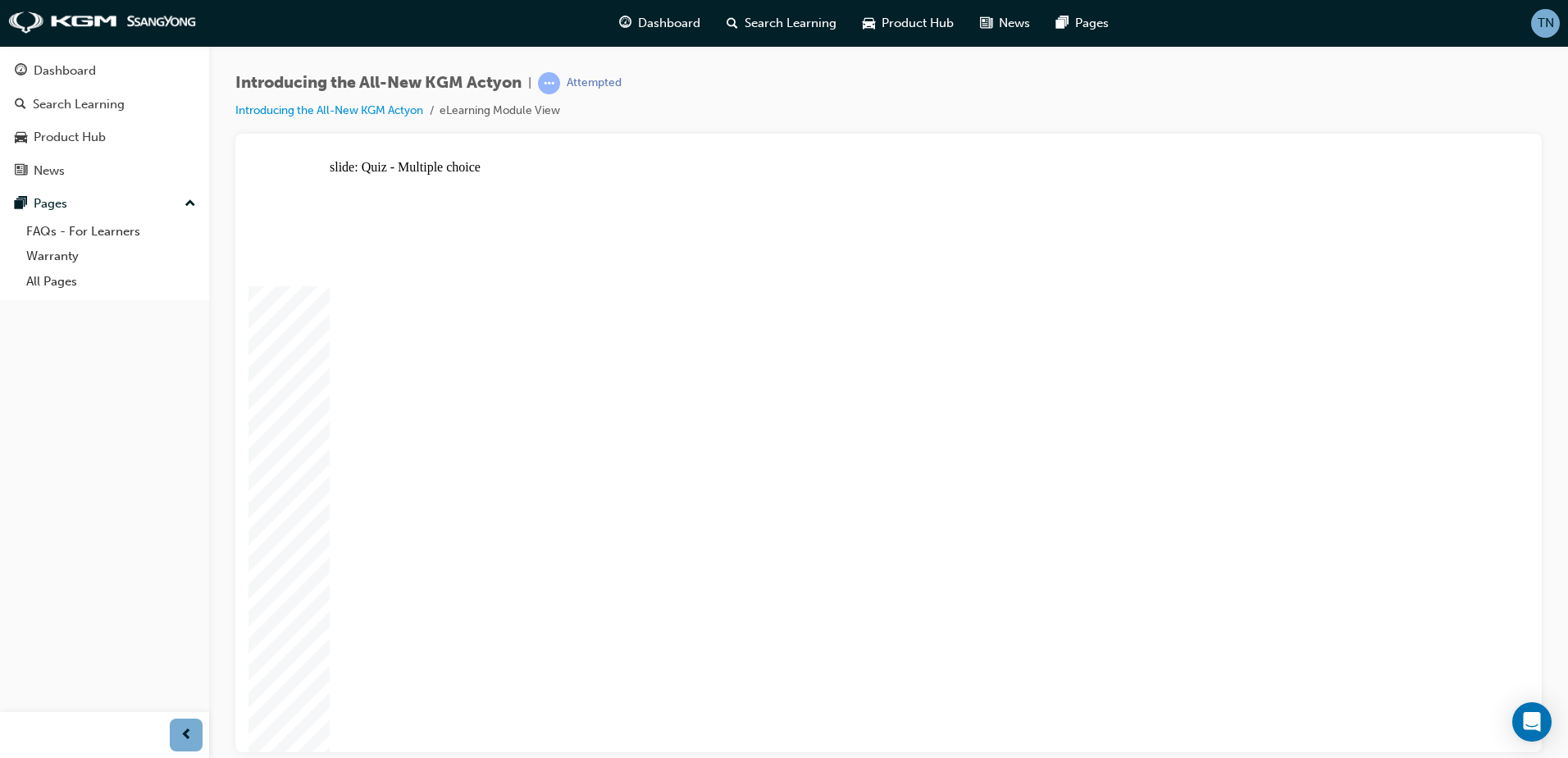
radio input "true"
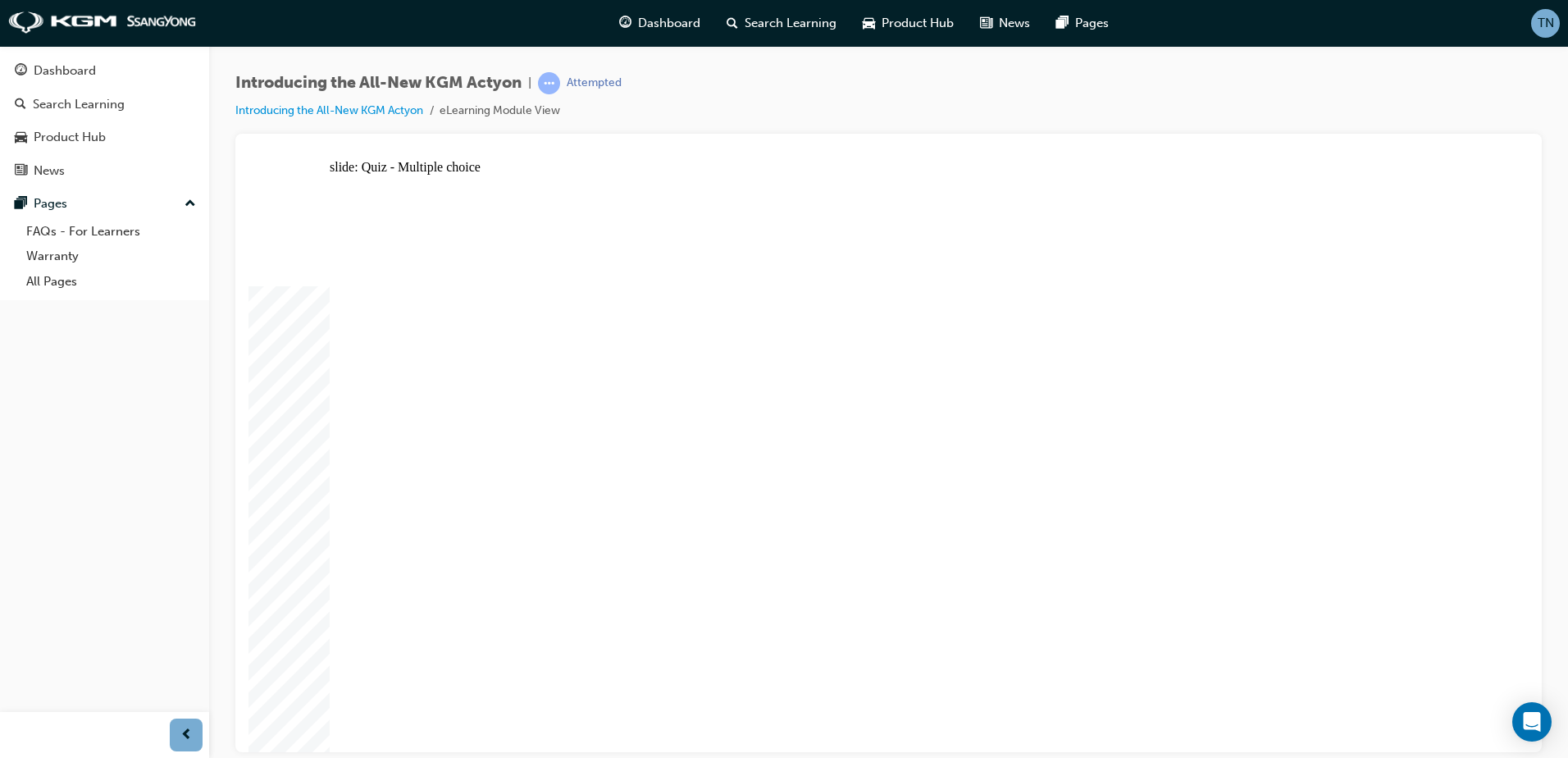
radio input "true"
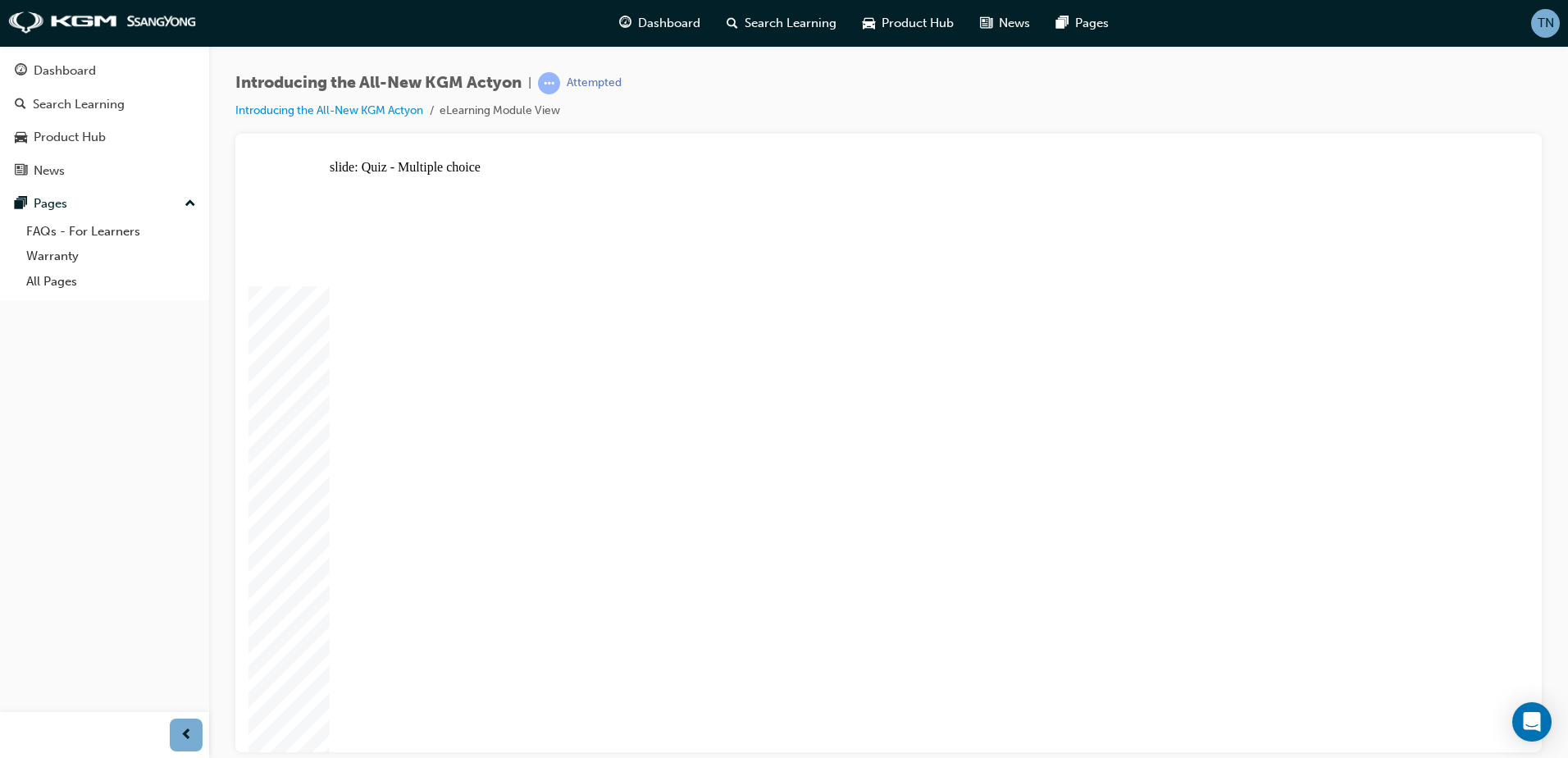
radio input "true"
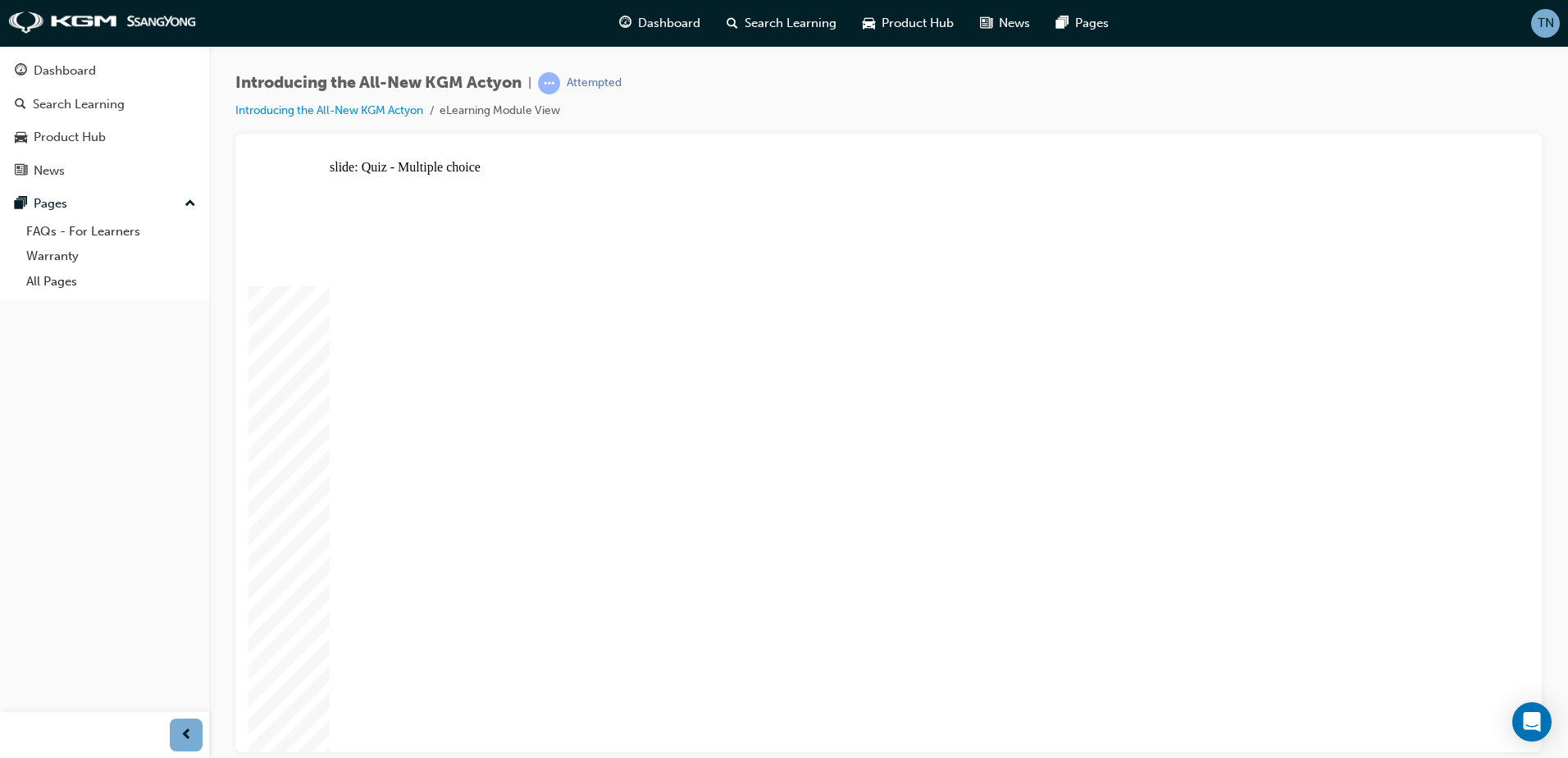
radio input "false"
radio input "true"
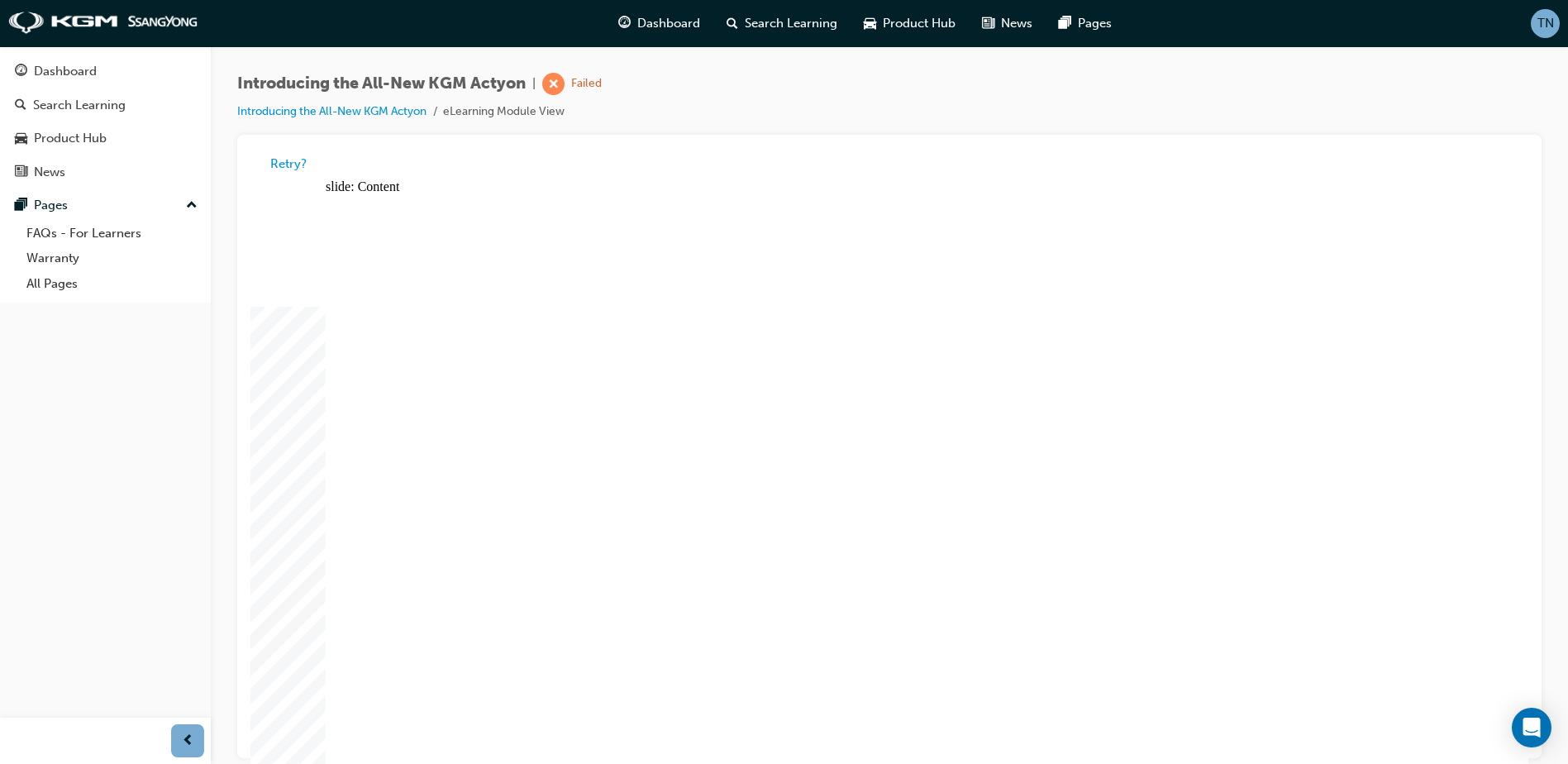
radio input "true"
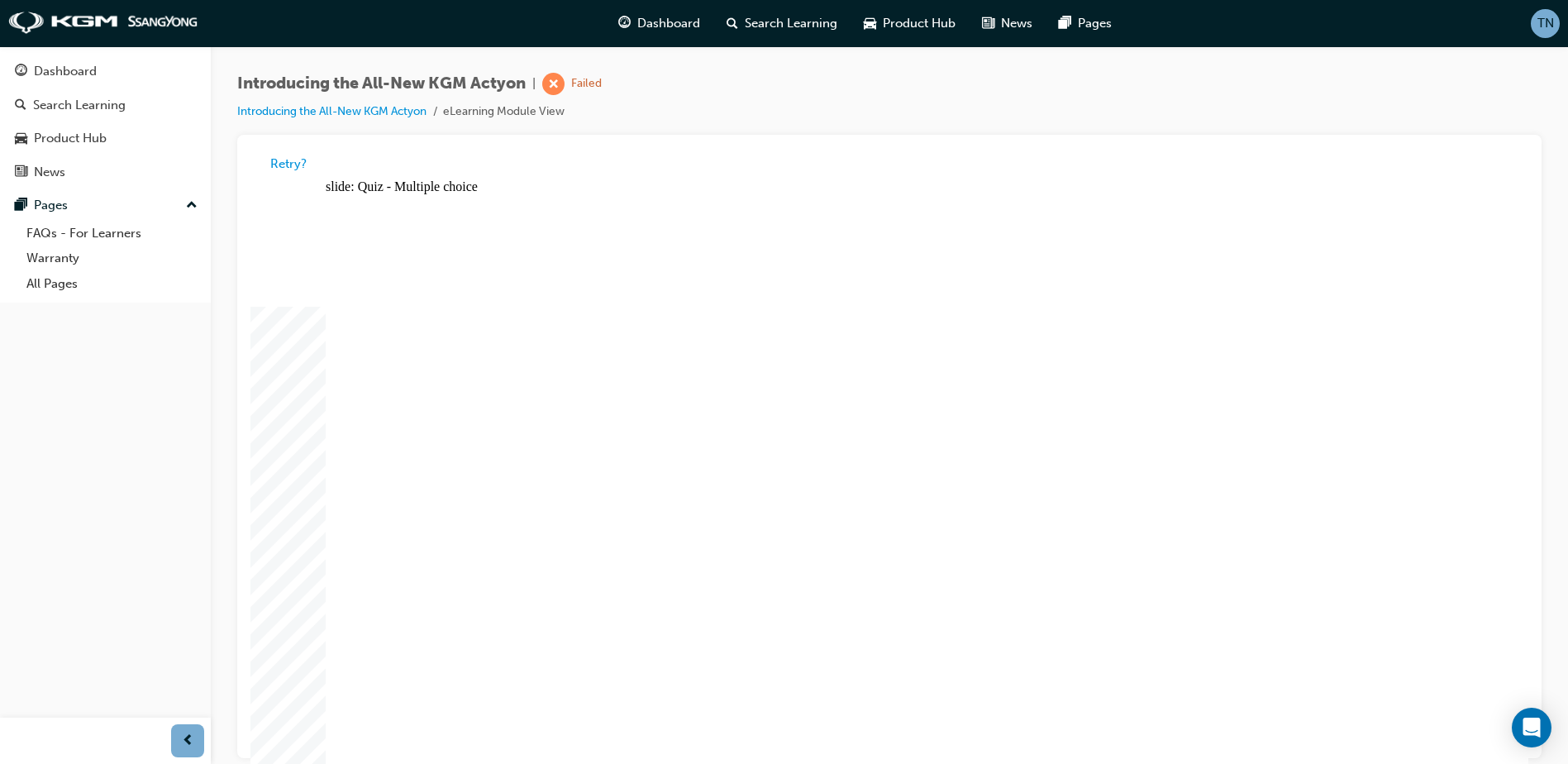
radio input "true"
drag, startPoint x: 676, startPoint y: 642, endPoint x: 687, endPoint y: 642, distance: 11.0
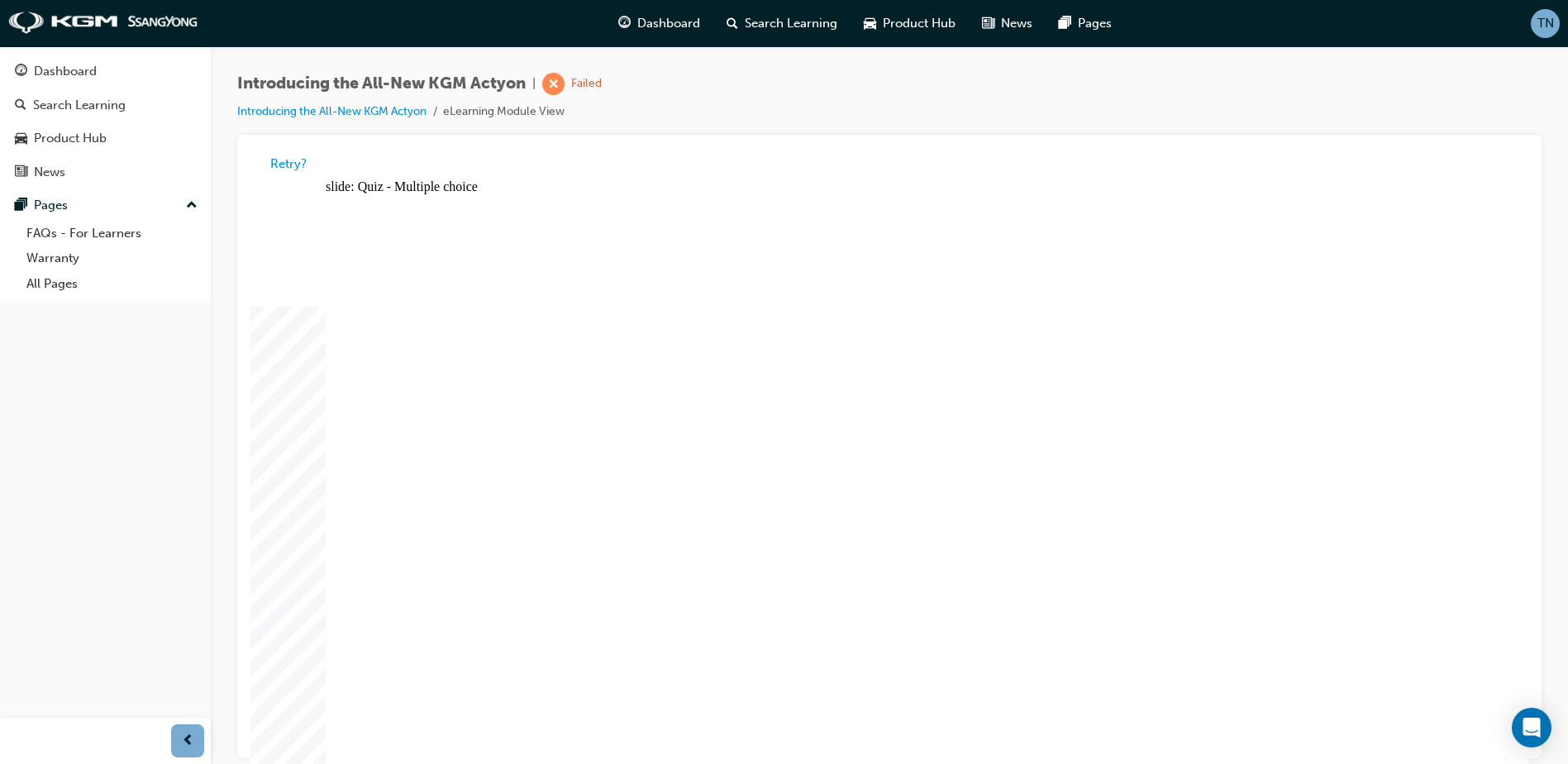
radio input "true"
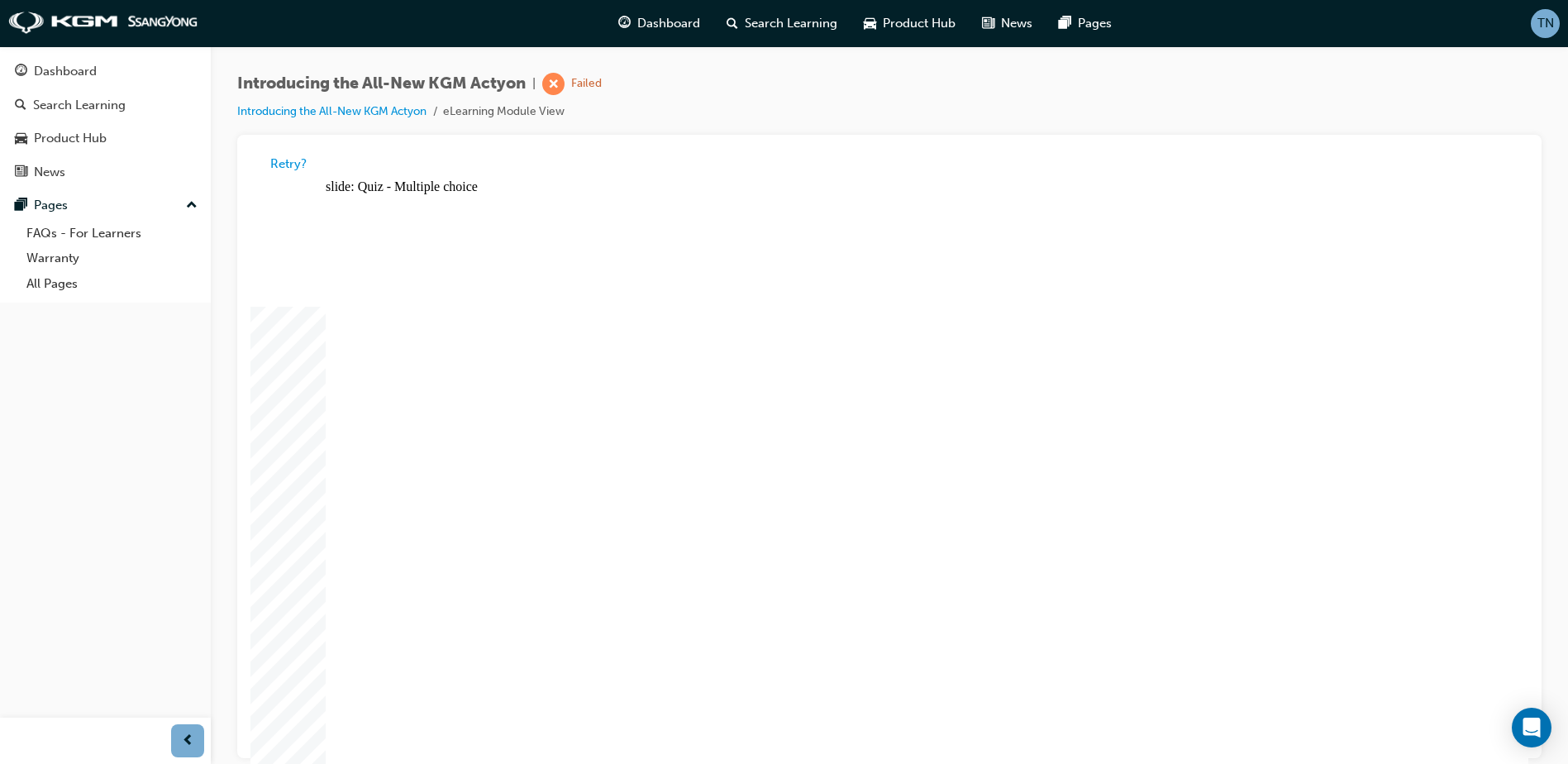
radio input "true"
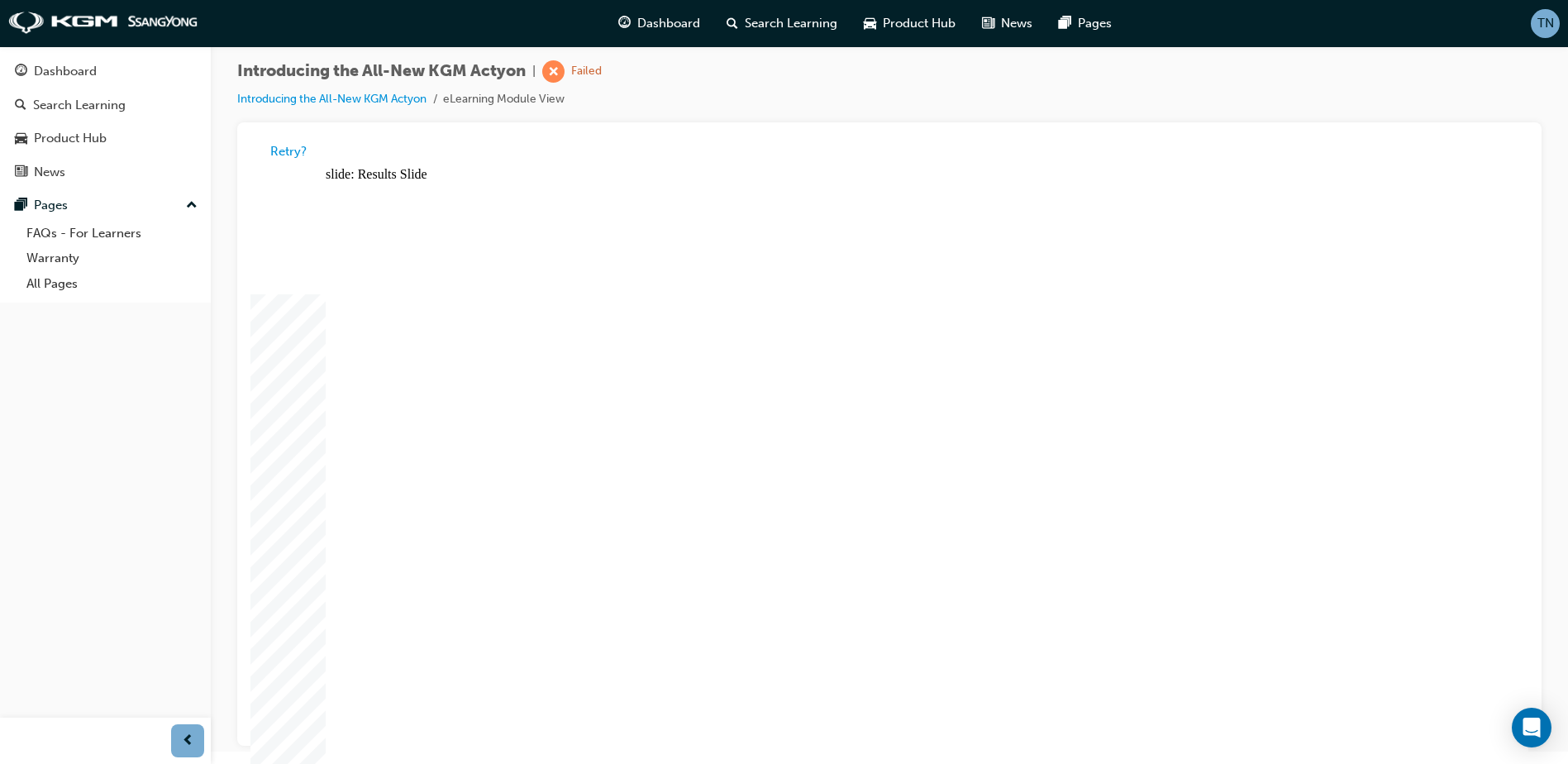
click at [176, 745] on div "button" at bounding box center [188, 741] width 33 height 33
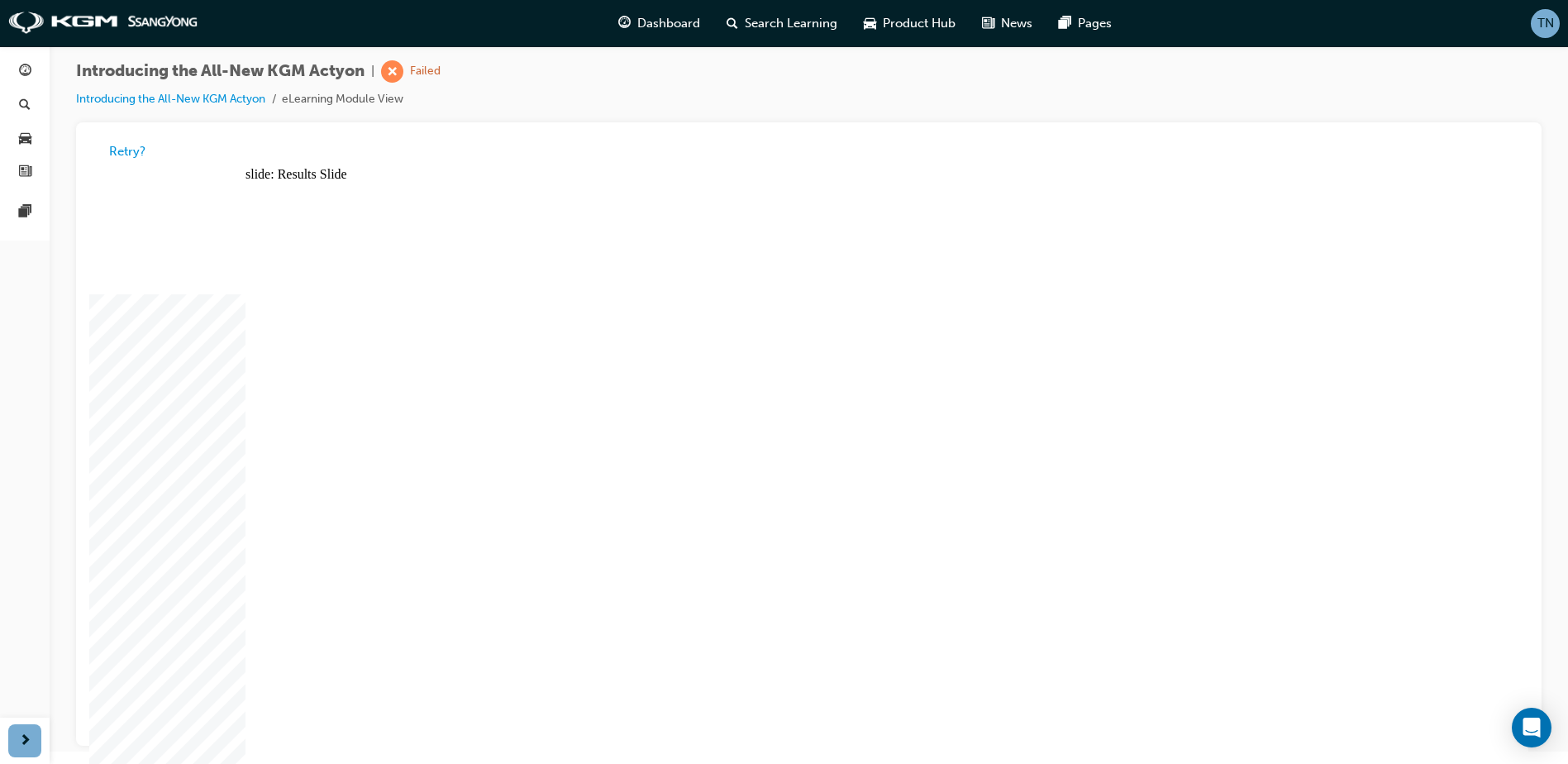
click at [27, 99] on span "search-icon" at bounding box center [24, 106] width 11 height 15
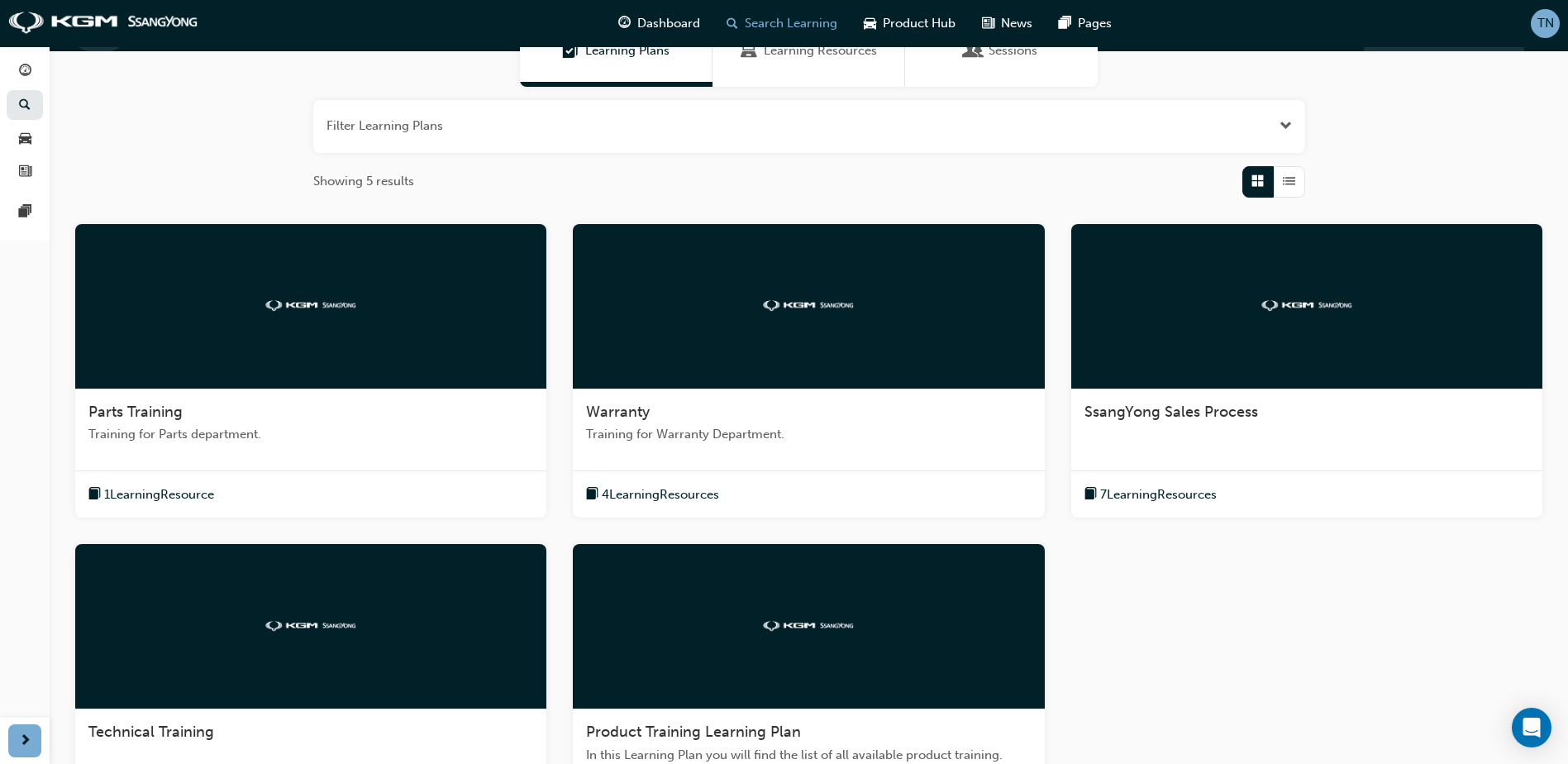
scroll to position [393, 0]
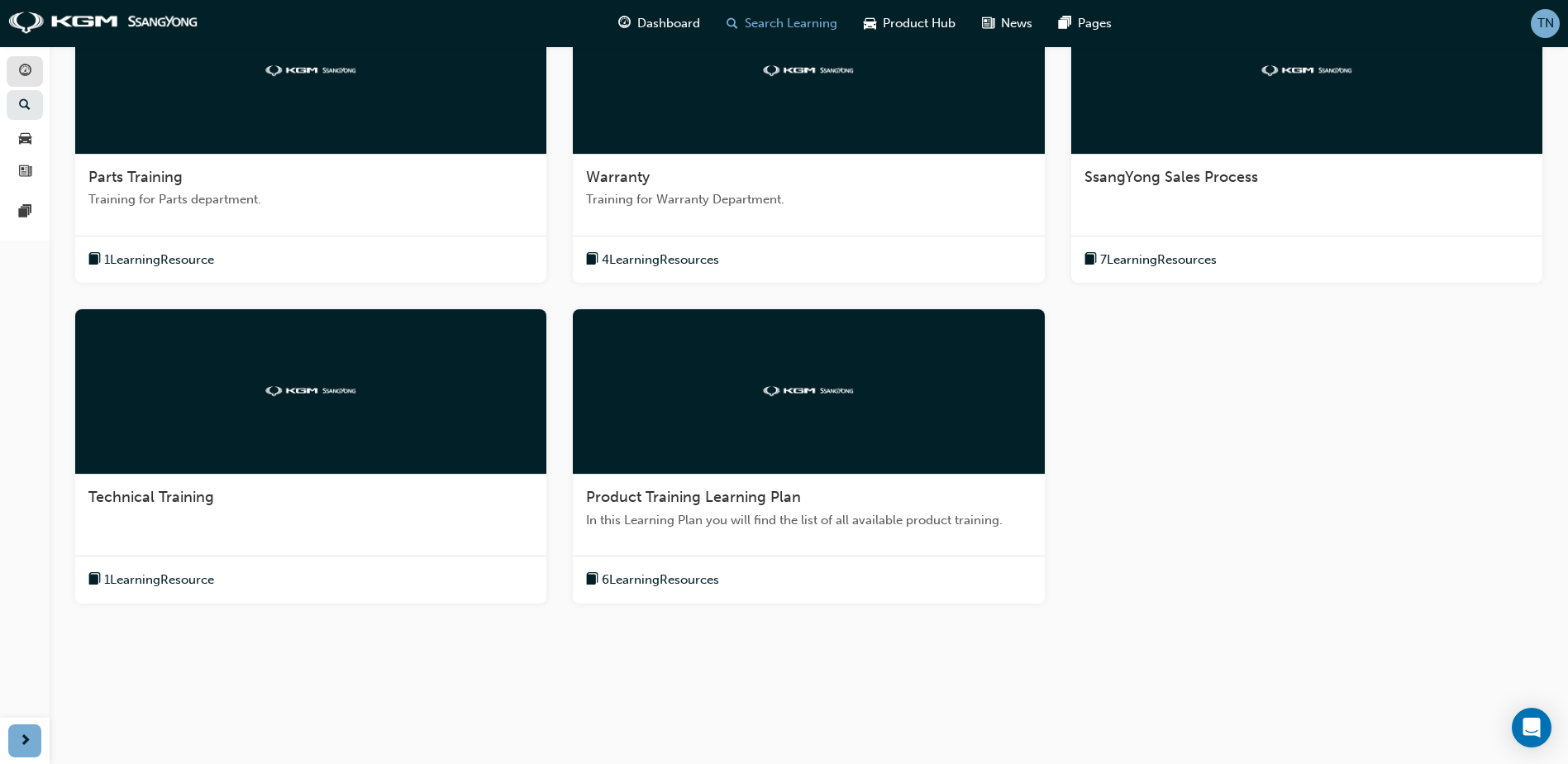
click at [12, 66] on link "button" at bounding box center [25, 71] width 36 height 30
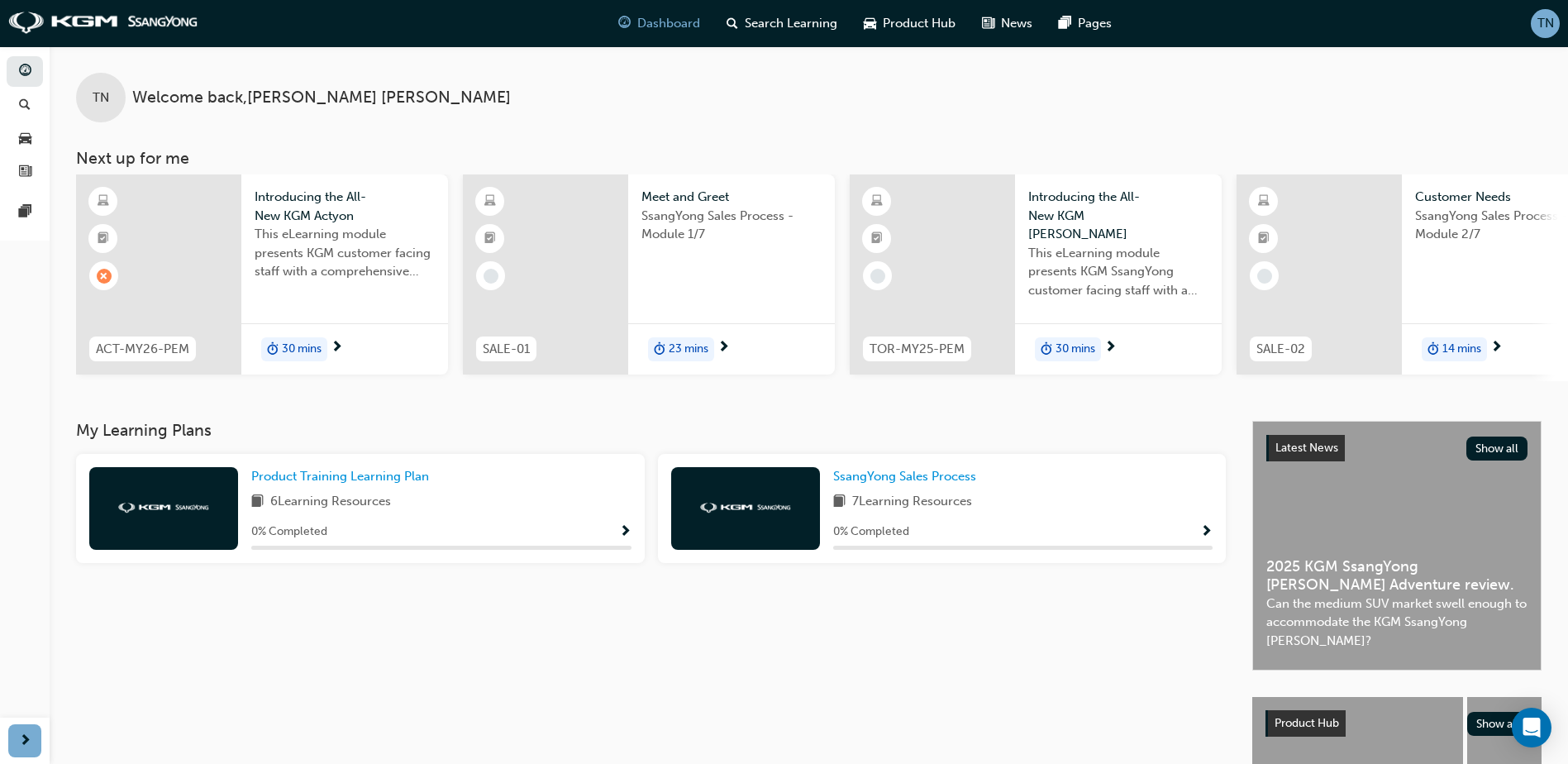
click at [672, 320] on div "Meet and [PERSON_NAME] Sales Process - Module 1/7 23 mins" at bounding box center [731, 274] width 207 height 200
click at [391, 480] on span "Product Training Learning Plan" at bounding box center [340, 476] width 178 height 15
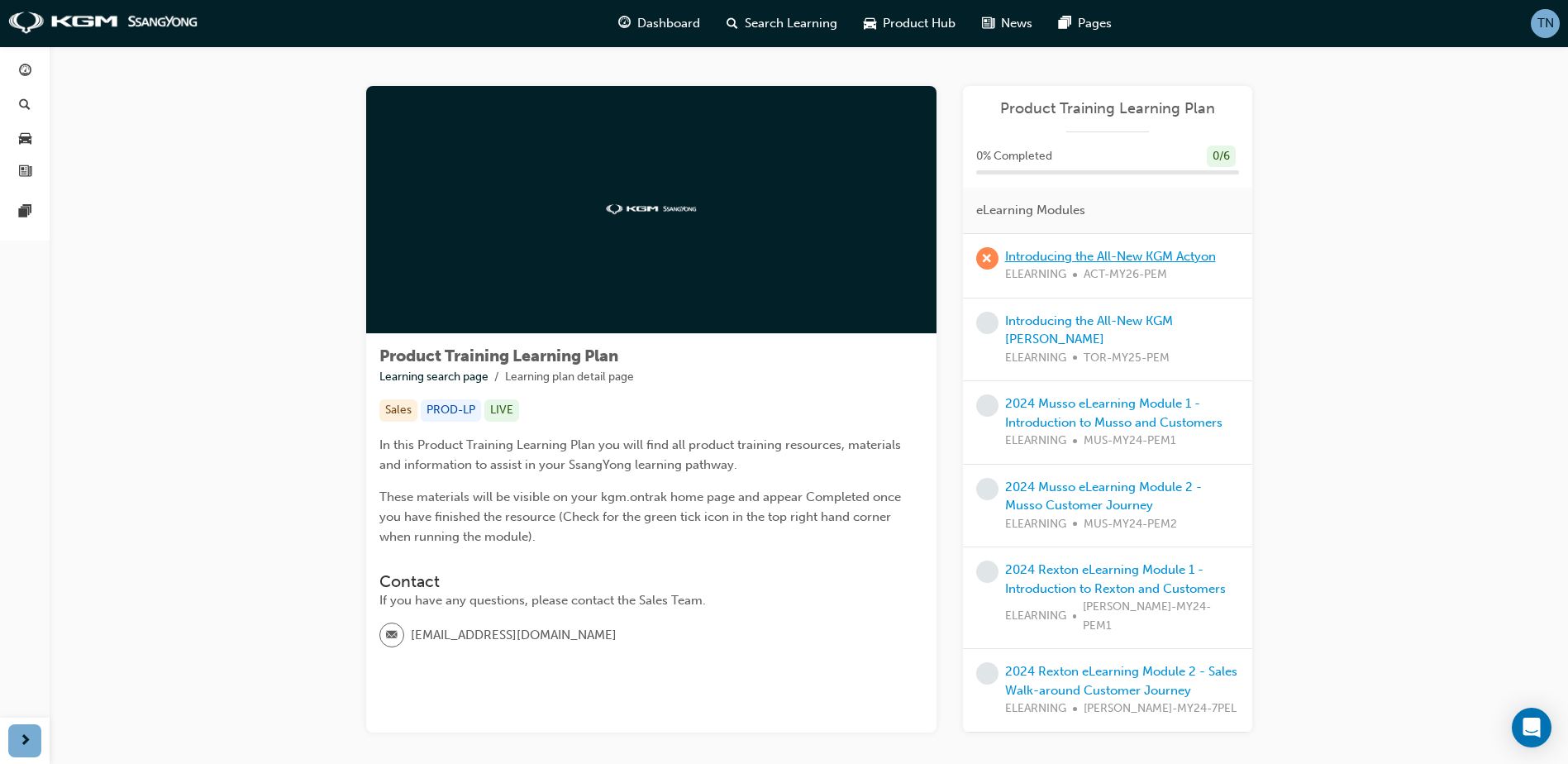
click at [1055, 262] on link "Introducing the All-New KGM Actyon" at bounding box center [1110, 256] width 211 height 15
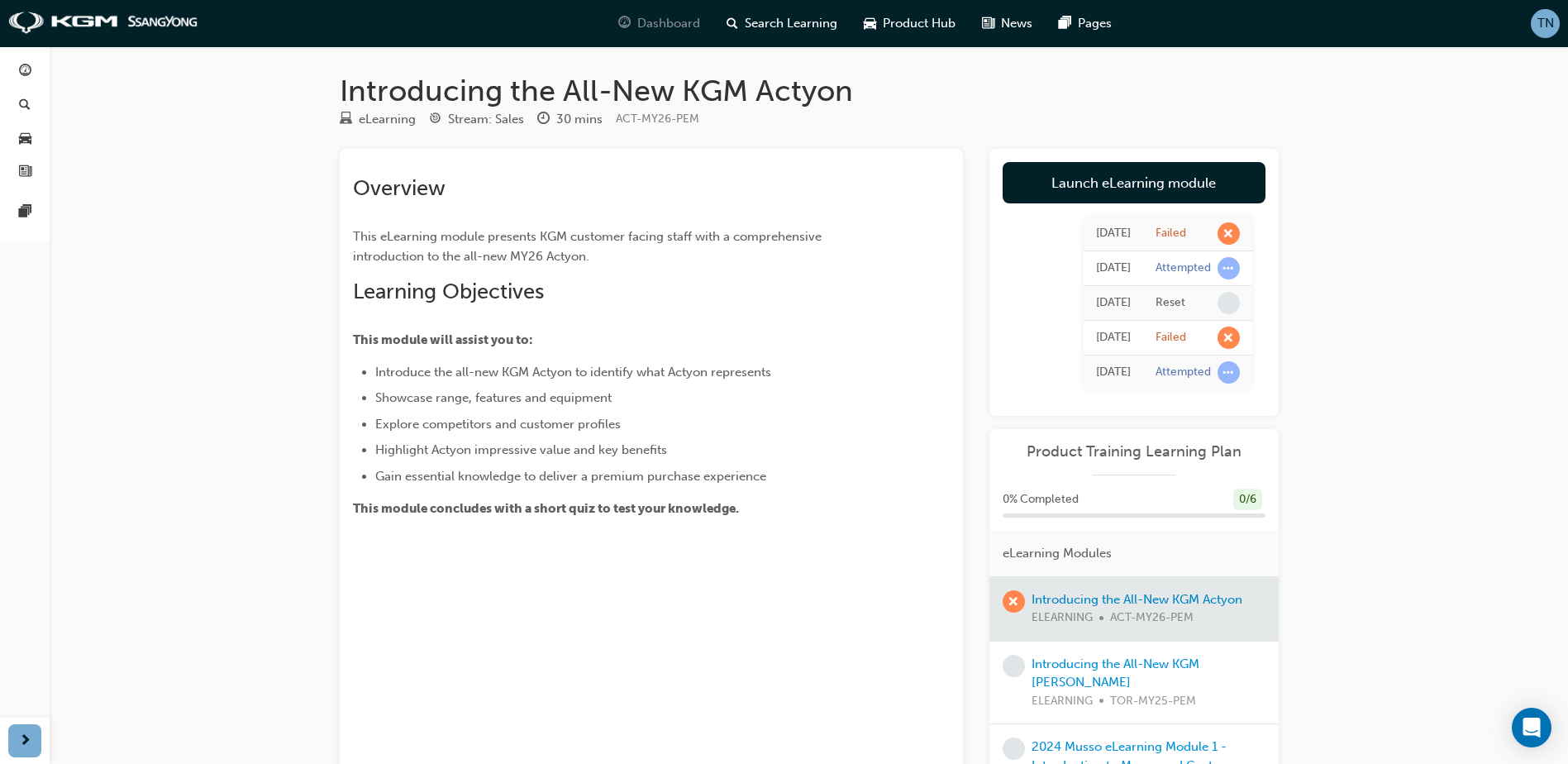
click at [640, 24] on span "Dashboard" at bounding box center [669, 23] width 63 height 19
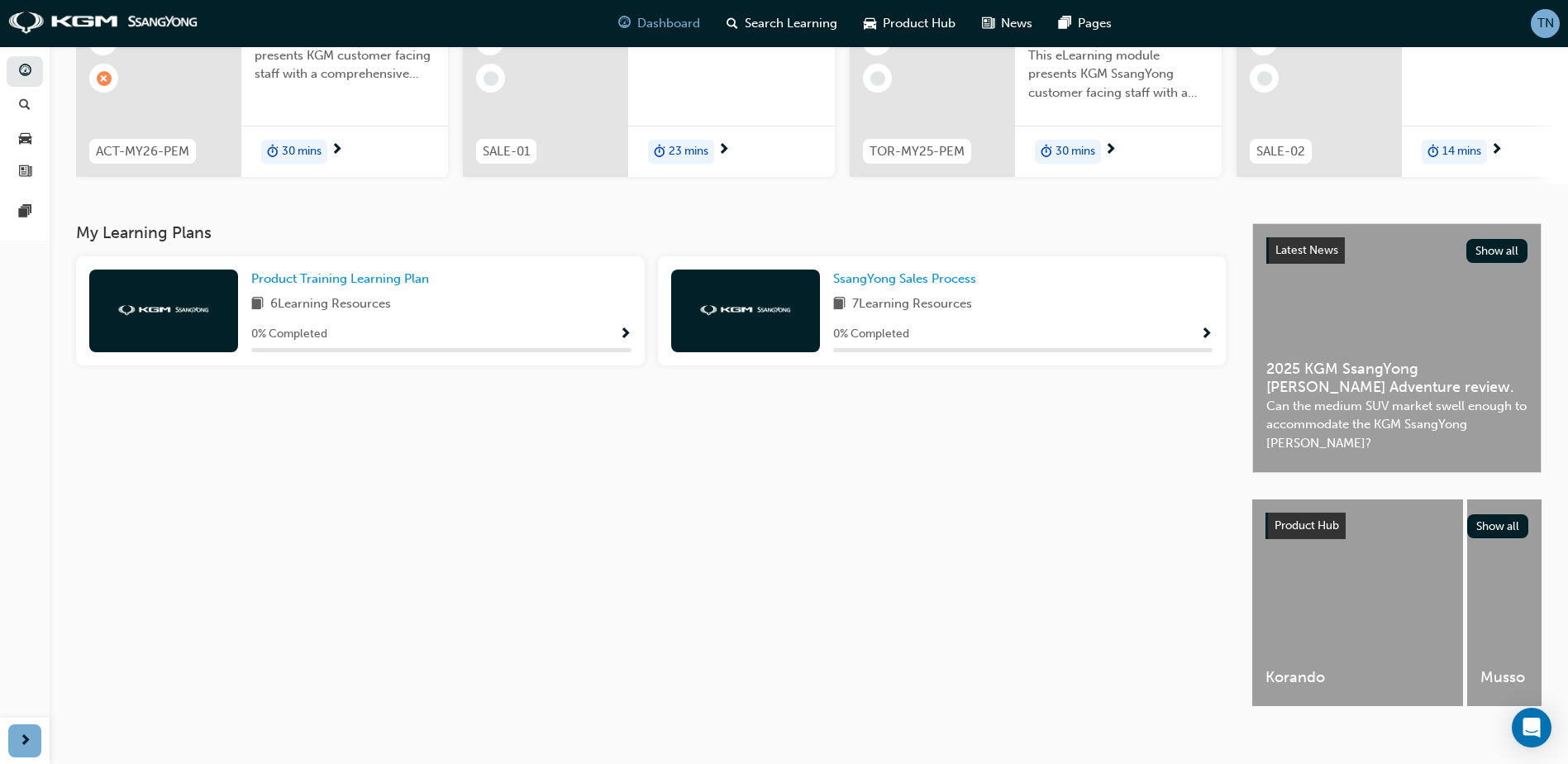
scroll to position [224, 0]
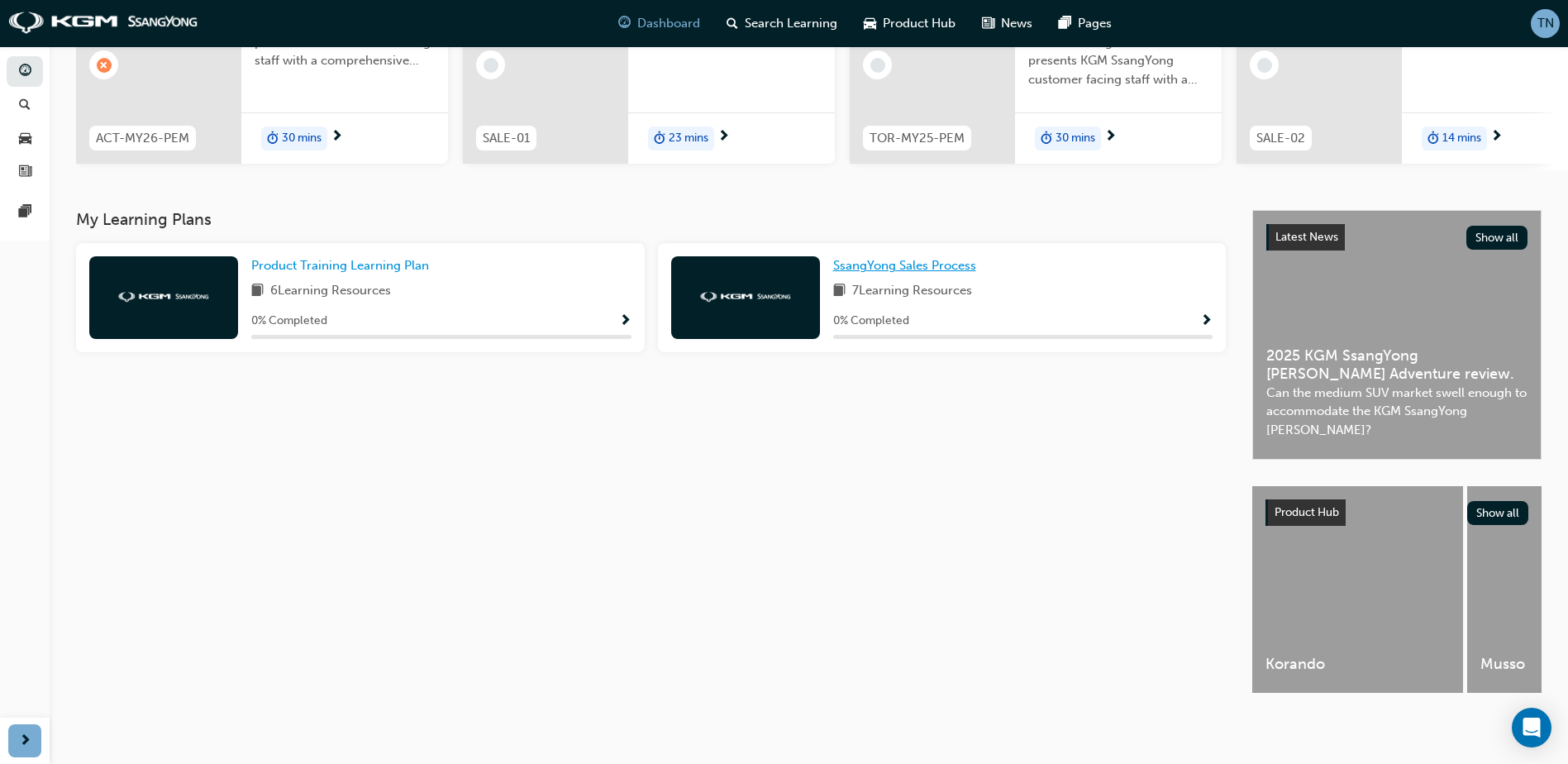
click at [962, 256] on link "SsangYong Sales Process" at bounding box center [908, 266] width 150 height 19
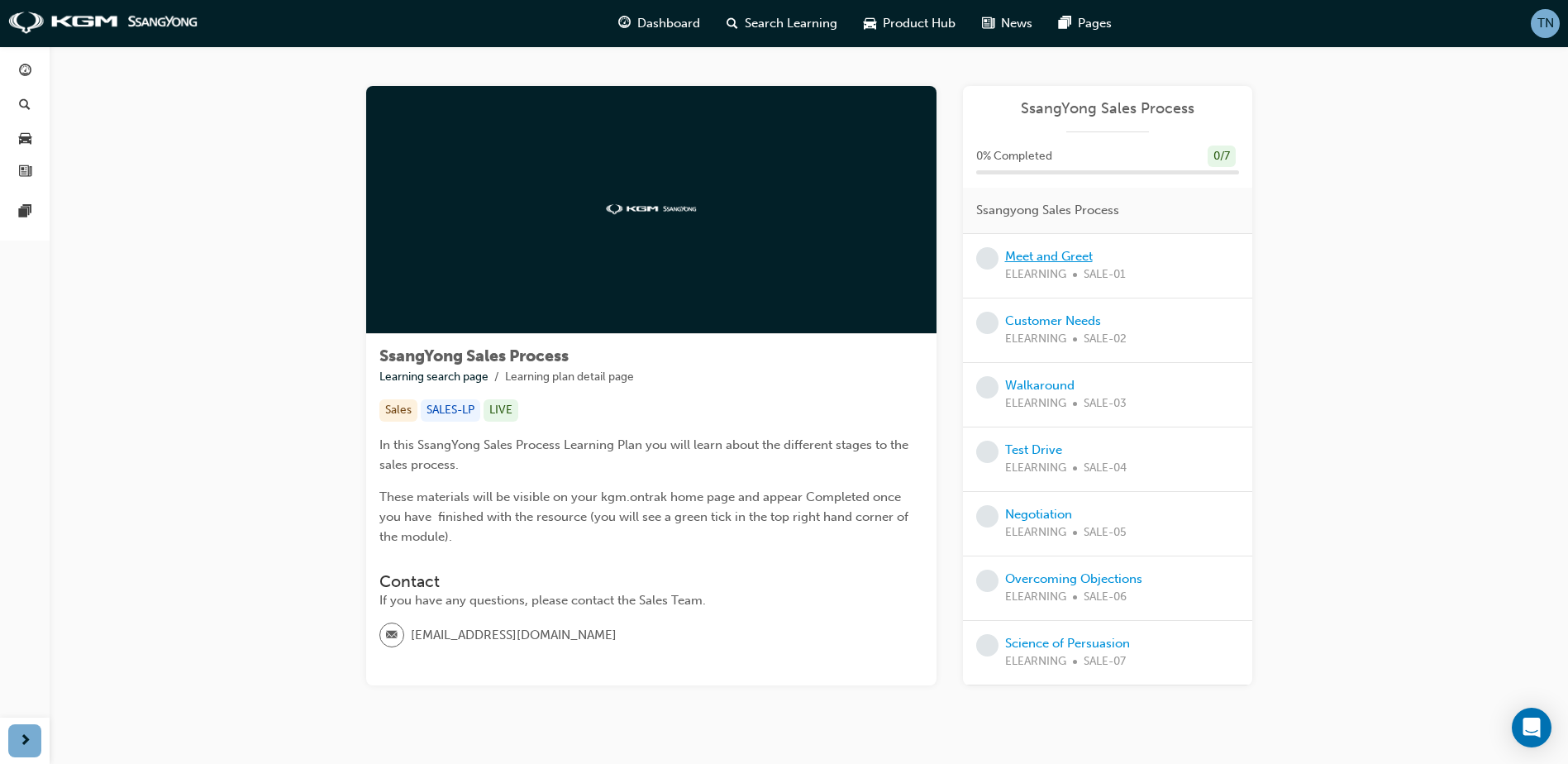
click at [1075, 253] on link "Meet and Greet" at bounding box center [1048, 256] width 87 height 15
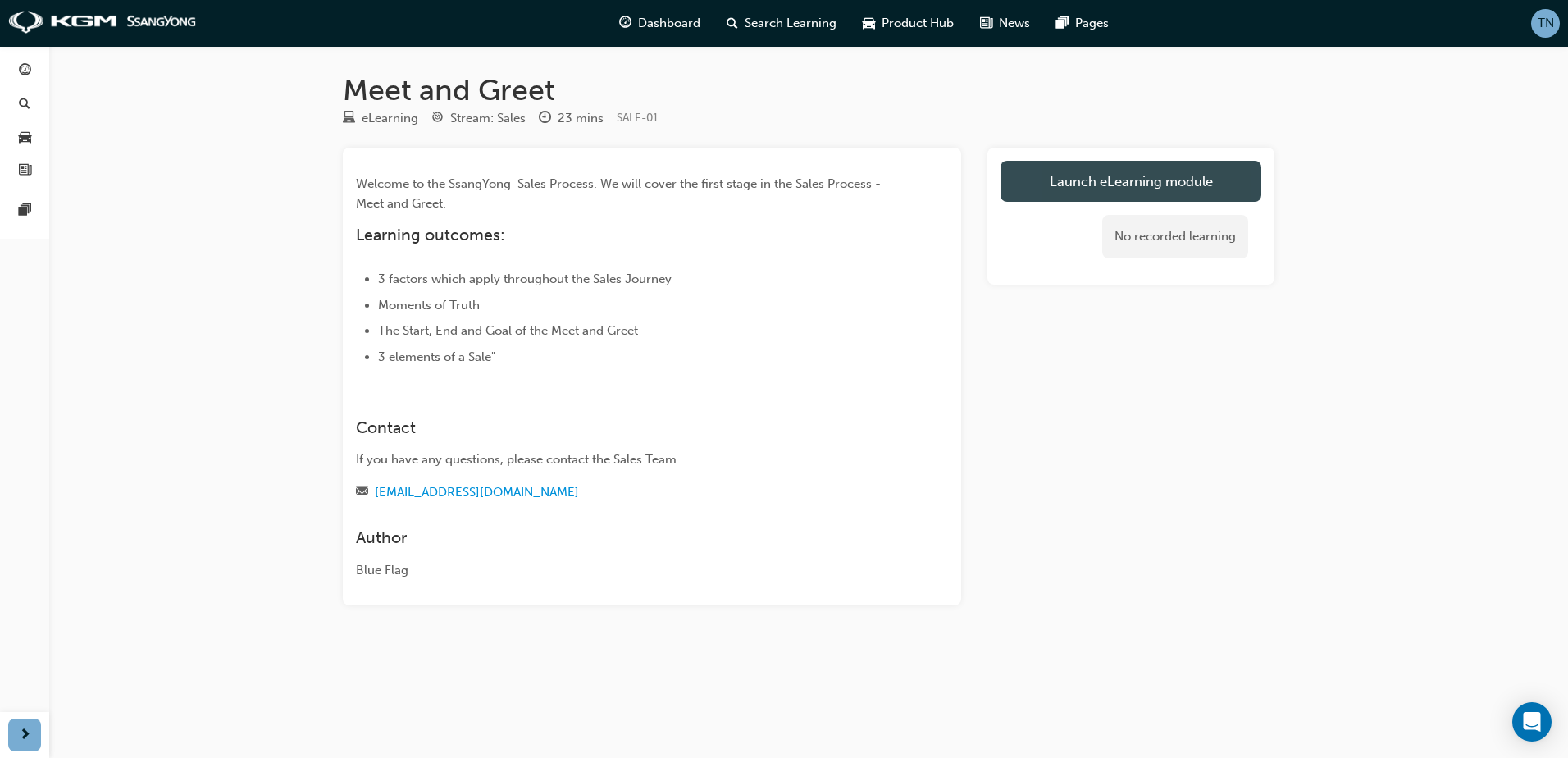
click at [1071, 171] on link "Launch eLearning module" at bounding box center [1130, 181] width 260 height 41
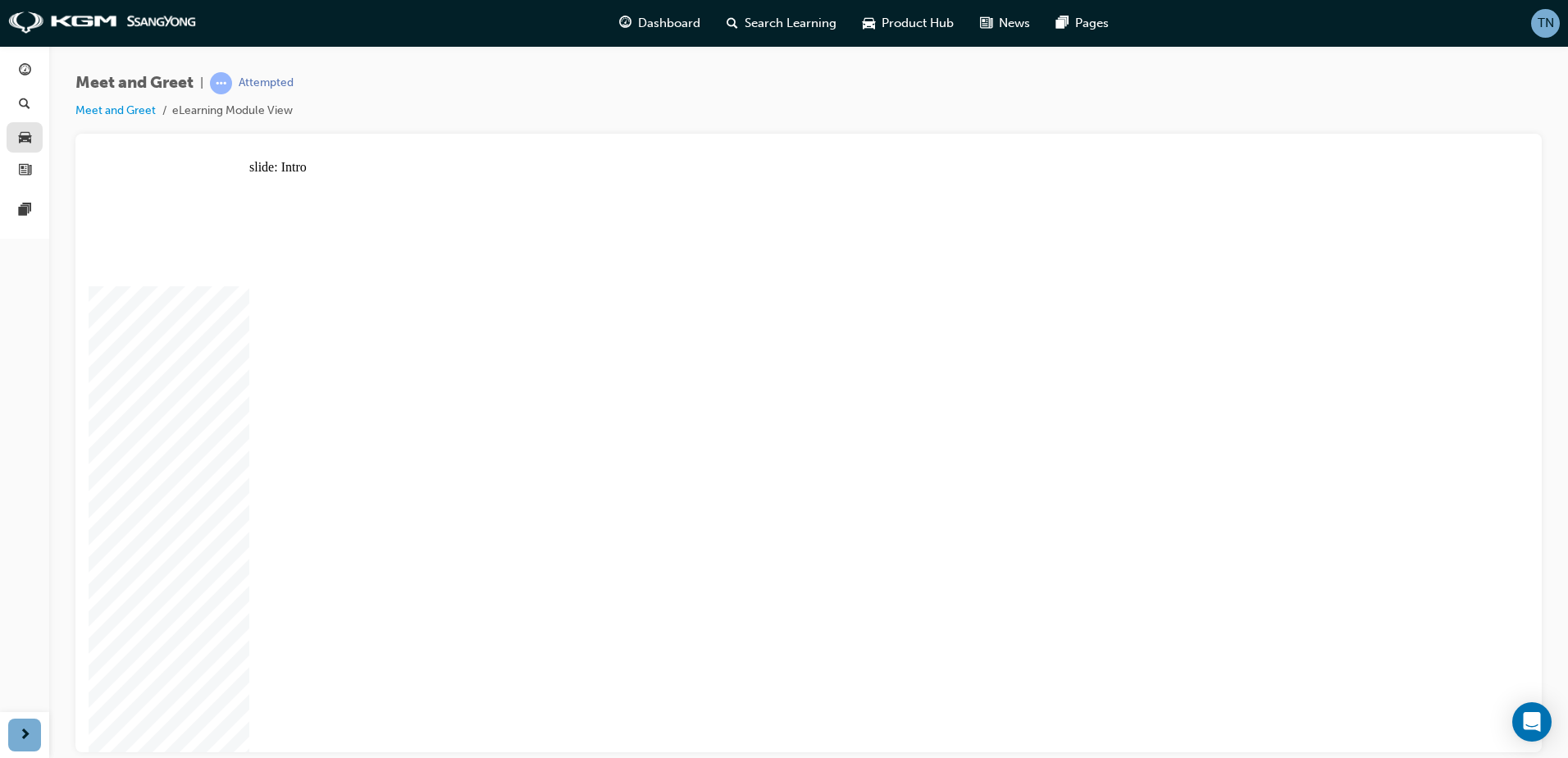
click at [32, 144] on div "button" at bounding box center [24, 138] width 20 height 21
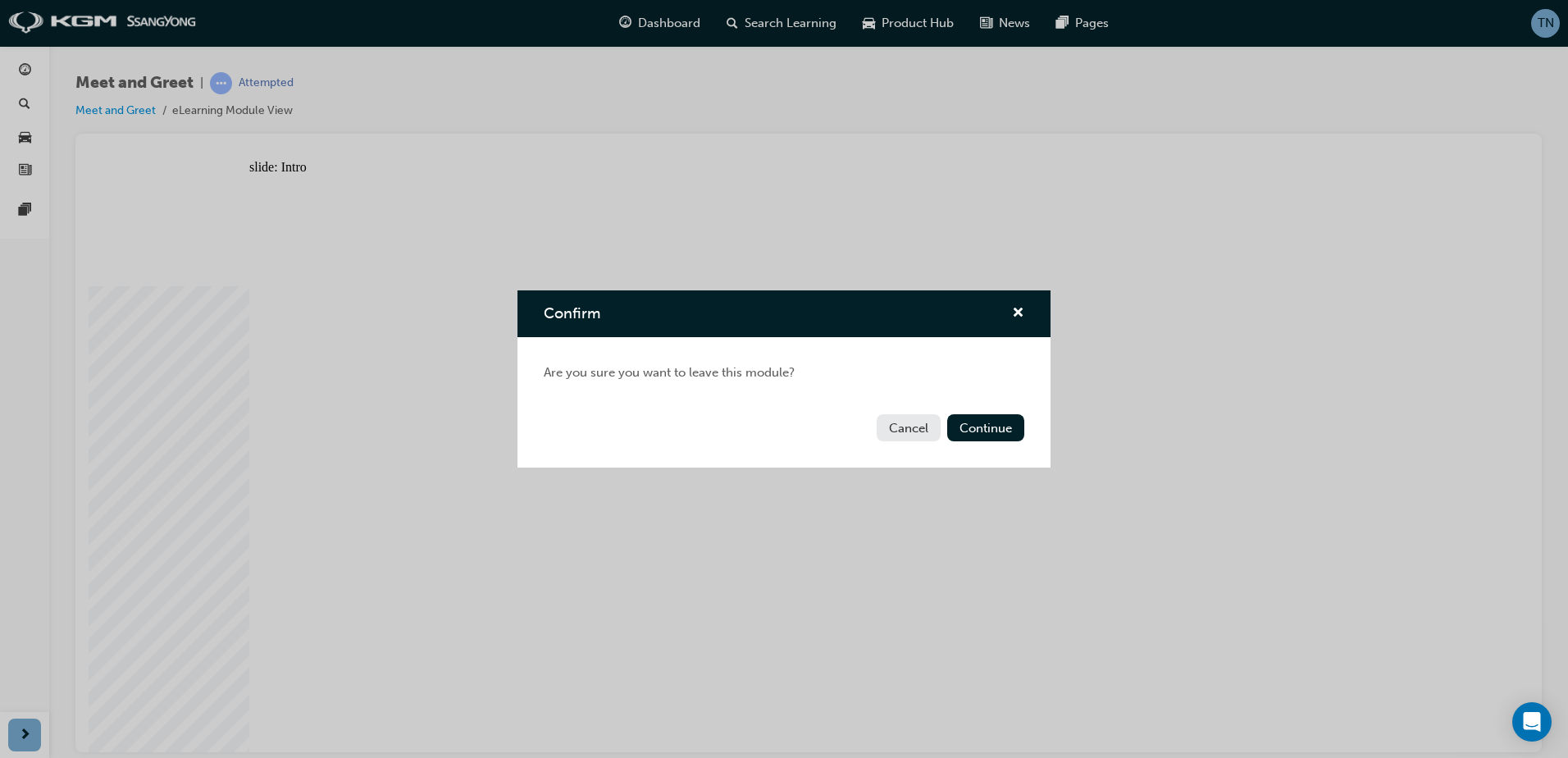
click at [45, 171] on div "Confirm Are you sure you want to leave this module? Cancel Continue" at bounding box center [784, 379] width 1568 height 758
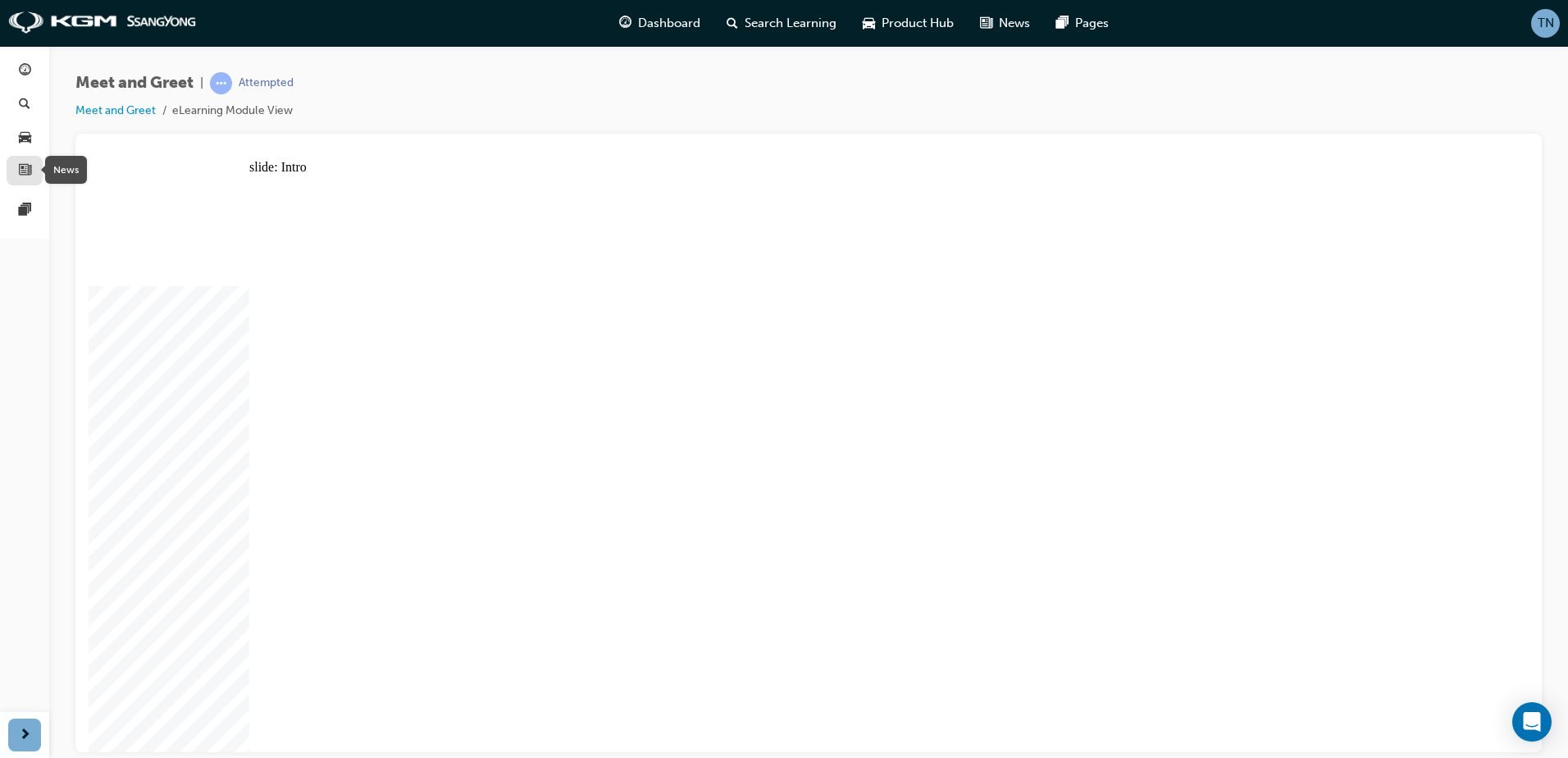
click at [32, 165] on div "button" at bounding box center [24, 171] width 20 height 21
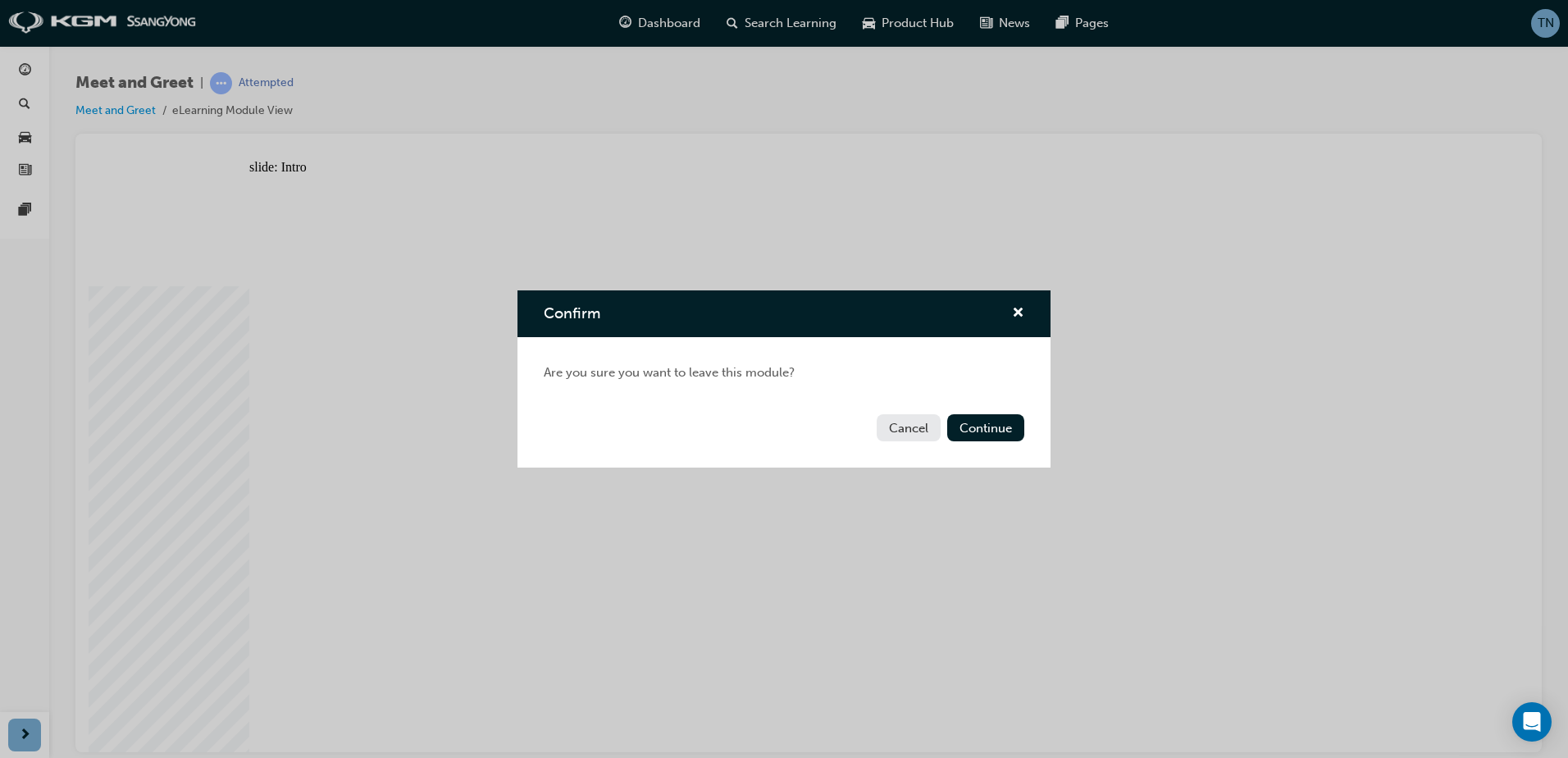
click at [52, 205] on div "Confirm Are you sure you want to leave this module? Cancel Continue" at bounding box center [784, 379] width 1568 height 758
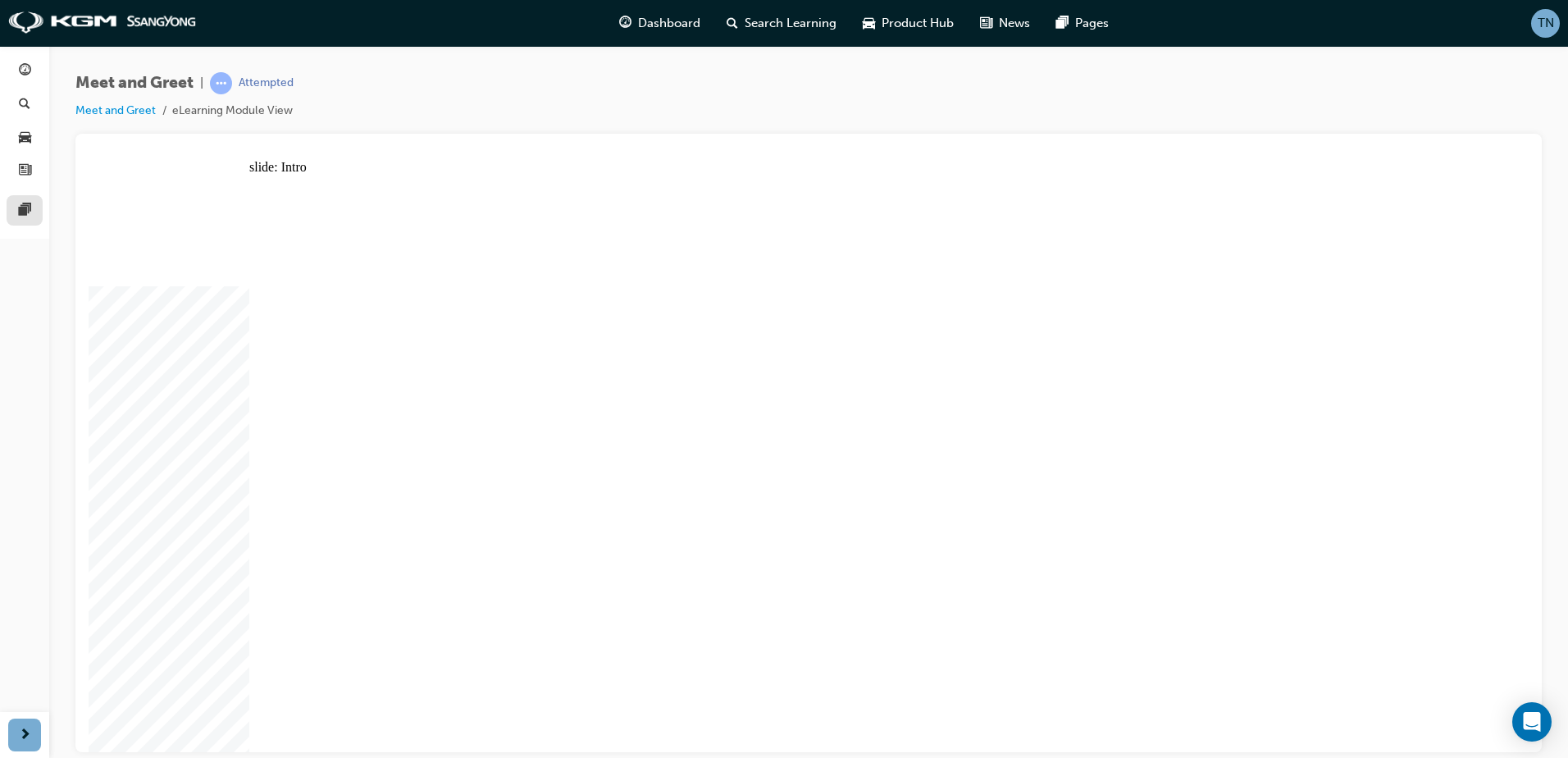
click at [23, 198] on link at bounding box center [25, 210] width 36 height 30
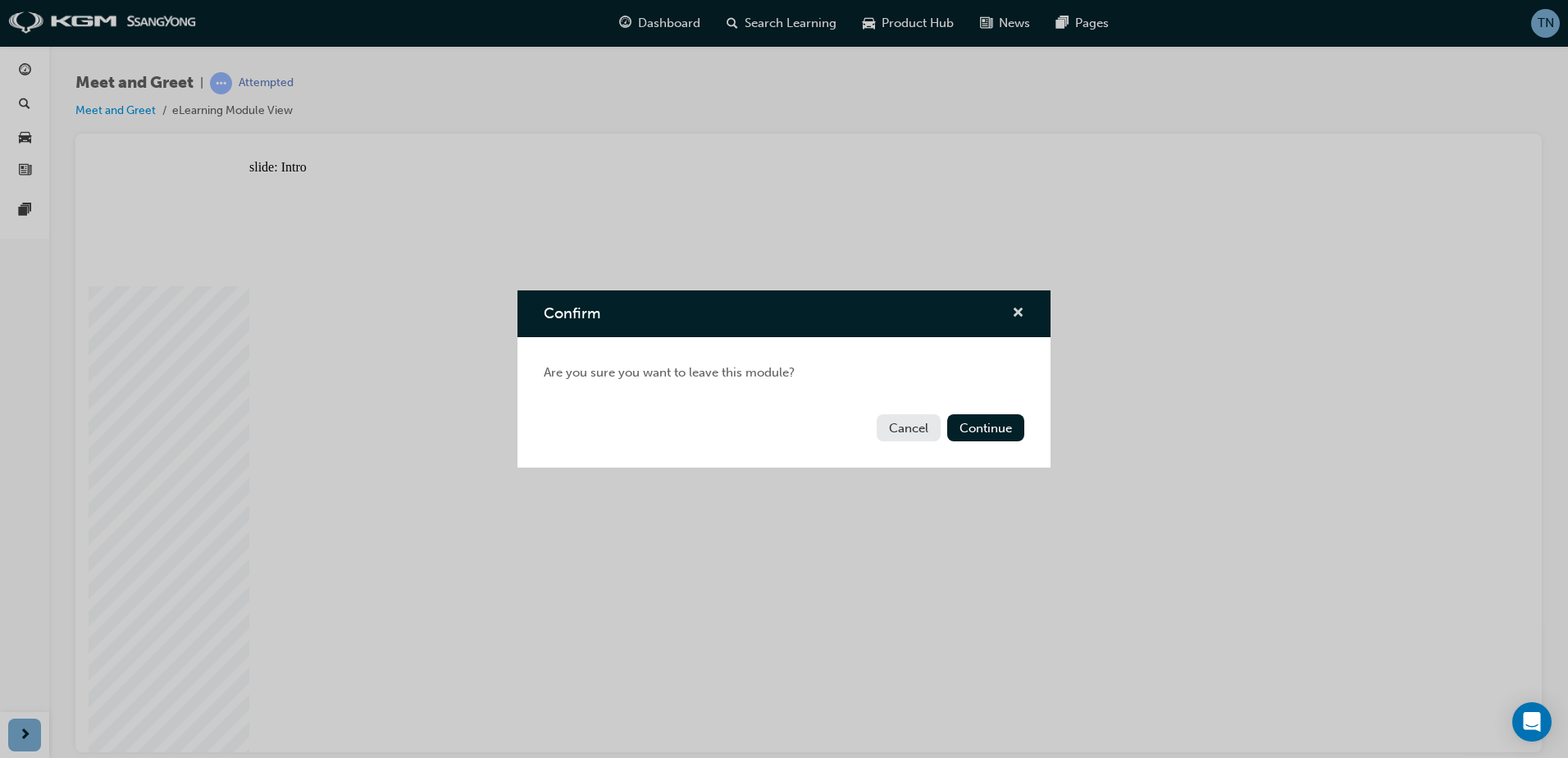
click at [1023, 312] on div "Confirm" at bounding box center [784, 314] width 533 height 46
click at [1009, 312] on div "Confirm" at bounding box center [1011, 314] width 26 height 21
click at [1023, 312] on span "cross-icon" at bounding box center [1018, 314] width 12 height 15
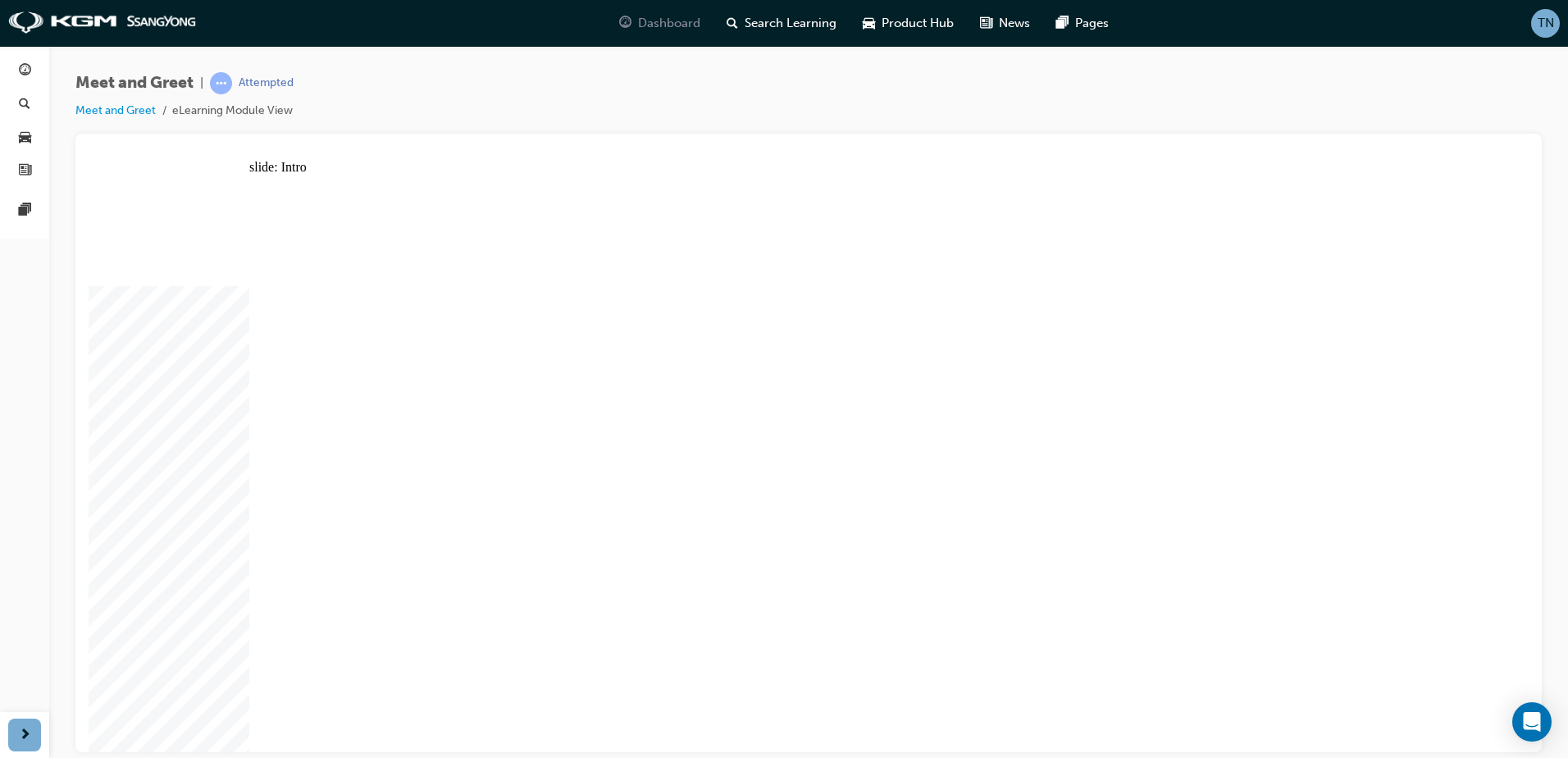
click at [681, 36] on div "Dashboard" at bounding box center [659, 23] width 107 height 34
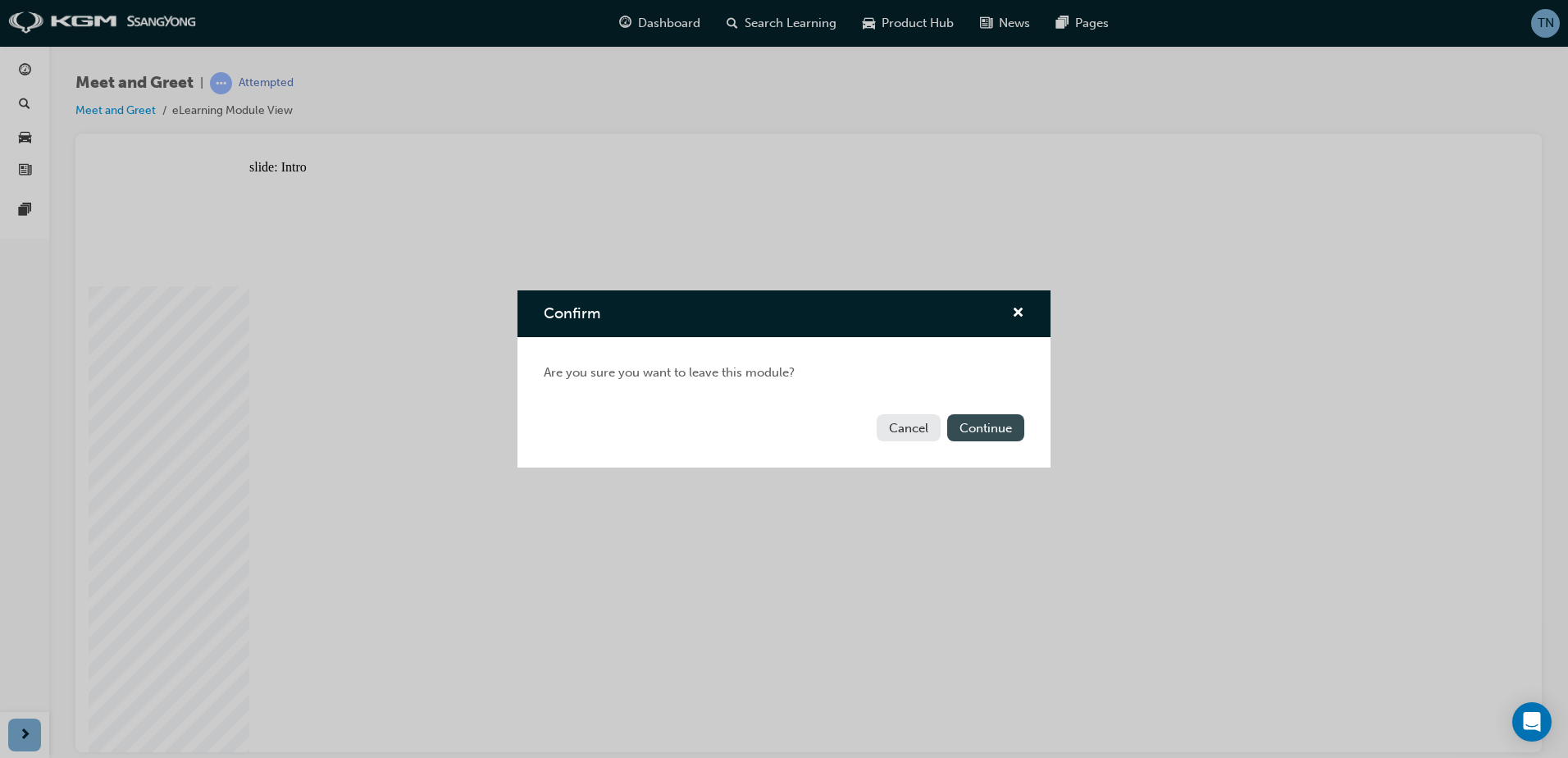
click at [991, 416] on button "Continue" at bounding box center [985, 427] width 77 height 27
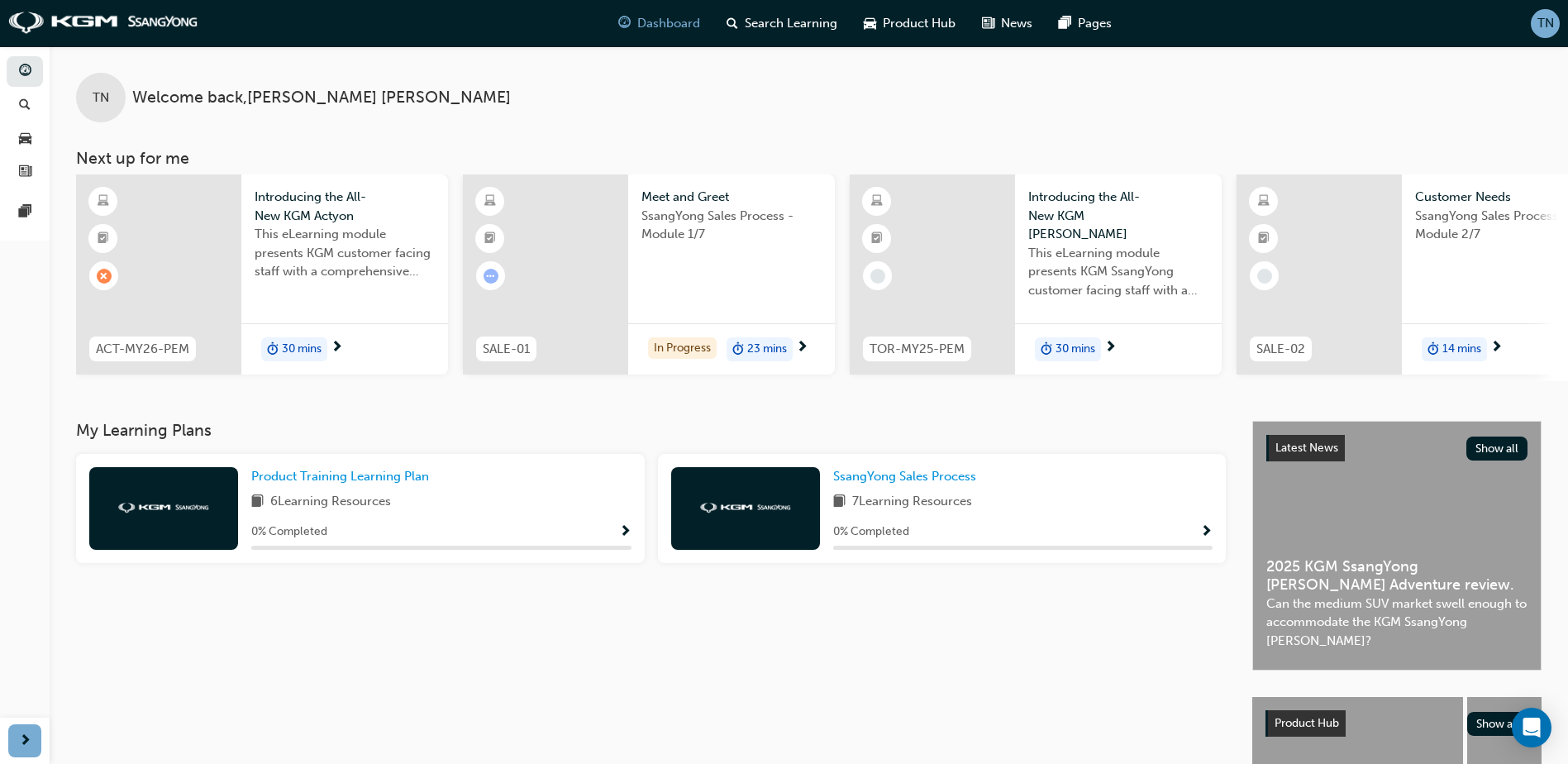
click at [417, 270] on span "This eLearning module presents KGM customer facing staff with a comprehensive i…" at bounding box center [345, 253] width 180 height 56
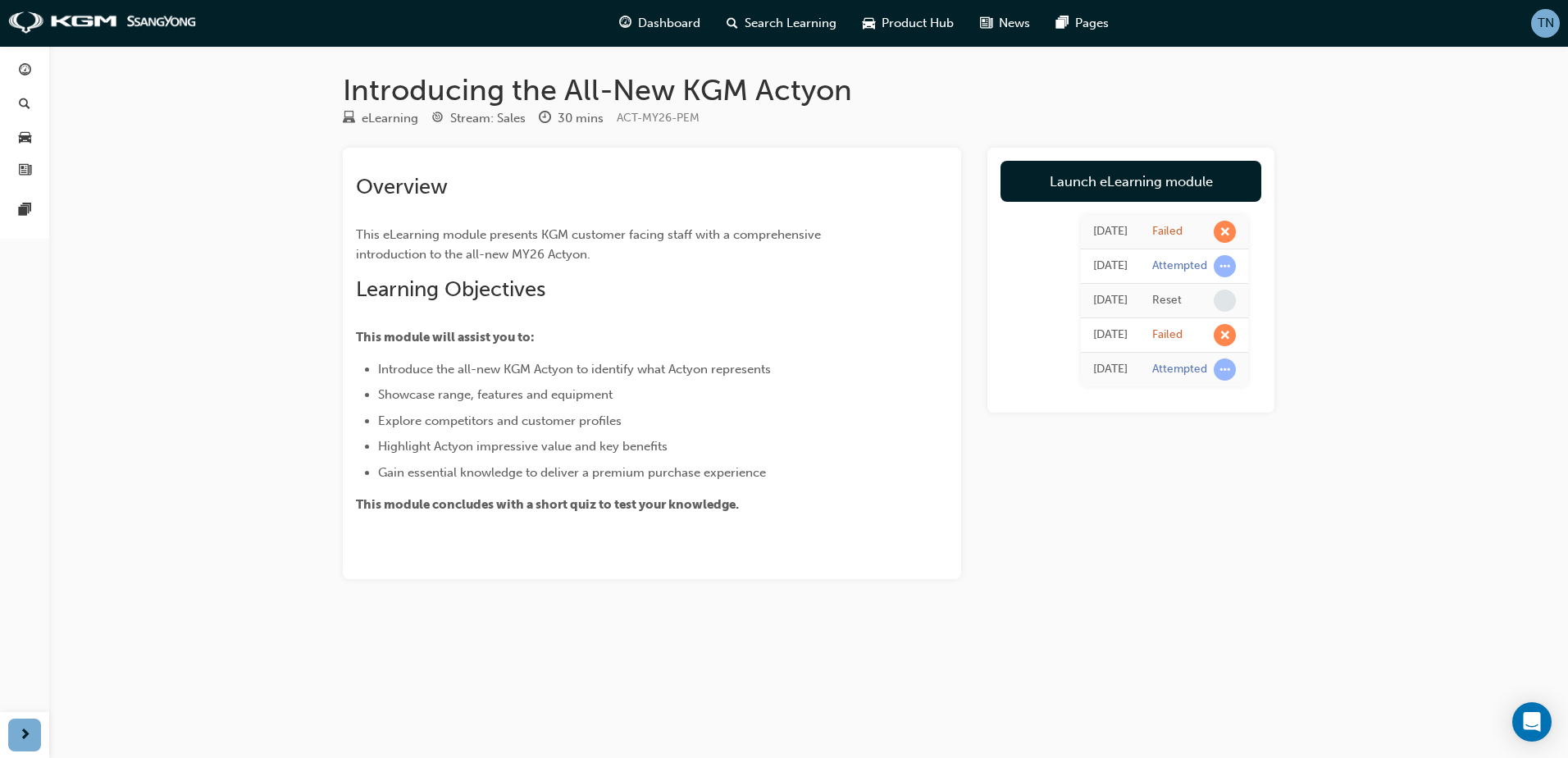
click at [607, 516] on div "Overview This eLearning module presents KGM customer facing staff with a compre…" at bounding box center [652, 364] width 619 height 431
click at [1129, 194] on link "Launch eLearning module" at bounding box center [1130, 181] width 260 height 41
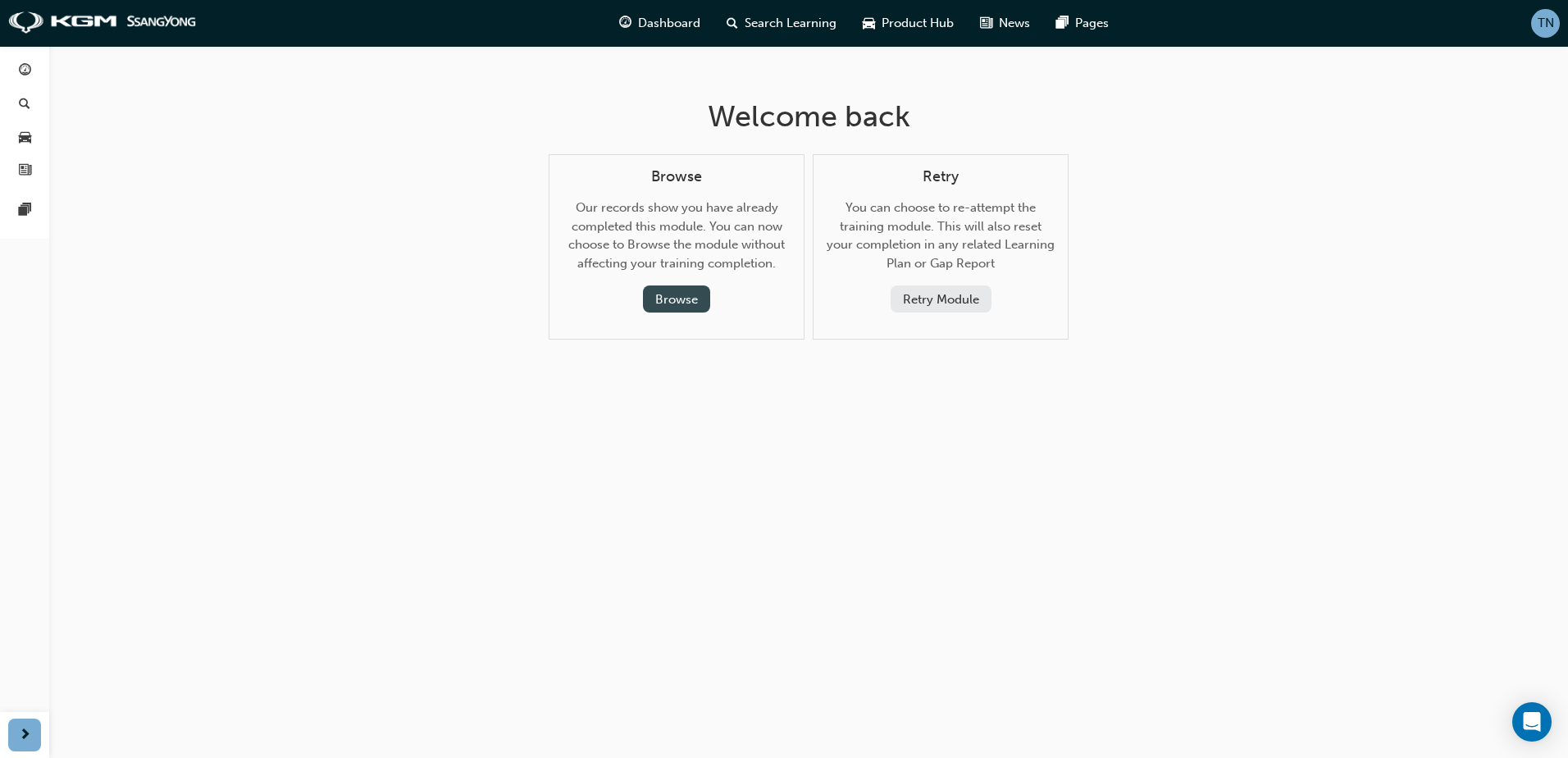
click at [704, 303] on button "Browse" at bounding box center [676, 298] width 67 height 27
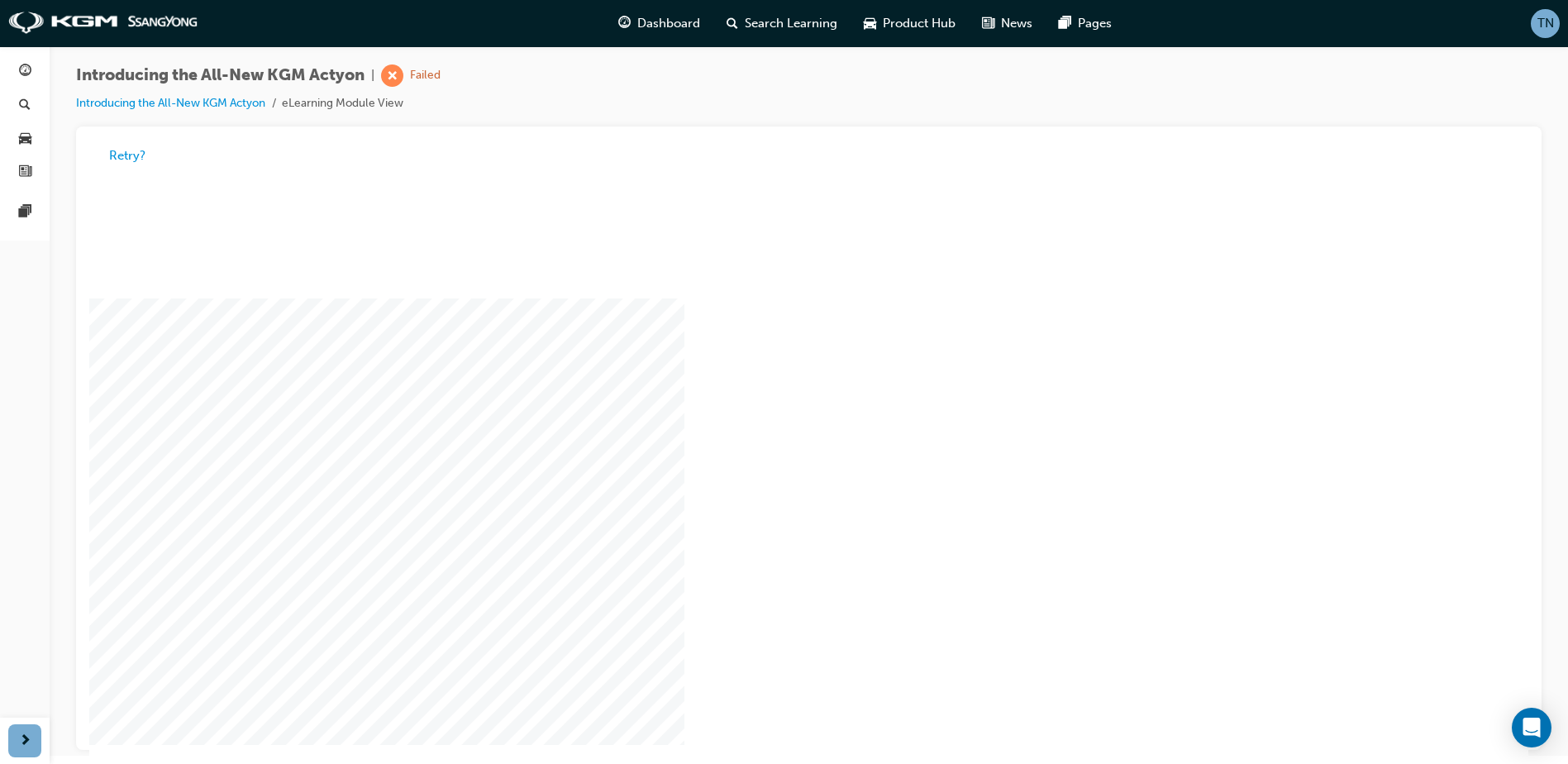
scroll to position [12, 0]
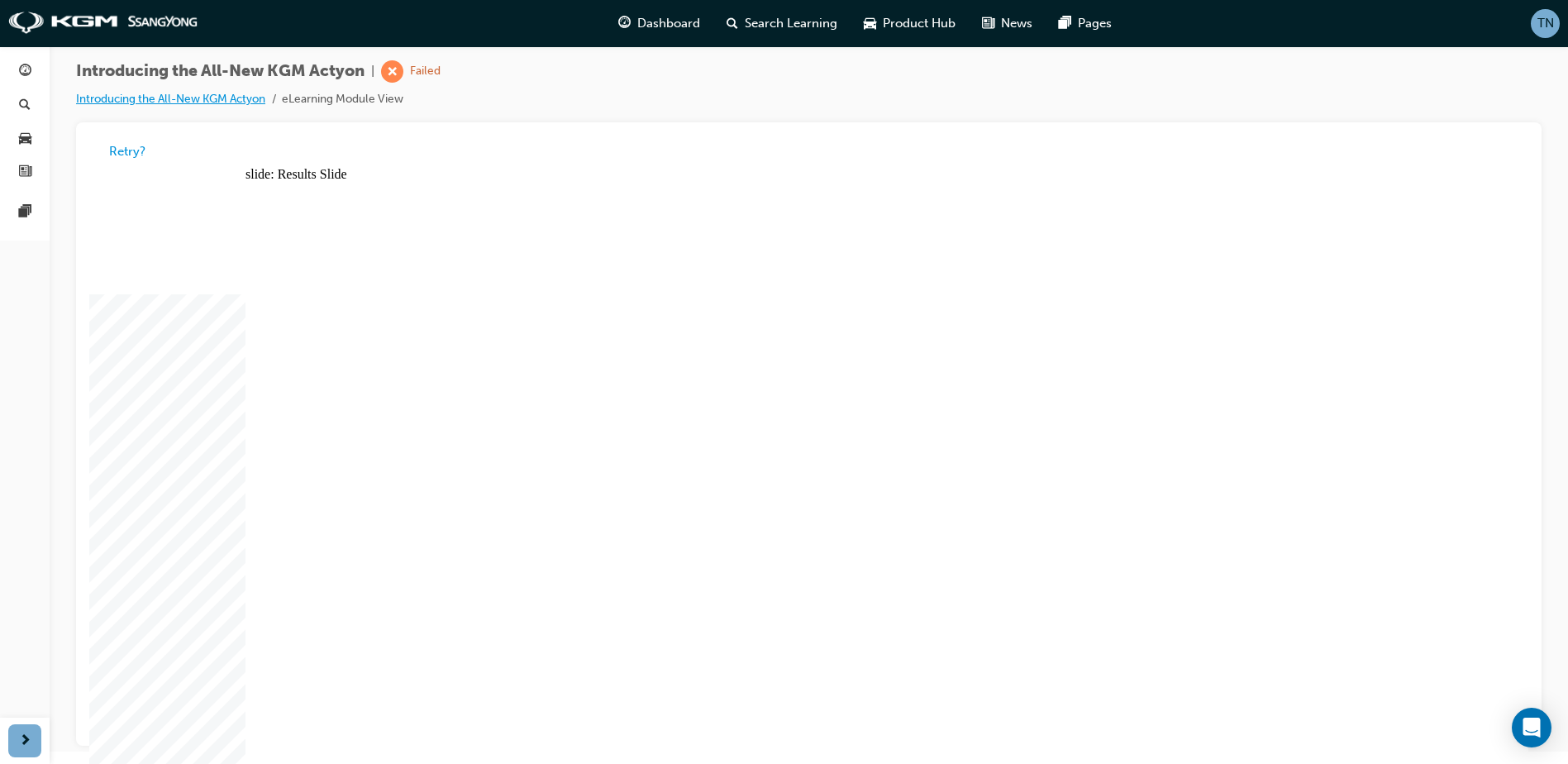
click at [146, 96] on link "Introducing the All-New KGM Actyon" at bounding box center [171, 99] width 190 height 14
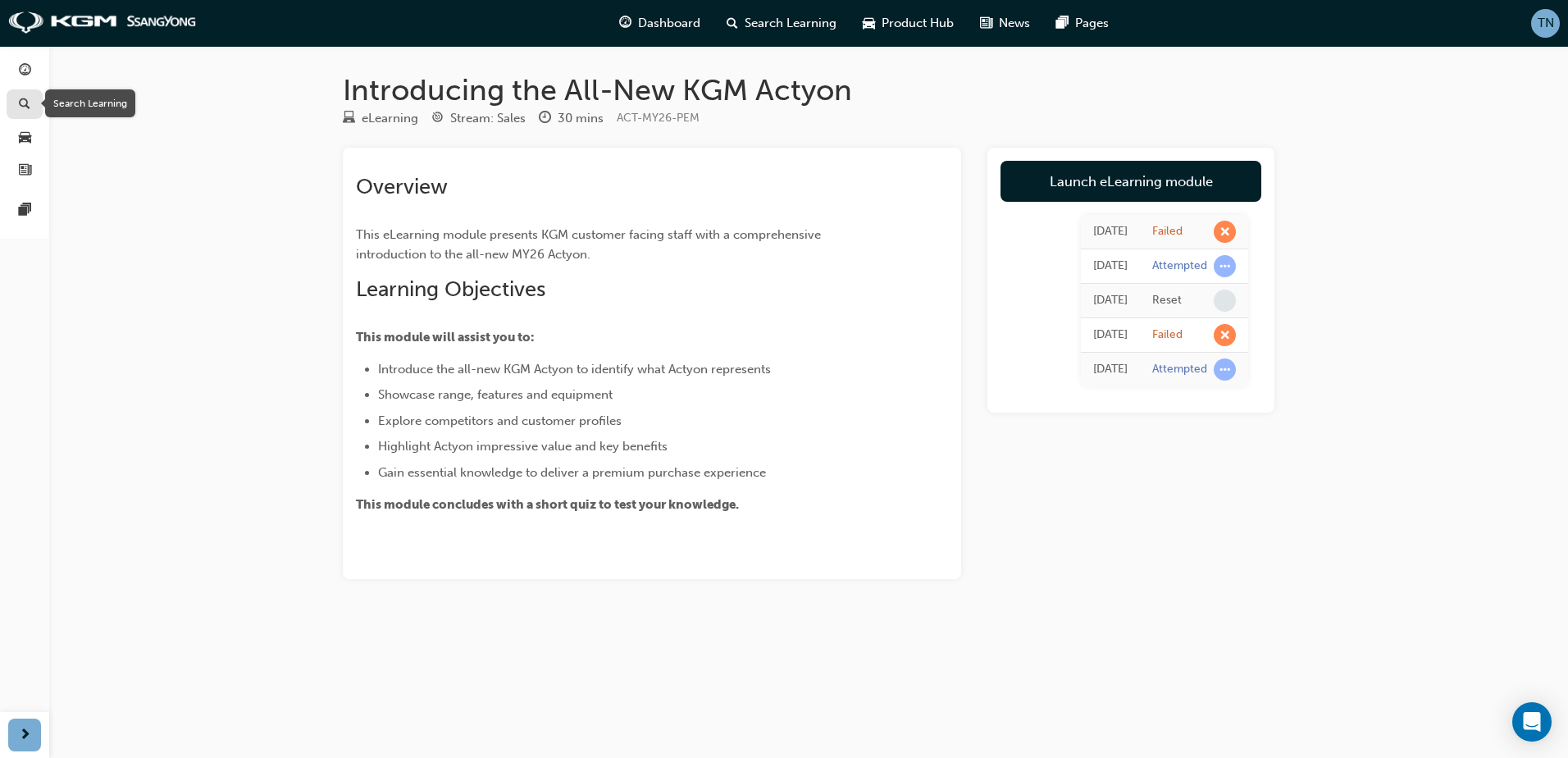
click at [33, 111] on div "button" at bounding box center [24, 105] width 20 height 21
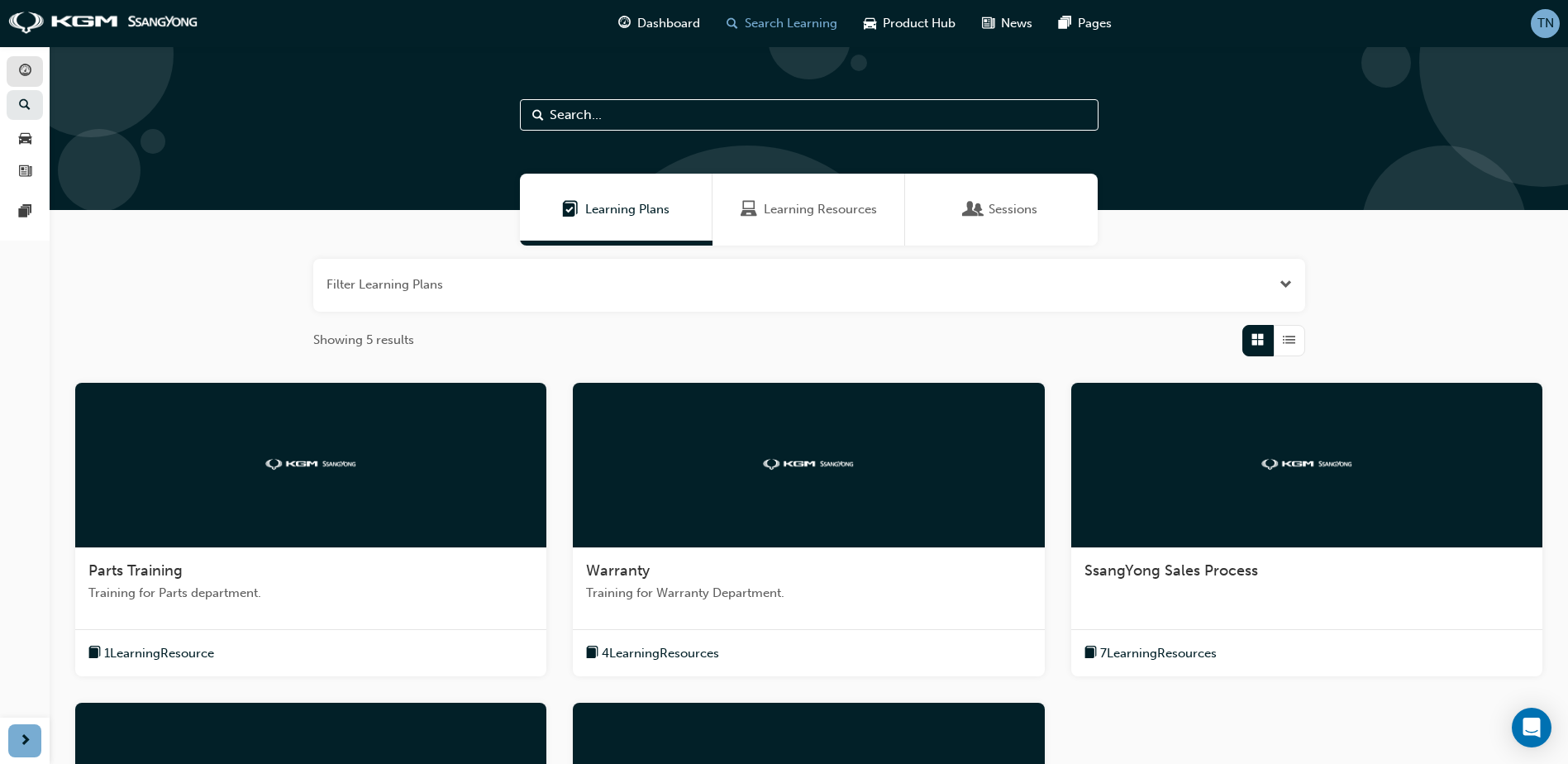
click at [13, 63] on link "button" at bounding box center [25, 71] width 36 height 30
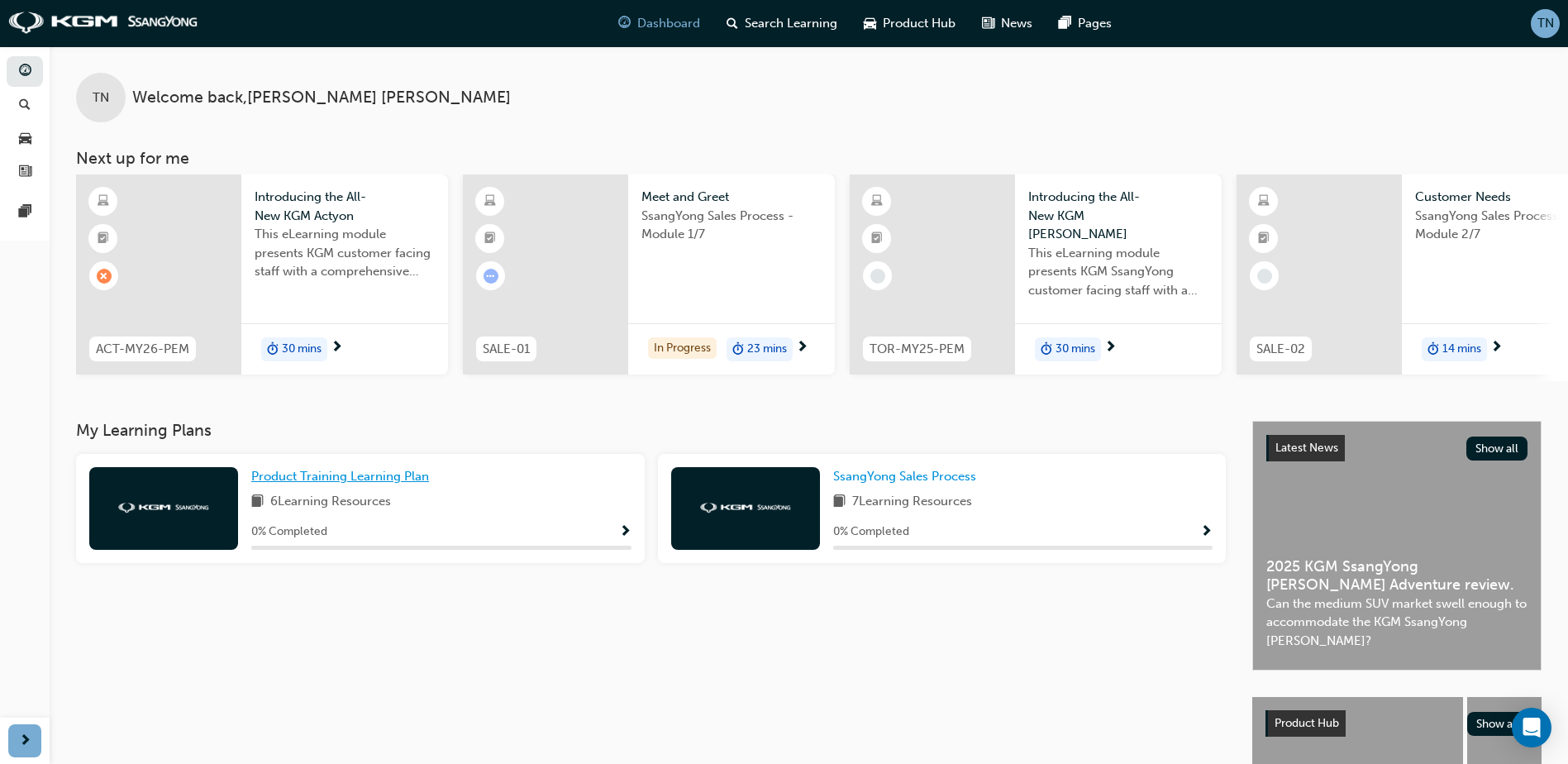
click at [393, 483] on span "Product Training Learning Plan" at bounding box center [340, 476] width 178 height 15
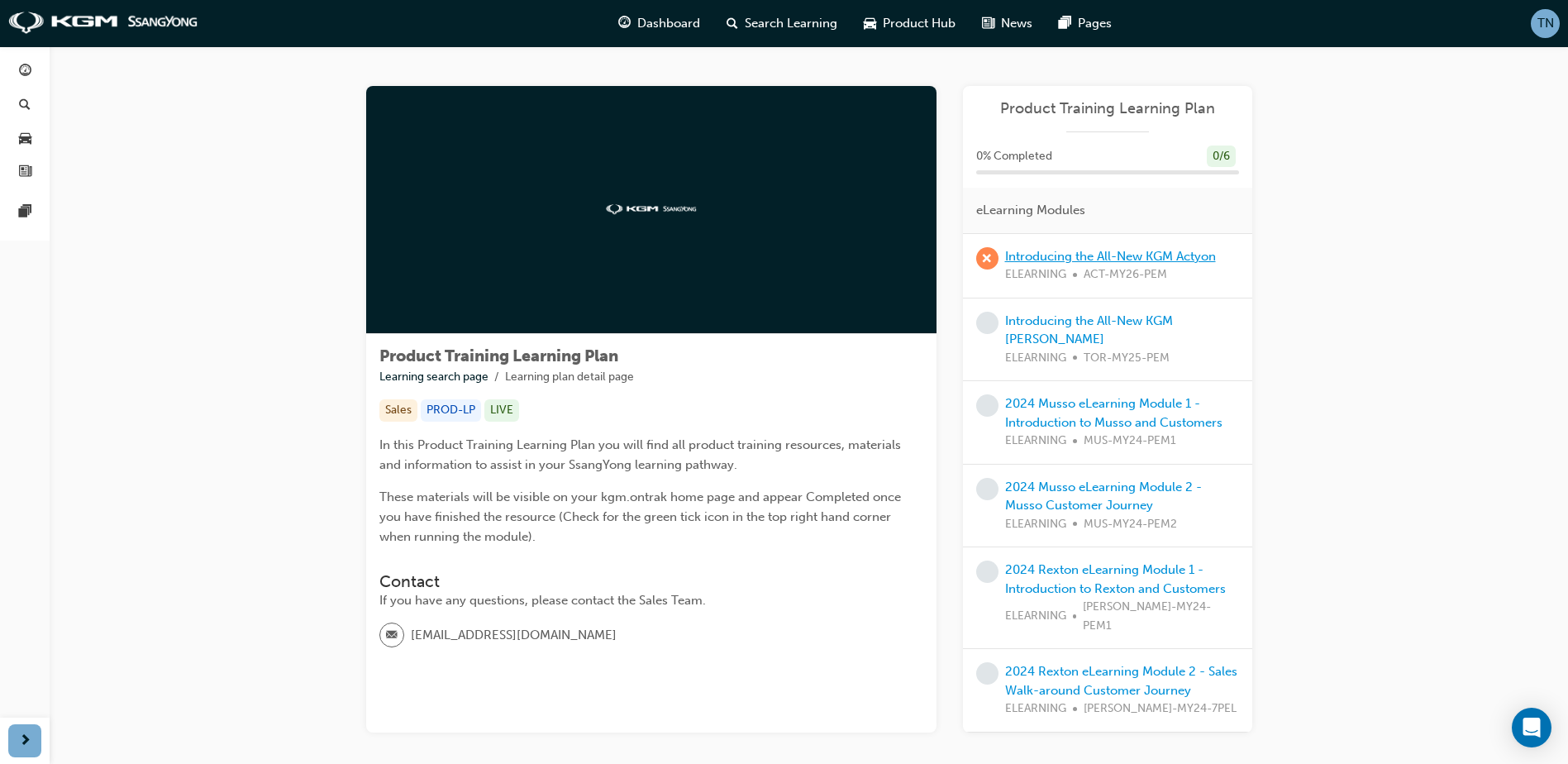
click at [1071, 255] on link "Introducing the All-New KGM Actyon" at bounding box center [1110, 256] width 211 height 15
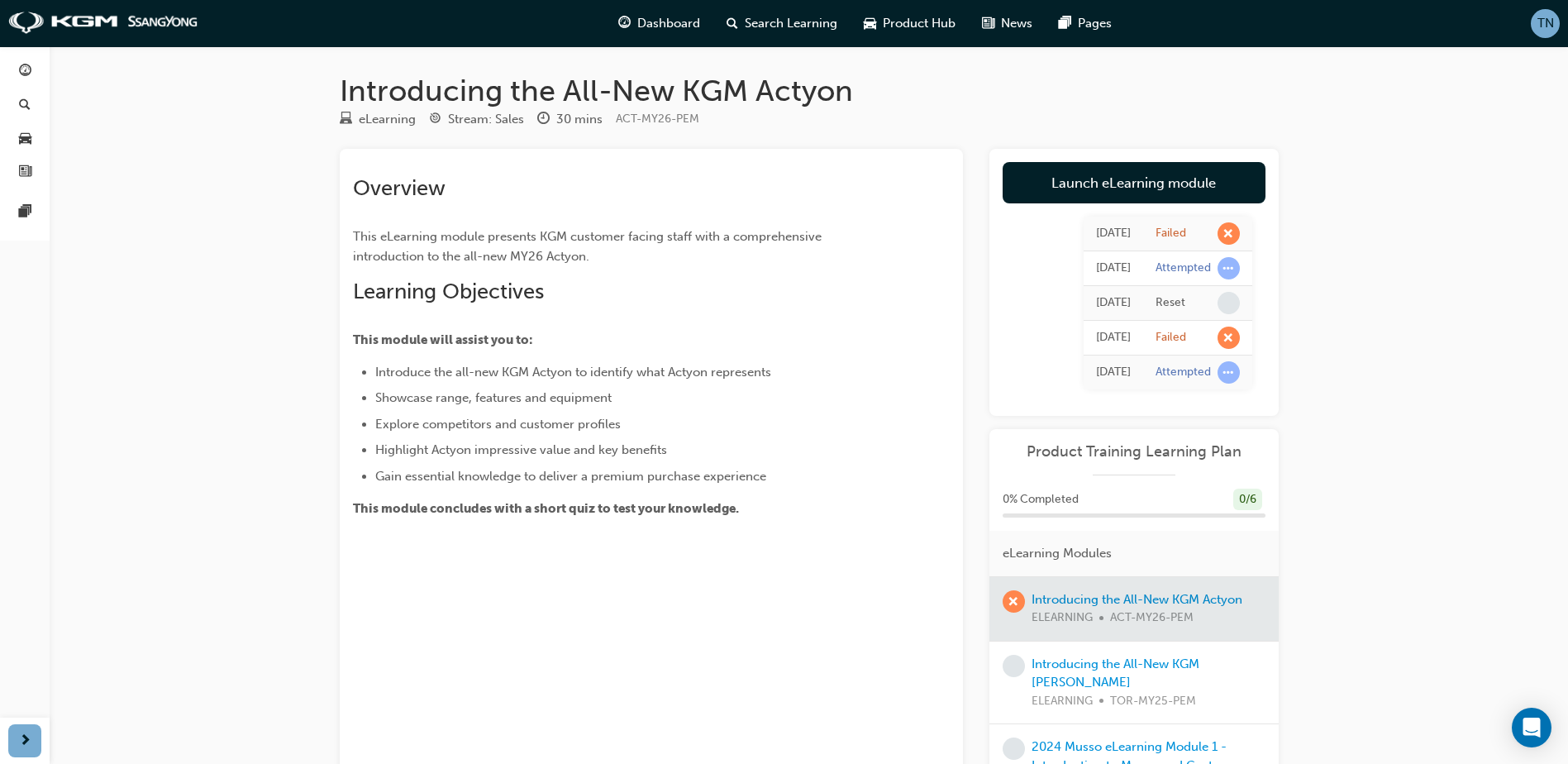
click at [1095, 651] on div "Introducing the All-New KGM [PERSON_NAME] ELEARNING TOR-MY25-PEM" at bounding box center [1134, 683] width 289 height 83
click at [1101, 668] on link "Introducing the All-New KGM [PERSON_NAME]" at bounding box center [1116, 673] width 168 height 34
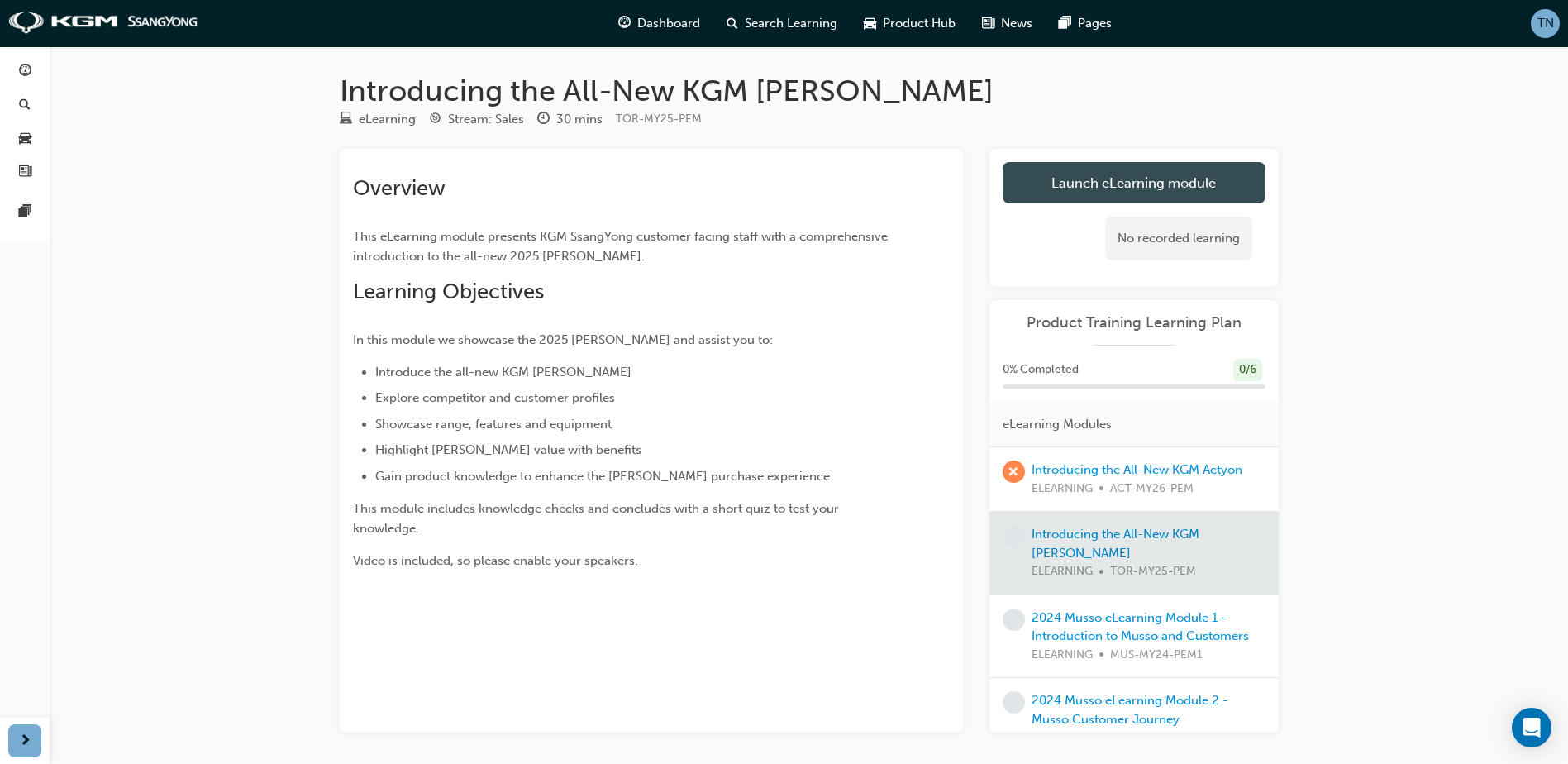
click at [1131, 191] on link "Launch eLearning module" at bounding box center [1134, 183] width 262 height 42
